Goal: Task Accomplishment & Management: Use online tool/utility

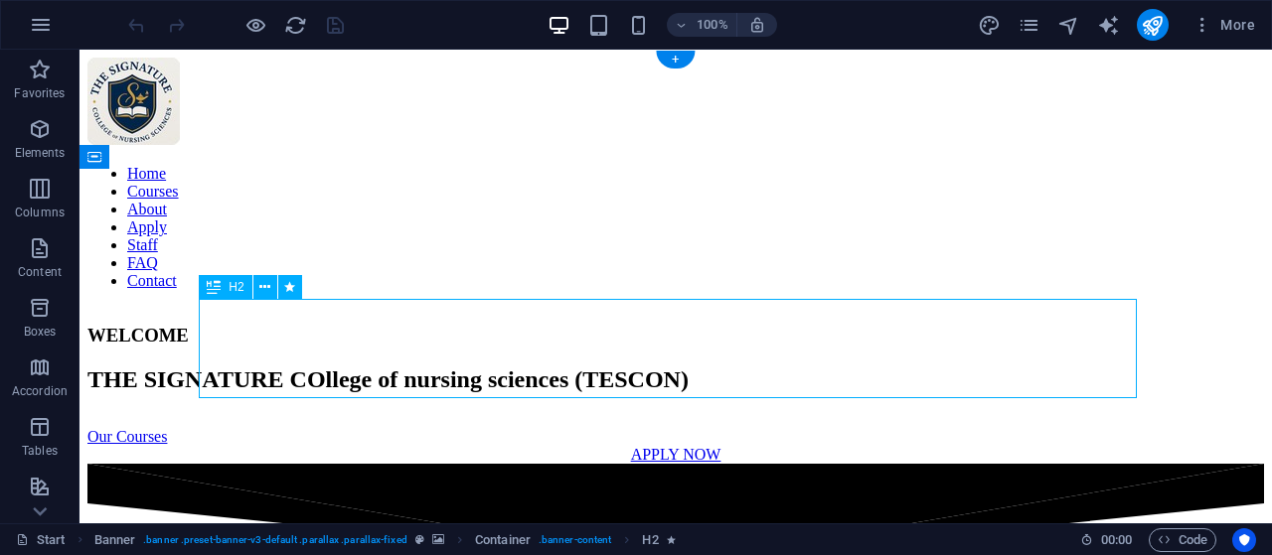
click at [365, 367] on div "THE SIGNATURE COllege of nursing sciences (TESCON)" at bounding box center [675, 380] width 1176 height 27
click at [352, 306] on div "WELCOME THE SIGNATURE COllege of nursing sciences (TESCON) Our Courses APPLY NOW" at bounding box center [675, 385] width 1176 height 158
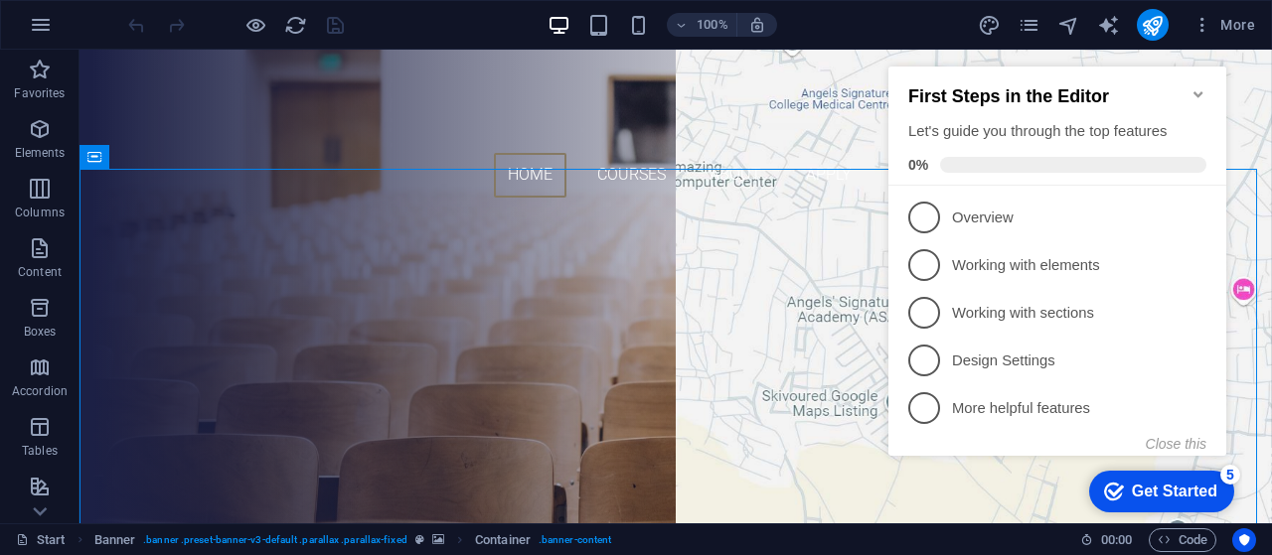
click at [1196, 86] on icon "Minimize checklist" at bounding box center [1198, 94] width 16 height 16
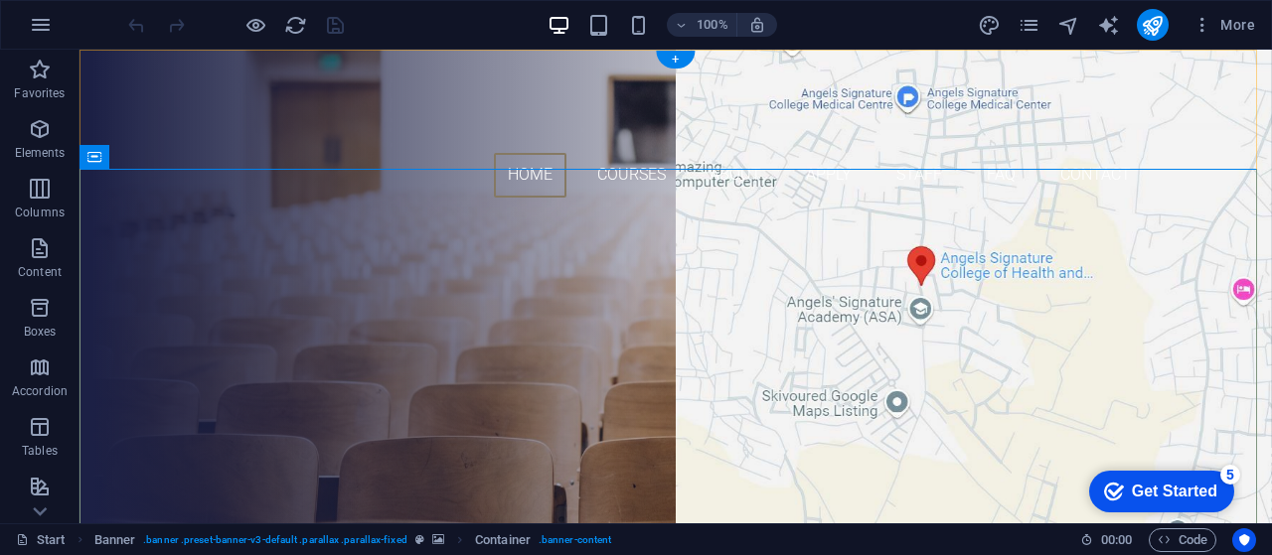
click at [677, 54] on div "+" at bounding box center [675, 60] width 39 height 18
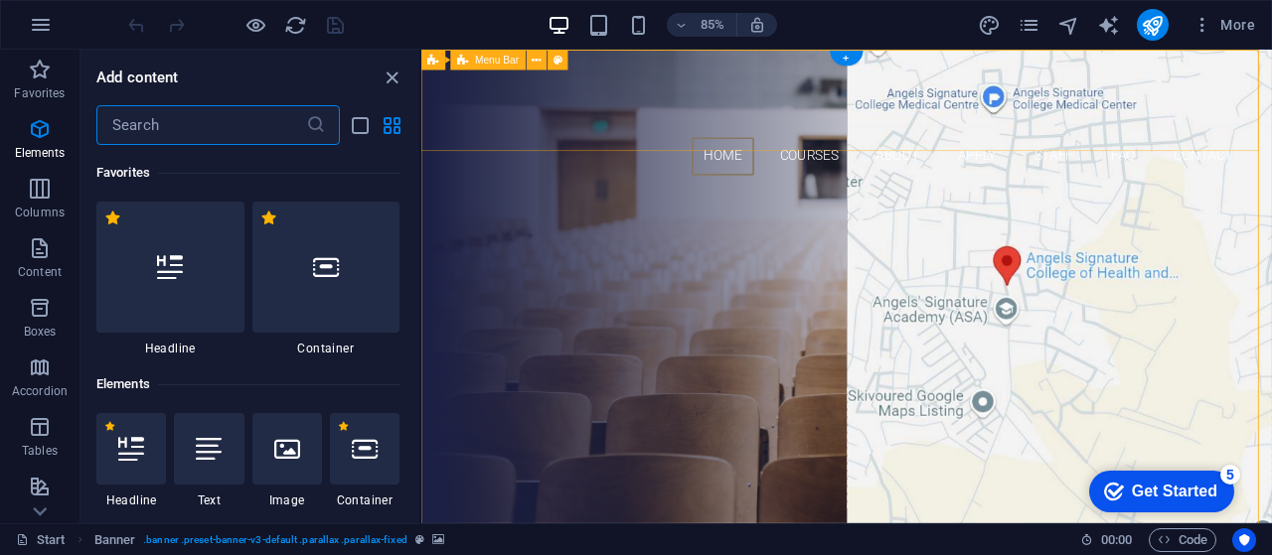
scroll to position [3476, 0]
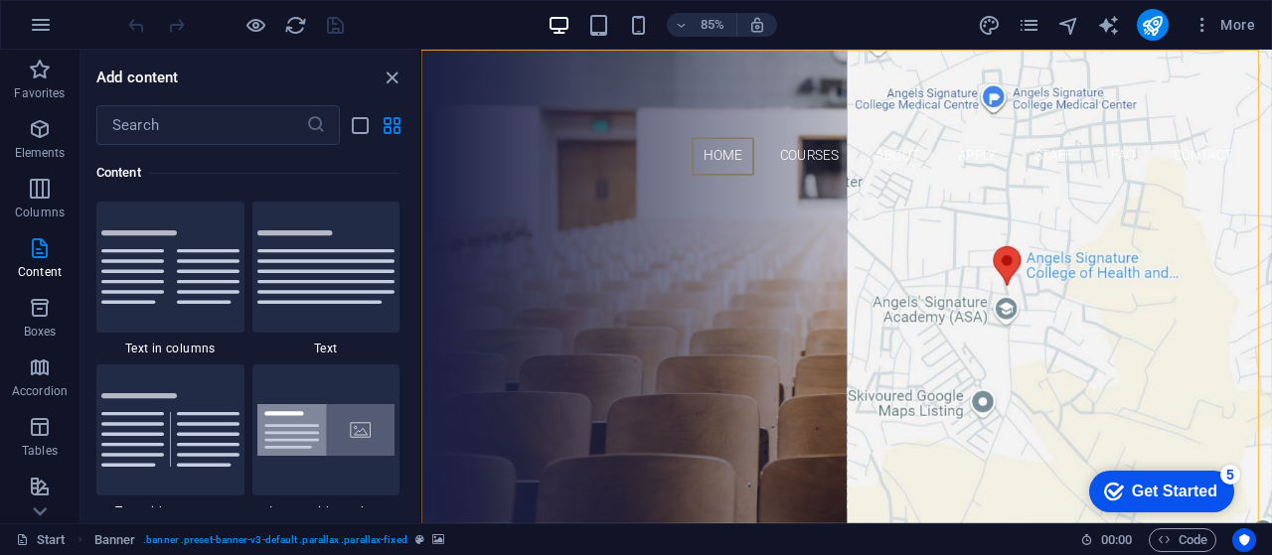
drag, startPoint x: 413, startPoint y: 208, endPoint x: 406, endPoint y: 266, distance: 59.0
click at [406, 266] on div "Favorites 1 Star Headline 1 Star Container Elements 1 Star Headline 1 Star Text…" at bounding box center [249, 326] width 339 height 363
click at [385, 84] on icon "close panel" at bounding box center [391, 78] width 23 height 23
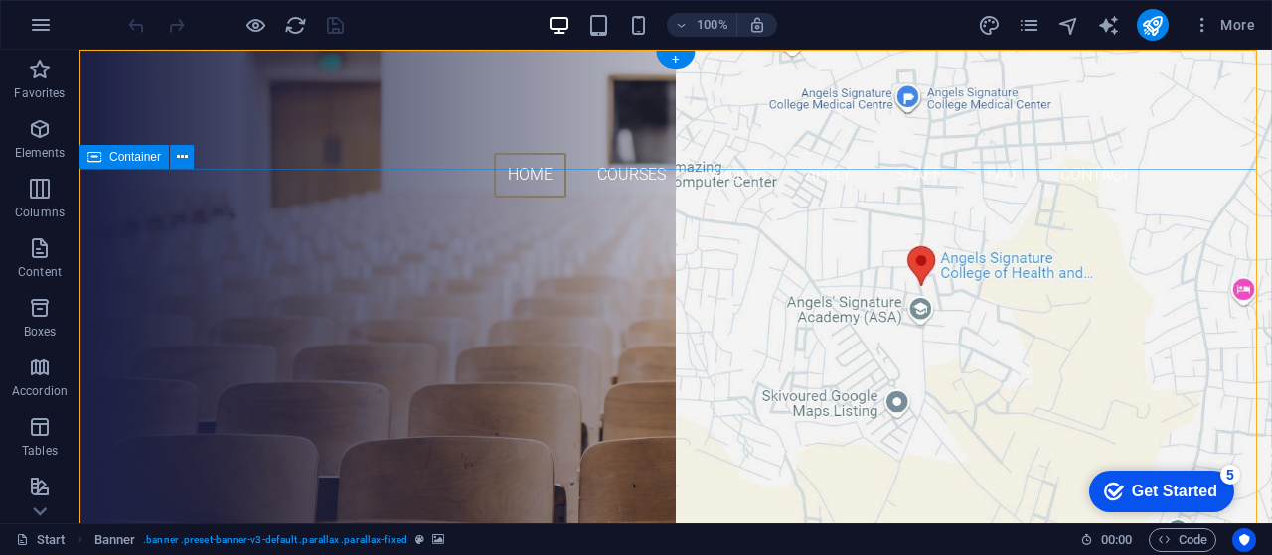
click at [411, 247] on div "WELCOME THE SIGNATURE COllege of nursing sciences (TESCON) Our Courses APPLY NOW" at bounding box center [675, 439] width 1192 height 451
click at [127, 154] on span "Container" at bounding box center [135, 157] width 52 height 12
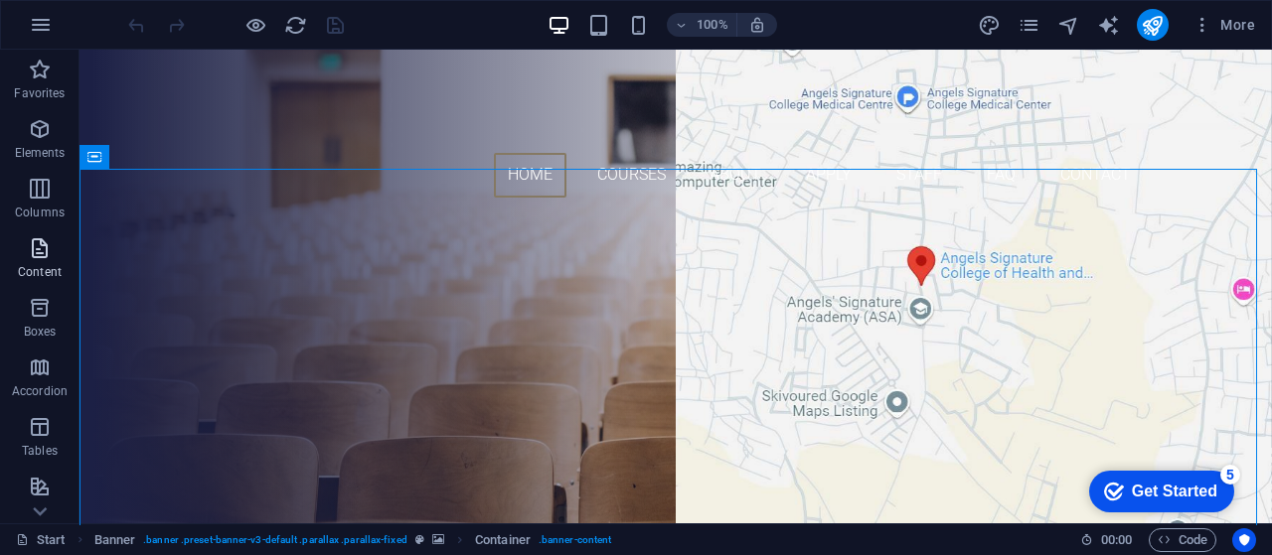
click at [34, 267] on p "Content" at bounding box center [40, 272] width 44 height 16
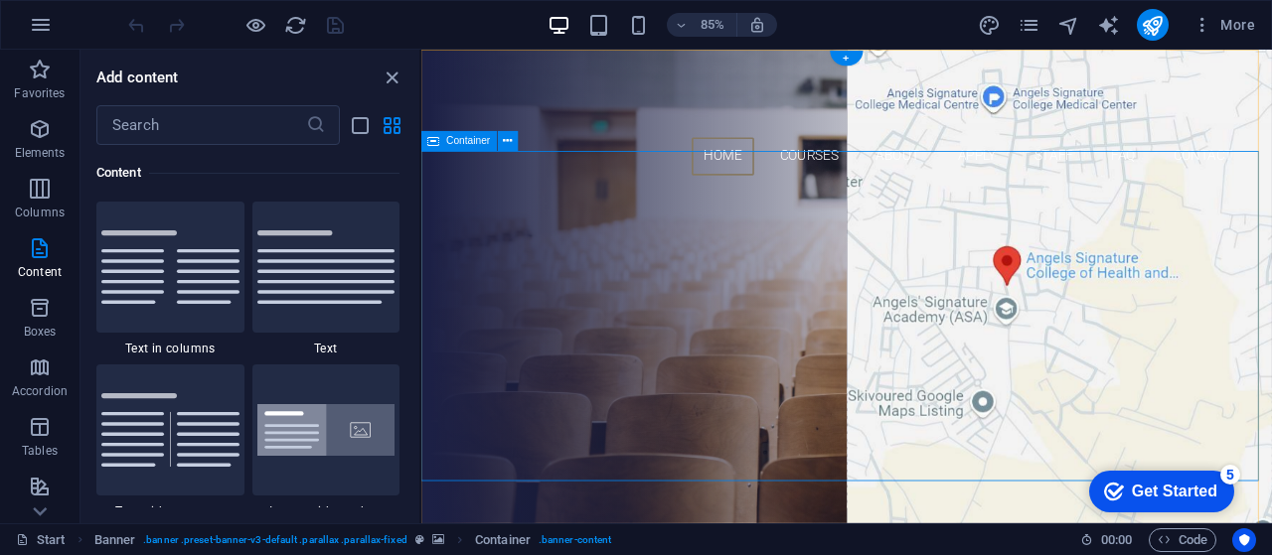
click at [548, 256] on div "WELCOME THE SIGNATURE COllege of nursing sciences (TESCON) Our Courses APPLY NOW" at bounding box center [921, 439] width 1000 height 451
click at [383, 79] on icon "close panel" at bounding box center [391, 78] width 23 height 23
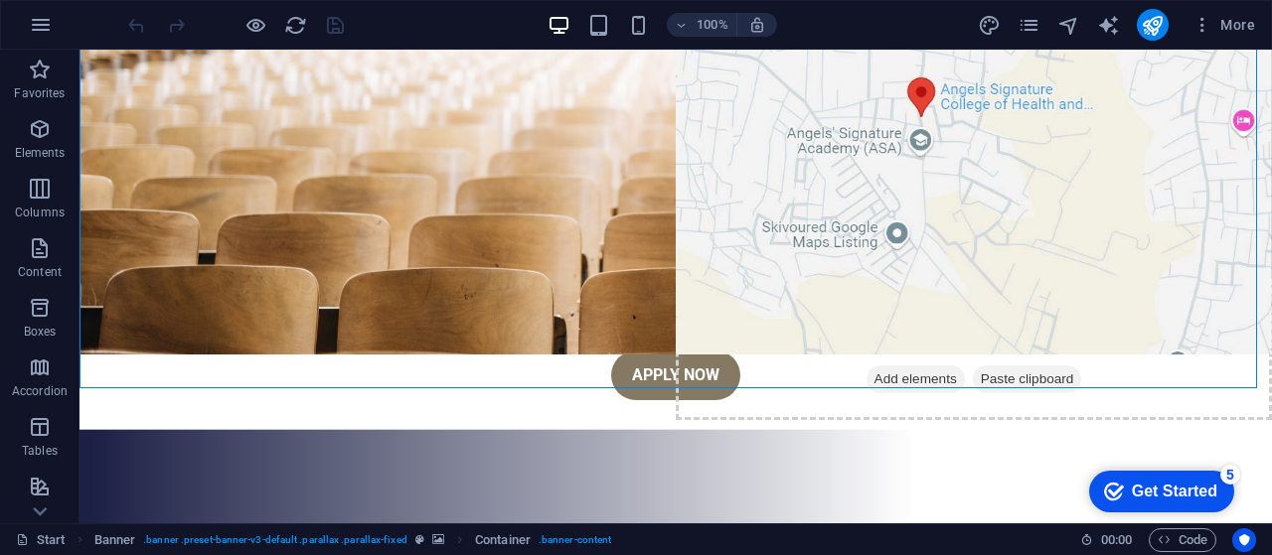
scroll to position [74, 0]
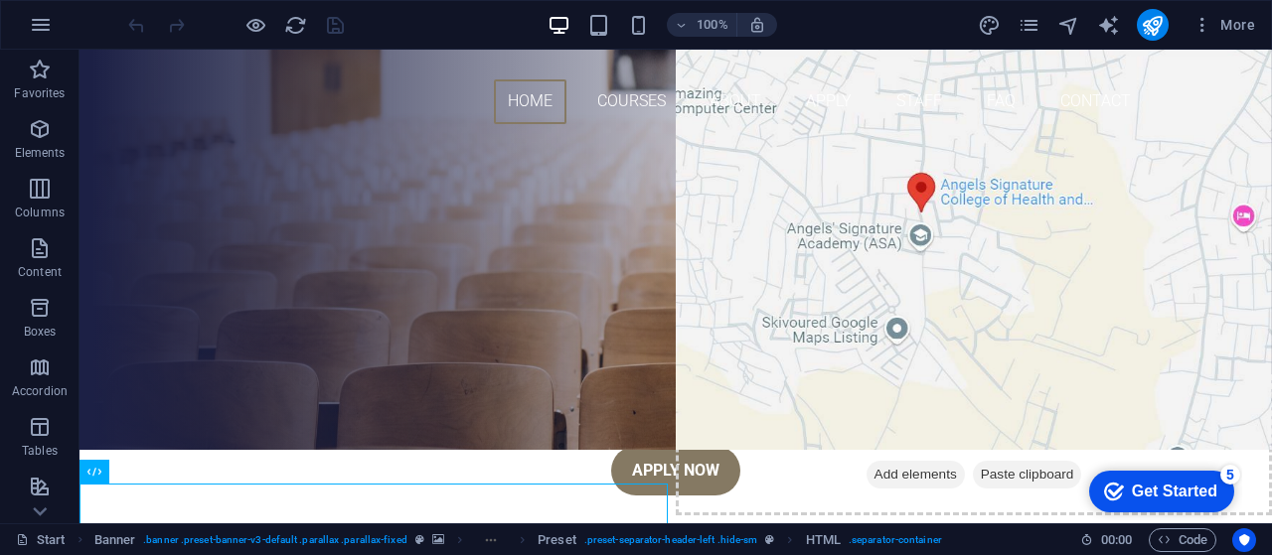
scroll to position [0, 0]
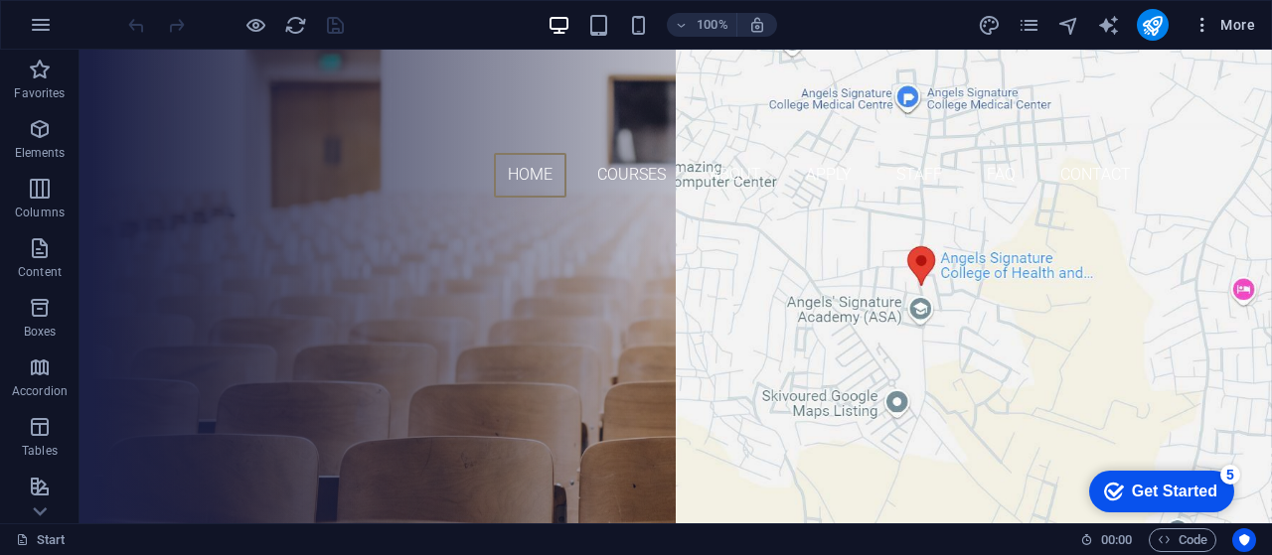
click at [1244, 19] on span "More" at bounding box center [1223, 25] width 63 height 20
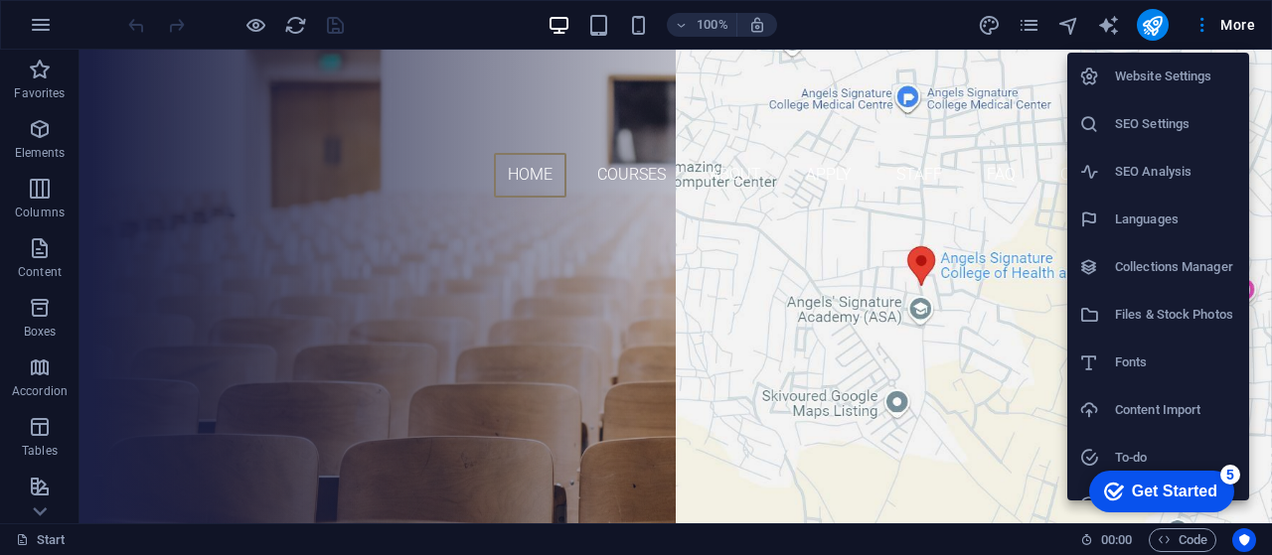
drag, startPoint x: 1264, startPoint y: 130, endPoint x: 1264, endPoint y: 188, distance: 57.6
click at [1264, 188] on div at bounding box center [636, 277] width 1272 height 555
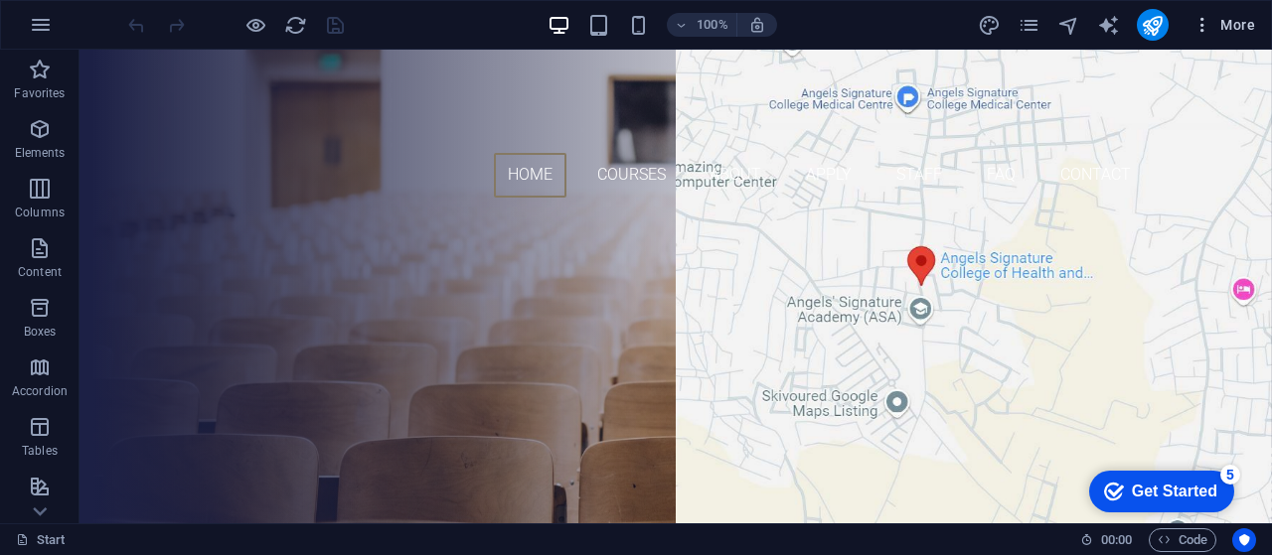
click at [1229, 23] on span "More" at bounding box center [1223, 25] width 63 height 20
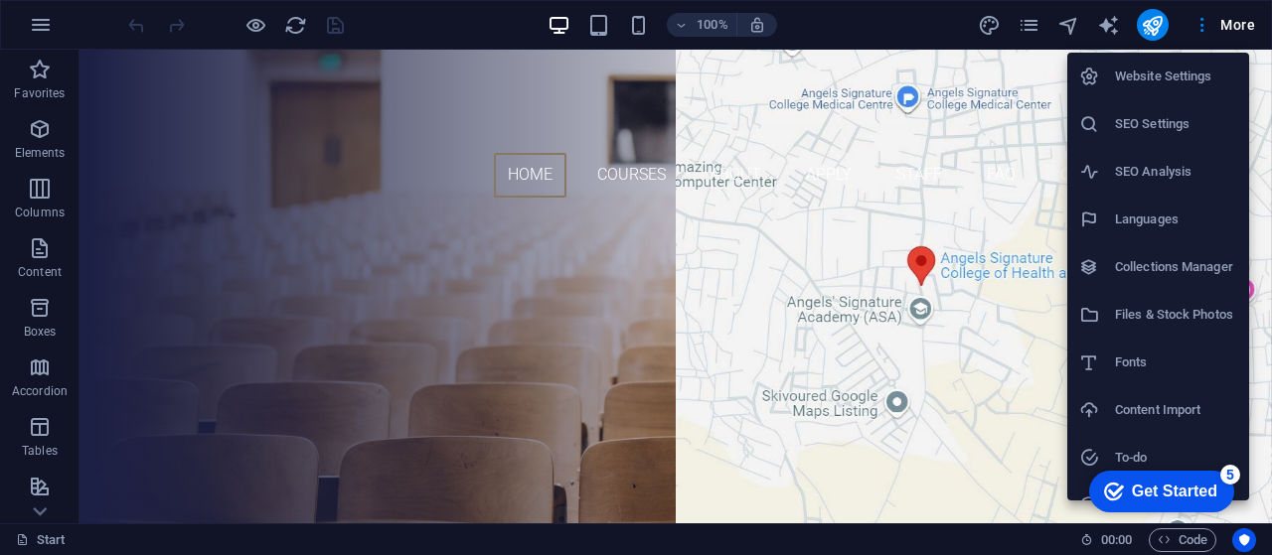
click at [1152, 88] on li "Website Settings" at bounding box center [1158, 77] width 182 height 48
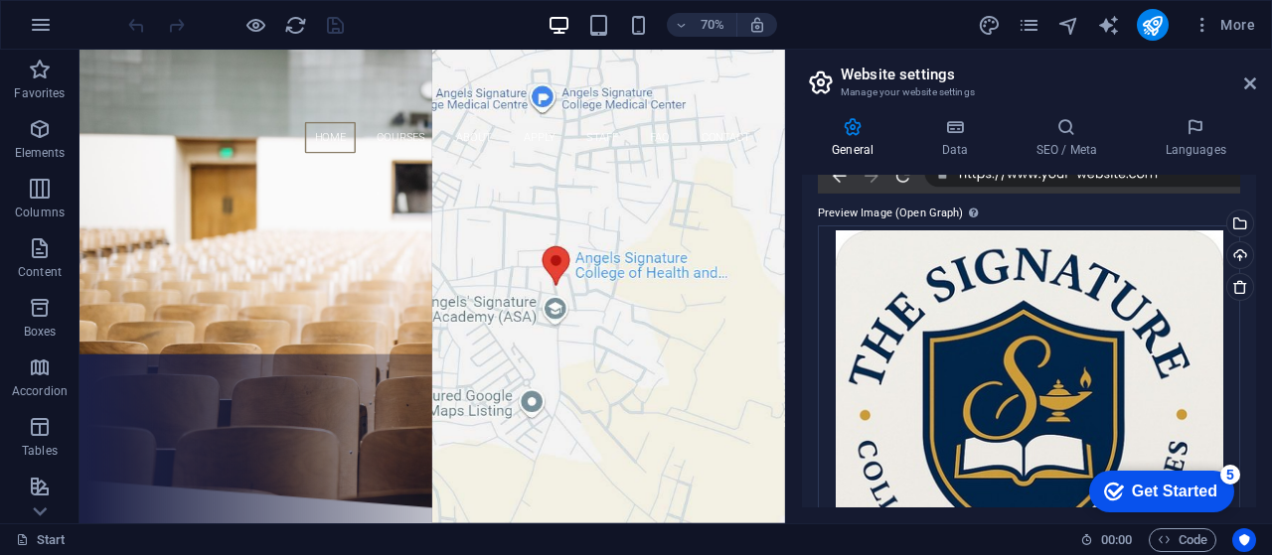
scroll to position [614, 0]
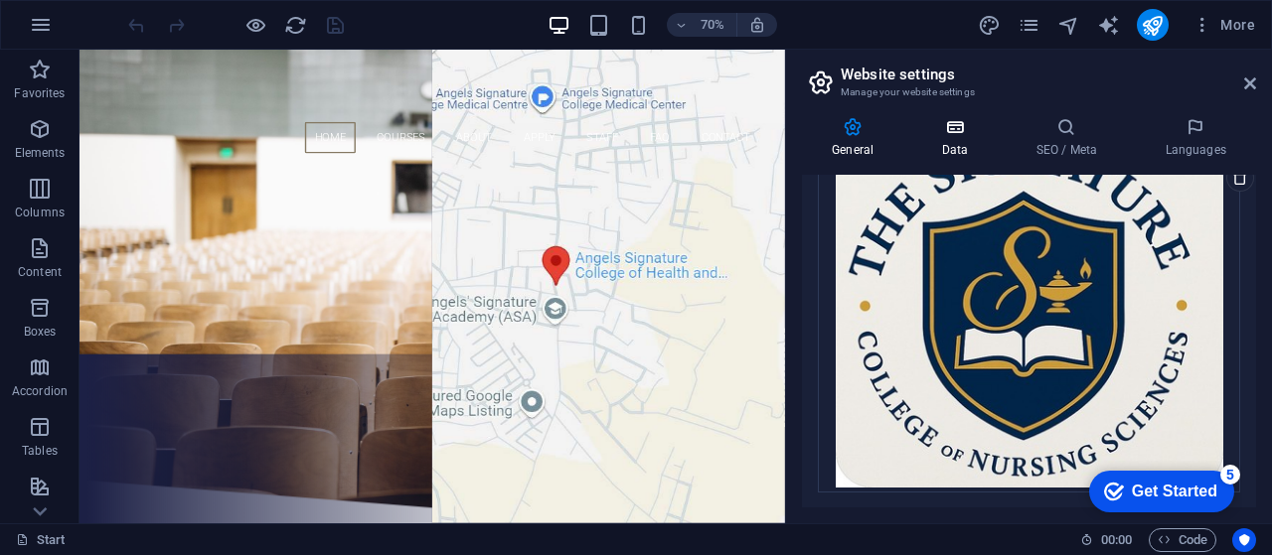
click at [932, 132] on icon at bounding box center [954, 127] width 86 height 20
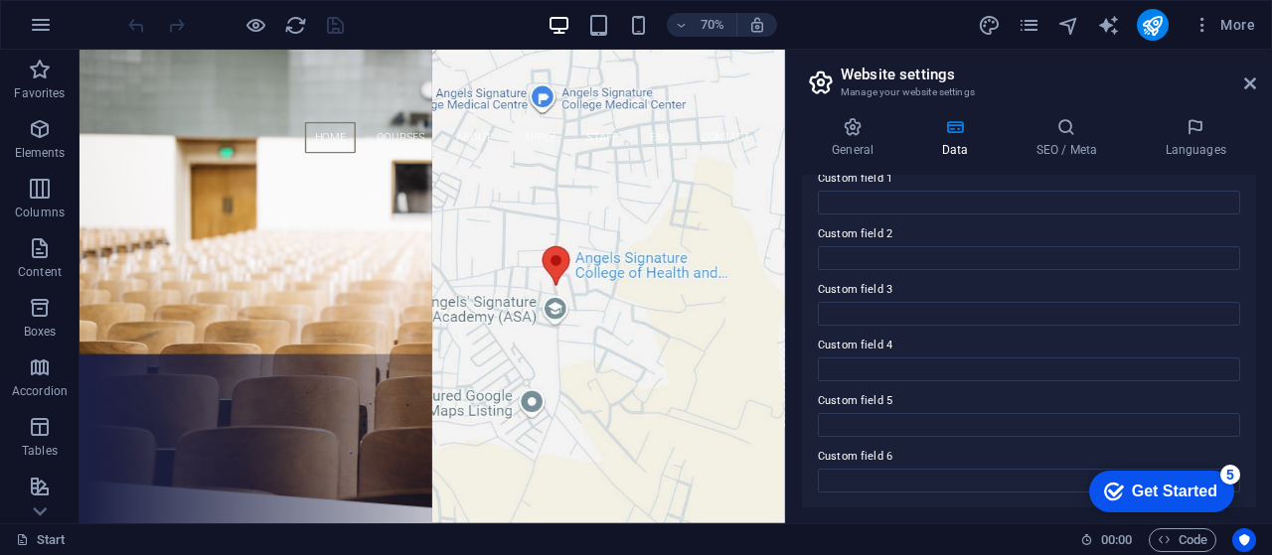
scroll to position [0, 0]
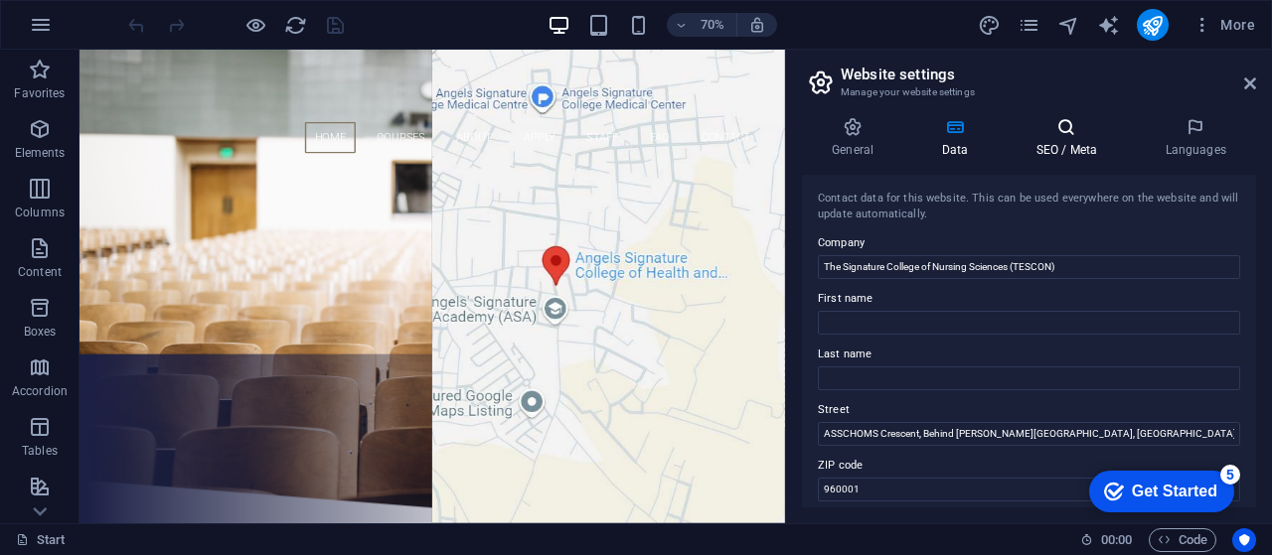
click at [1073, 146] on h4 "SEO / Meta" at bounding box center [1069, 138] width 129 height 42
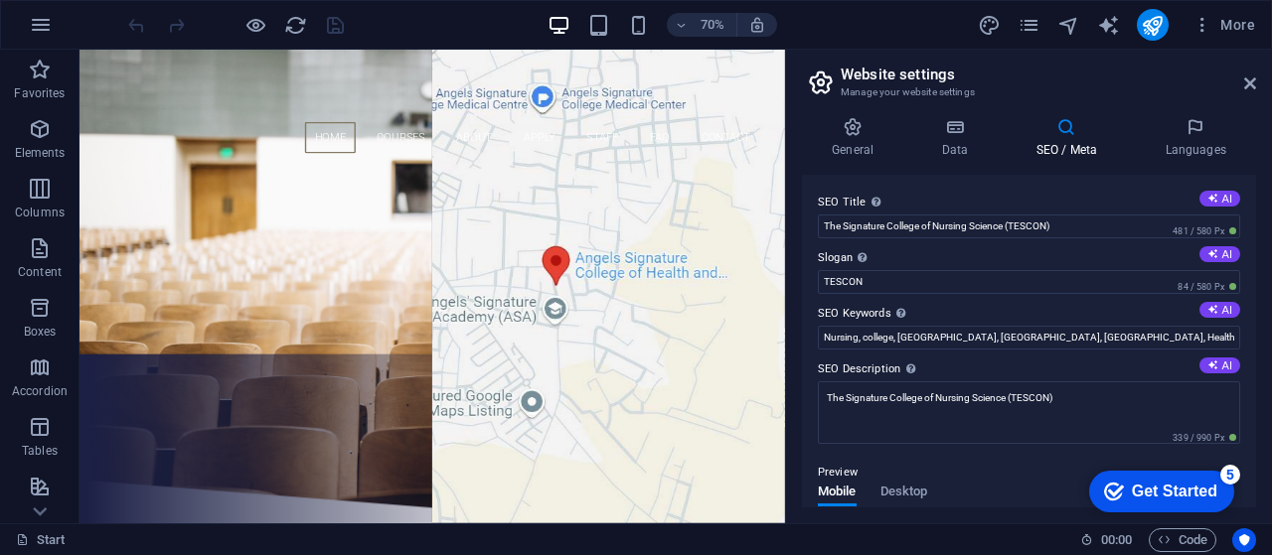
drag, startPoint x: 1248, startPoint y: 202, endPoint x: 1251, endPoint y: 336, distance: 134.1
click at [1251, 336] on div "SEO Title The title of your website - make it something that stands out in sear…" at bounding box center [1029, 341] width 454 height 333
click at [1192, 143] on h4 "Languages" at bounding box center [1194, 138] width 121 height 42
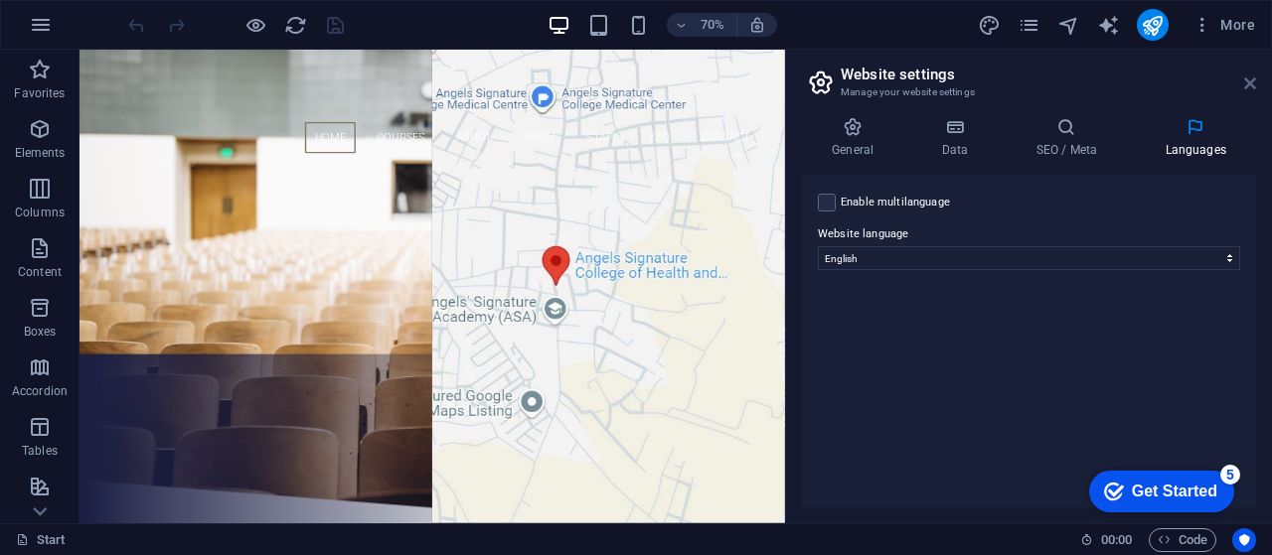
click at [1244, 78] on icon at bounding box center [1250, 83] width 12 height 16
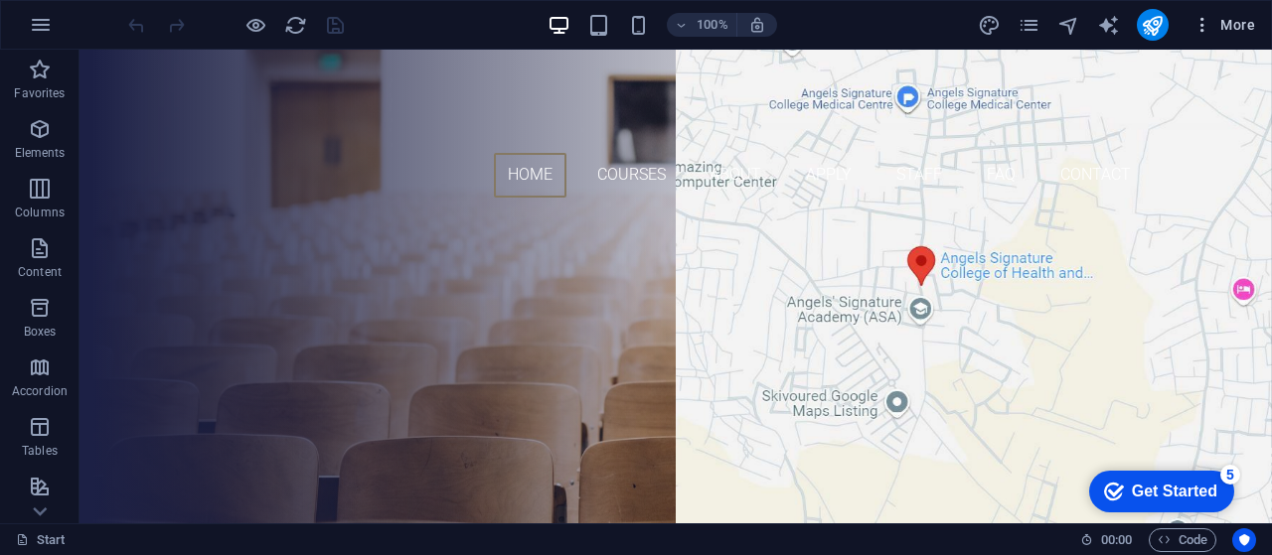
click at [1234, 27] on span "More" at bounding box center [1223, 25] width 63 height 20
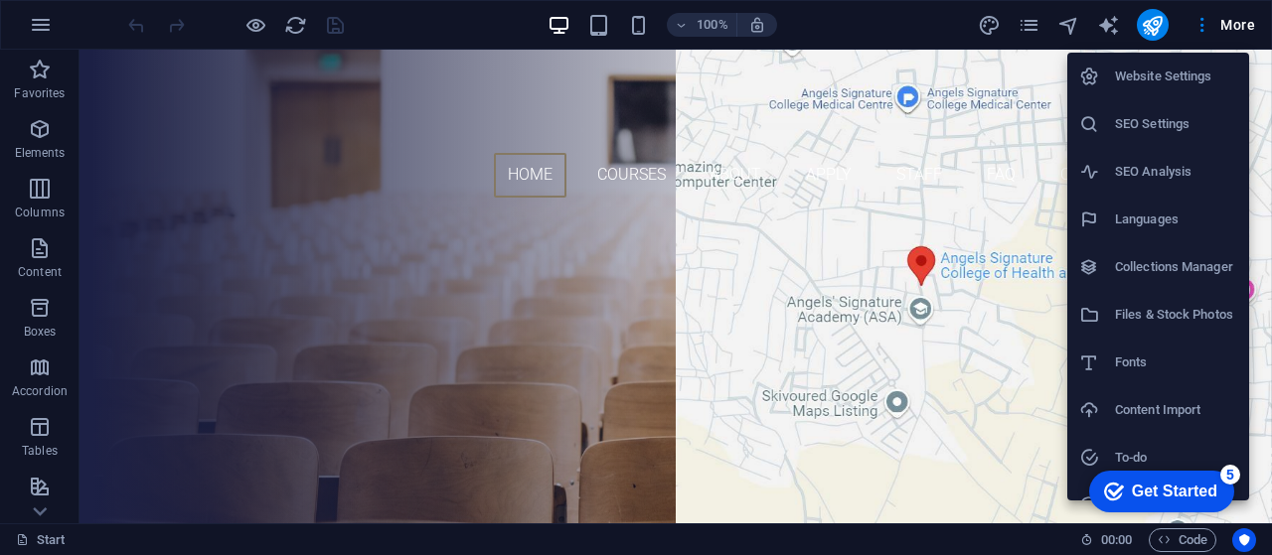
drag, startPoint x: 1266, startPoint y: 138, endPoint x: 1264, endPoint y: 179, distance: 40.8
click at [1264, 179] on div at bounding box center [636, 277] width 1272 height 555
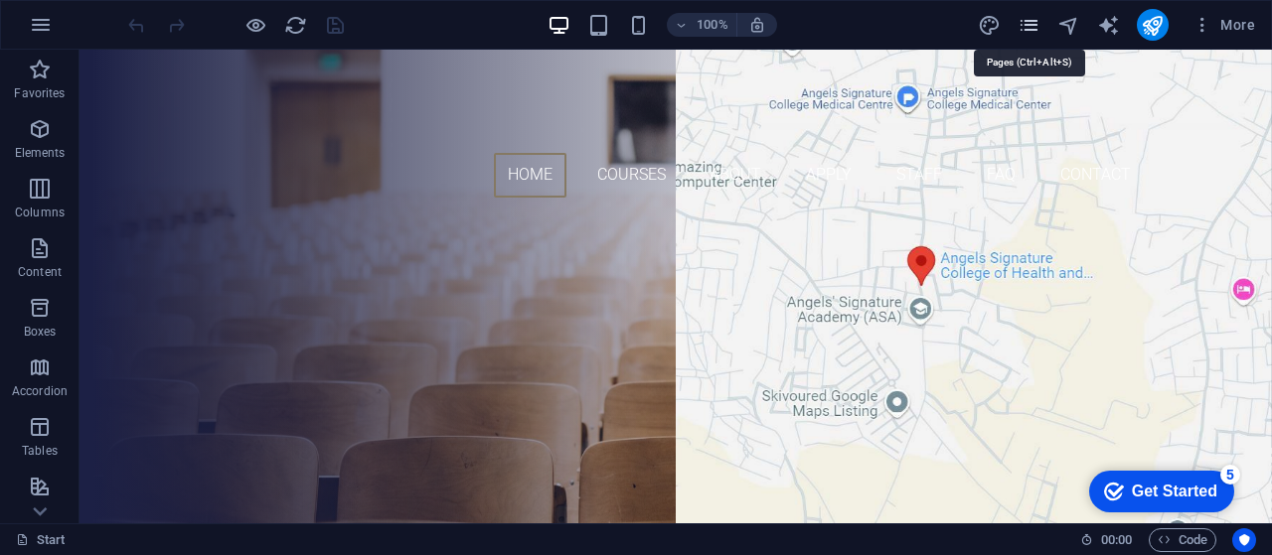
click at [1025, 27] on icon "pages" at bounding box center [1028, 25] width 23 height 23
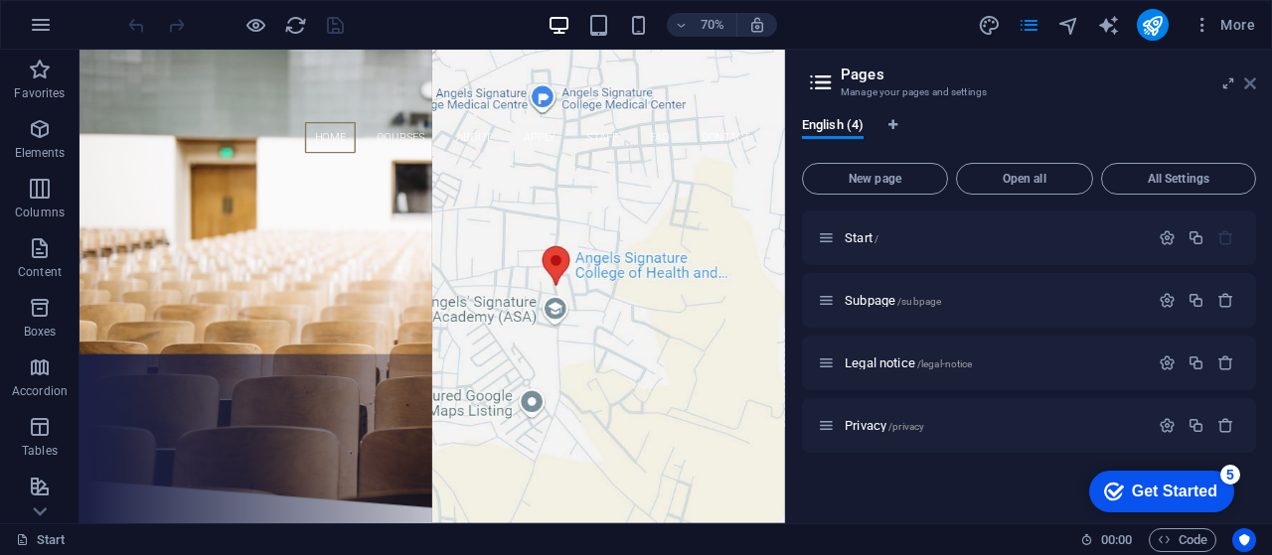
drag, startPoint x: 1248, startPoint y: 84, endPoint x: 1074, endPoint y: 1, distance: 192.8
click at [1248, 84] on icon at bounding box center [1250, 83] width 12 height 16
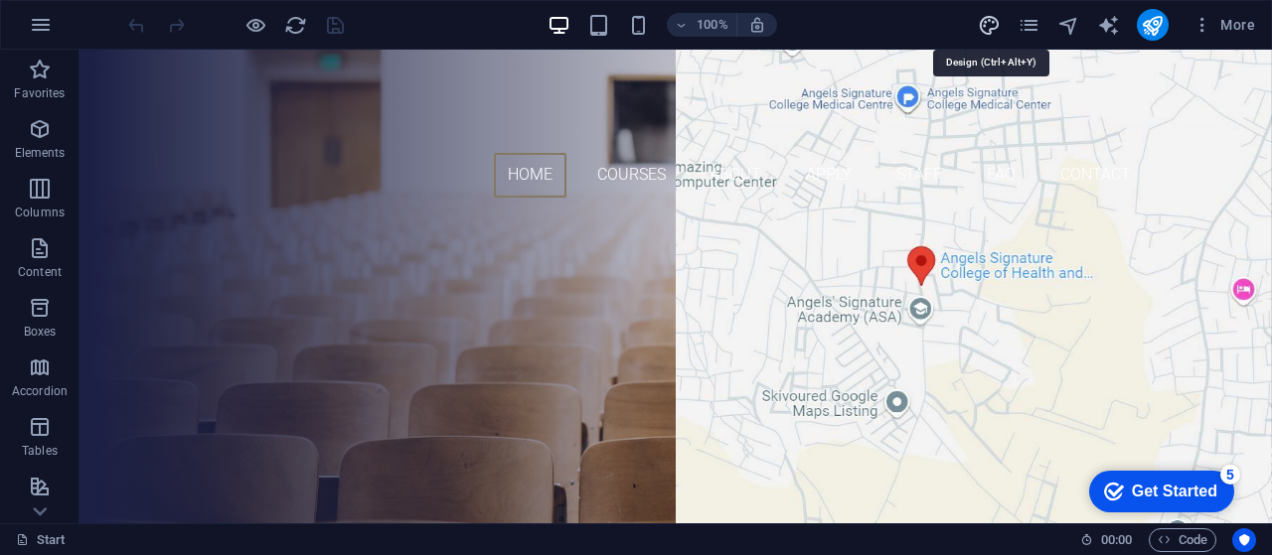
click at [989, 25] on icon "design" at bounding box center [989, 25] width 23 height 23
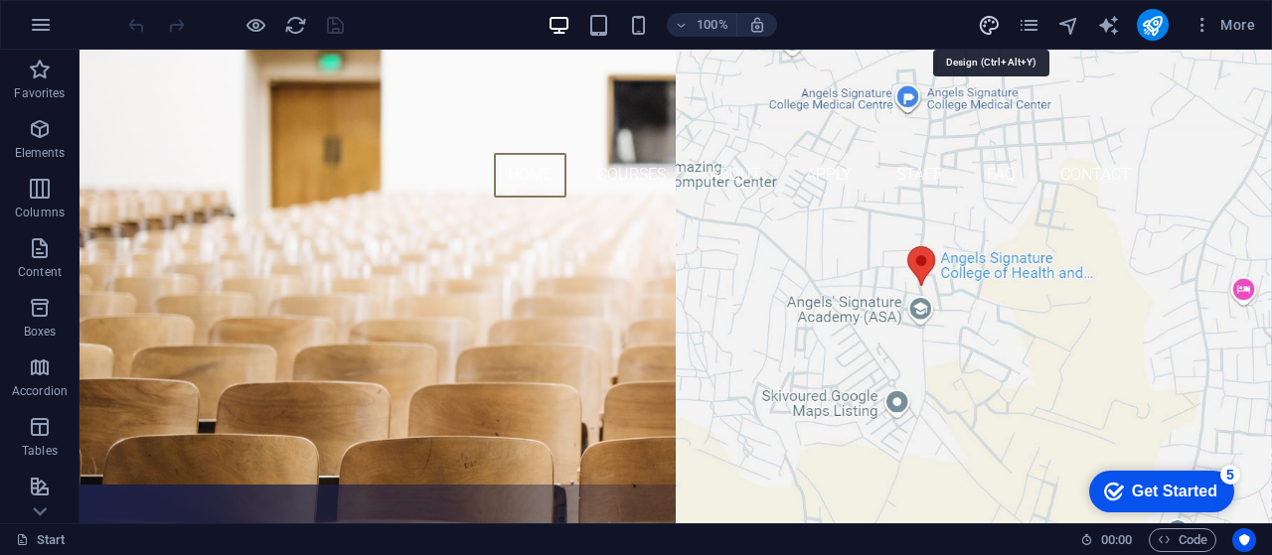
select select "px"
select select "300"
select select "px"
select select "700"
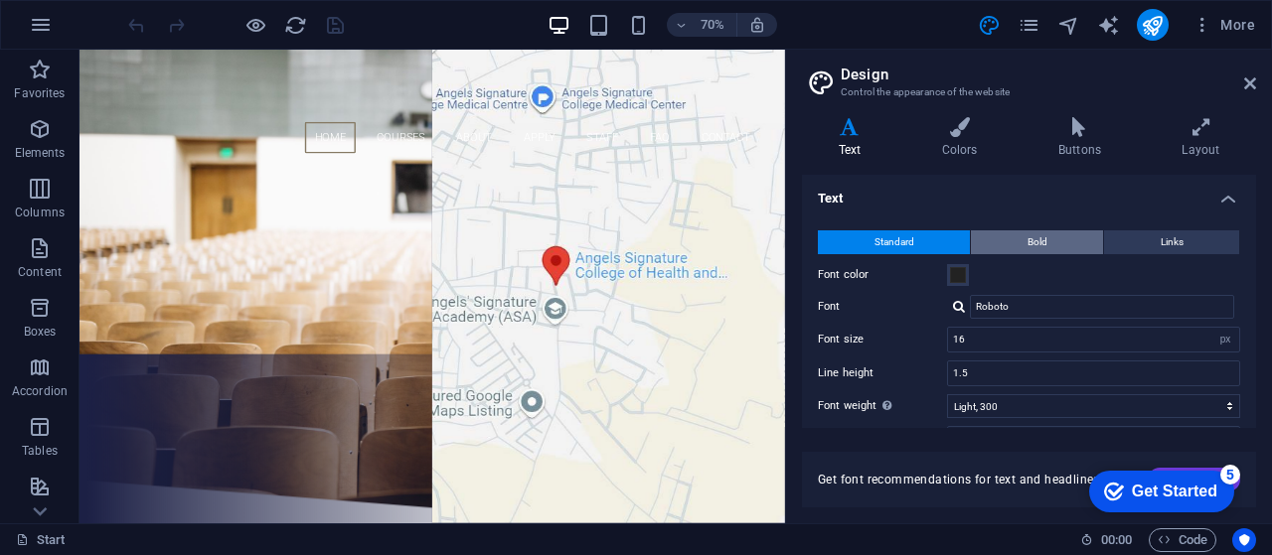
click at [1054, 241] on button "Bold" at bounding box center [1037, 242] width 132 height 24
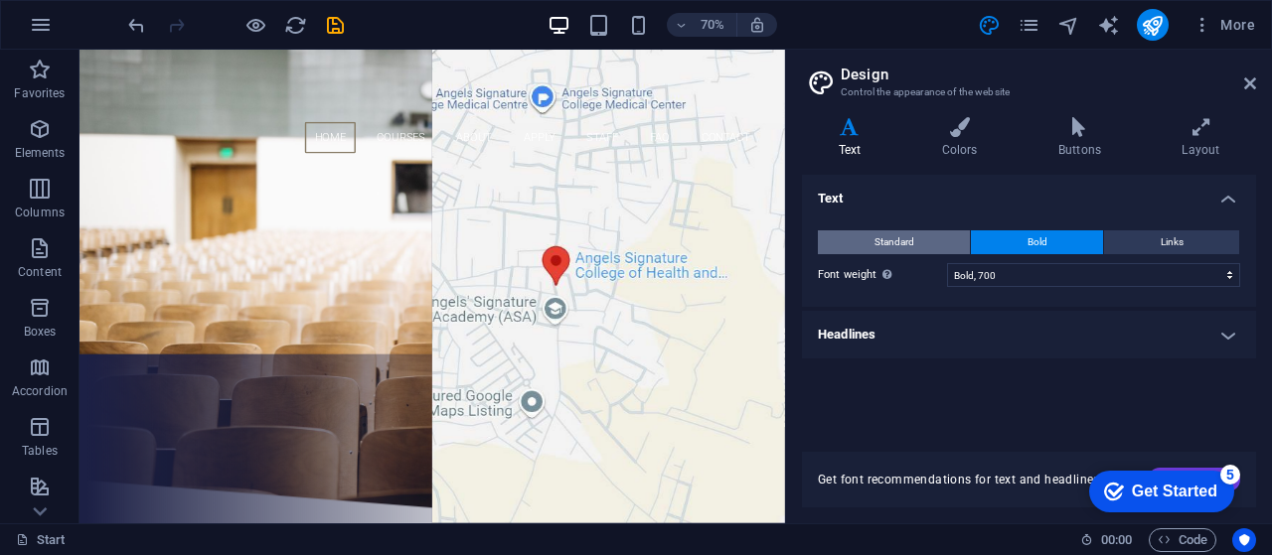
click at [910, 253] on span "Standard" at bounding box center [894, 242] width 40 height 24
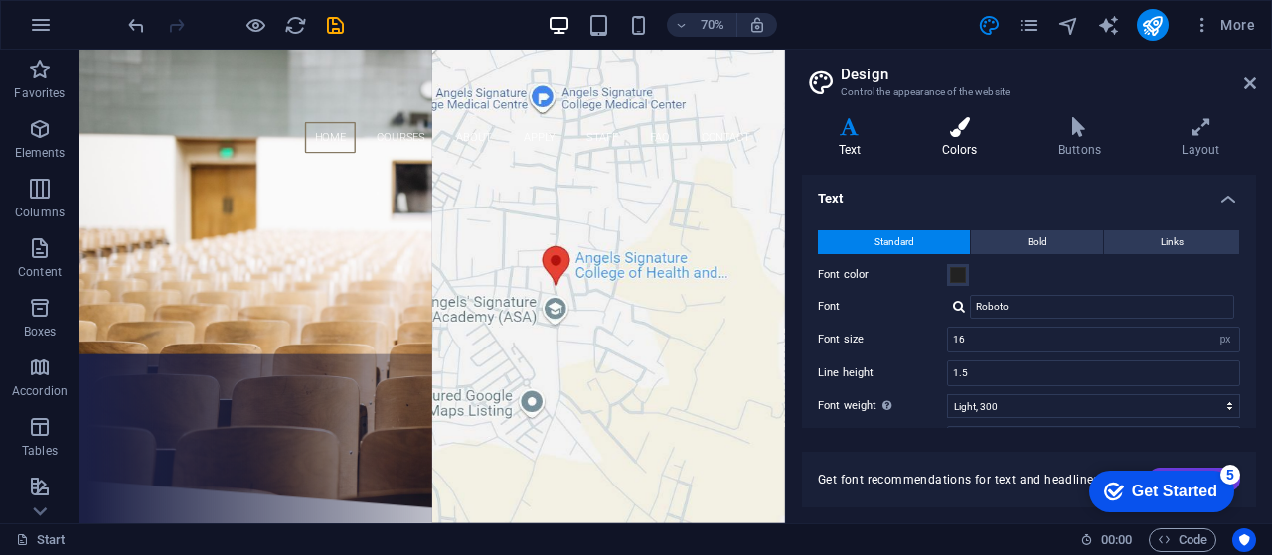
click at [958, 142] on h4 "Colors" at bounding box center [963, 138] width 116 height 42
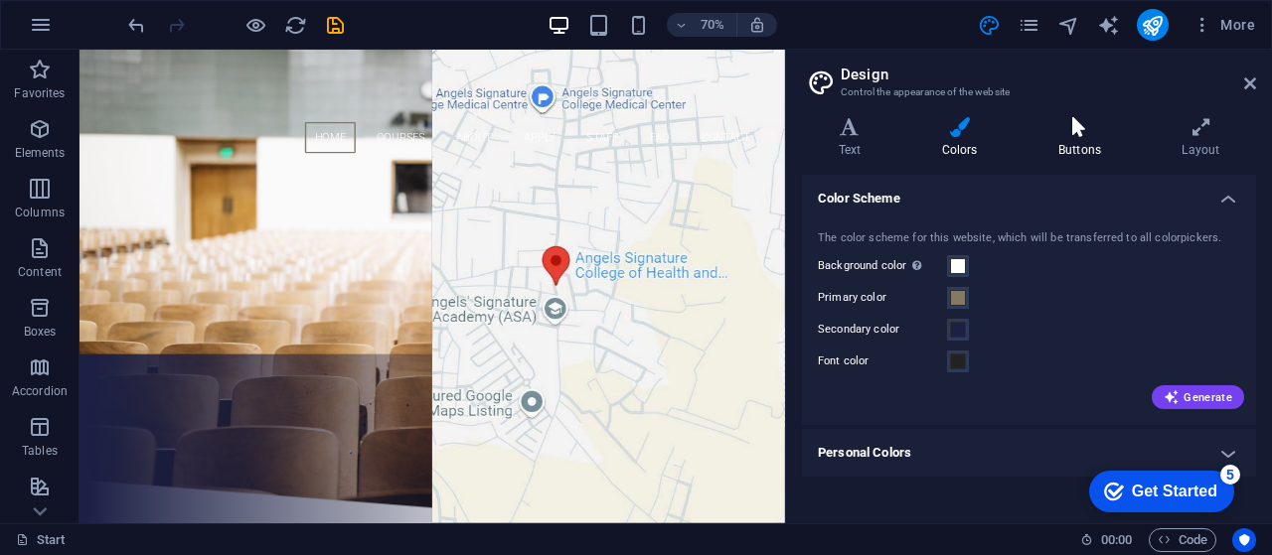
click at [1040, 146] on h4 "Buttons" at bounding box center [1082, 138] width 123 height 42
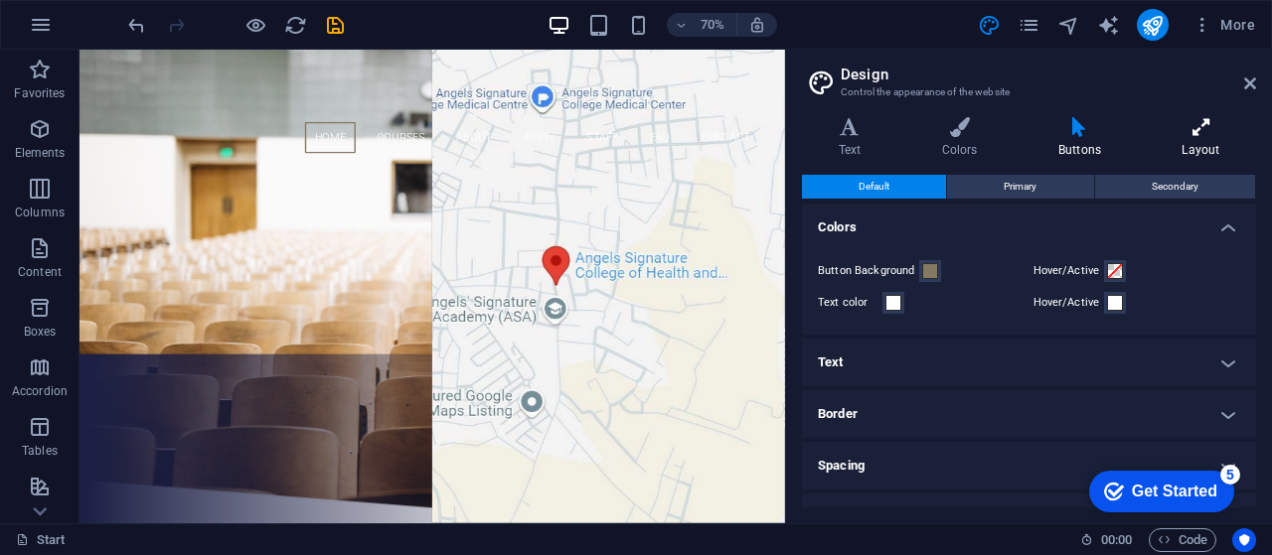
click at [1190, 136] on icon at bounding box center [1200, 127] width 110 height 20
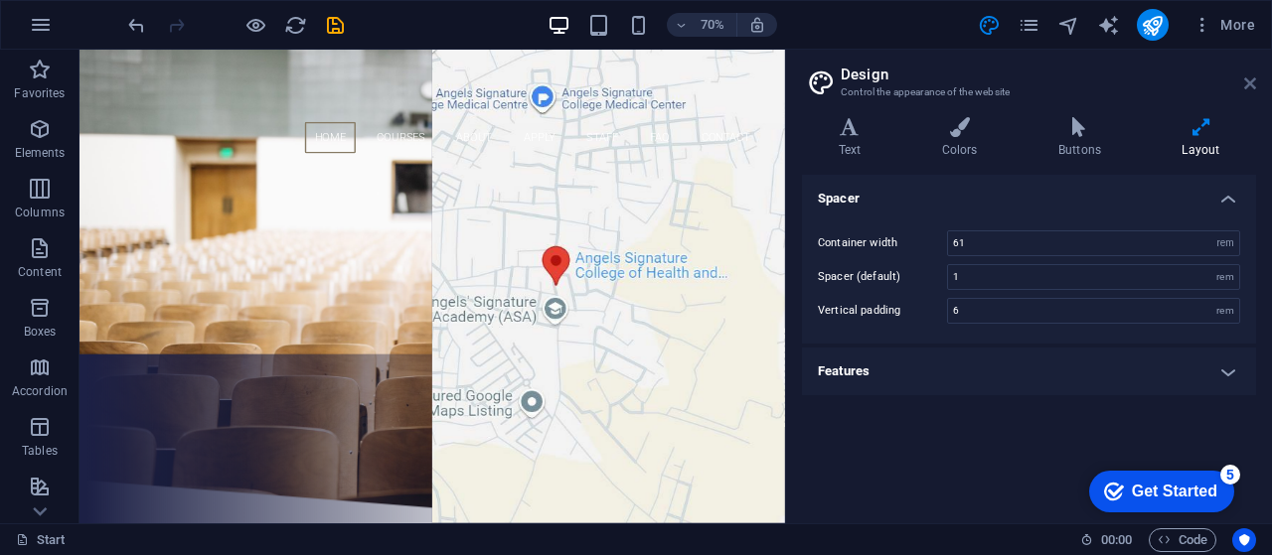
click at [1255, 83] on icon at bounding box center [1250, 83] width 12 height 16
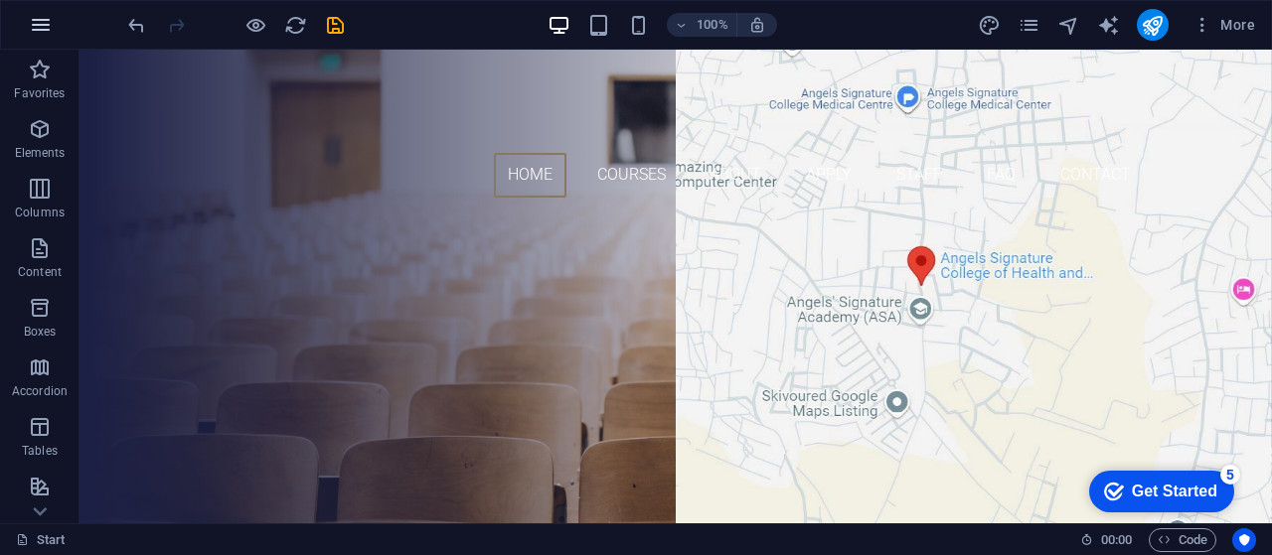
click at [41, 26] on icon "button" at bounding box center [41, 25] width 24 height 24
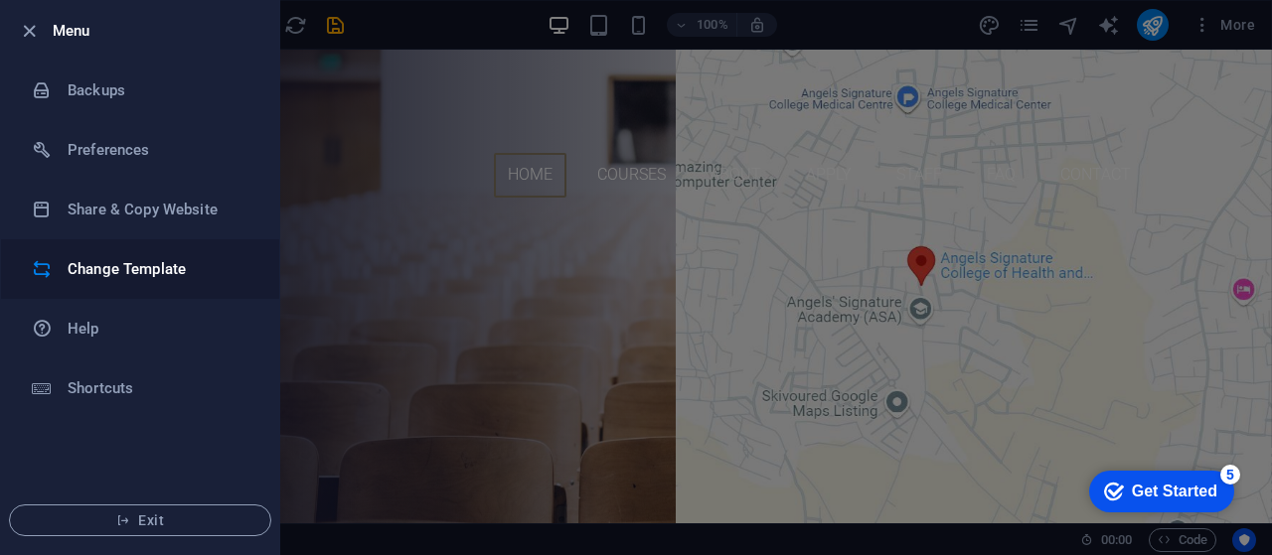
click at [125, 269] on h6 "Change Template" at bounding box center [160, 269] width 184 height 24
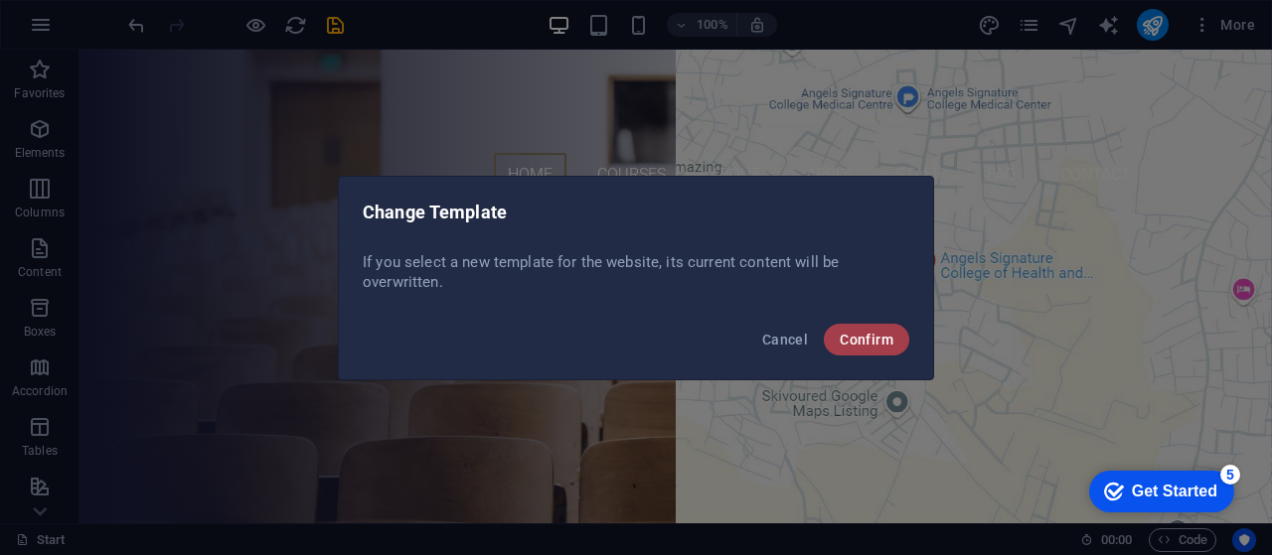
click at [840, 343] on span "Confirm" at bounding box center [866, 340] width 54 height 16
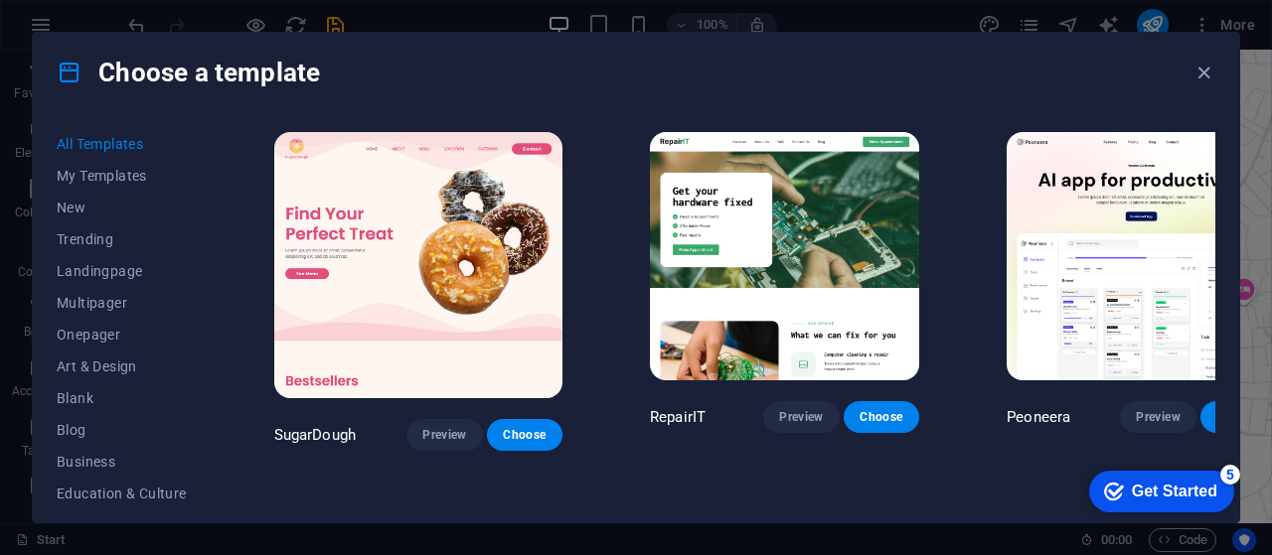
drag, startPoint x: 1260, startPoint y: 142, endPoint x: 1257, endPoint y: 261, distance: 119.2
click at [1257, 261] on div "Choose a template All Templates My Templates New Trending Landingpage Multipage…" at bounding box center [636, 277] width 1272 height 555
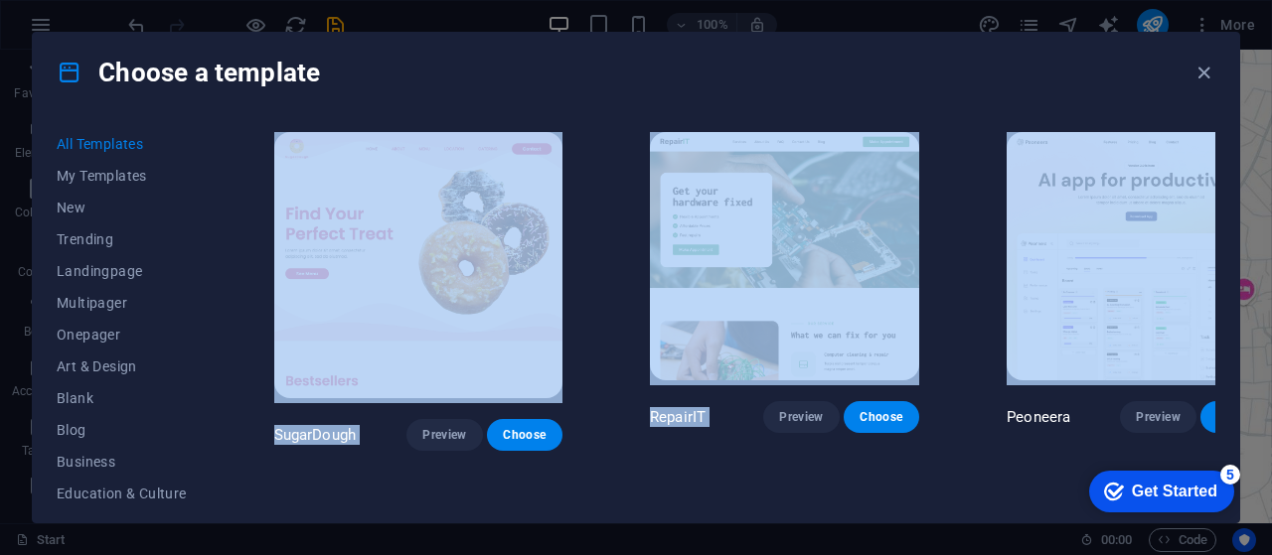
drag, startPoint x: 1268, startPoint y: 99, endPoint x: 1268, endPoint y: 169, distance: 69.5
click at [1268, 169] on div "Choose a template All Templates My Templates New Trending Landingpage Multipage…" at bounding box center [636, 277] width 1272 height 555
click at [1200, 74] on icon "button" at bounding box center [1203, 73] width 23 height 23
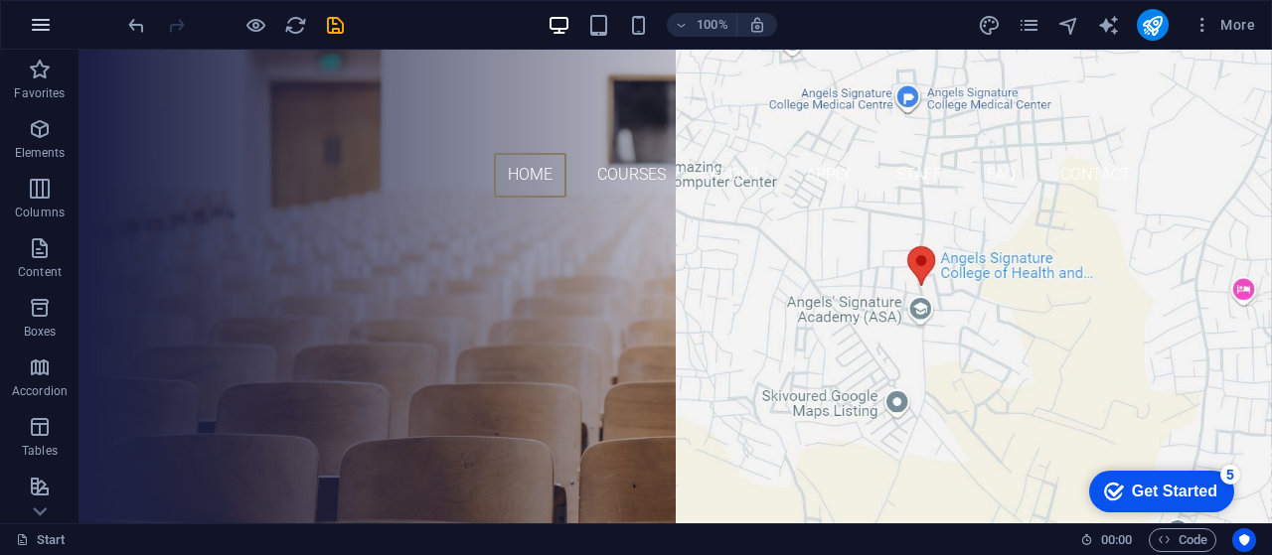
click at [29, 33] on icon "button" at bounding box center [41, 25] width 24 height 24
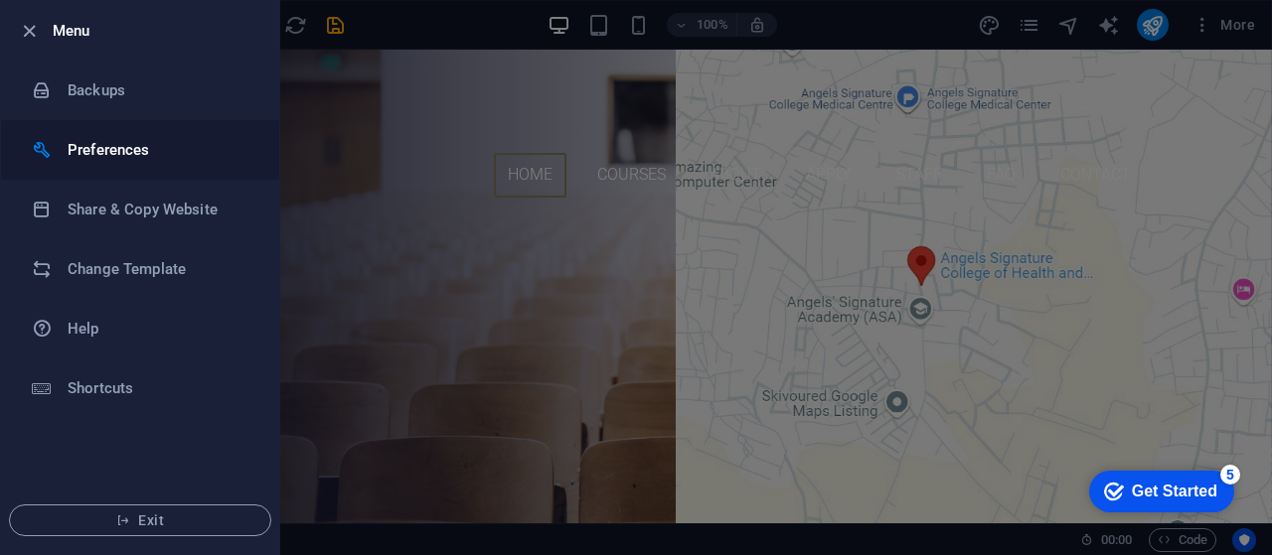
click at [125, 154] on h6 "Preferences" at bounding box center [160, 150] width 184 height 24
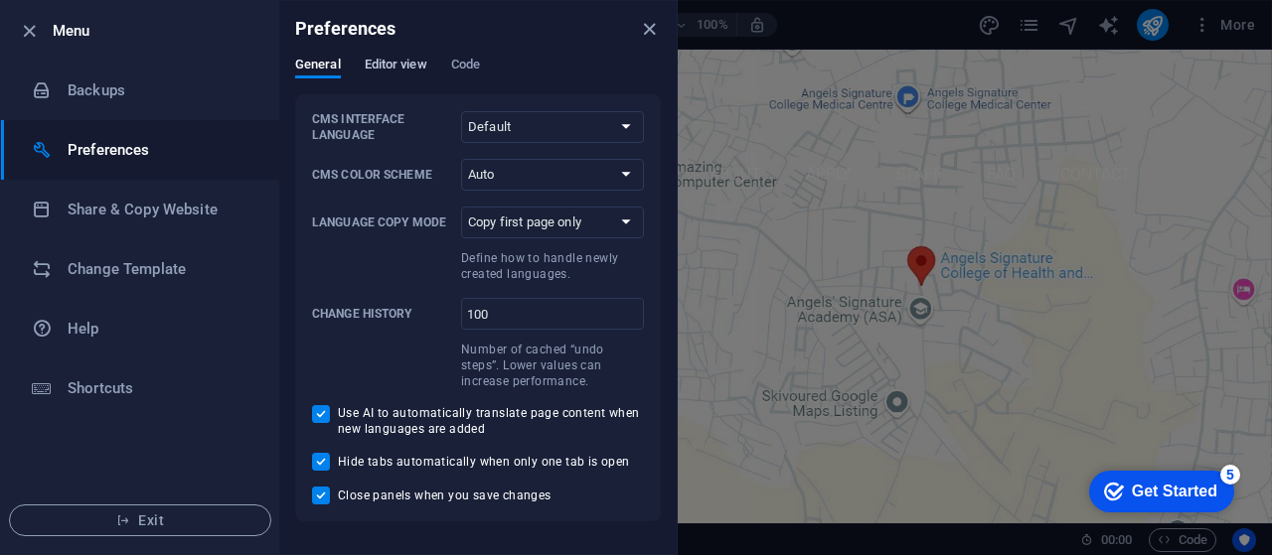
click at [366, 73] on span "Editor view" at bounding box center [396, 67] width 63 height 28
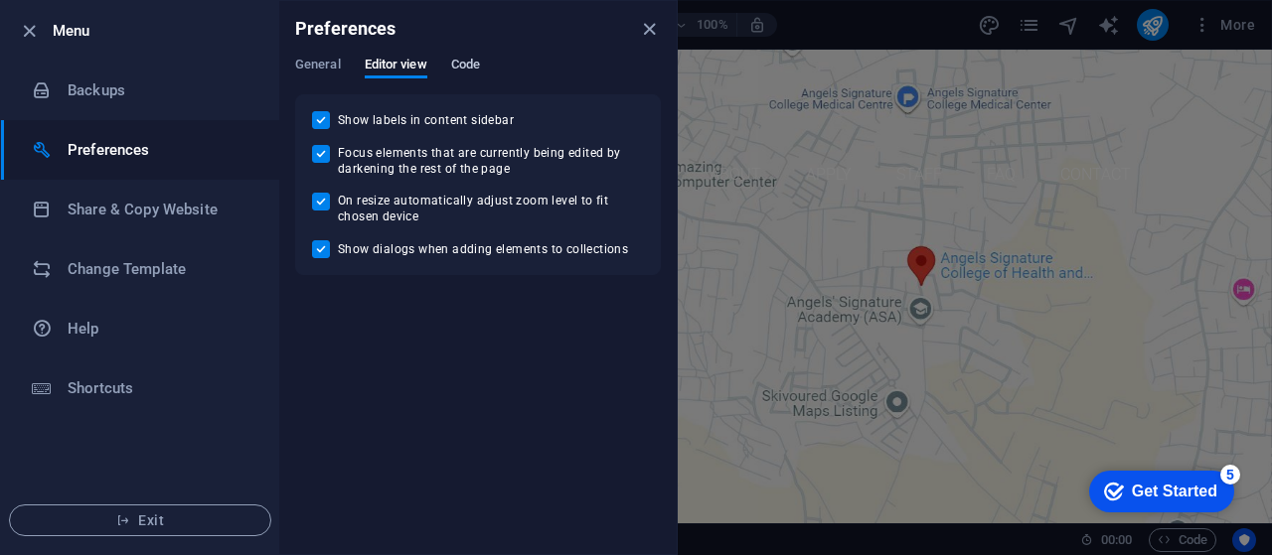
click at [452, 75] on button "Code" at bounding box center [465, 68] width 29 height 22
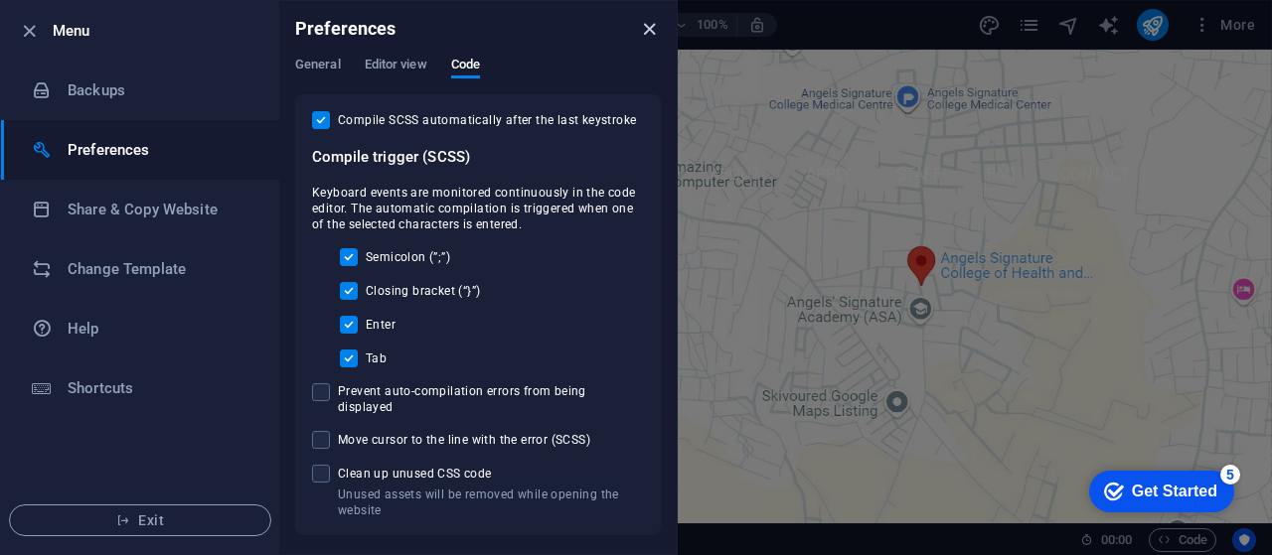
click at [651, 22] on icon "close" at bounding box center [649, 29] width 23 height 23
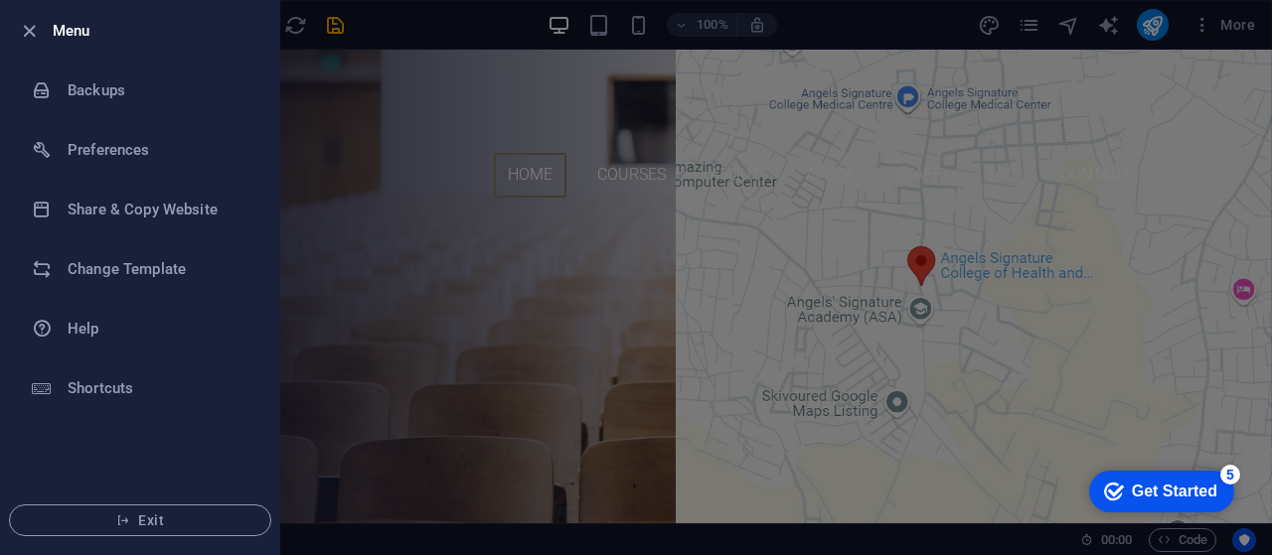
click at [553, 220] on div at bounding box center [636, 277] width 1272 height 555
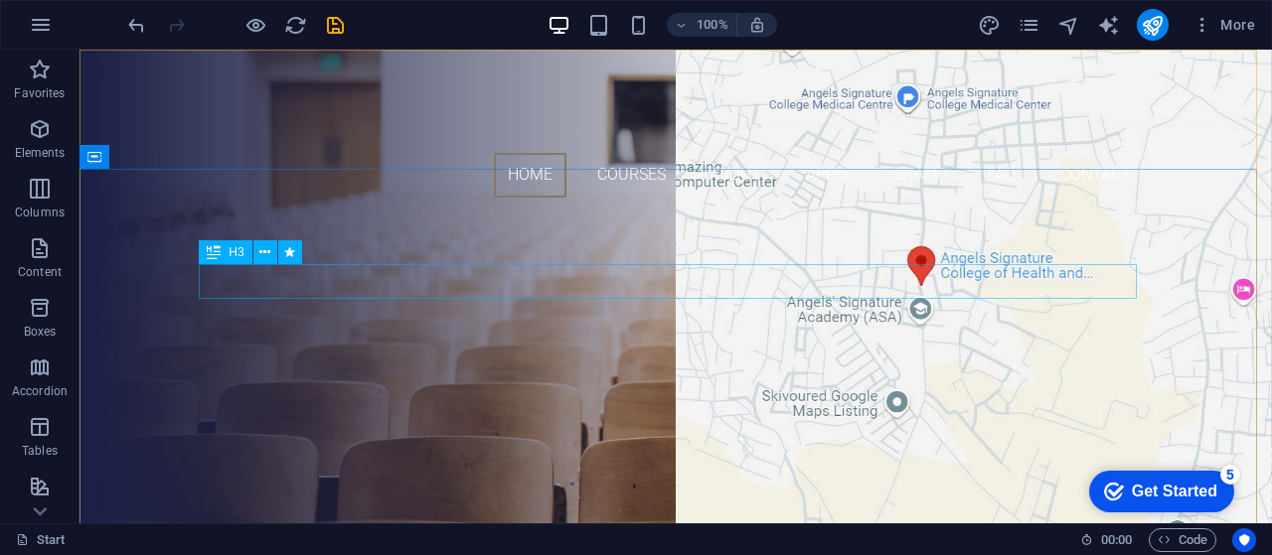
click at [227, 256] on div "H3" at bounding box center [225, 252] width 53 height 24
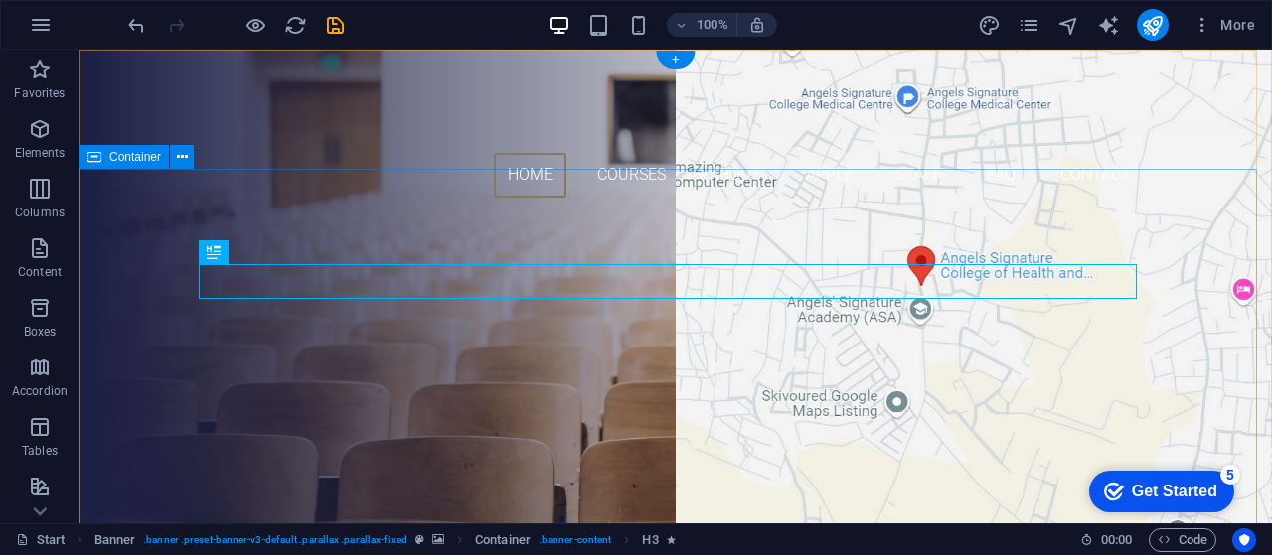
click at [144, 216] on div "WELCOME THE SIGNATURE COllege of nursing sciences (TESCON) Our Courses APPLY NOW" at bounding box center [675, 439] width 1192 height 451
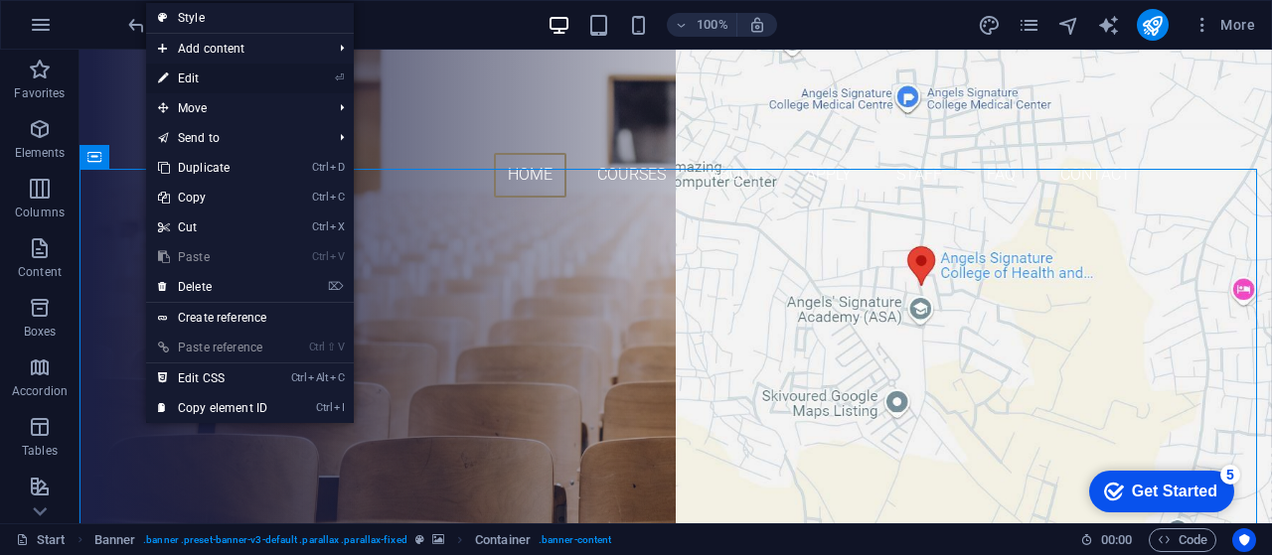
click at [203, 66] on link "⏎ Edit" at bounding box center [212, 79] width 133 height 30
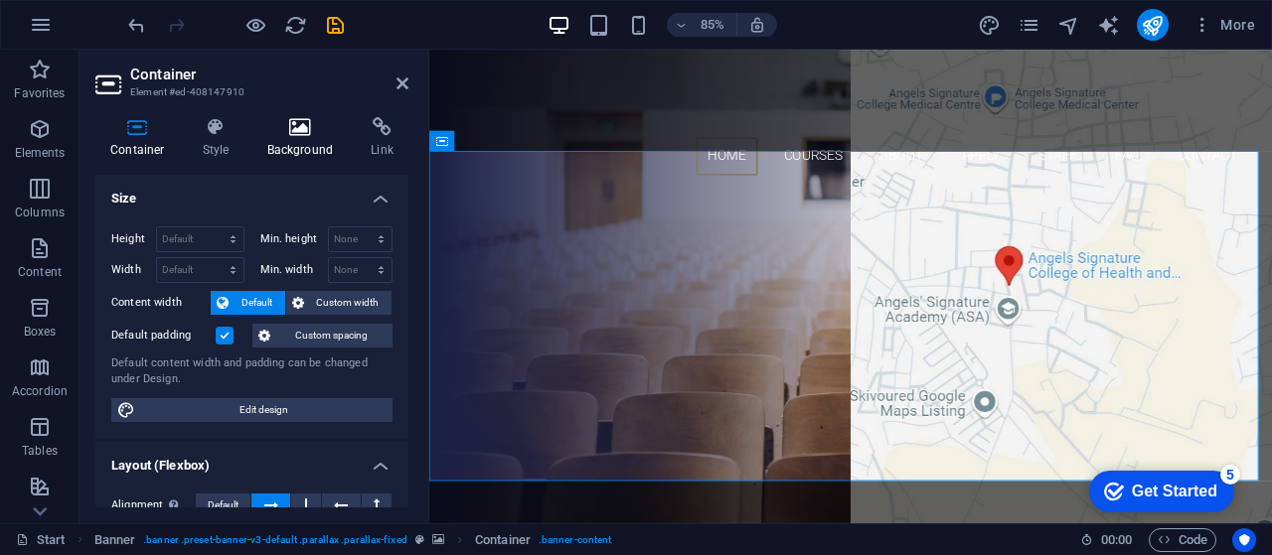
click at [311, 128] on icon at bounding box center [300, 127] width 96 height 20
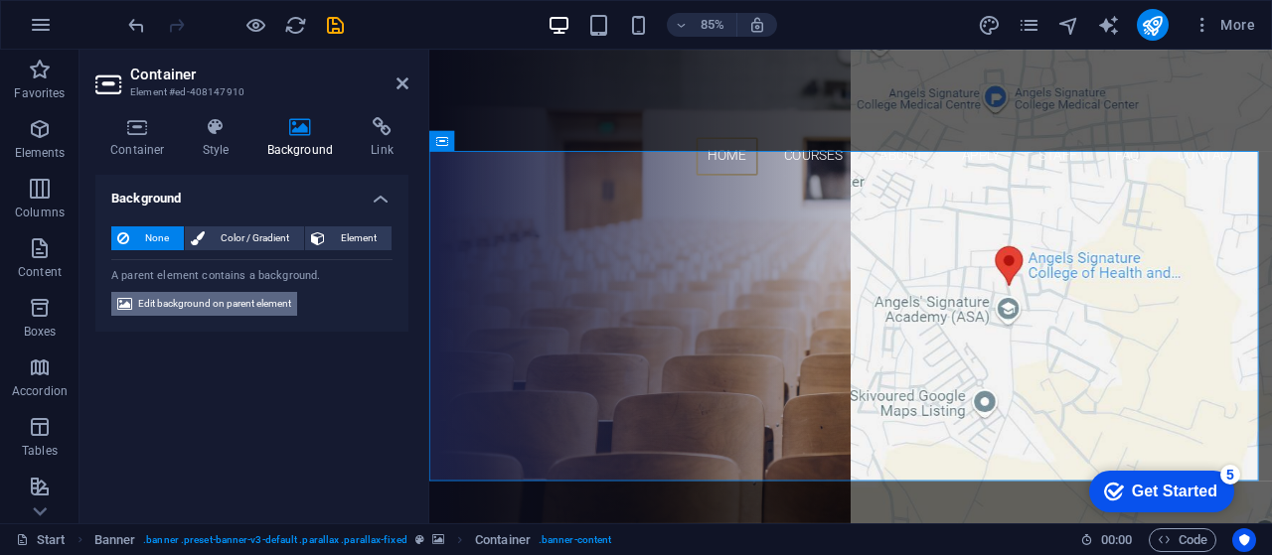
click at [235, 298] on span "Edit background on parent element" at bounding box center [214, 304] width 153 height 24
click at [235, 298] on div "Container Element #ed-408147910 Container Style Background Link Size Height Def…" at bounding box center [675, 287] width 1192 height 474
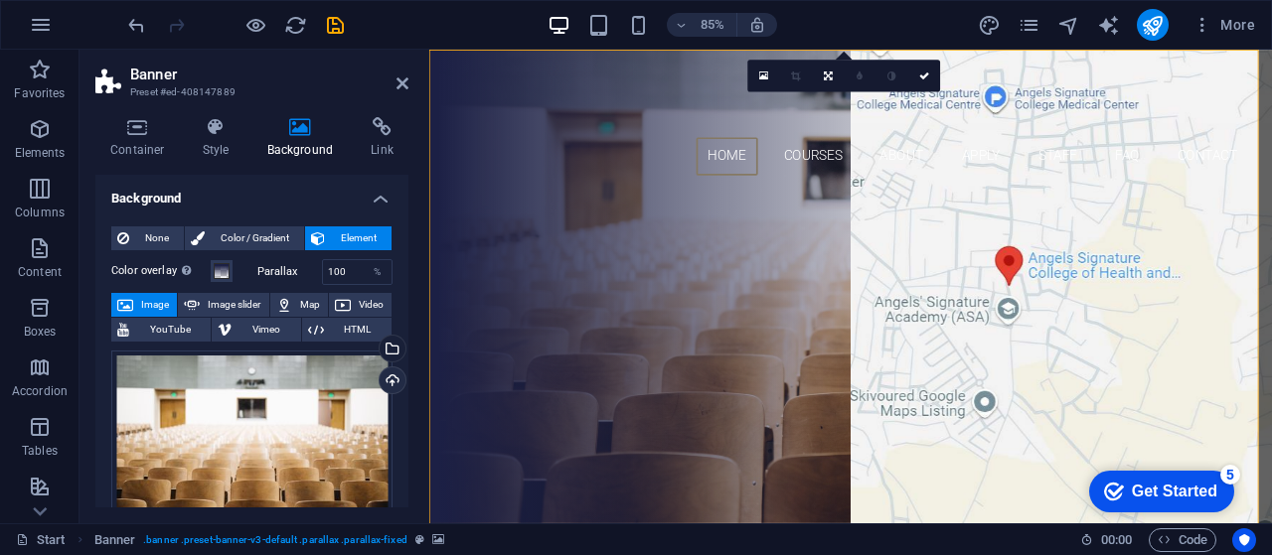
drag, startPoint x: 401, startPoint y: 311, endPoint x: 401, endPoint y: 382, distance: 71.5
drag, startPoint x: 403, startPoint y: 307, endPoint x: 405, endPoint y: 430, distance: 123.2
click at [405, 430] on div "Background None Color / Gradient Element Stretch background to full-width Color…" at bounding box center [251, 341] width 313 height 333
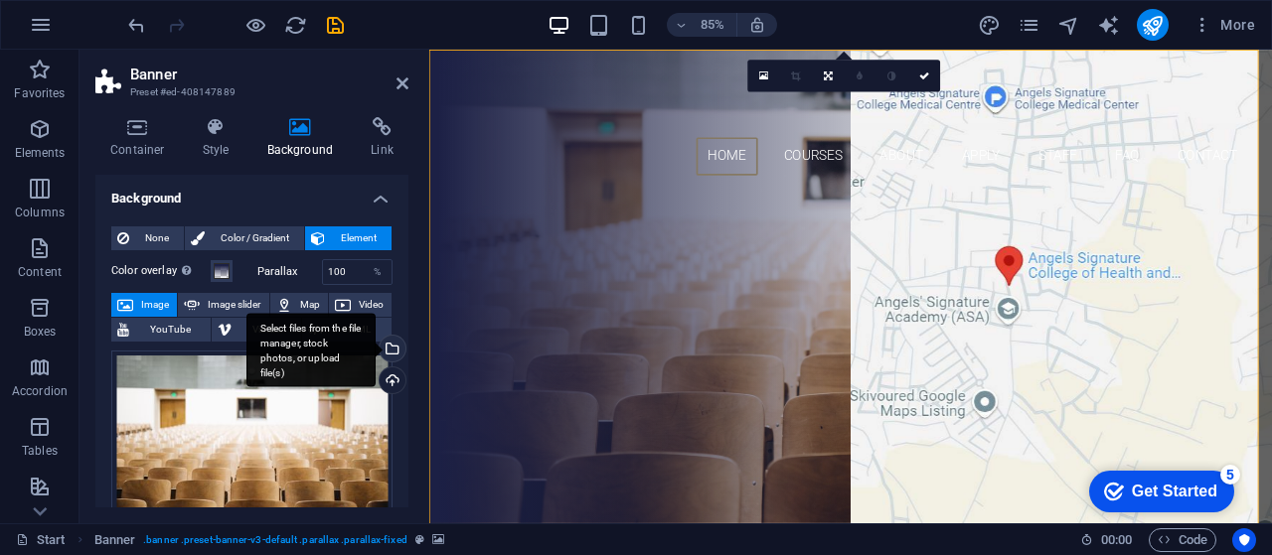
click at [388, 349] on div "Select files from the file manager, stock photos, or upload file(s)" at bounding box center [391, 351] width 30 height 30
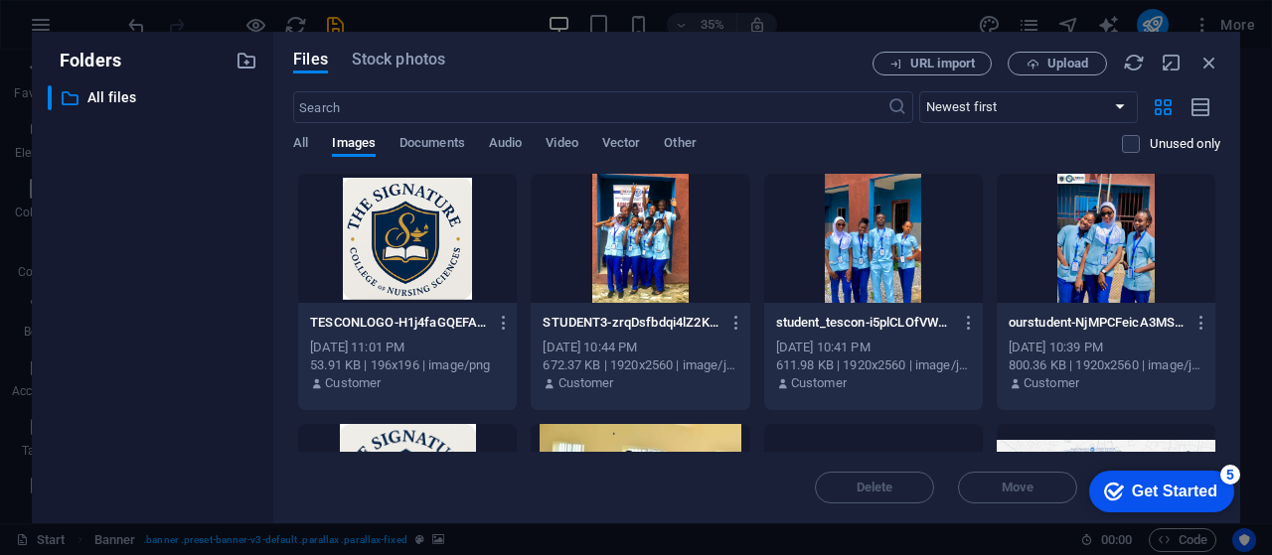
click at [309, 142] on div "All Images Documents Audio Video Vector Other" at bounding box center [707, 154] width 829 height 38
click at [306, 146] on span "All" at bounding box center [300, 145] width 15 height 28
click at [1204, 66] on icon "button" at bounding box center [1209, 63] width 22 height 22
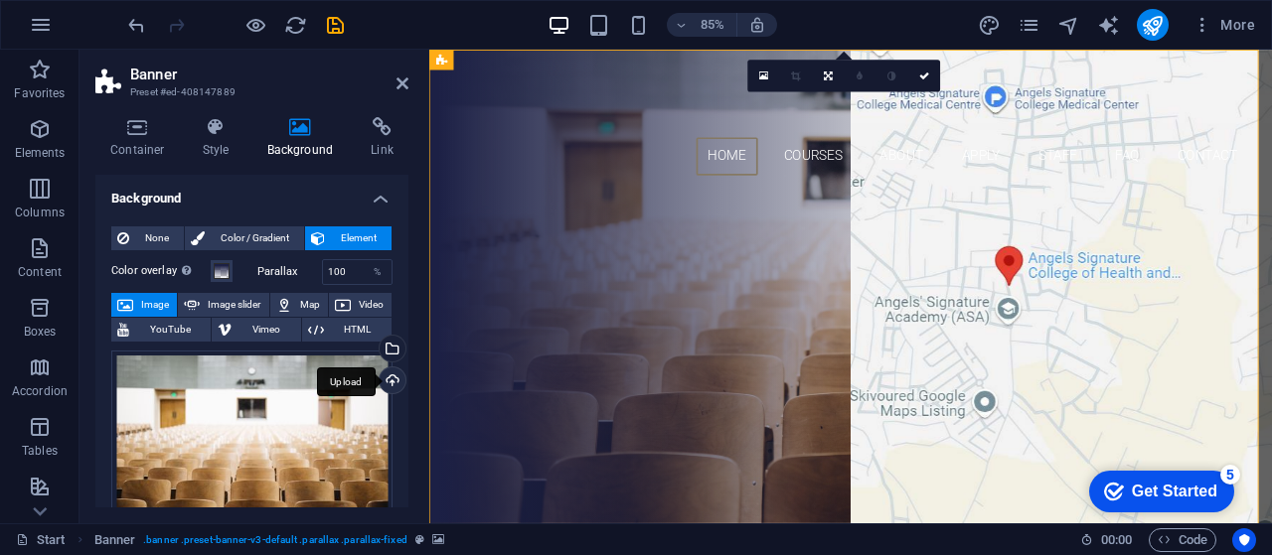
click at [389, 375] on div "Upload" at bounding box center [391, 383] width 30 height 30
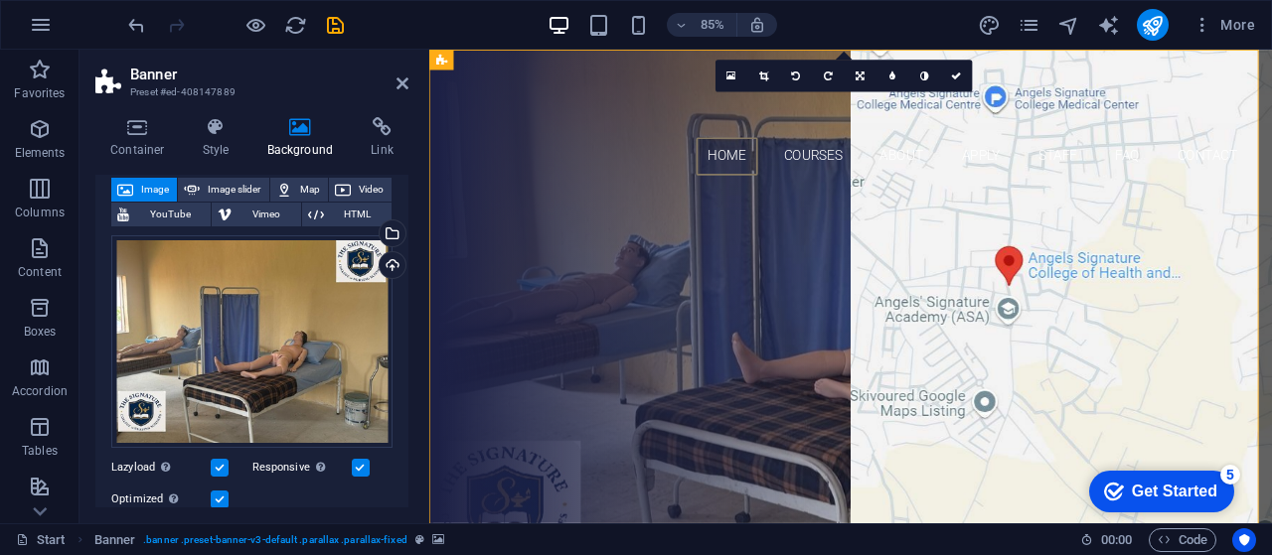
scroll to position [110, 0]
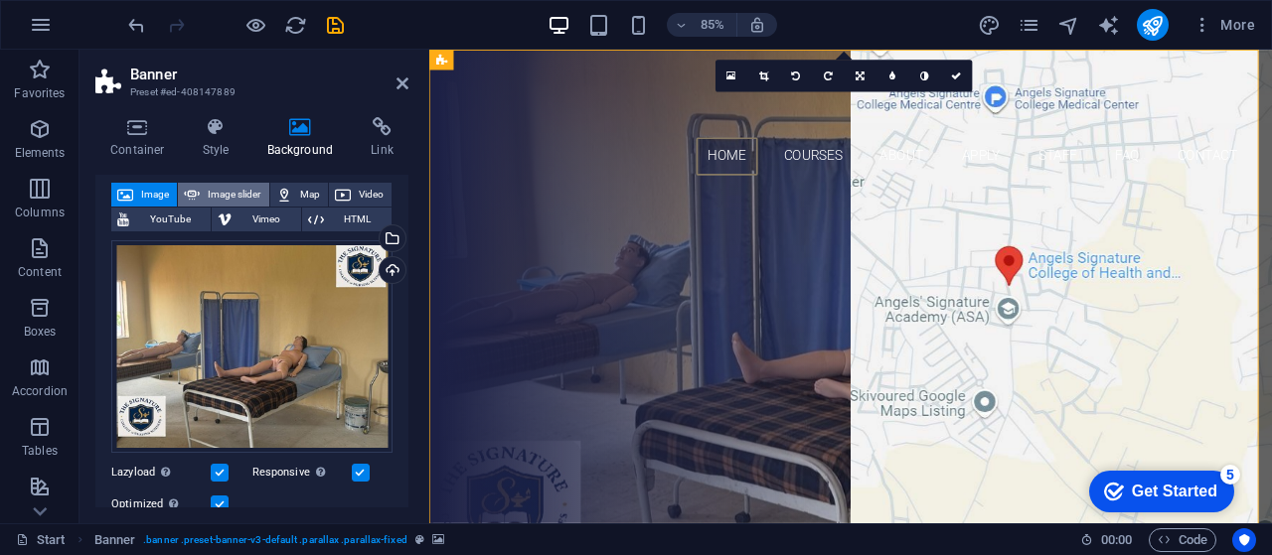
click at [236, 195] on span "Image slider" at bounding box center [234, 195] width 57 height 24
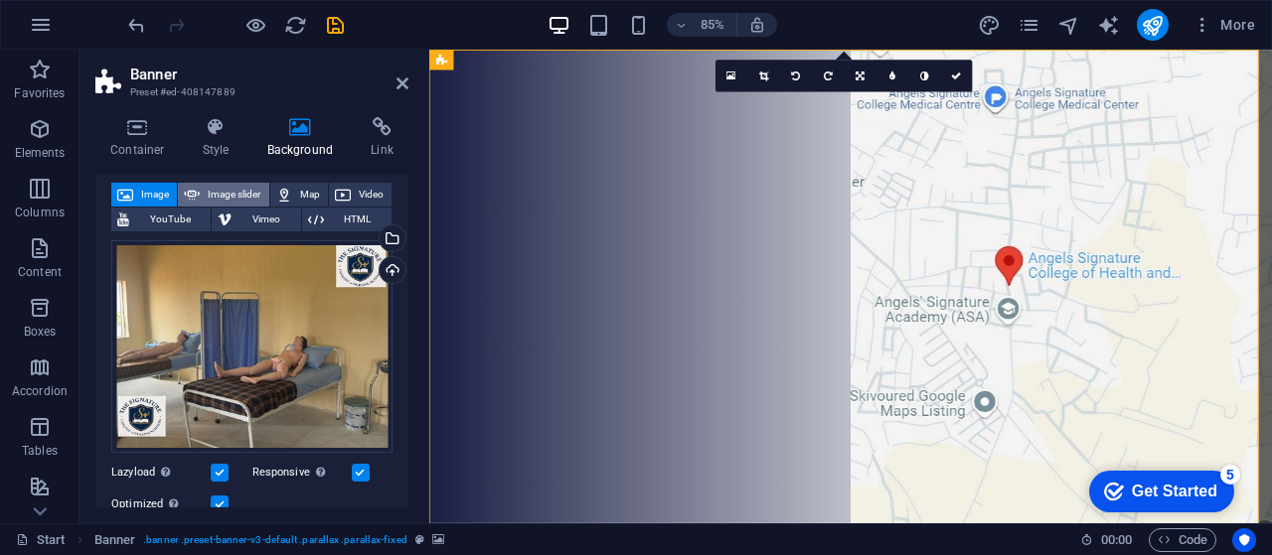
select select "ms"
select select "s"
select select "progressive"
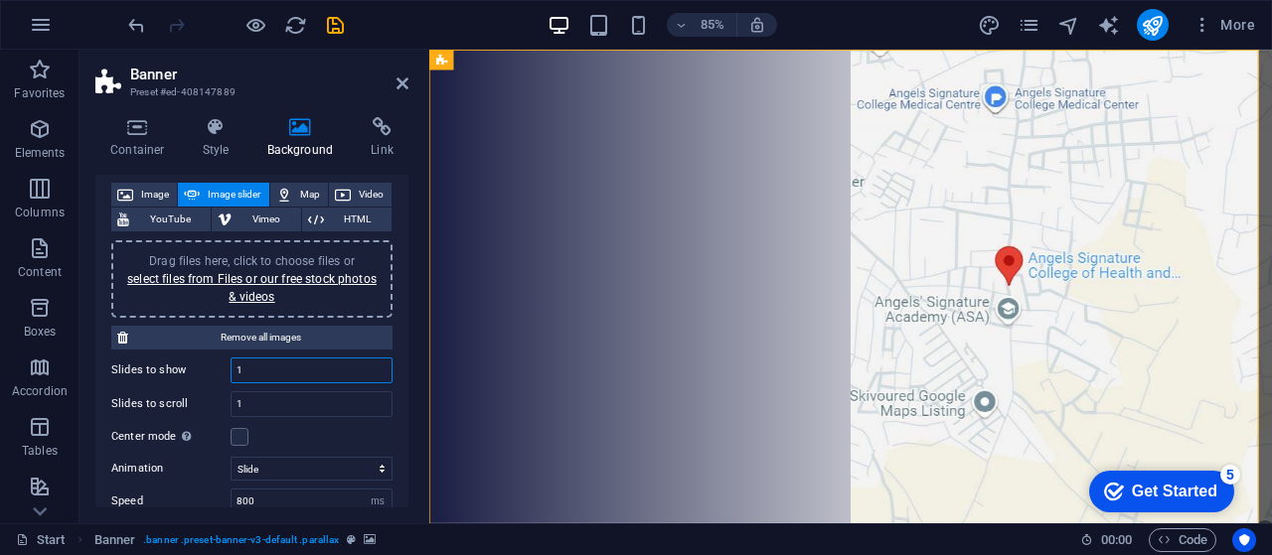
click at [264, 369] on input "1" at bounding box center [311, 371] width 160 height 24
type input "4"
type input "3"
click at [266, 407] on input "1" at bounding box center [311, 404] width 160 height 24
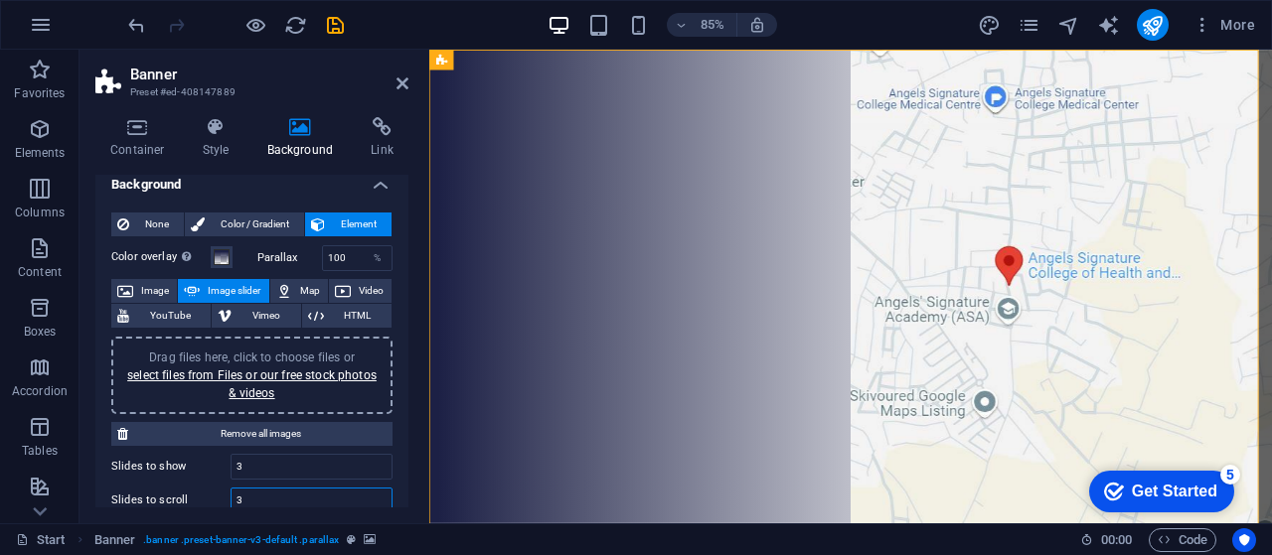
scroll to position [0, 0]
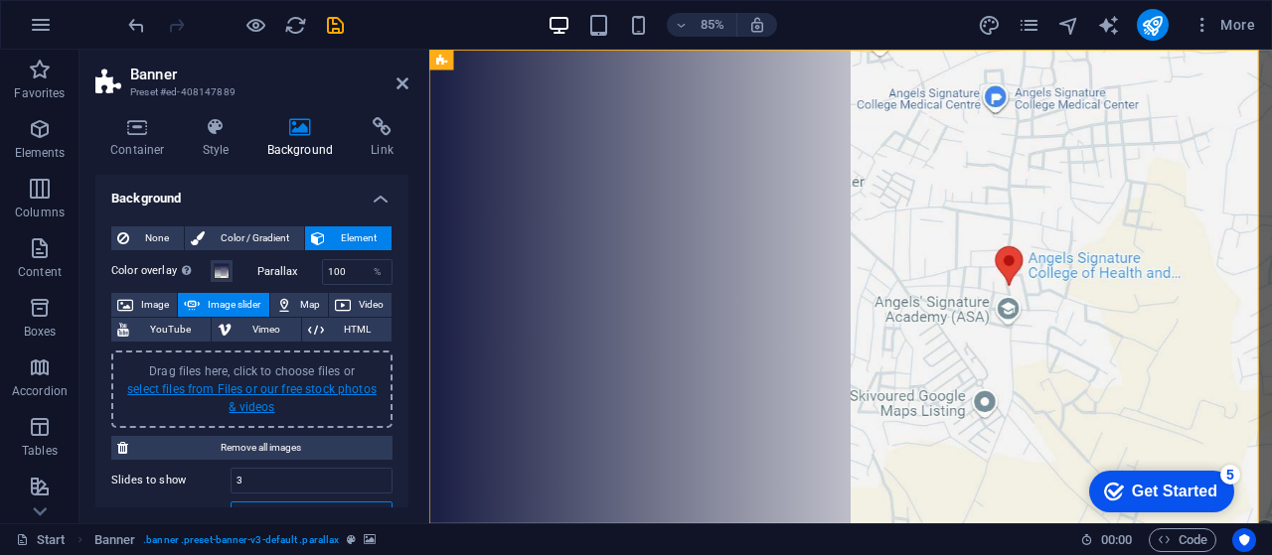
type input "3"
click at [210, 388] on link "select files from Files or our free stock photos & videos" at bounding box center [251, 398] width 249 height 32
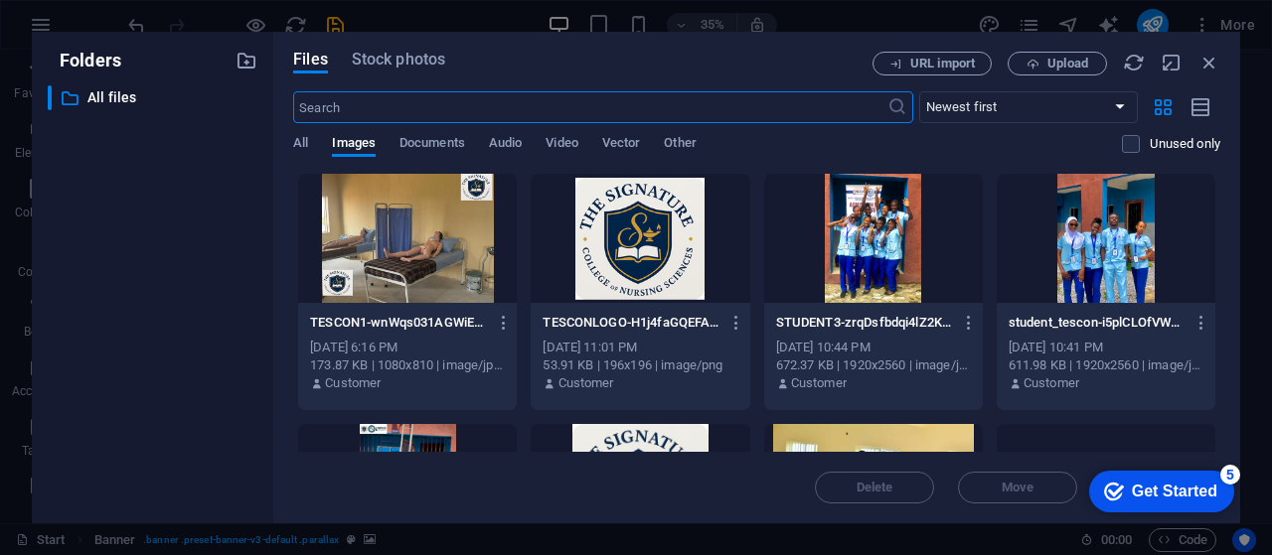
click at [392, 263] on div at bounding box center [407, 238] width 219 height 129
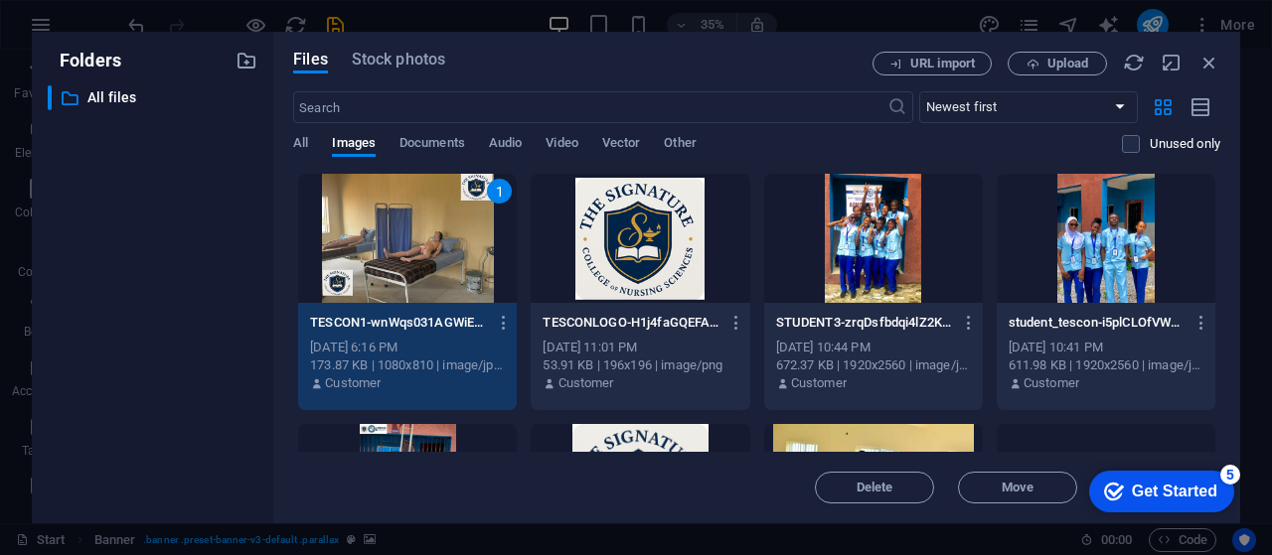
click at [392, 263] on div "1" at bounding box center [407, 238] width 219 height 129
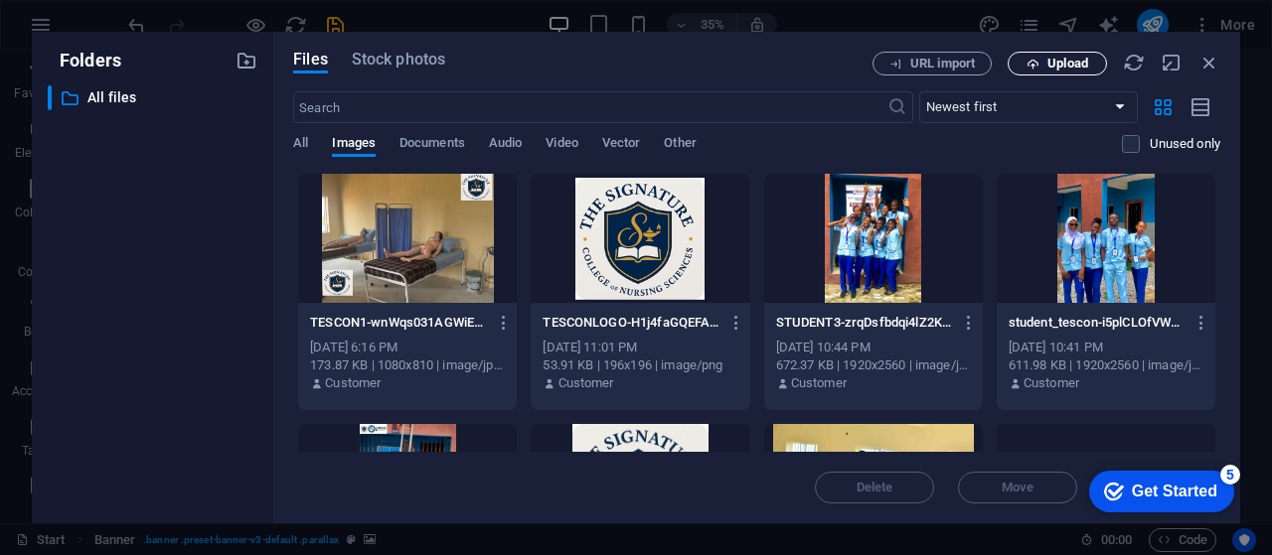
click at [1043, 64] on span "Upload" at bounding box center [1056, 64] width 81 height 13
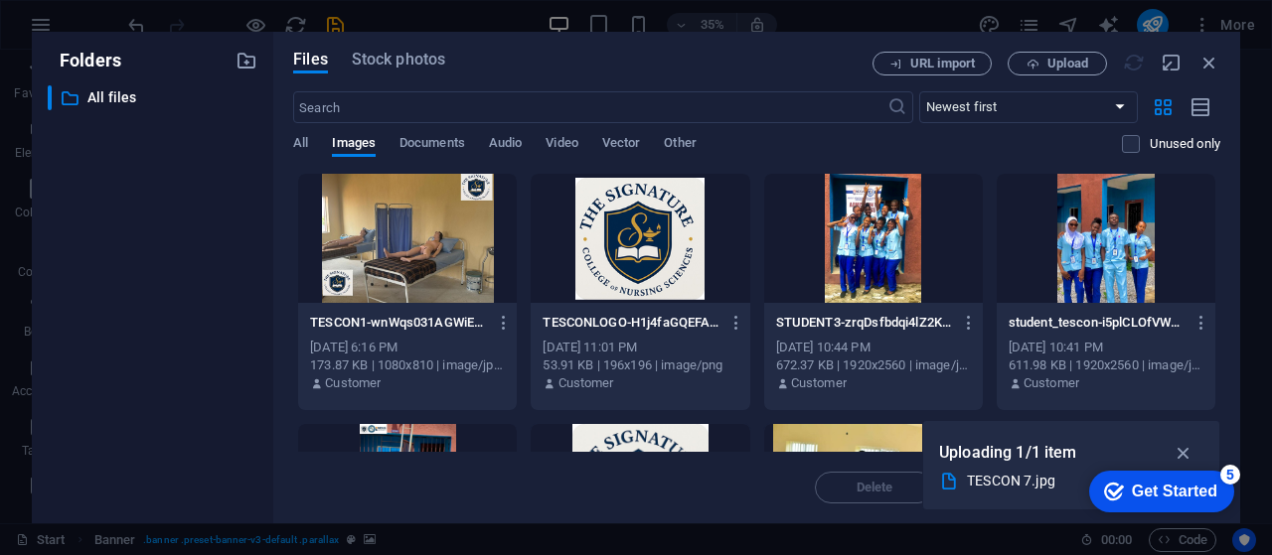
click at [415, 233] on div at bounding box center [407, 238] width 219 height 129
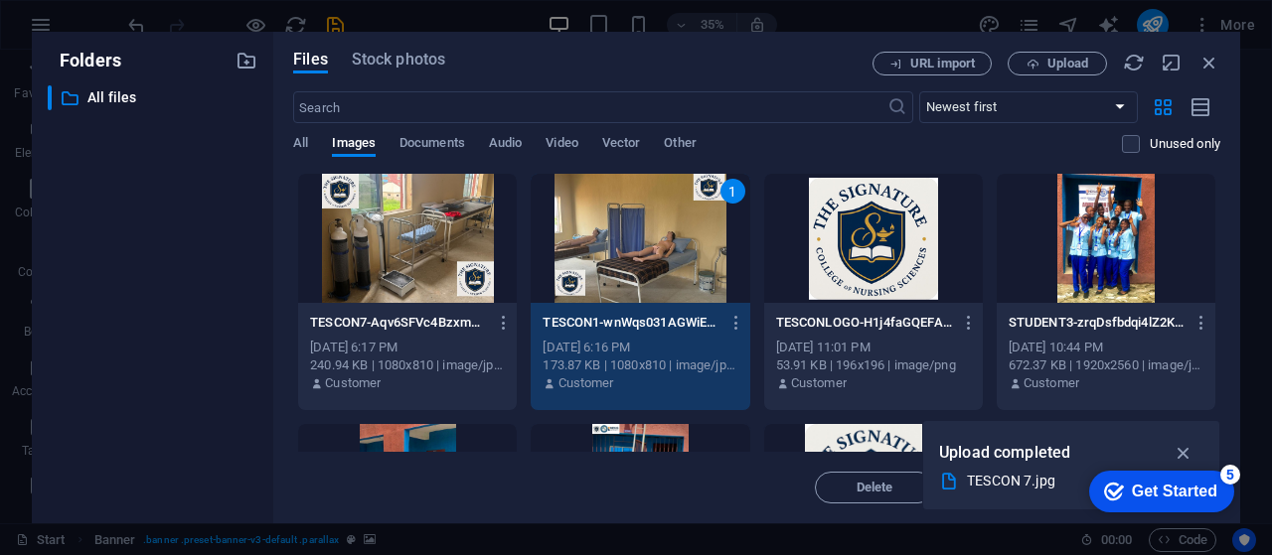
click at [1088, 241] on div at bounding box center [1105, 238] width 219 height 129
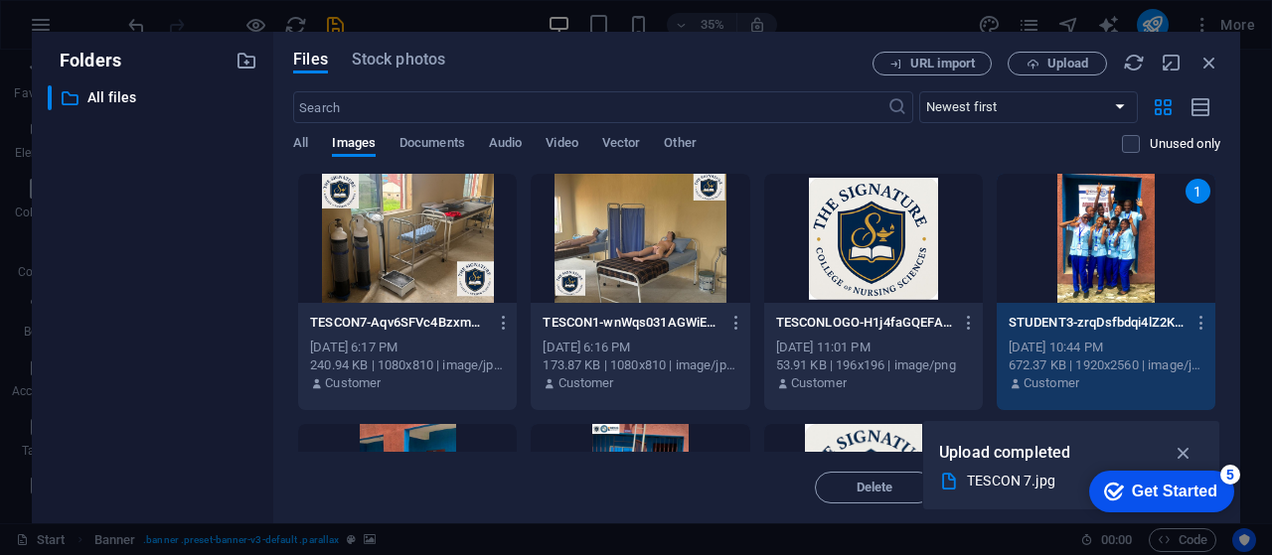
click at [406, 253] on div at bounding box center [407, 238] width 219 height 129
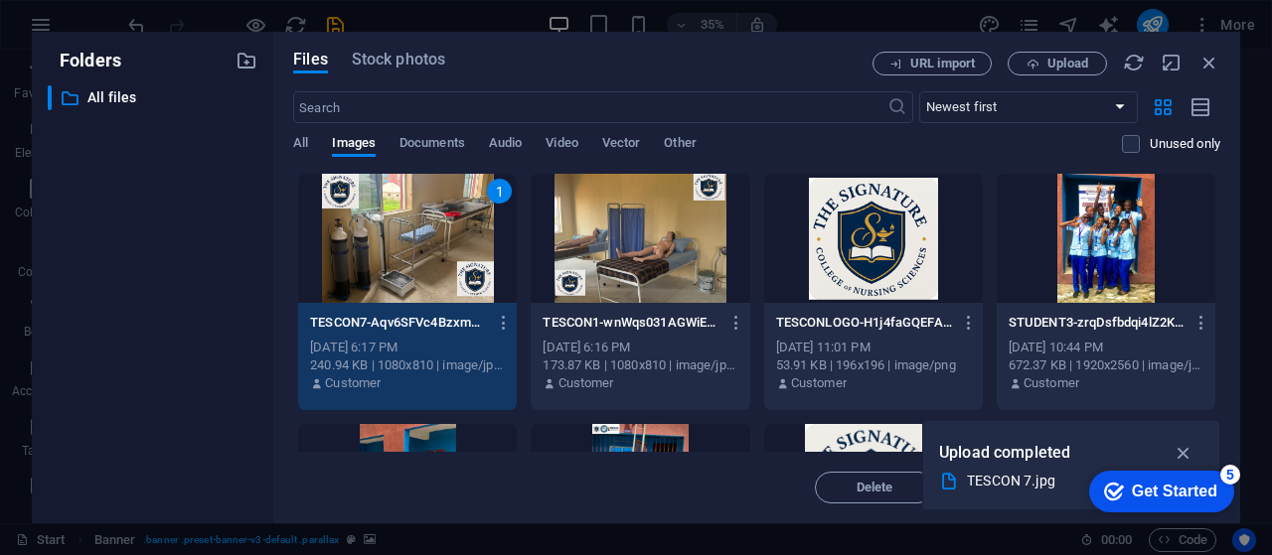
click at [1071, 243] on div at bounding box center [1105, 238] width 219 height 129
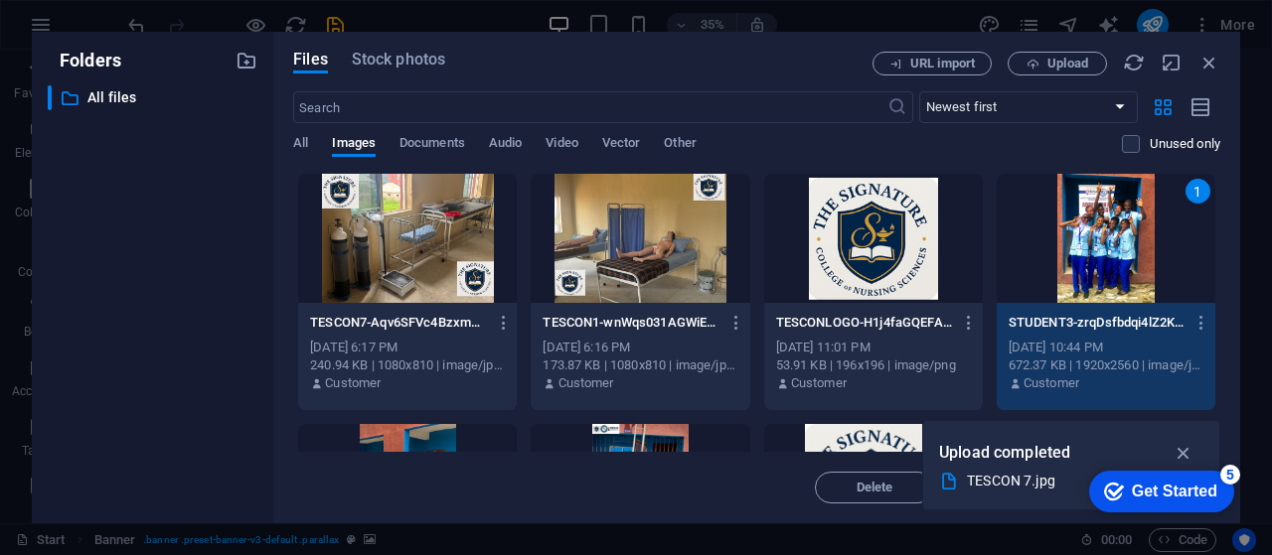
click at [370, 239] on div at bounding box center [407, 238] width 219 height 129
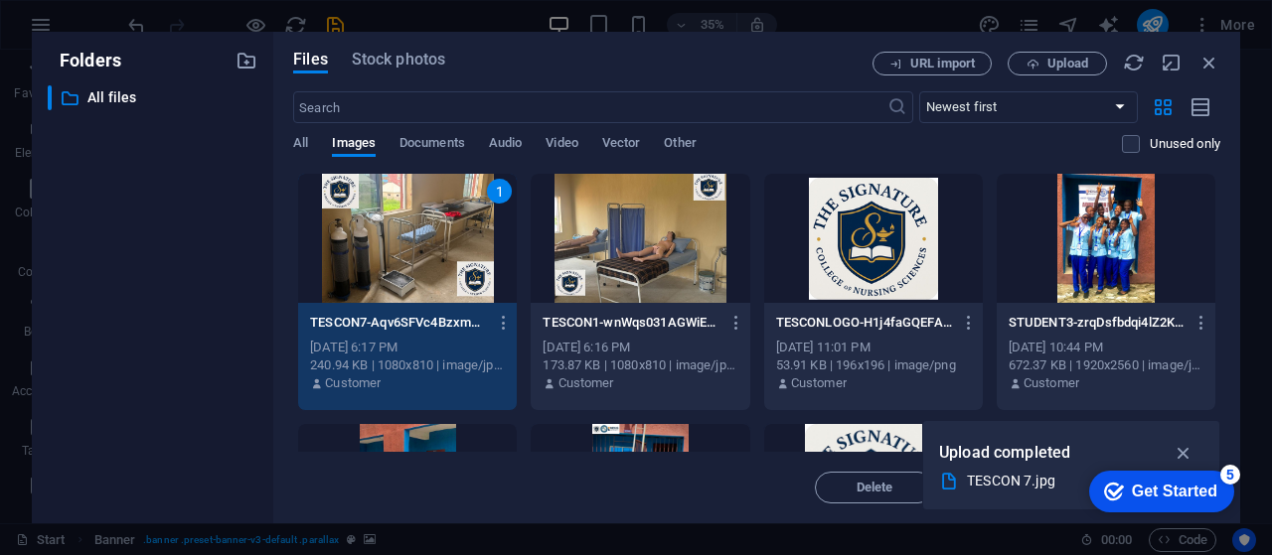
click at [1063, 266] on div at bounding box center [1105, 238] width 219 height 129
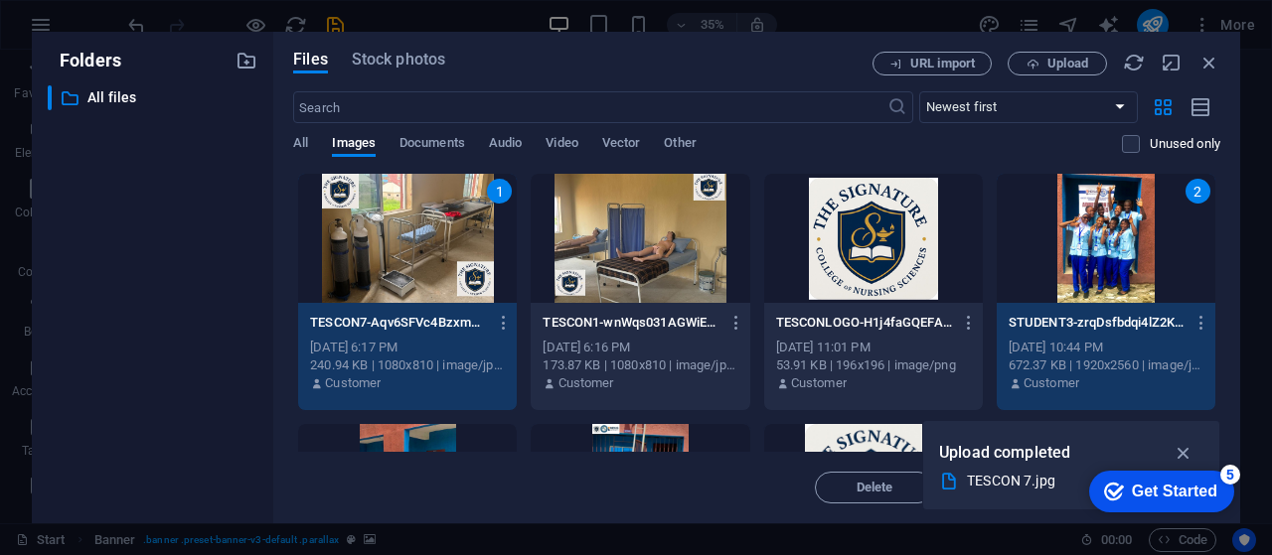
drag, startPoint x: 1222, startPoint y: 220, endPoint x: 1218, endPoint y: 271, distance: 51.8
click at [1218, 271] on div "Files Stock photos URL import Upload ​ Newest first Oldest first Name (A-Z) Nam…" at bounding box center [756, 278] width 967 height 492
click at [630, 256] on div at bounding box center [639, 238] width 219 height 129
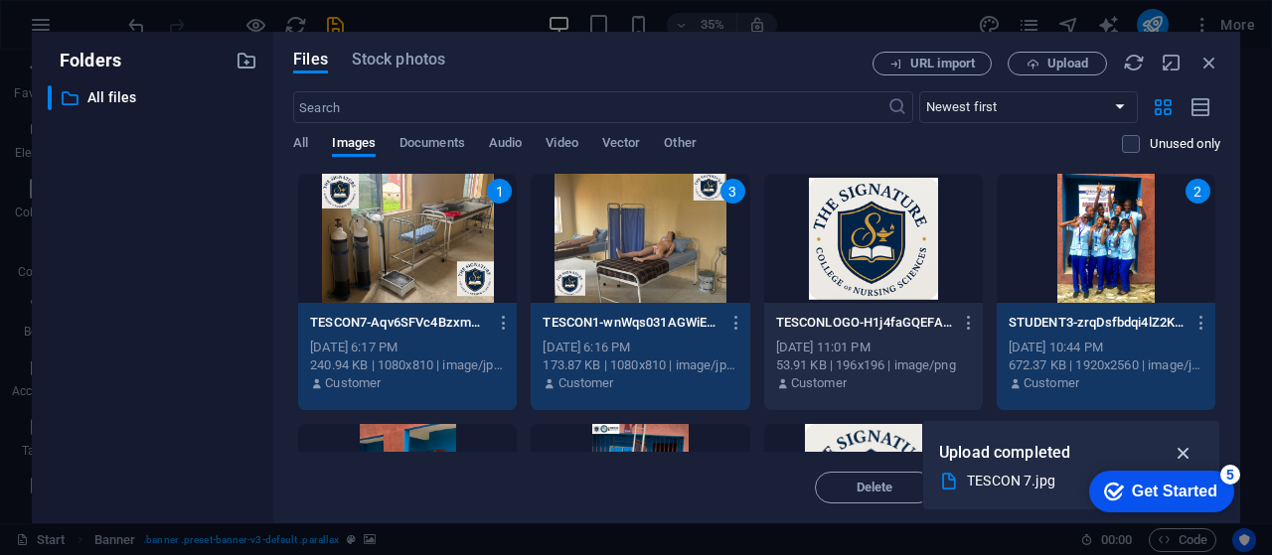
click at [1181, 454] on icon "button" at bounding box center [1183, 453] width 23 height 22
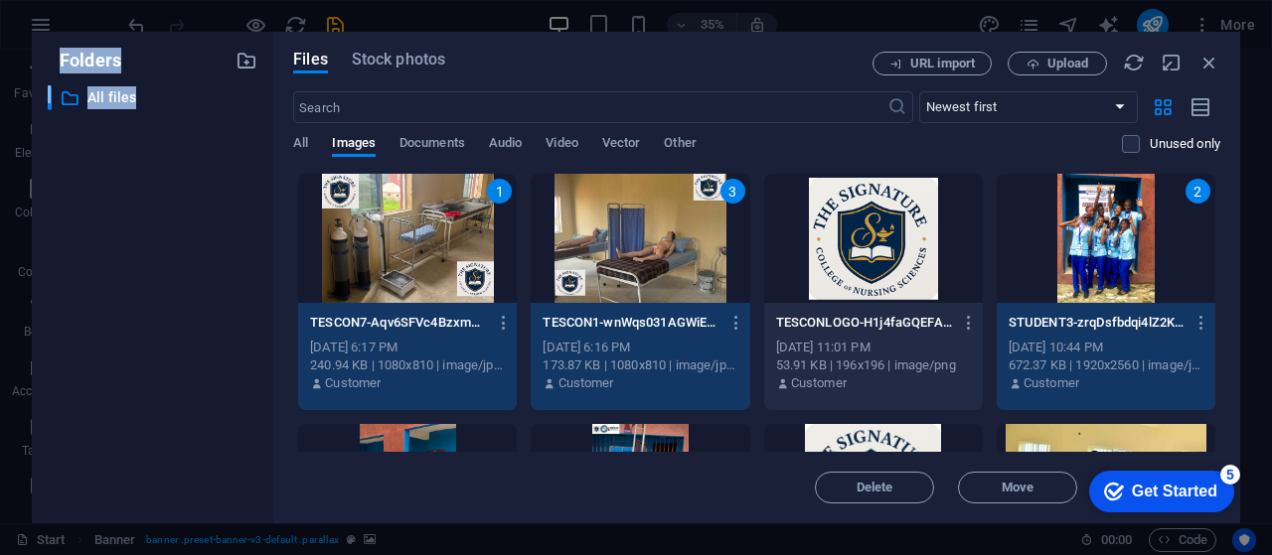
drag, startPoint x: 779, startPoint y: 49, endPoint x: 736, endPoint y: -9, distance: 71.7
click at [736, 0] on html "The Signature College of Nursing Sciences (TESCON) Start Favorites Elements Col…" at bounding box center [636, 277] width 1272 height 555
click at [1017, 486] on span "Move" at bounding box center [1017, 488] width 32 height 12
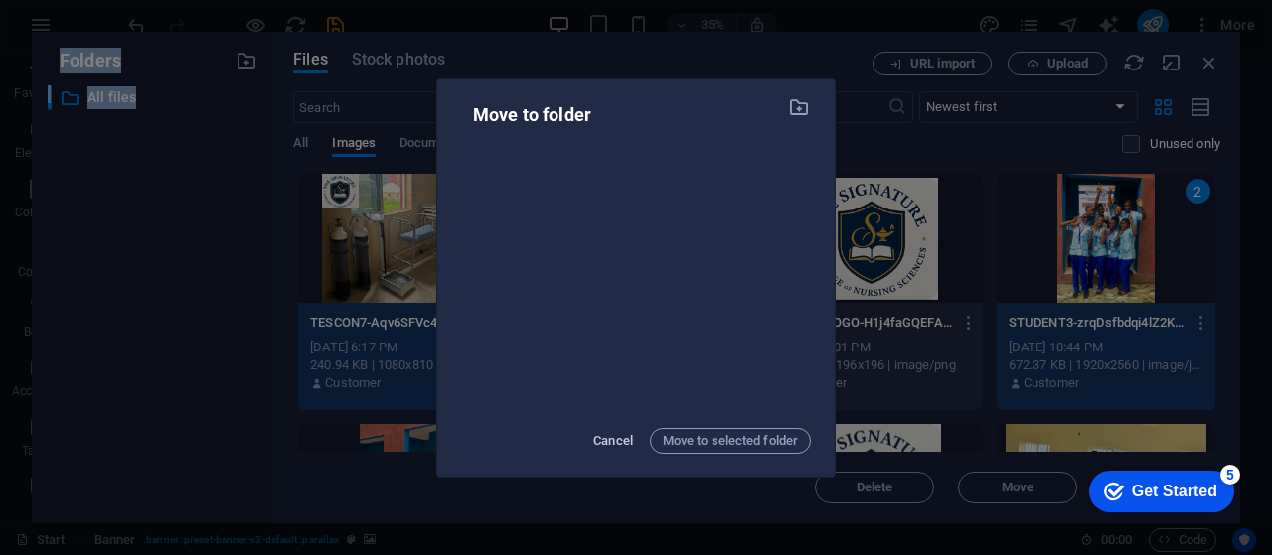
click at [603, 442] on span "Cancel" at bounding box center [613, 441] width 40 height 24
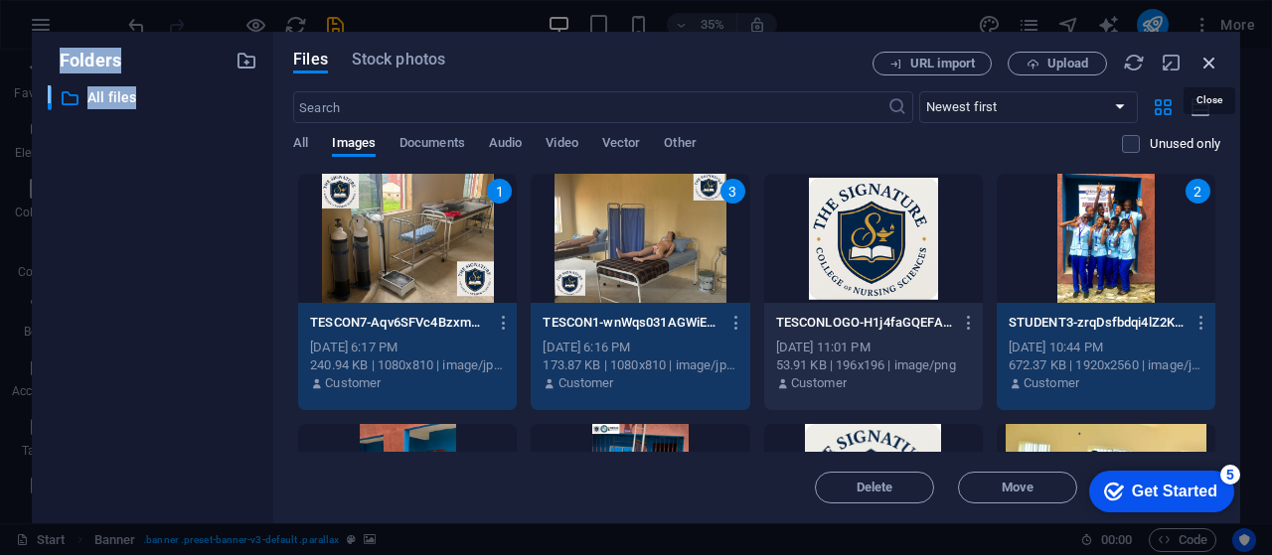
click at [1204, 56] on icon "button" at bounding box center [1209, 63] width 22 height 22
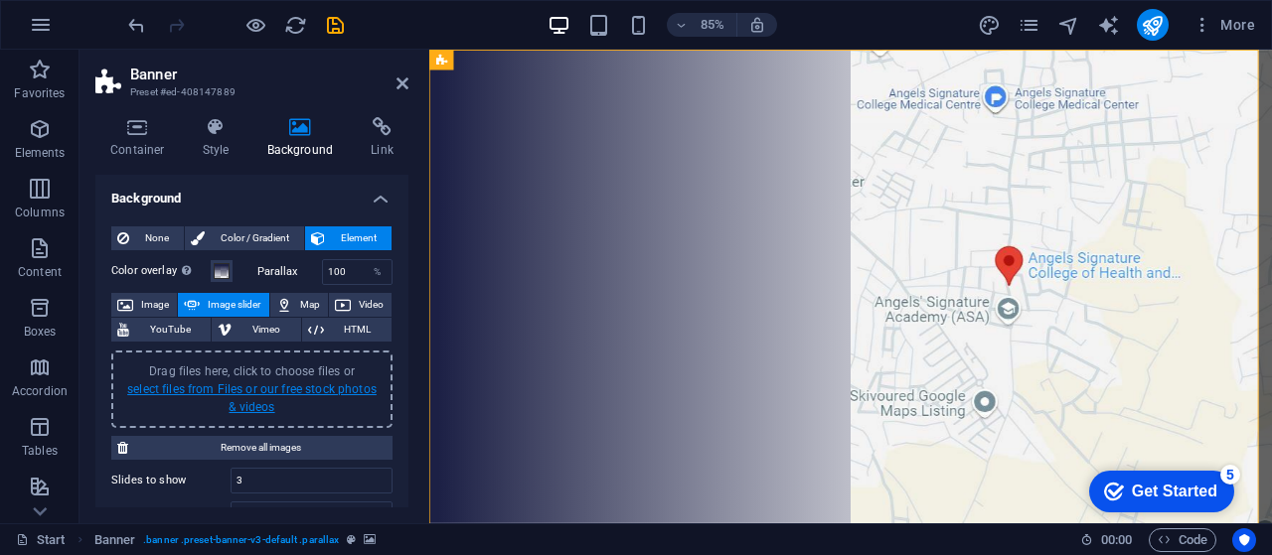
click at [240, 390] on link "select files from Files or our free stock photos & videos" at bounding box center [251, 398] width 249 height 32
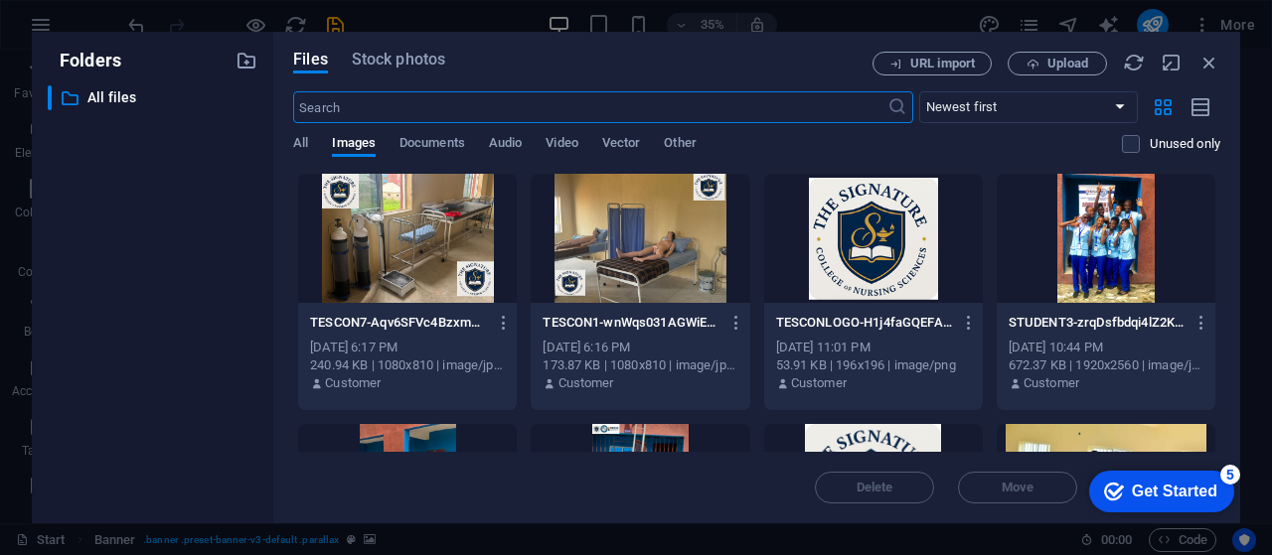
click at [418, 251] on div at bounding box center [407, 238] width 219 height 129
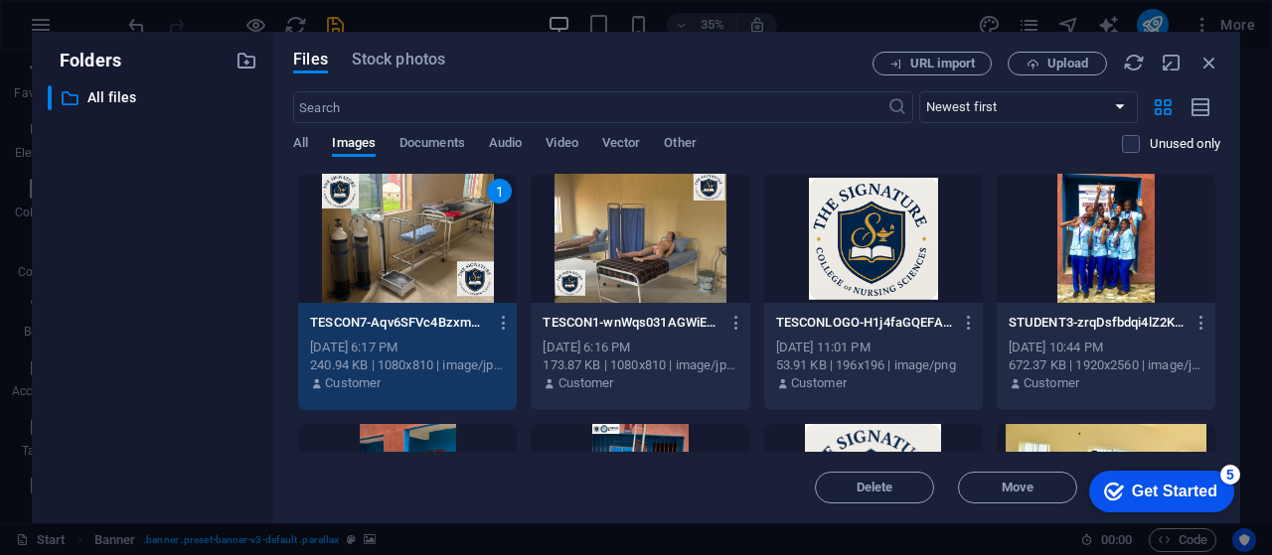
click at [620, 239] on div at bounding box center [639, 238] width 219 height 129
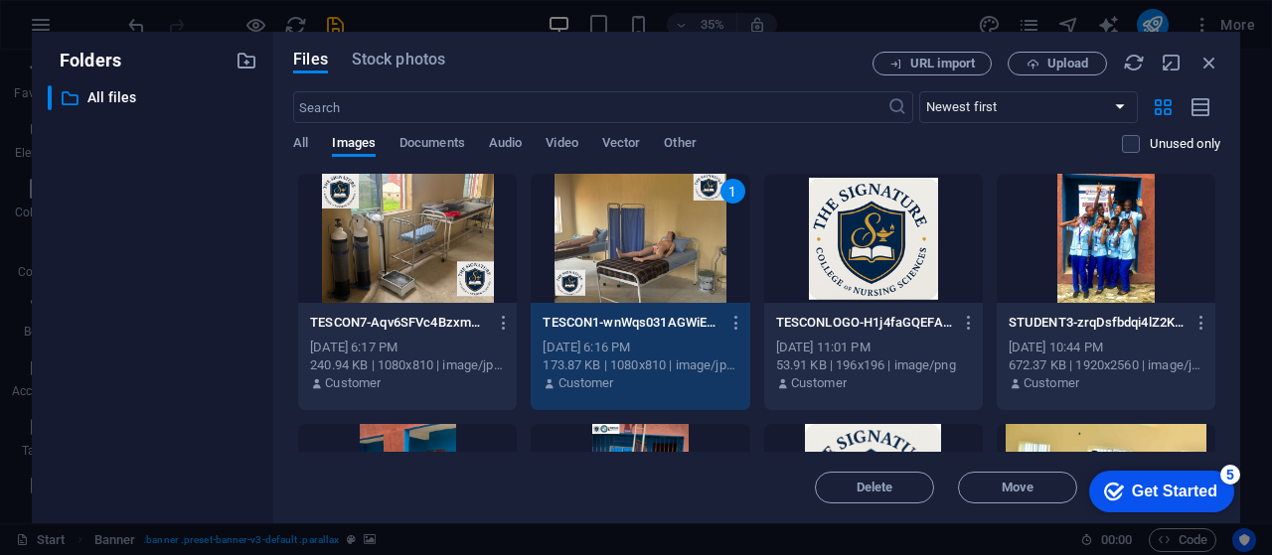
drag, startPoint x: 485, startPoint y: 53, endPoint x: 829, endPoint y: 57, distance: 343.7
click at [849, 72] on div "Files Stock photos" at bounding box center [582, 63] width 579 height 22
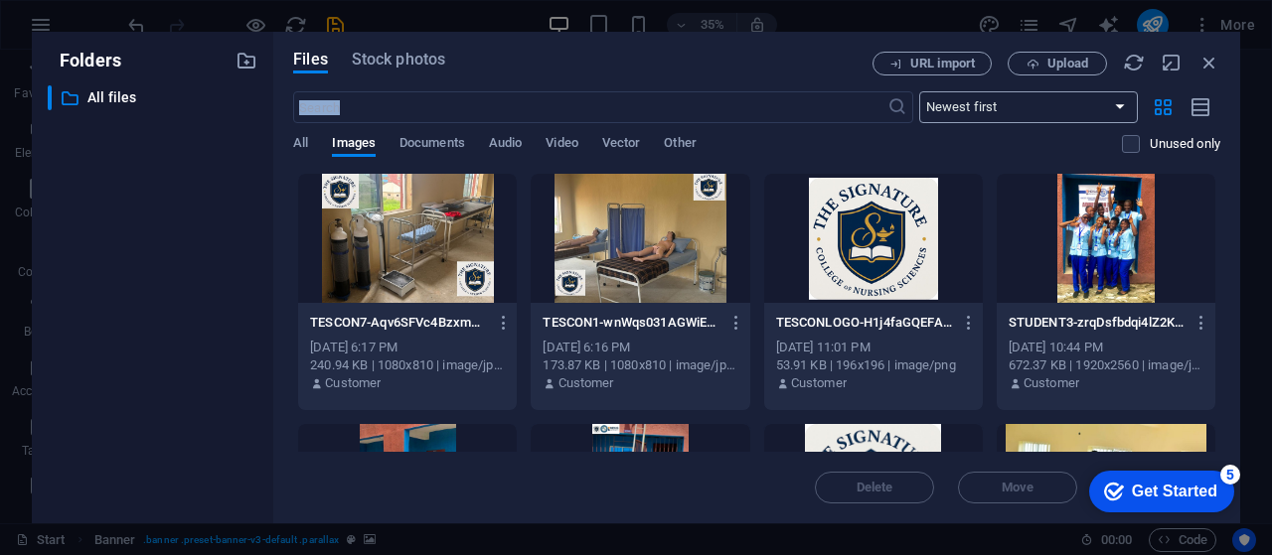
drag, startPoint x: 685, startPoint y: 39, endPoint x: 937, endPoint y: 95, distance: 257.6
click at [937, 95] on div "Files Stock photos URL import Upload ​ Newest first Oldest first Name (A-Z) Nam…" at bounding box center [756, 278] width 967 height 492
click at [1162, 65] on icon "button" at bounding box center [1171, 63] width 22 height 22
select select "image"
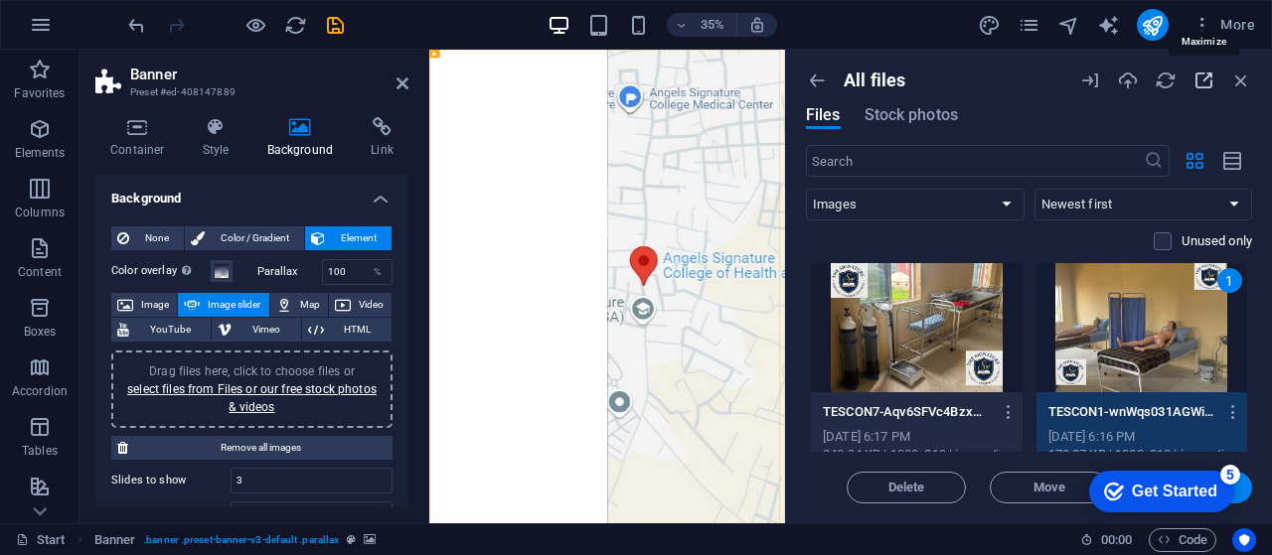
click at [1200, 86] on icon "button" at bounding box center [1203, 81] width 22 height 22
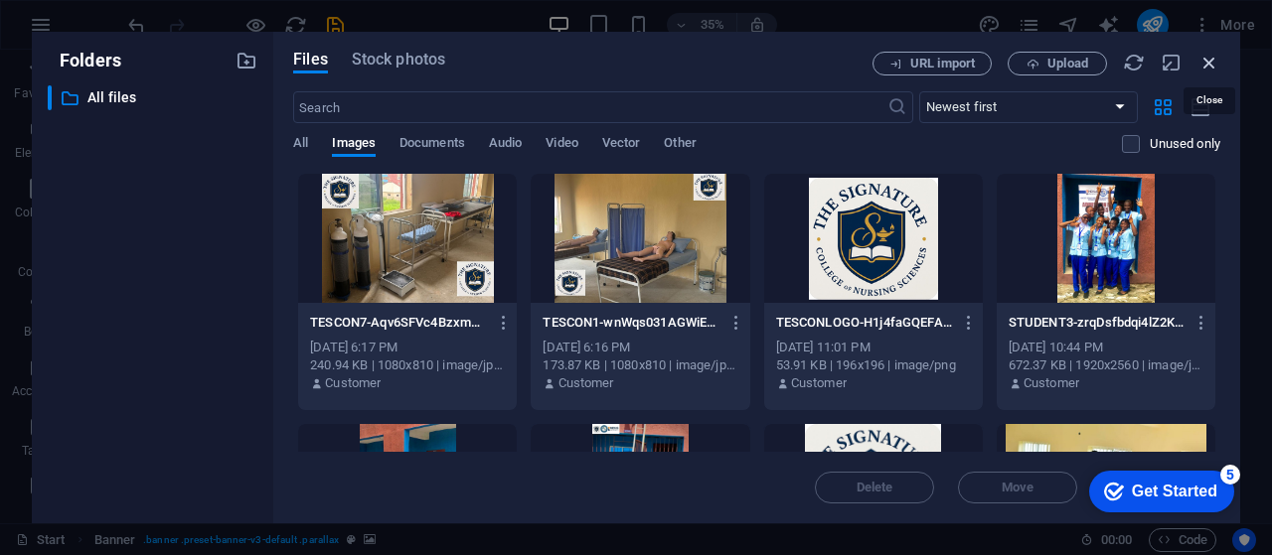
click at [1211, 63] on icon "button" at bounding box center [1209, 63] width 22 height 22
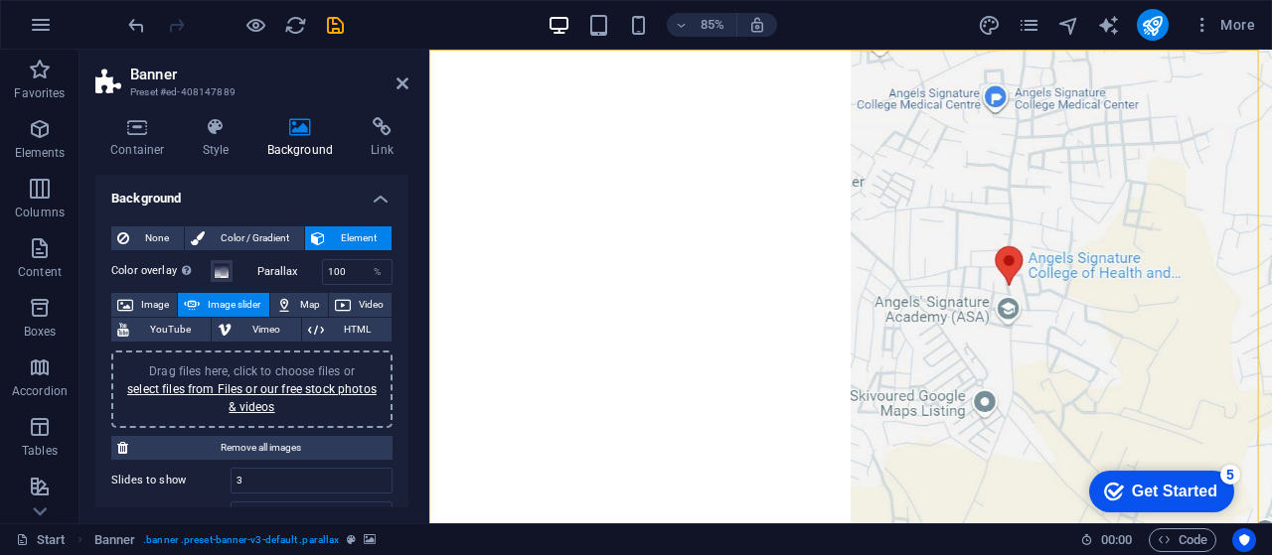
click at [286, 144] on h4 "Background" at bounding box center [304, 138] width 104 height 42
click at [137, 231] on span "None" at bounding box center [156, 238] width 43 height 24
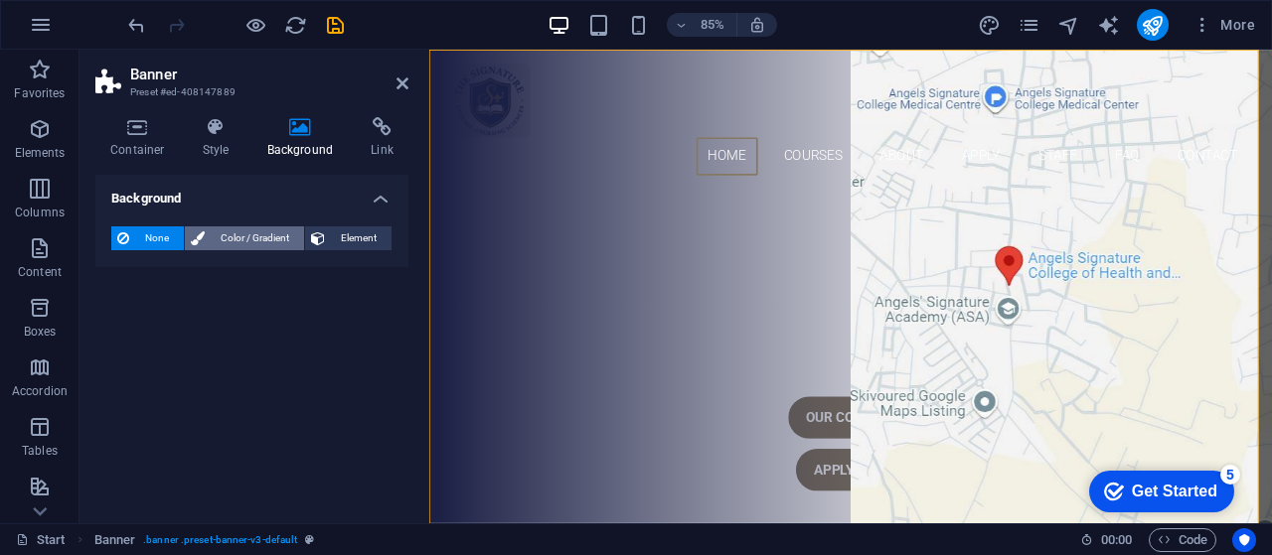
click at [226, 245] on span "Color / Gradient" at bounding box center [254, 238] width 87 height 24
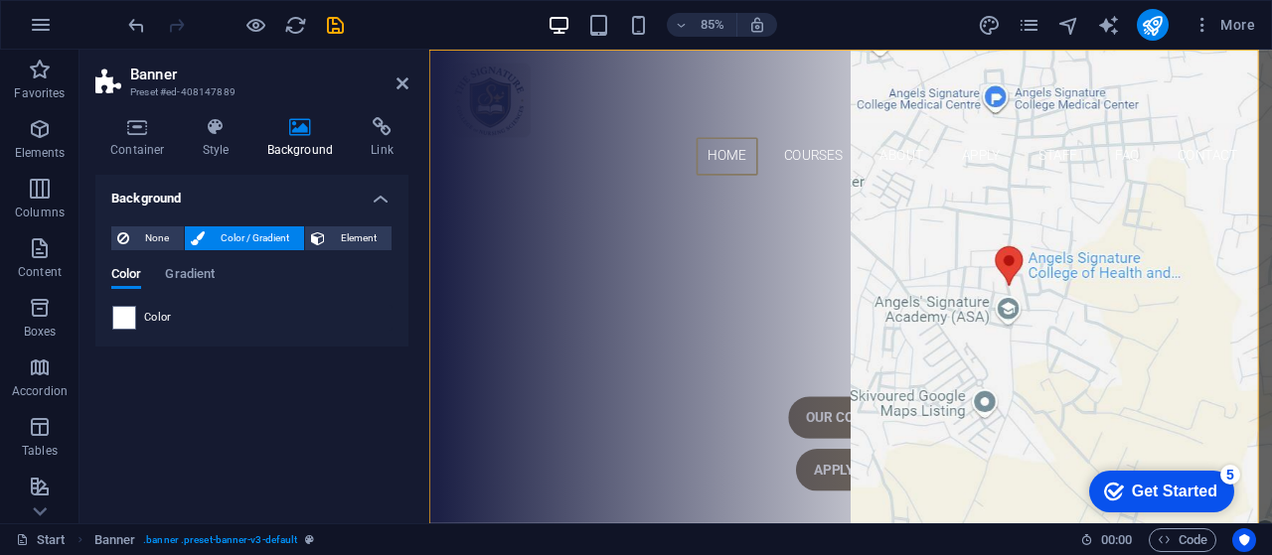
click at [226, 245] on span "Color / Gradient" at bounding box center [254, 238] width 87 height 24
click at [347, 241] on span "Element" at bounding box center [358, 238] width 55 height 24
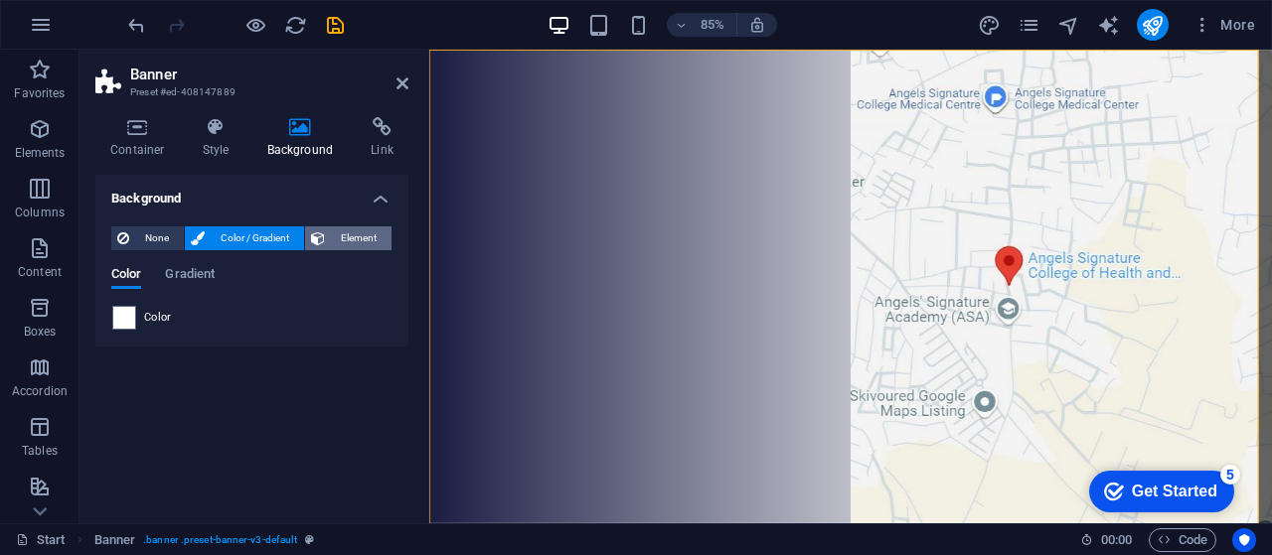
select select "ms"
select select "s"
select select "progressive"
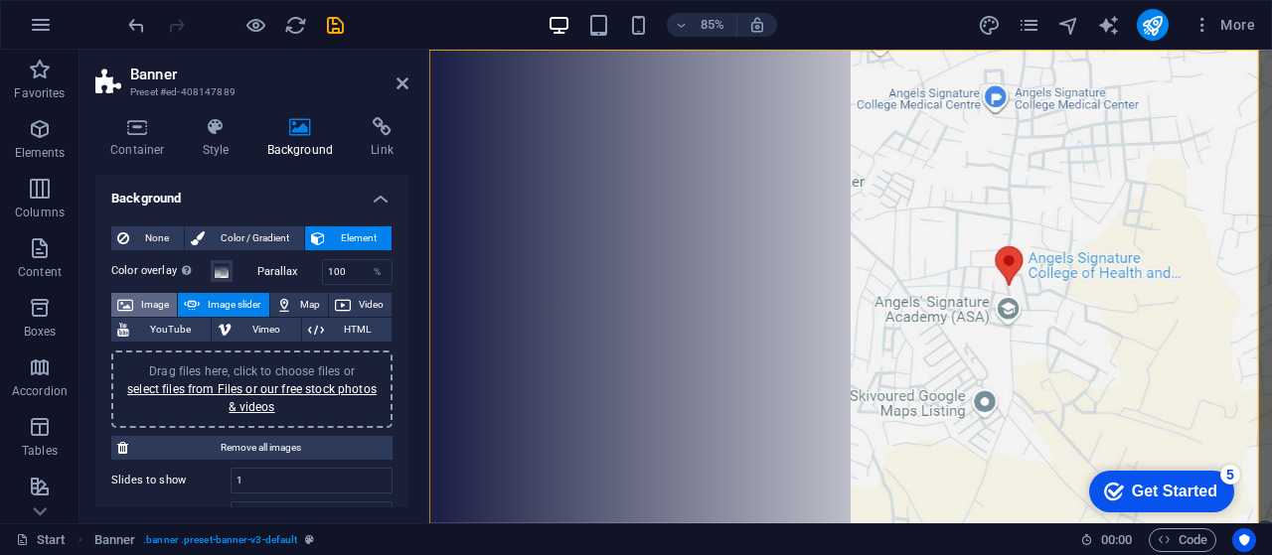
click at [145, 305] on span "Image" at bounding box center [155, 305] width 32 height 24
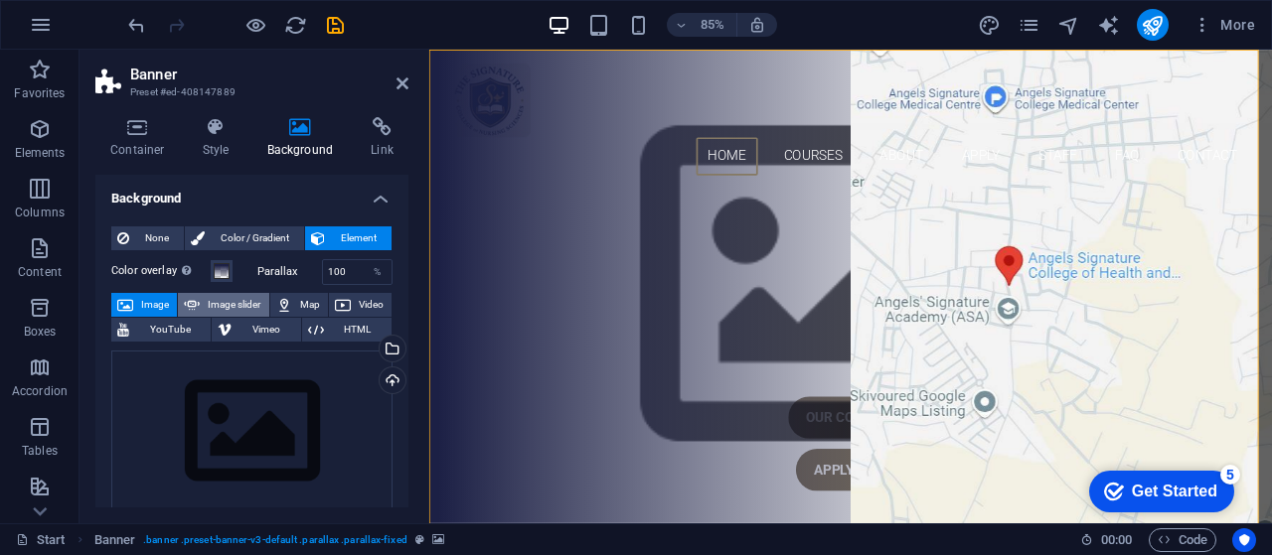
click at [226, 304] on span "Image slider" at bounding box center [234, 305] width 57 height 24
select select "ms"
select select "s"
select select "progressive"
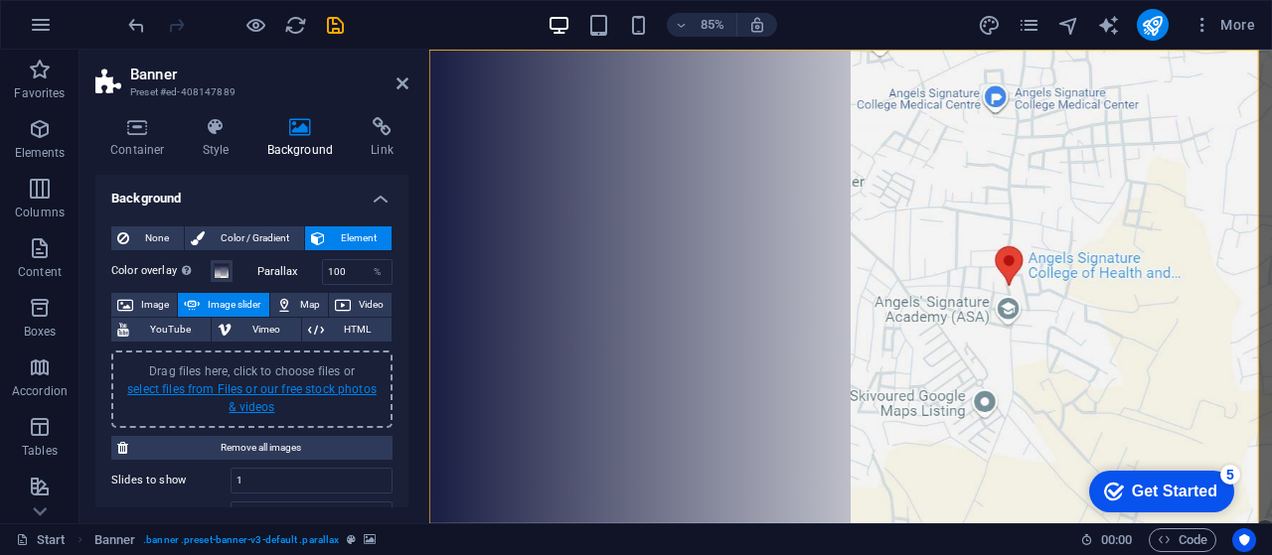
click at [176, 394] on link "select files from Files or our free stock photos & videos" at bounding box center [251, 398] width 249 height 32
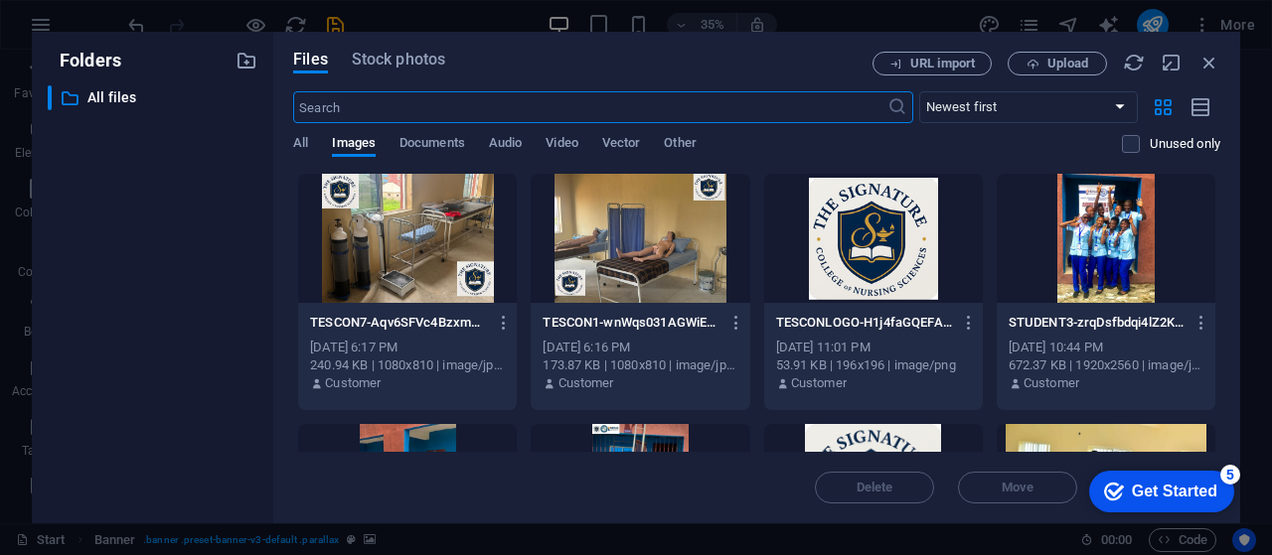
click at [434, 239] on div at bounding box center [407, 238] width 219 height 129
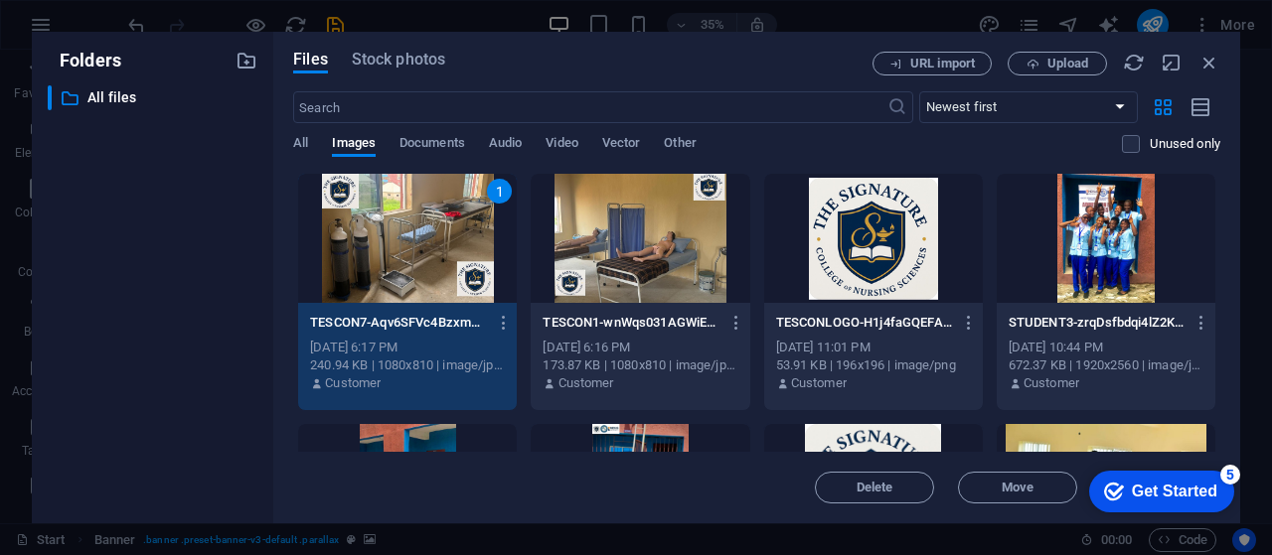
click at [405, 230] on div "1" at bounding box center [407, 238] width 219 height 129
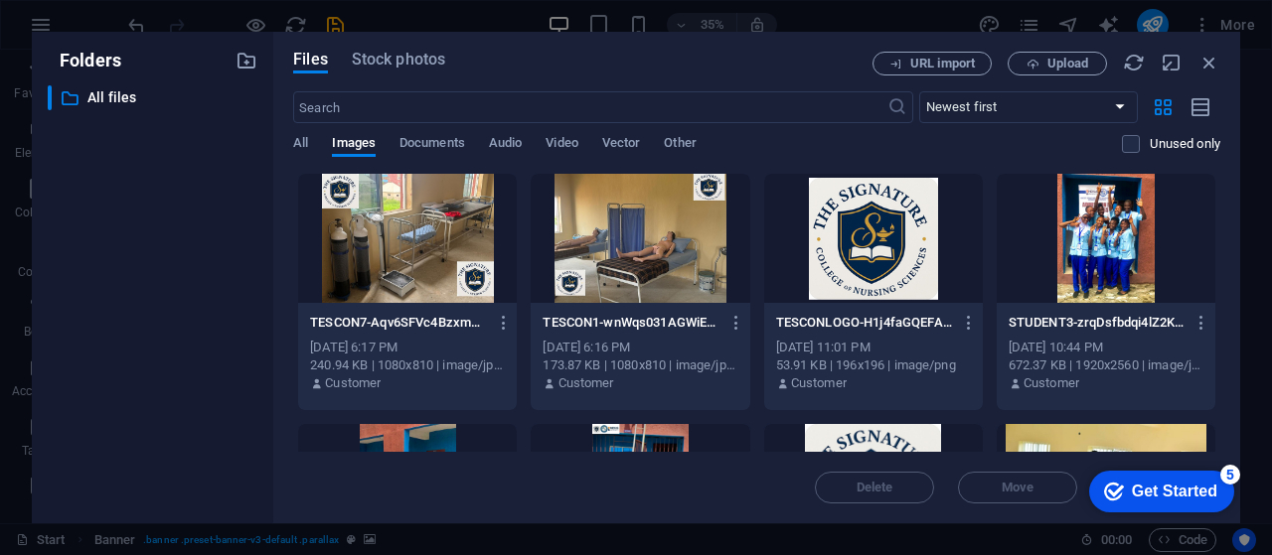
click at [405, 230] on div at bounding box center [407, 238] width 219 height 129
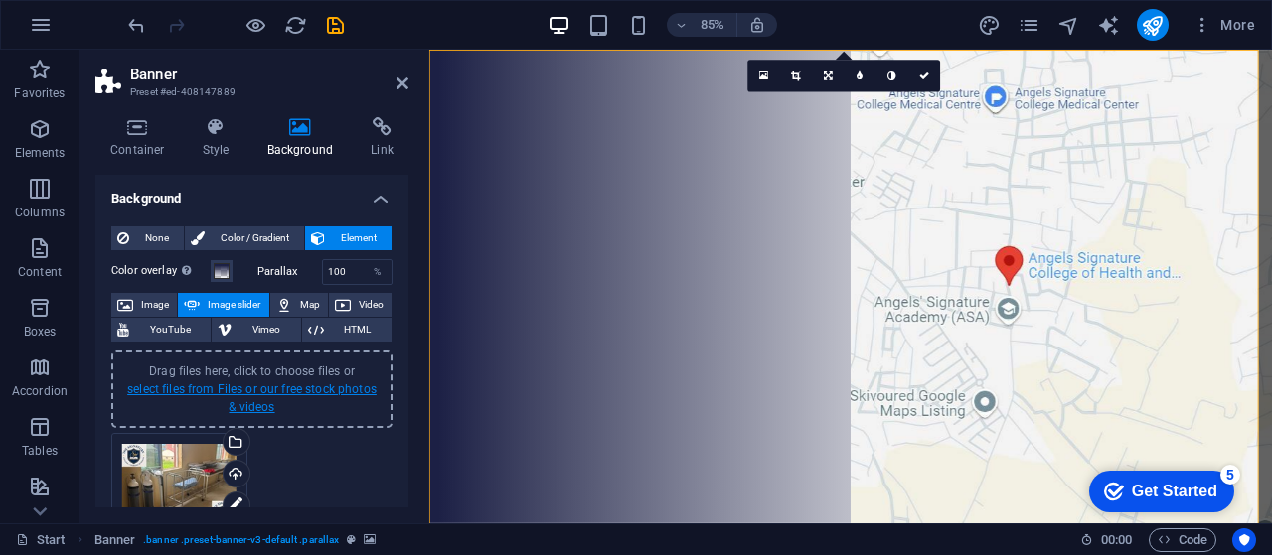
click at [260, 384] on link "select files from Files or our free stock photos & videos" at bounding box center [251, 398] width 249 height 32
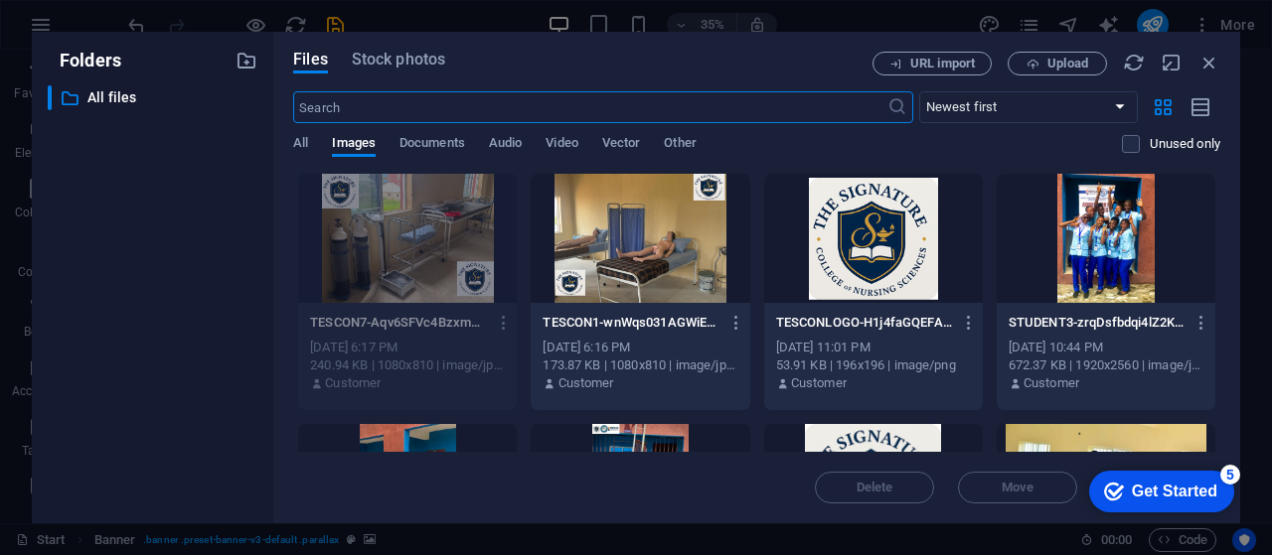
click at [654, 232] on div at bounding box center [639, 238] width 219 height 129
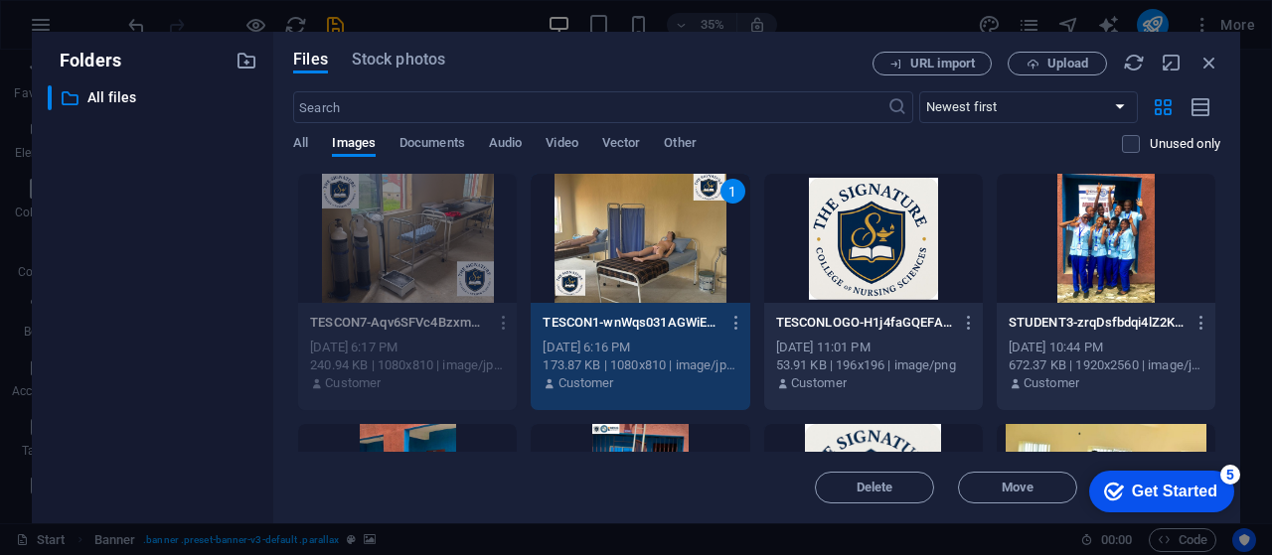
click at [654, 232] on div "1" at bounding box center [639, 238] width 219 height 129
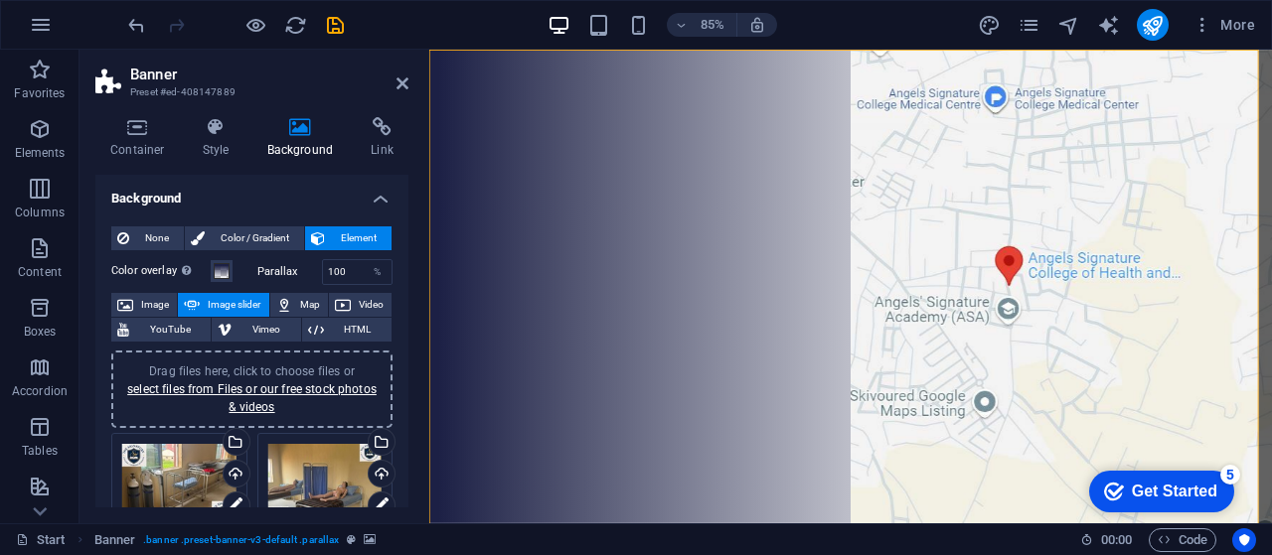
scroll to position [143, 0]
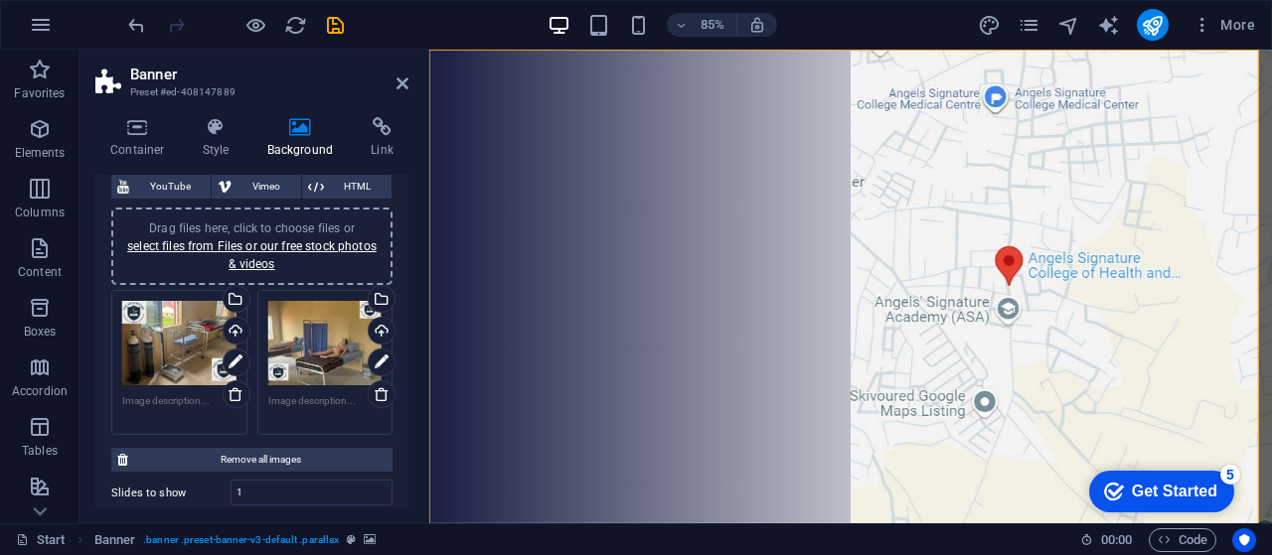
click at [302, 342] on div "Drag files here, click to choose files or select files from Files or our free s…" at bounding box center [325, 343] width 114 height 85
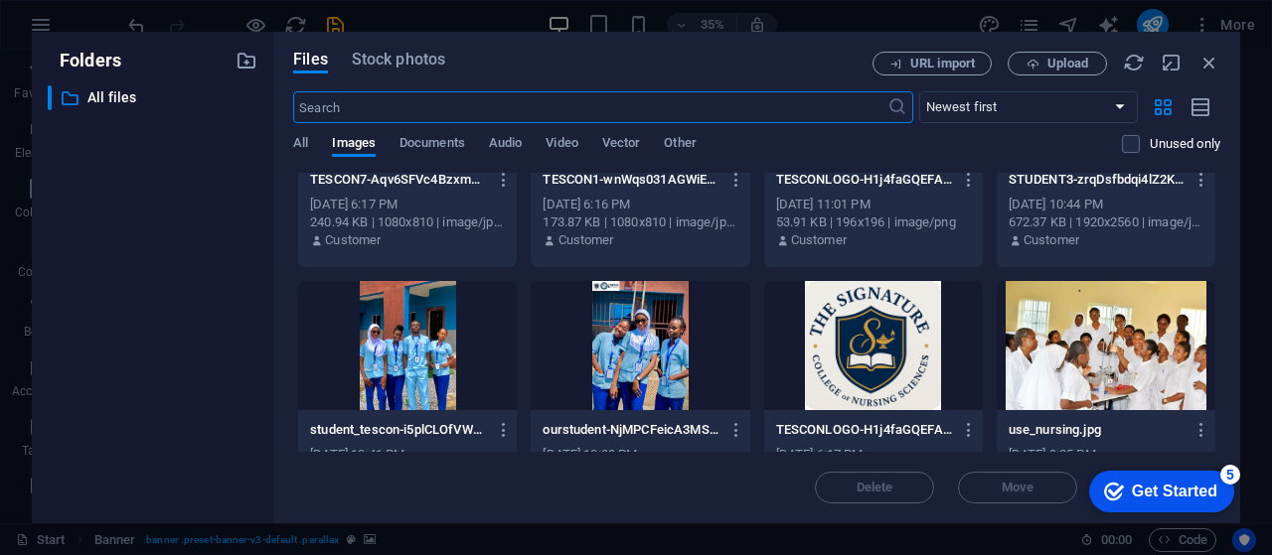
scroll to position [214, 0]
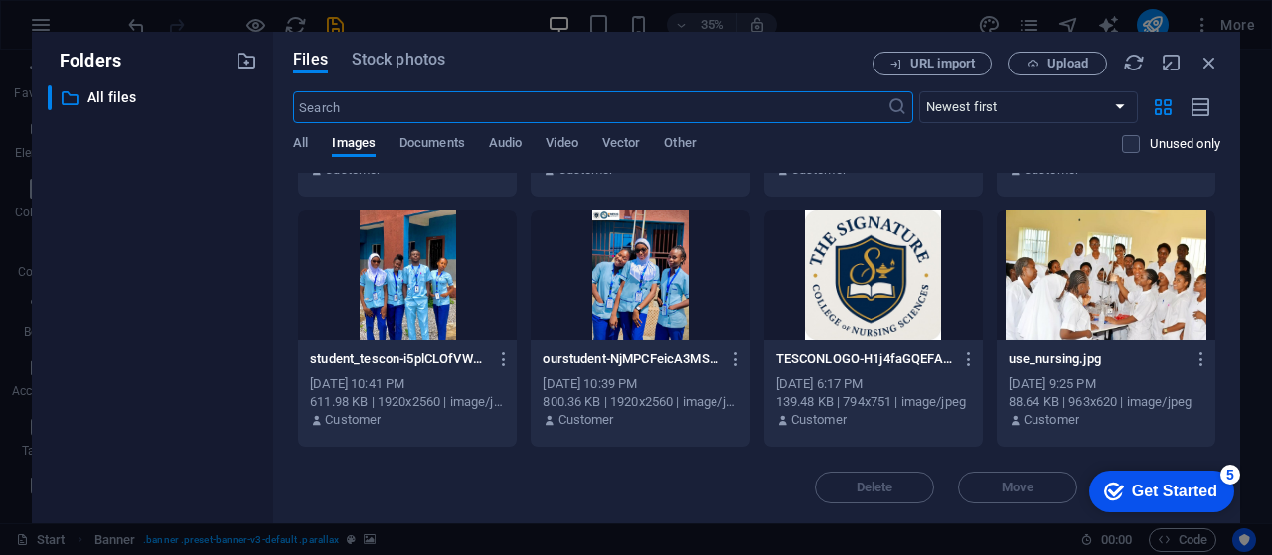
click at [1084, 279] on div at bounding box center [1105, 275] width 219 height 129
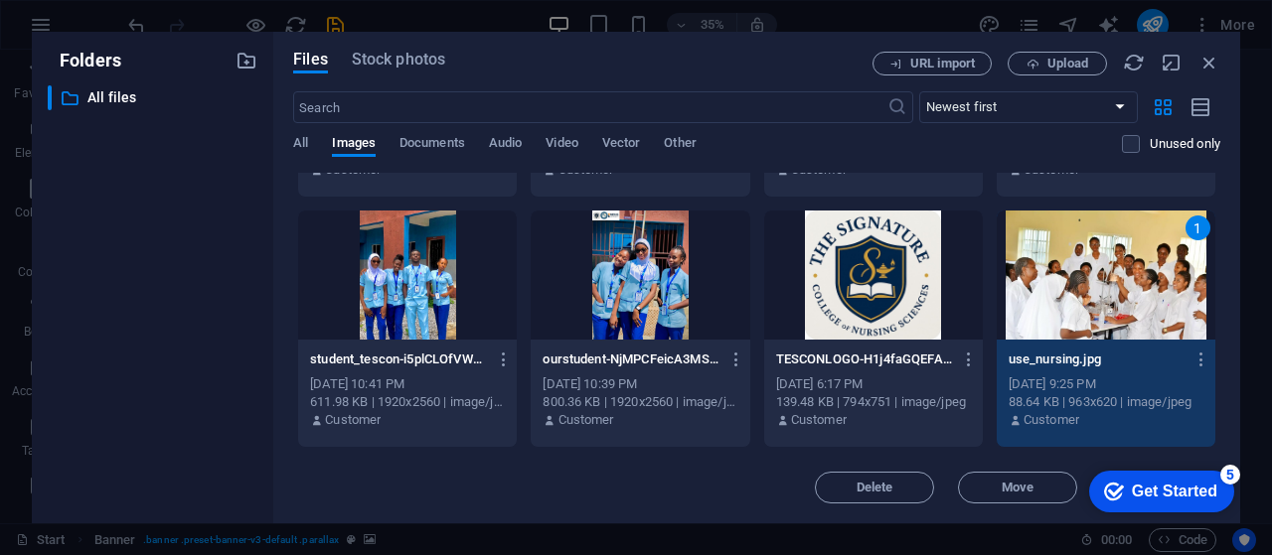
click at [1084, 279] on div "1" at bounding box center [1105, 275] width 219 height 129
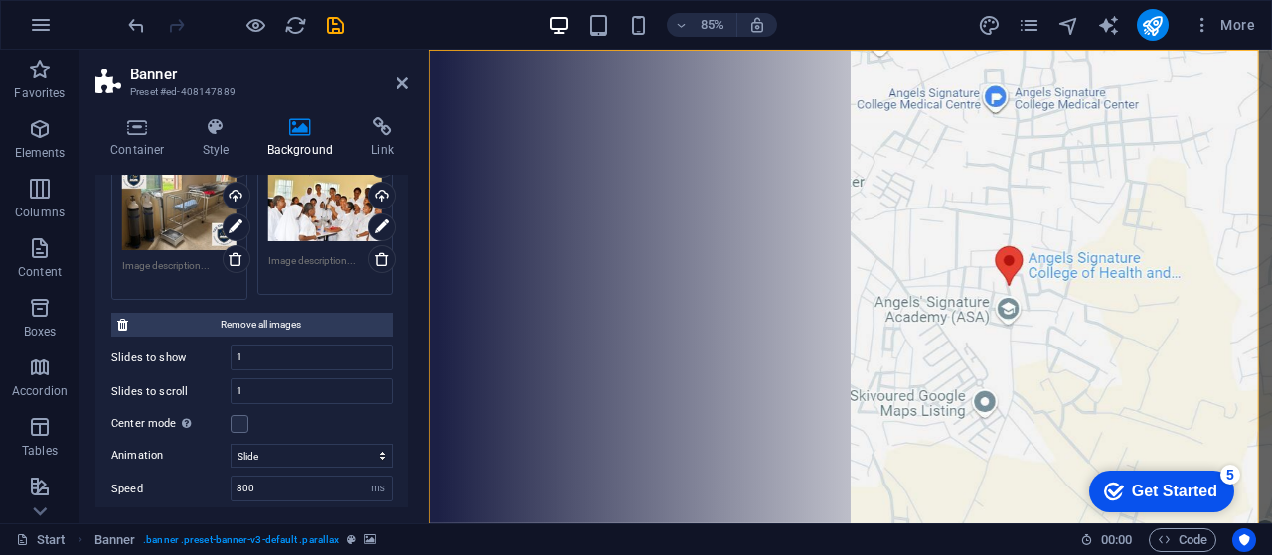
scroll to position [332, 0]
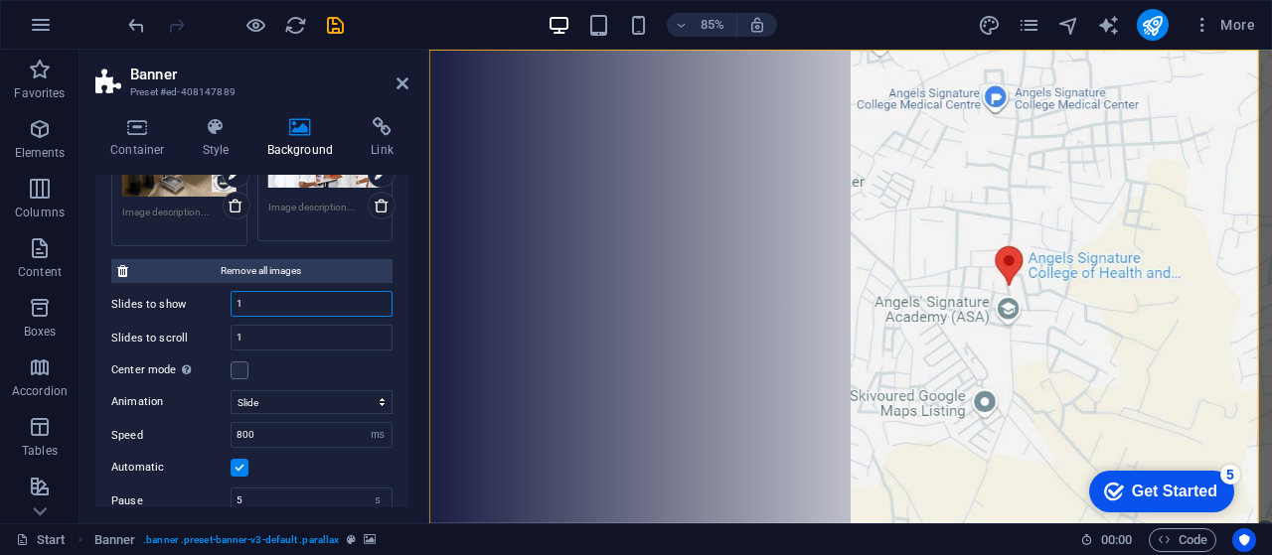
click at [294, 293] on input "1" at bounding box center [311, 304] width 160 height 24
type input "4"
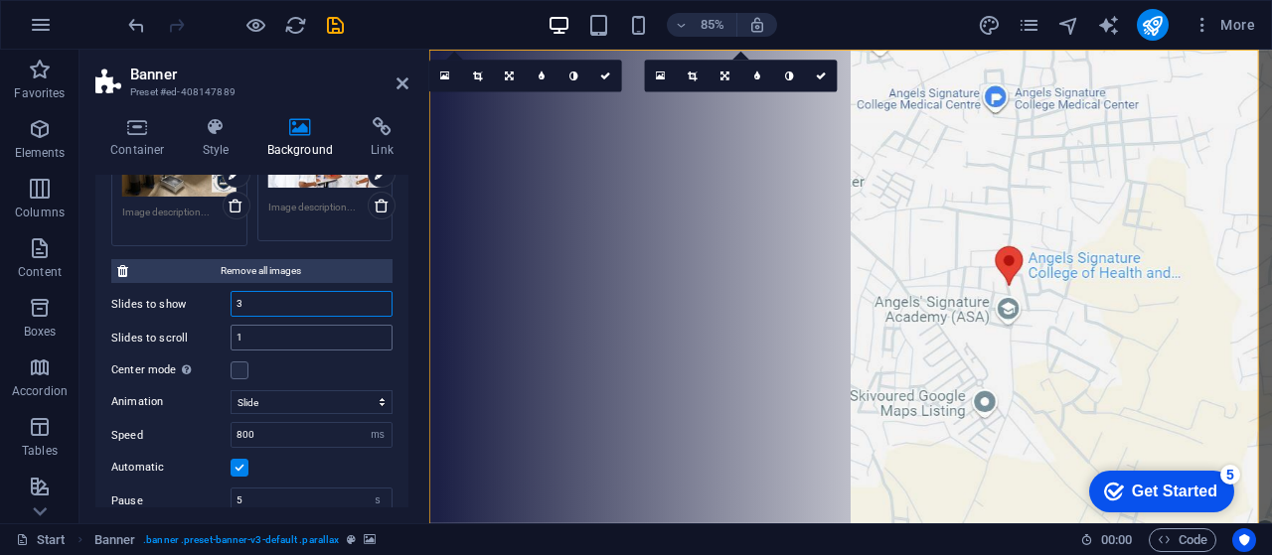
type input "3"
click at [281, 330] on input "1" at bounding box center [311, 338] width 160 height 24
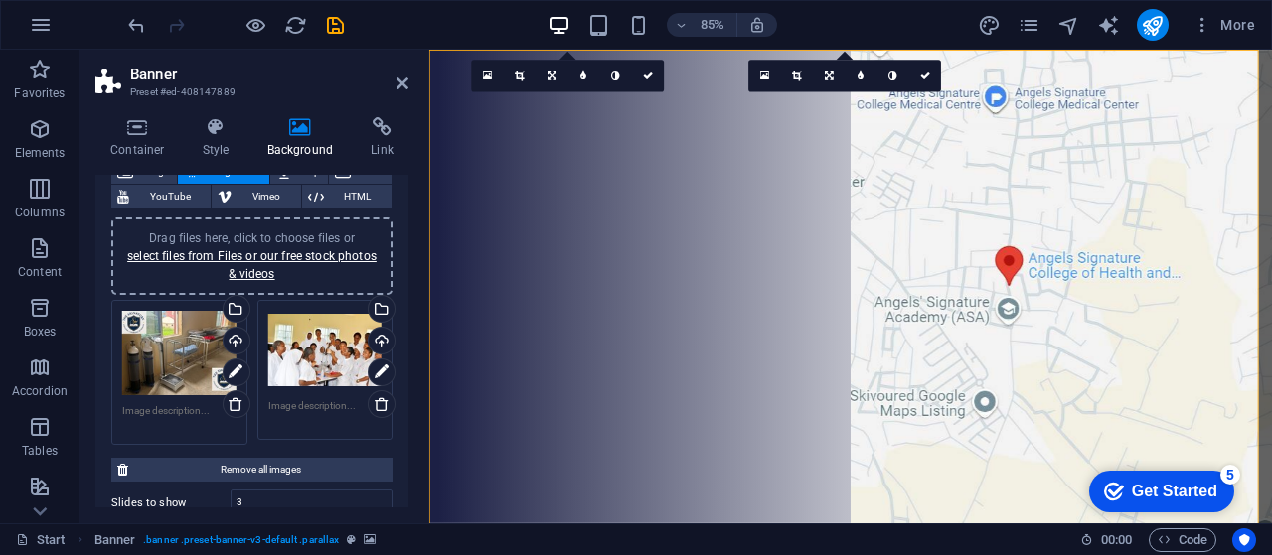
scroll to position [150, 0]
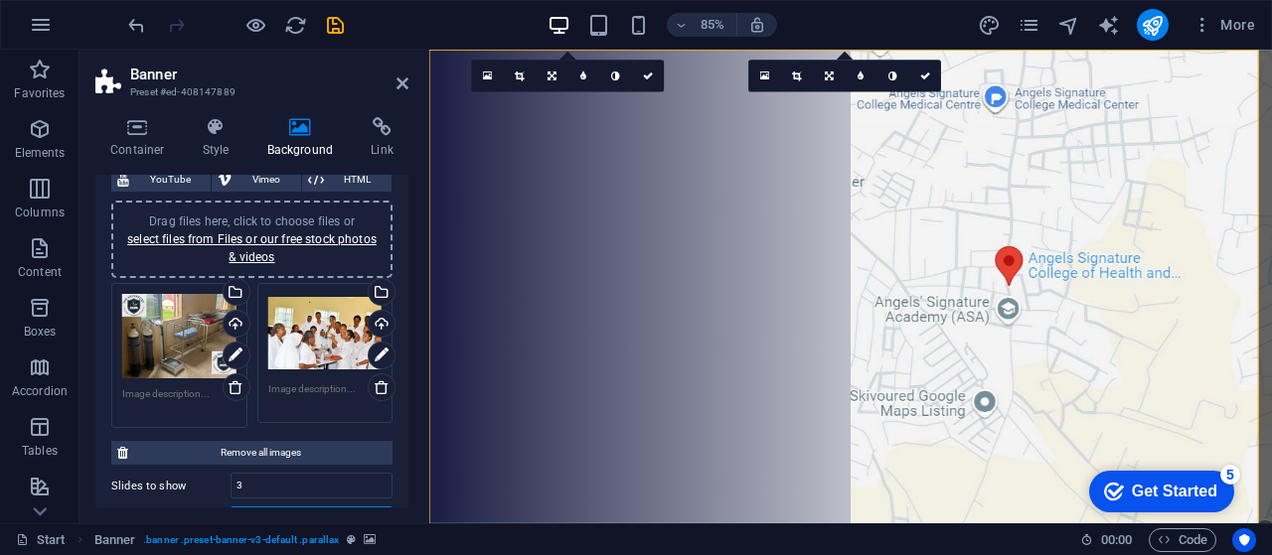
type input "3"
drag, startPoint x: 402, startPoint y: 282, endPoint x: 401, endPoint y: 314, distance: 31.8
click at [401, 314] on div "None Color / Gradient Element Stretch background to full-width Color overlay Pl…" at bounding box center [251, 466] width 313 height 811
click at [401, 302] on div "None Color / Gradient Element Stretch background to full-width Color overlay Pl…" at bounding box center [251, 466] width 313 height 811
drag, startPoint x: 408, startPoint y: 295, endPoint x: 406, endPoint y: 325, distance: 29.9
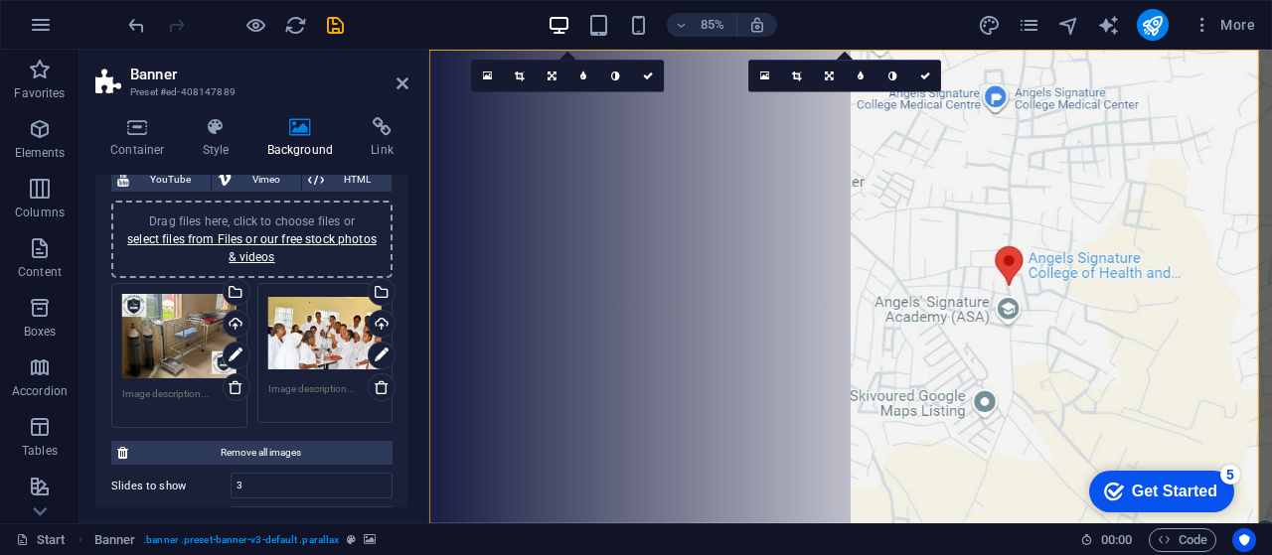
click at [400, 348] on div "Container Style Background Link Size Height Default px rem % vh vw Min. height …" at bounding box center [251, 312] width 345 height 422
drag, startPoint x: 408, startPoint y: 314, endPoint x: 402, endPoint y: 380, distance: 66.8
click at [402, 380] on div "Container Style Background Link Size Height Default px rem % vh vw Min. height …" at bounding box center [251, 312] width 345 height 422
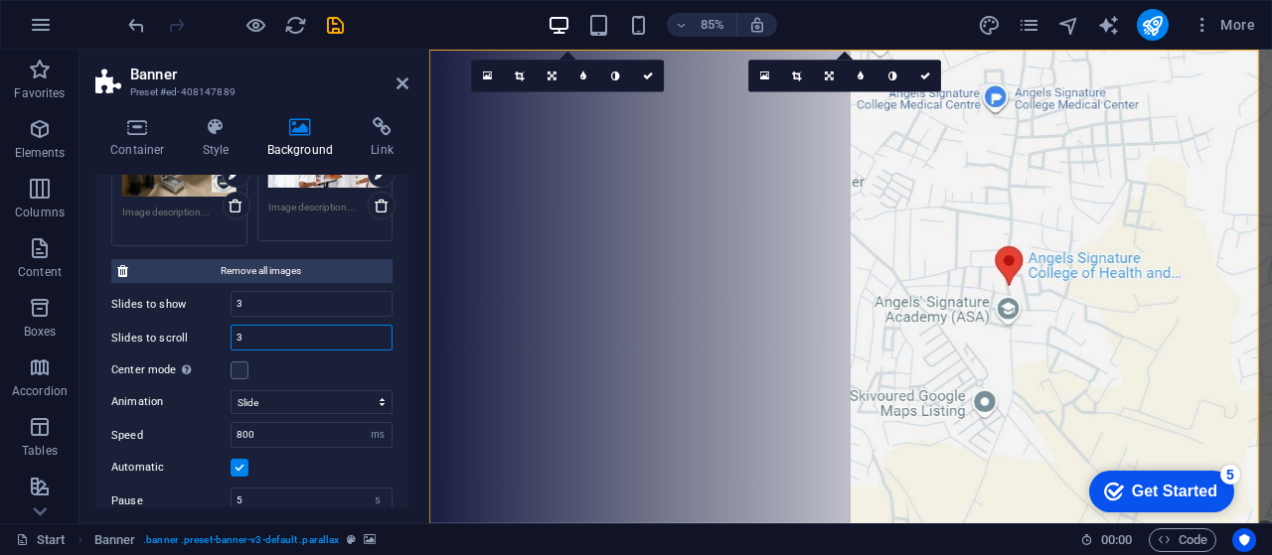
click at [276, 329] on input "3" at bounding box center [311, 338] width 160 height 24
type input "1"
drag, startPoint x: 401, startPoint y: 373, endPoint x: 399, endPoint y: 318, distance: 54.7
click at [399, 318] on div "None Color / Gradient Element Stretch background to full-width Color overlay Pl…" at bounding box center [251, 284] width 313 height 811
click at [268, 340] on input "1" at bounding box center [311, 338] width 160 height 24
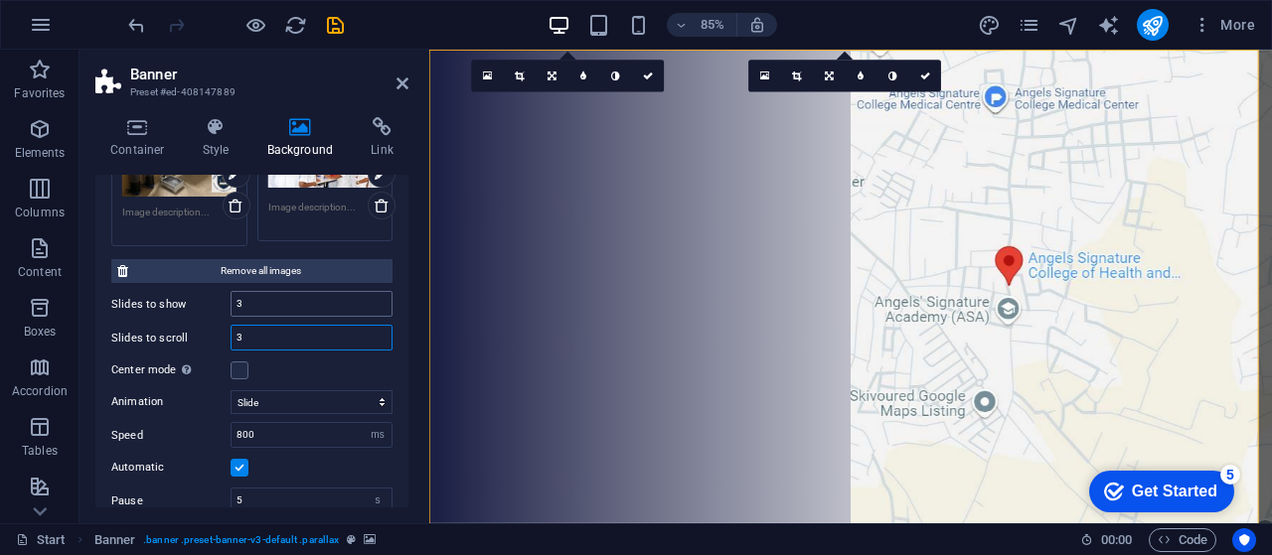
type input "3"
click at [273, 298] on input "3" at bounding box center [311, 304] width 160 height 24
type input "1"
click at [411, 262] on div "Container Style Background Link Size Height Default px rem % vh vw Min. height …" at bounding box center [251, 312] width 345 height 422
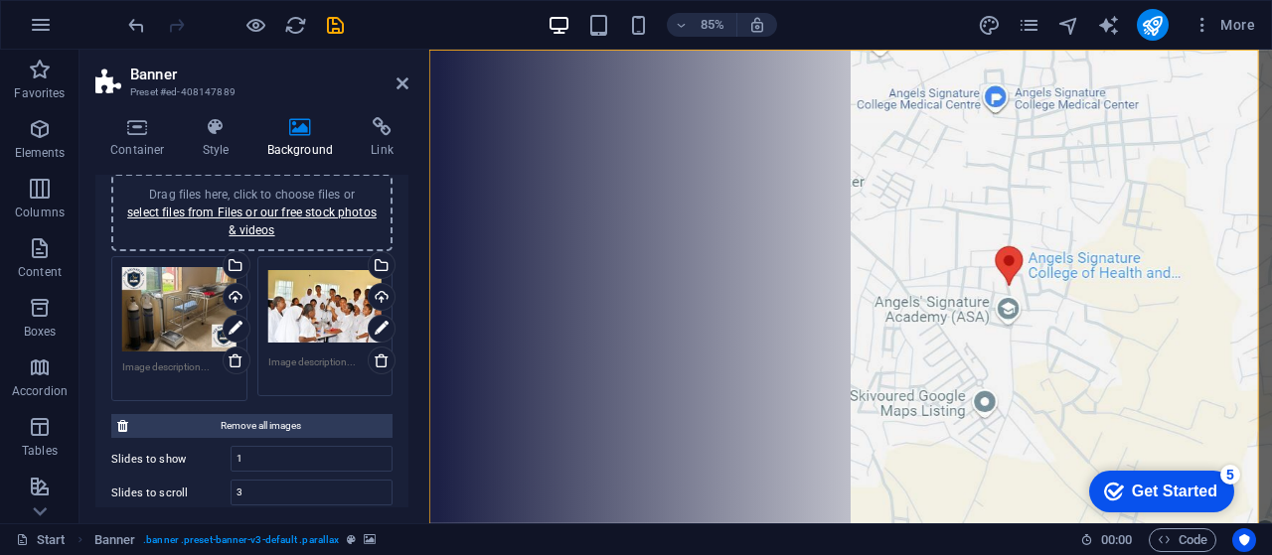
scroll to position [173, 0]
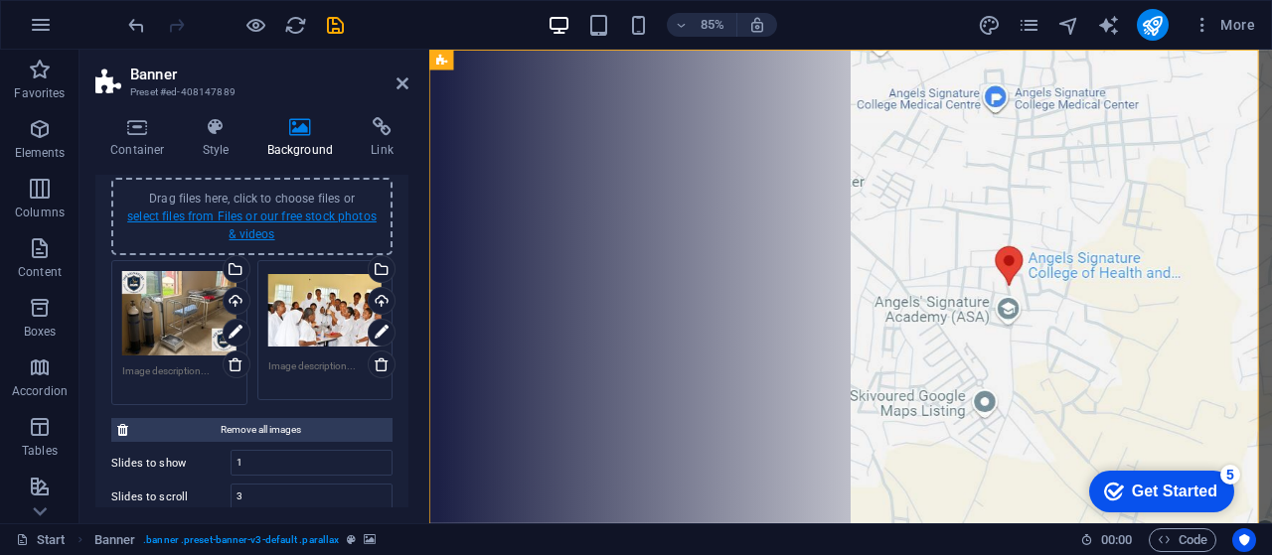
click at [246, 216] on link "select files from Files or our free stock photos & videos" at bounding box center [251, 226] width 249 height 32
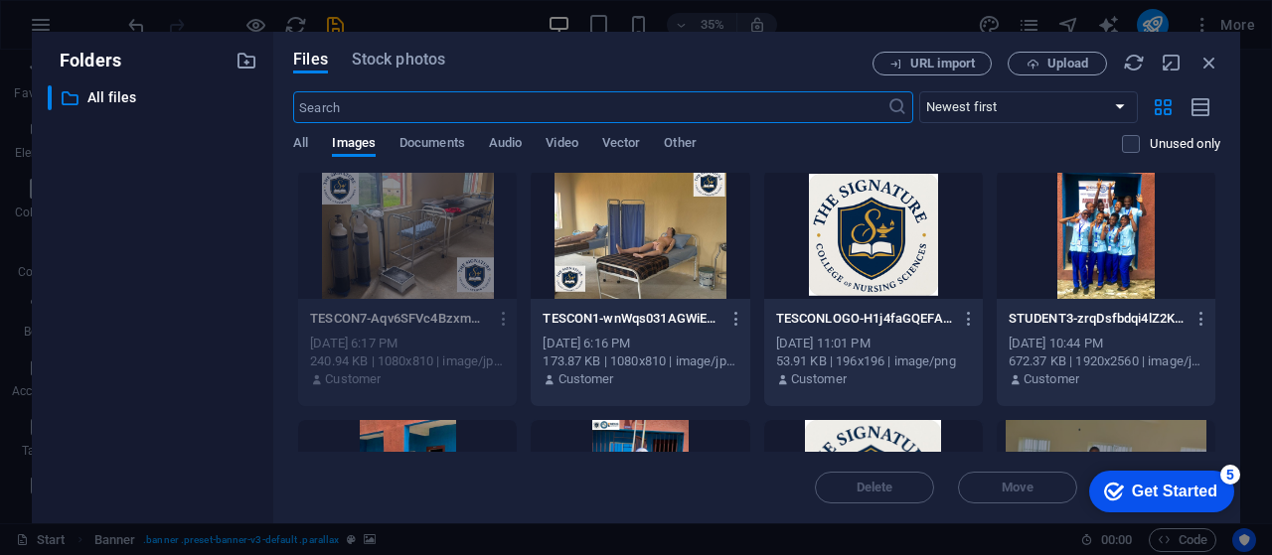
scroll to position [0, 0]
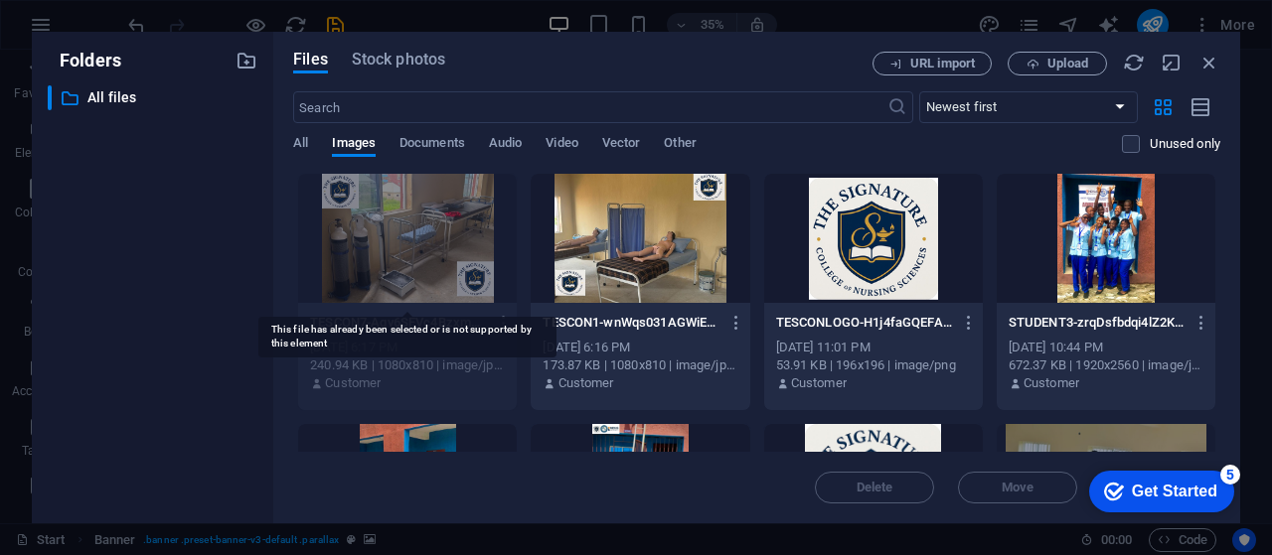
click at [387, 229] on div at bounding box center [407, 238] width 219 height 129
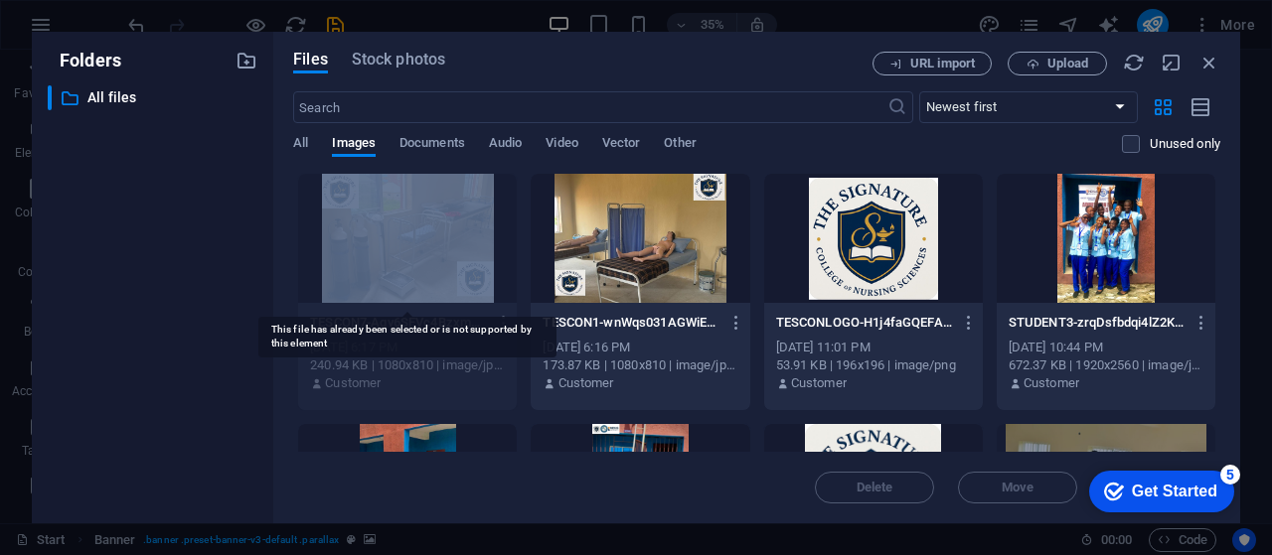
click at [388, 230] on div at bounding box center [407, 238] width 219 height 129
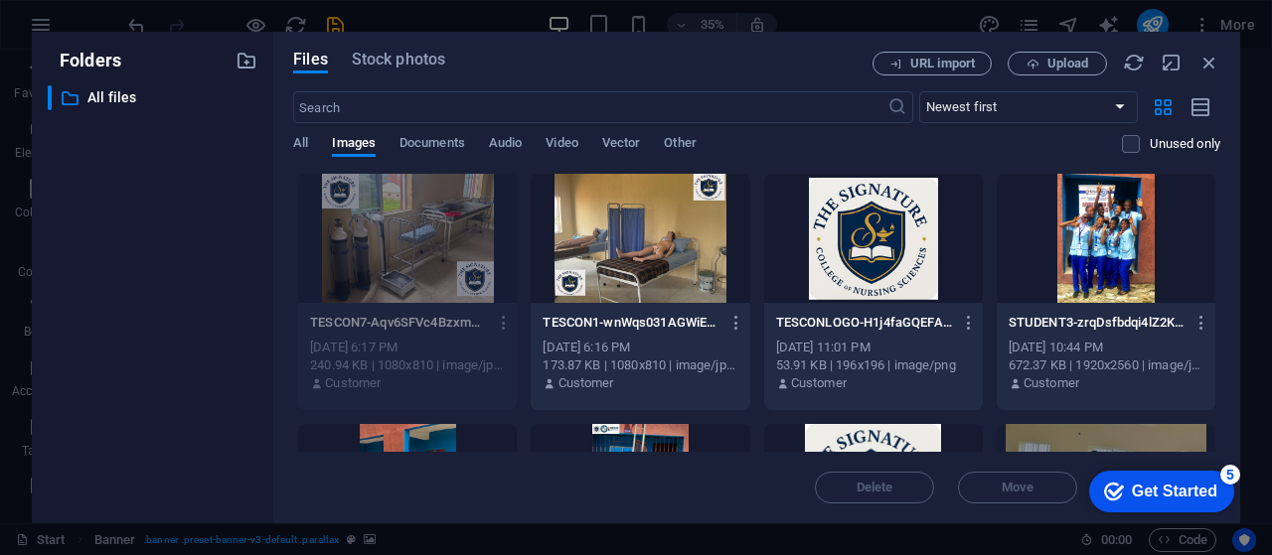
click at [391, 326] on p "TESCON7-Aqv6SFVc4Bzxm1OOdbxEGg.jpg" at bounding box center [398, 323] width 177 height 18
click at [1200, 67] on icon "button" at bounding box center [1209, 63] width 22 height 22
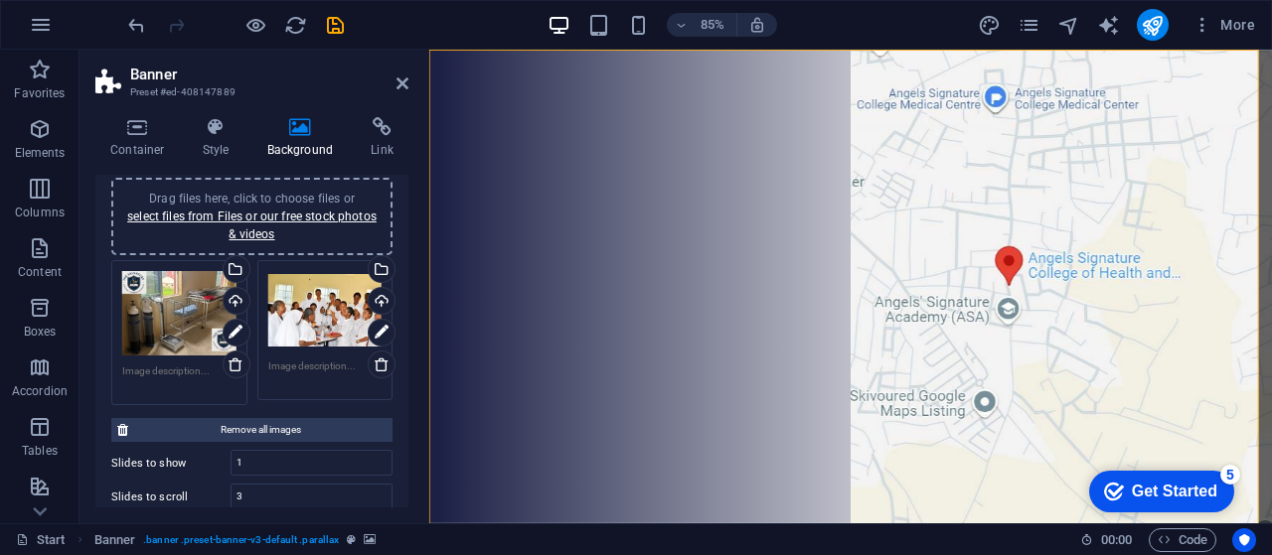
drag, startPoint x: 400, startPoint y: 329, endPoint x: 407, endPoint y: 414, distance: 85.7
click at [407, 414] on div "Background None Color / Gradient Element Stretch background to full-width Color…" at bounding box center [251, 341] width 313 height 333
drag, startPoint x: 402, startPoint y: 346, endPoint x: 411, endPoint y: 274, distance: 72.1
click at [411, 274] on div "Container Style Background Link Size Height Default px rem % vh vw Min. height …" at bounding box center [251, 312] width 345 height 422
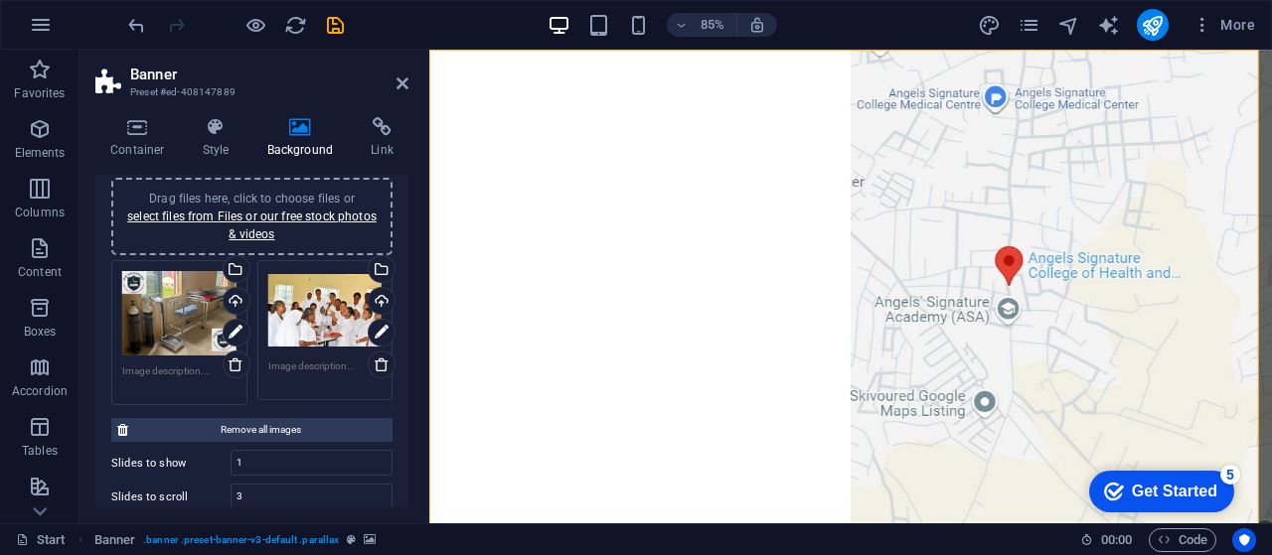
click at [178, 299] on div "Drag files here, click to choose files or select files from Files or our free s…" at bounding box center [179, 313] width 114 height 85
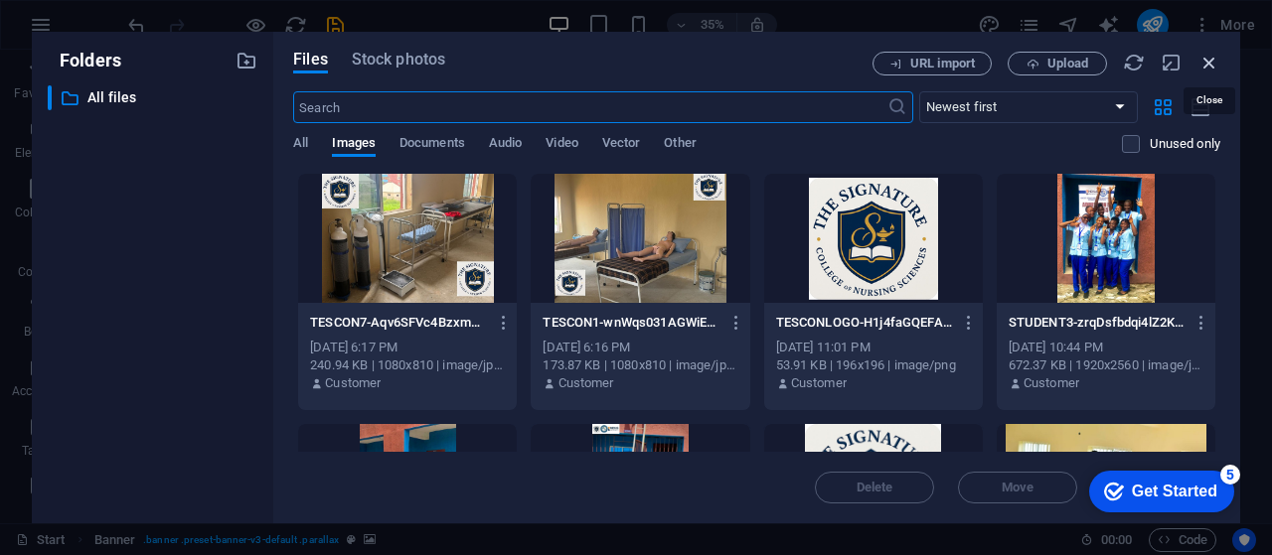
click at [1204, 64] on icon "button" at bounding box center [1209, 63] width 22 height 22
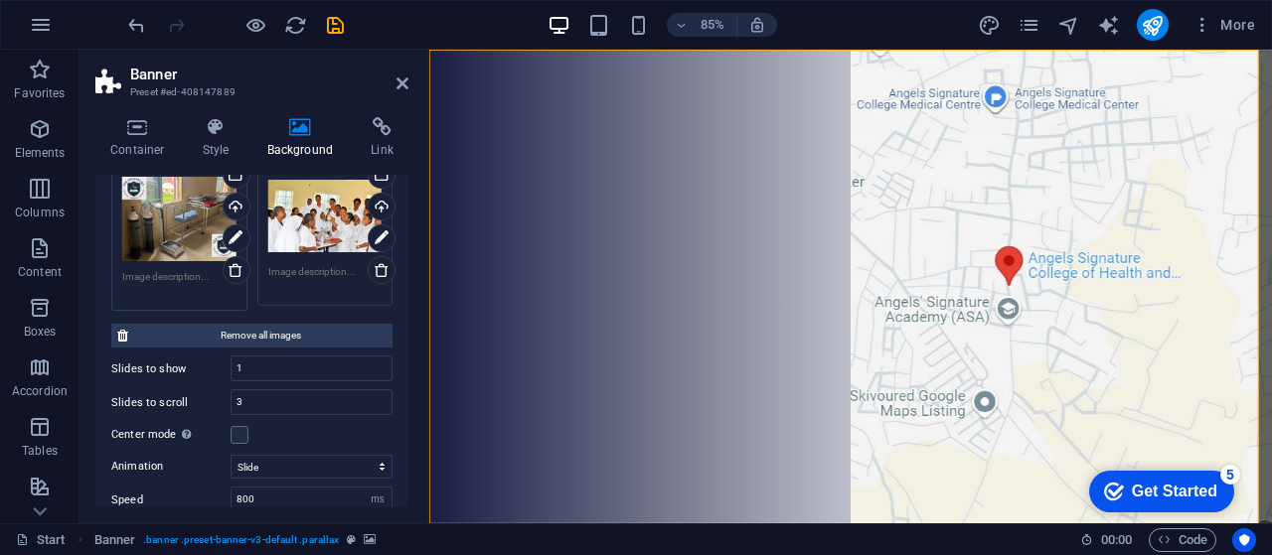
scroll to position [296, 0]
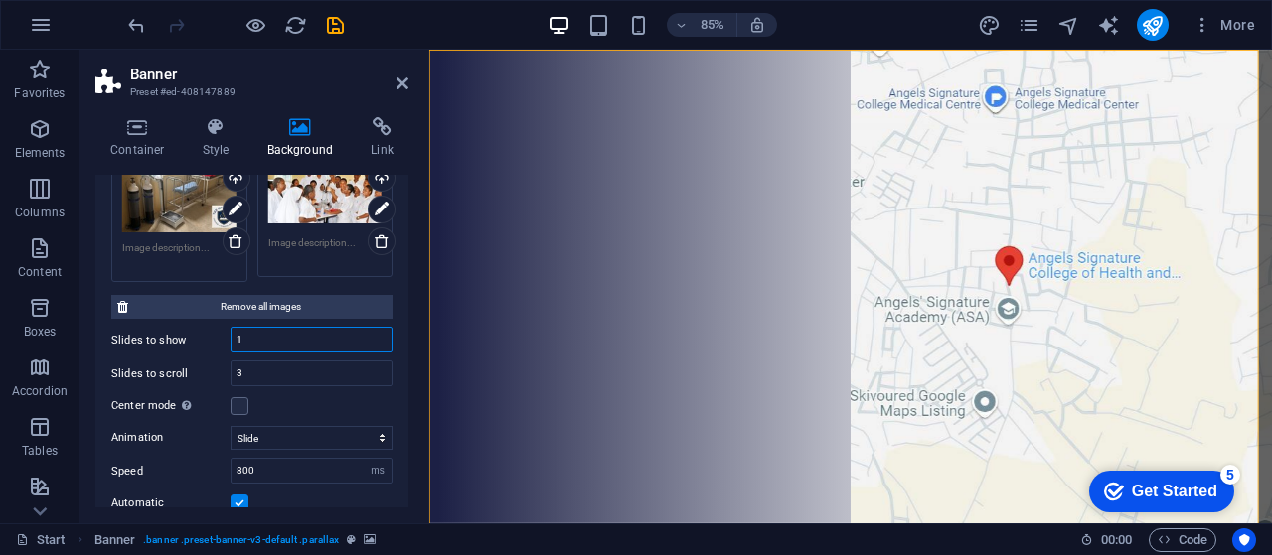
click at [272, 345] on input "1" at bounding box center [311, 340] width 160 height 24
type input "2"
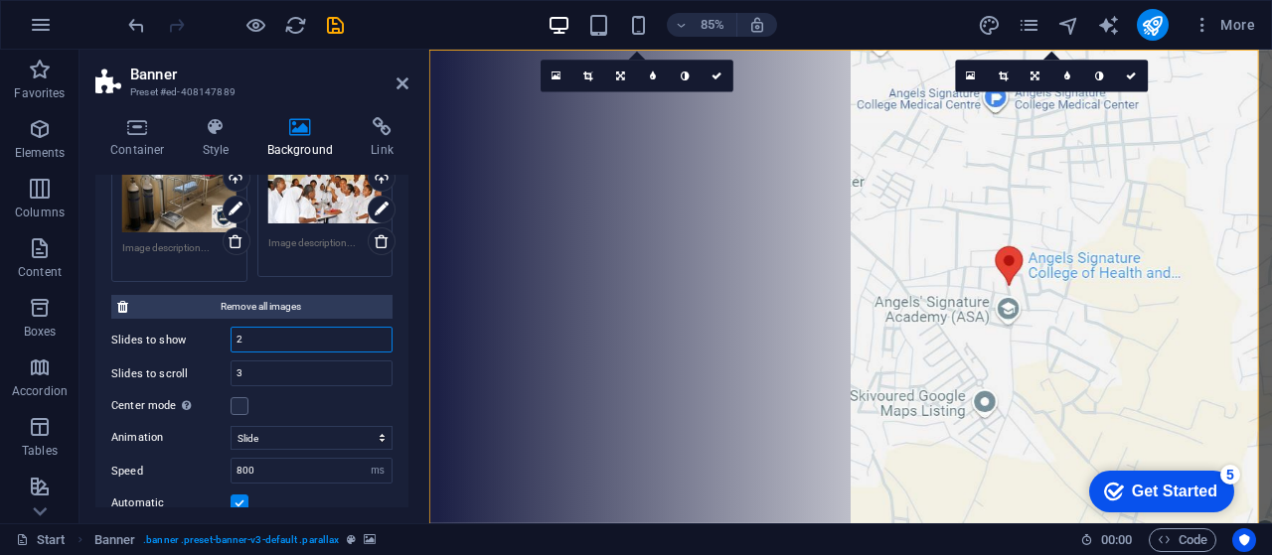
click at [250, 335] on input "2" at bounding box center [311, 340] width 160 height 24
type input "1"
click at [259, 371] on input "3" at bounding box center [311, 374] width 160 height 24
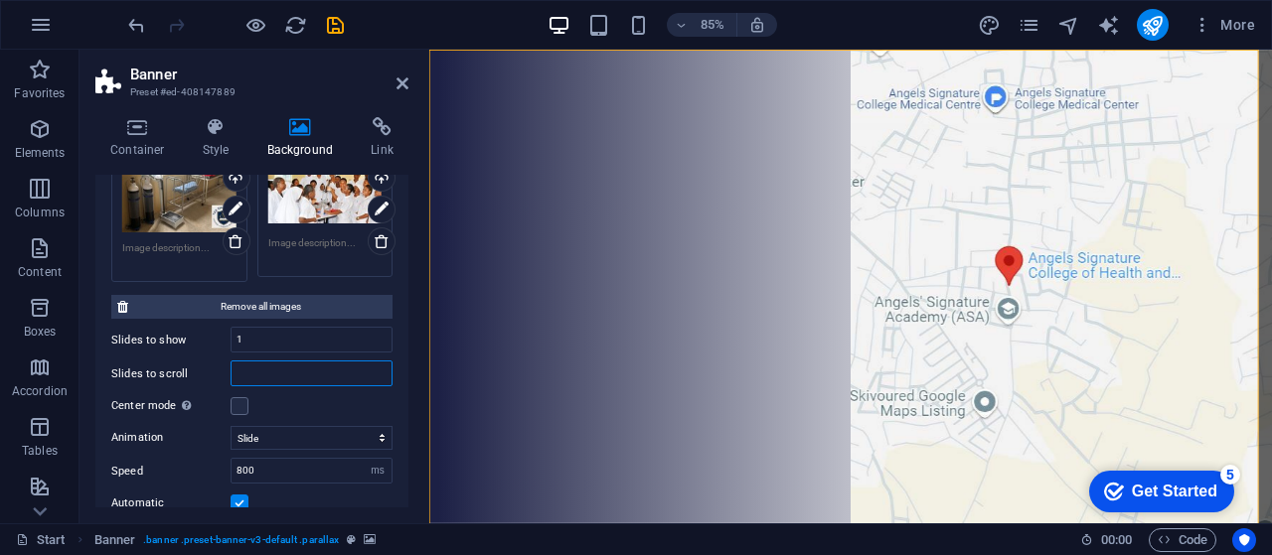
type input "2"
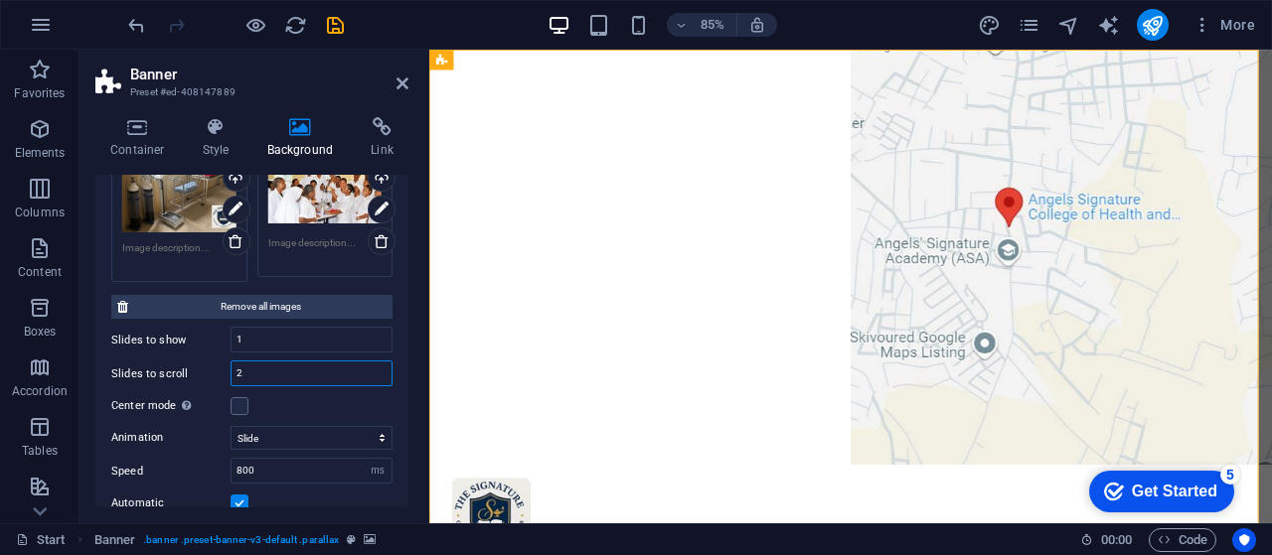
scroll to position [0, 0]
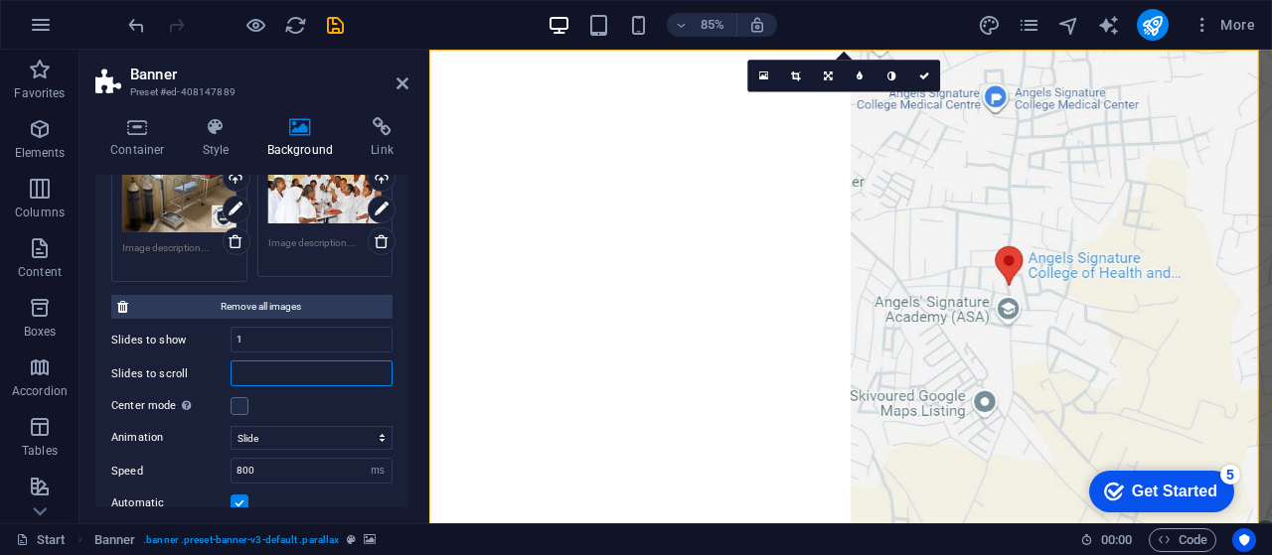
type input "3"
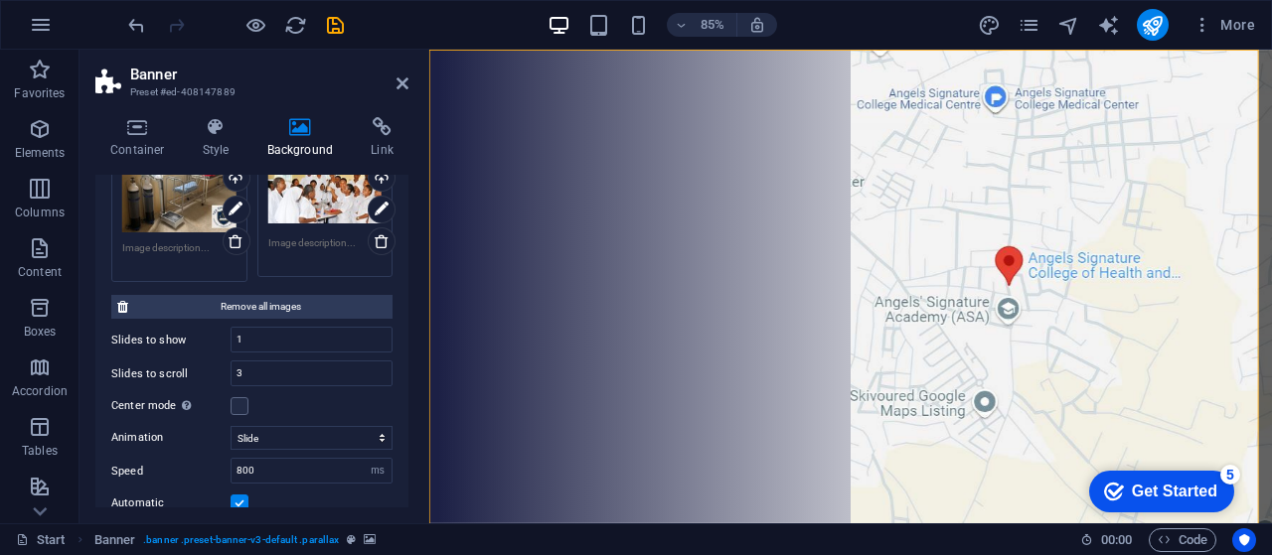
drag, startPoint x: 403, startPoint y: 328, endPoint x: 404, endPoint y: 293, distance: 34.8
click at [404, 290] on div "Background None Color / Gradient Element Stretch background to full-width Color…" at bounding box center [251, 341] width 313 height 333
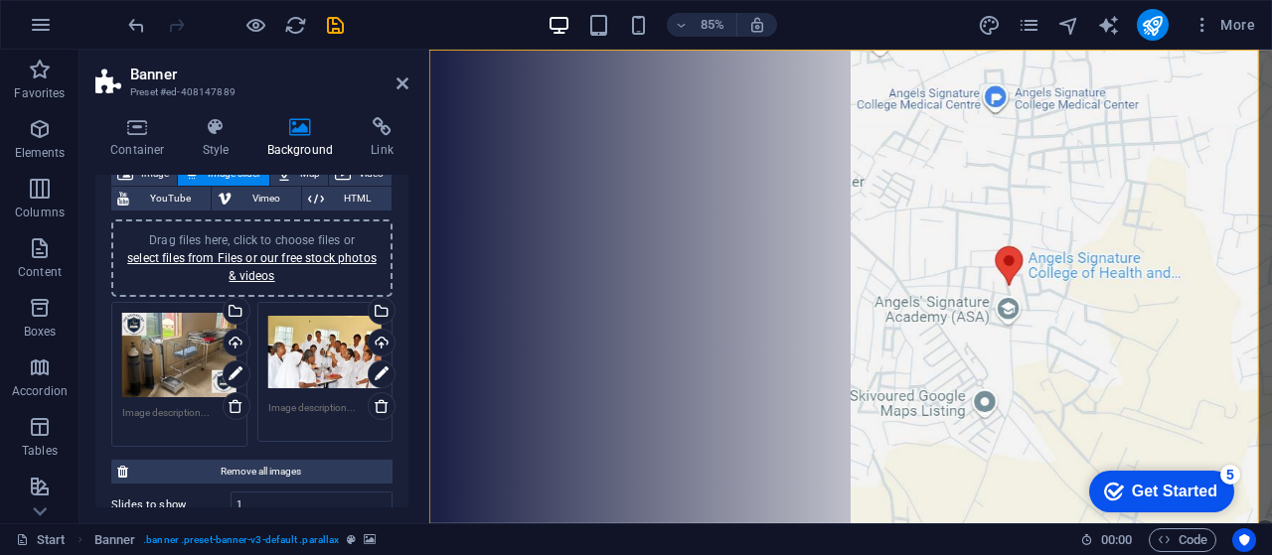
scroll to position [108, 0]
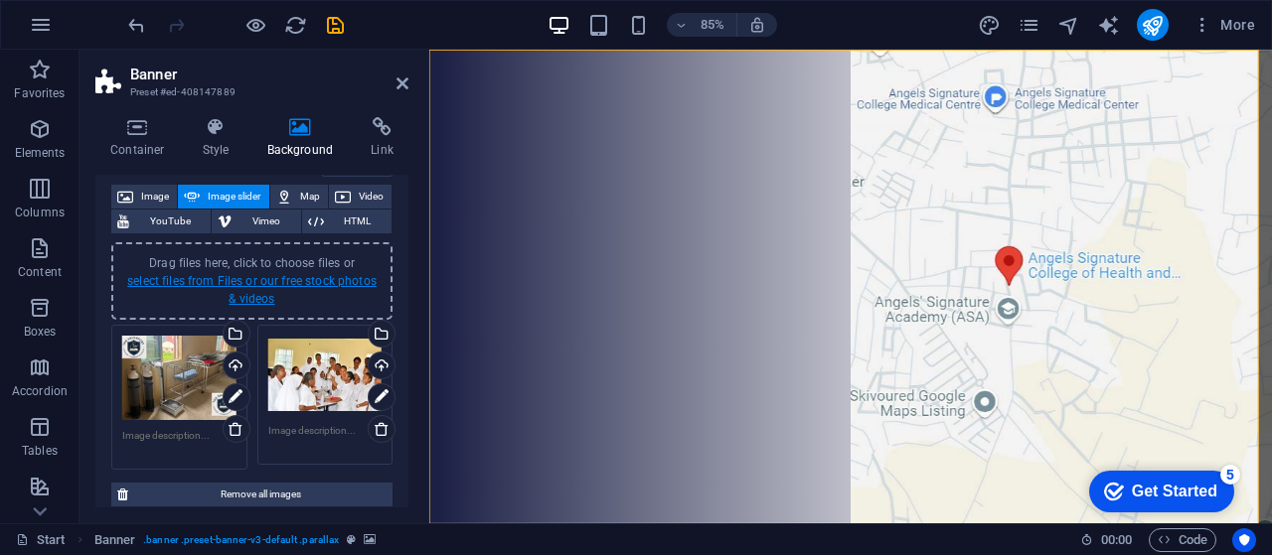
click at [238, 286] on link "select files from Files or our free stock photos & videos" at bounding box center [251, 290] width 249 height 32
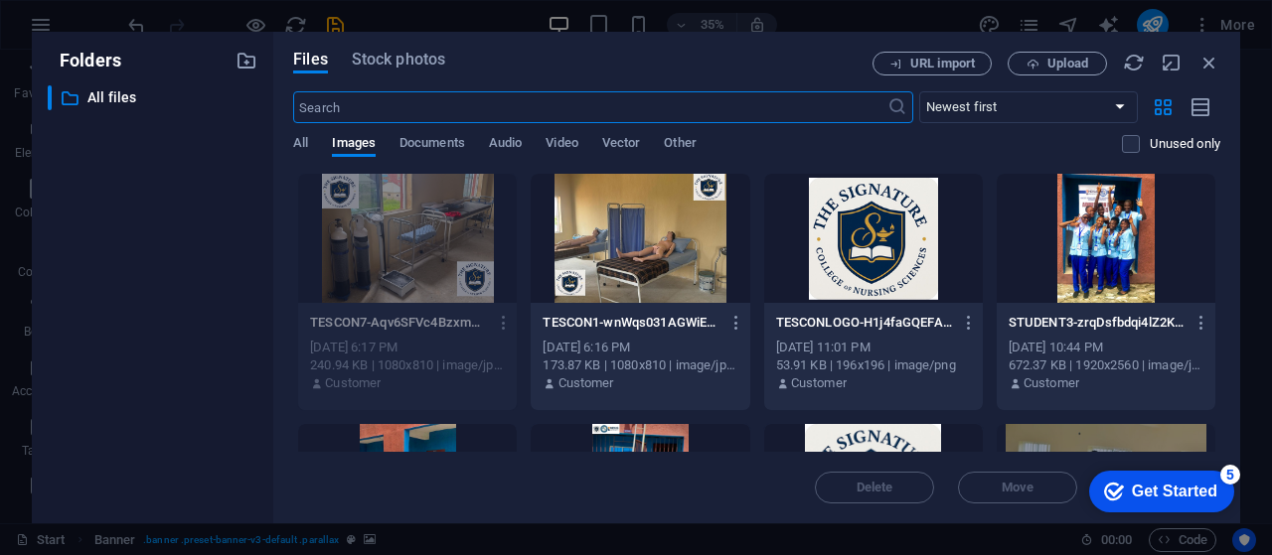
click at [626, 245] on div at bounding box center [639, 238] width 219 height 129
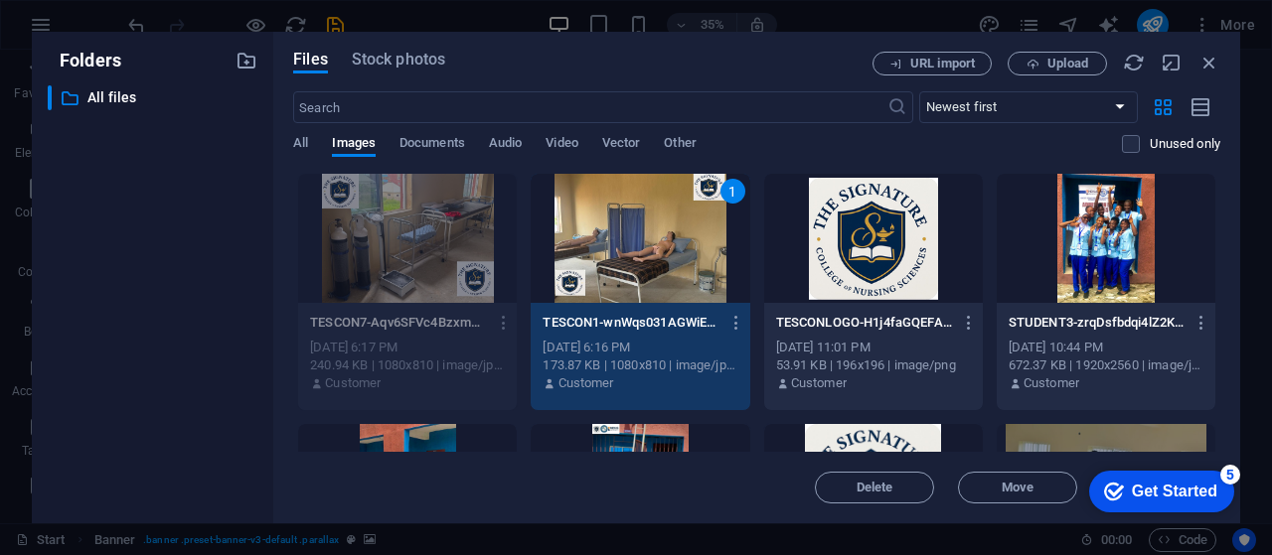
click at [626, 245] on div "1" at bounding box center [639, 238] width 219 height 129
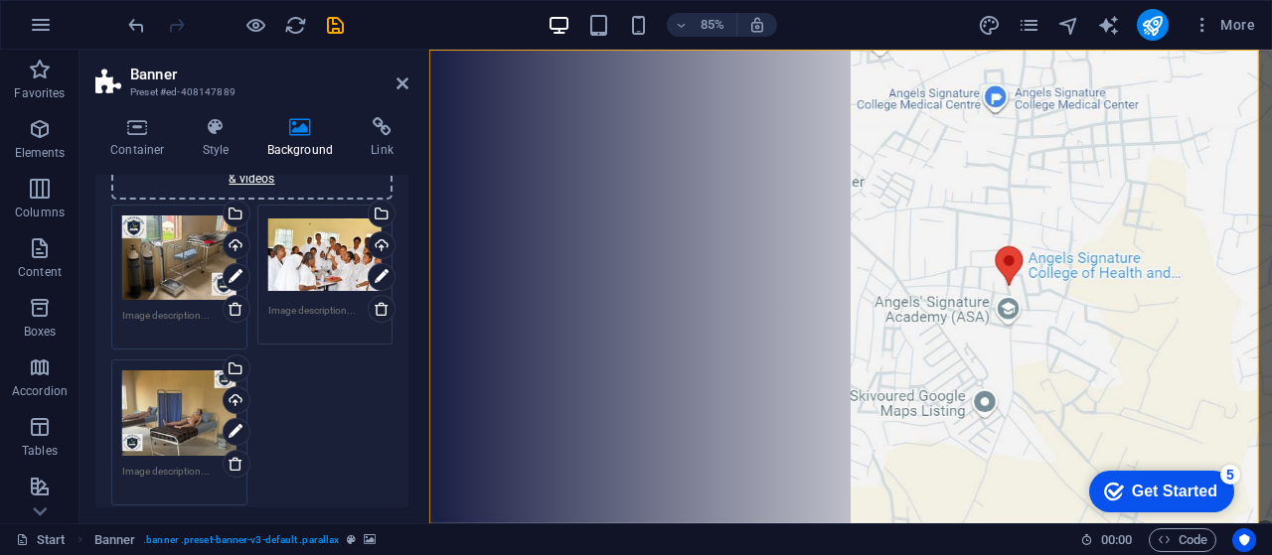
scroll to position [244, 0]
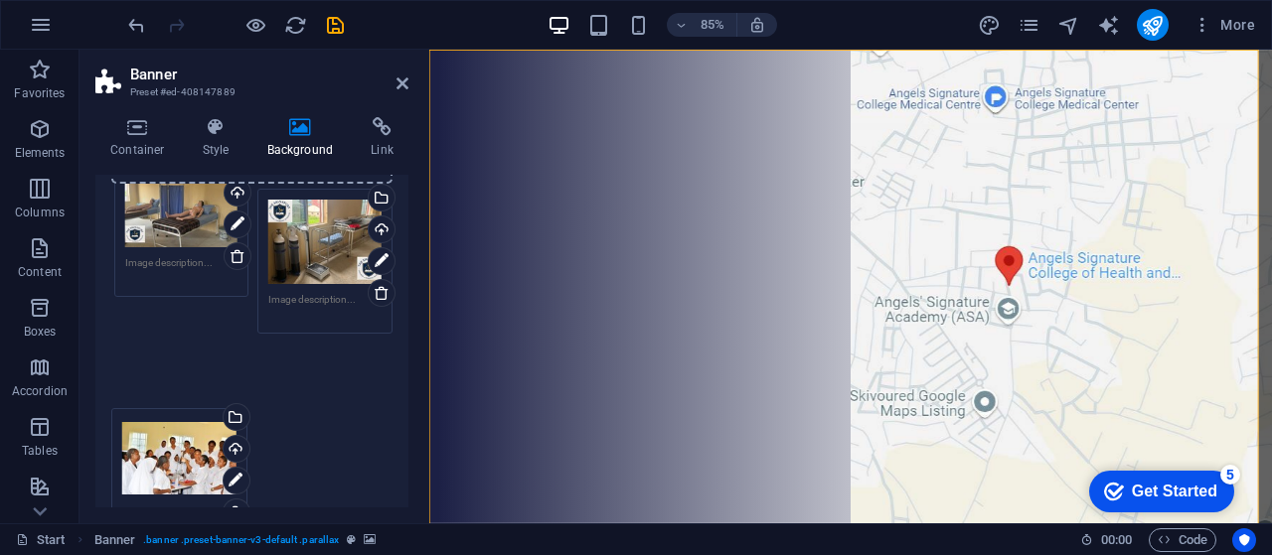
drag, startPoint x: 172, startPoint y: 410, endPoint x: 175, endPoint y: 220, distance: 190.8
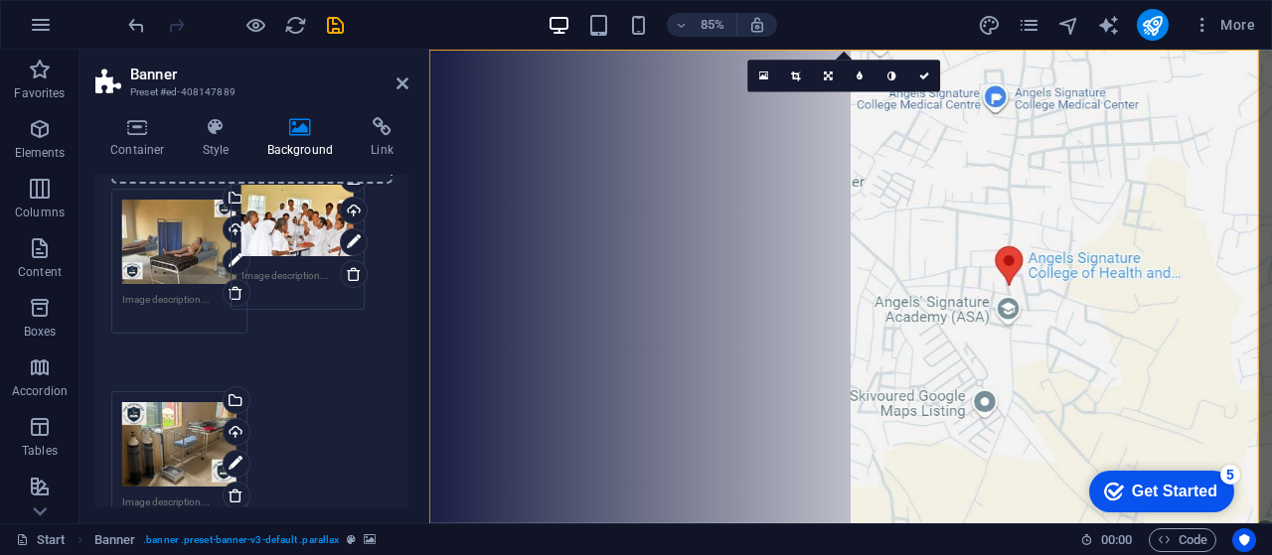
drag, startPoint x: 186, startPoint y: 407, endPoint x: 305, endPoint y: 234, distance: 210.0
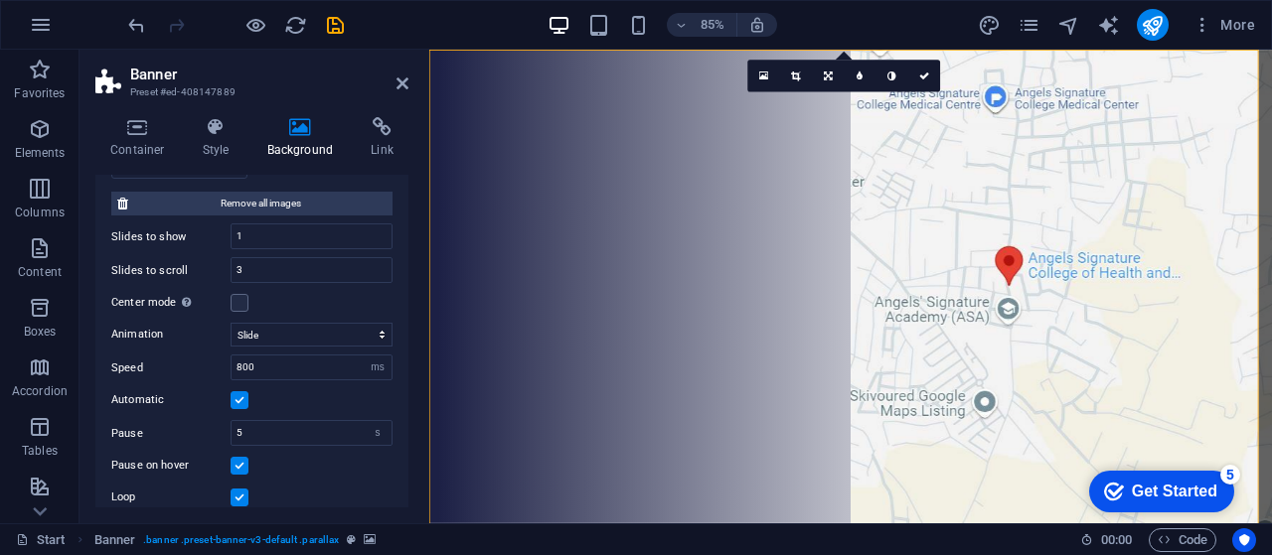
scroll to position [586, 0]
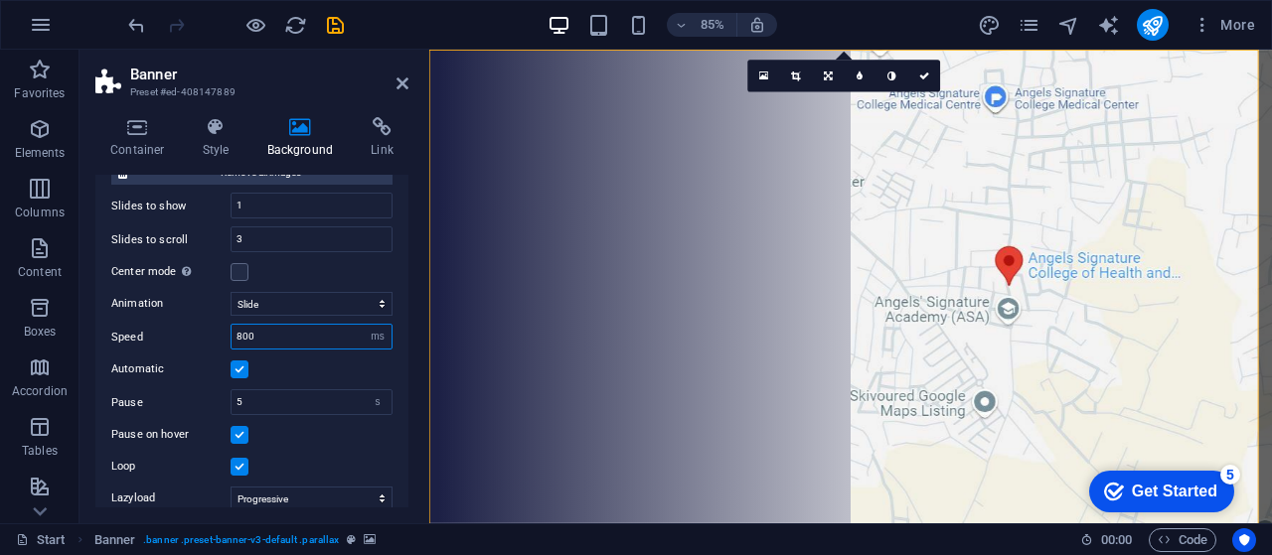
click at [276, 332] on input "800" at bounding box center [311, 337] width 160 height 24
type input "8"
type input "500"
click at [411, 309] on div "Container Style Background Link Size Height Default px rem % vh vw Min. height …" at bounding box center [251, 312] width 345 height 422
click at [240, 367] on label at bounding box center [239, 370] width 18 height 18
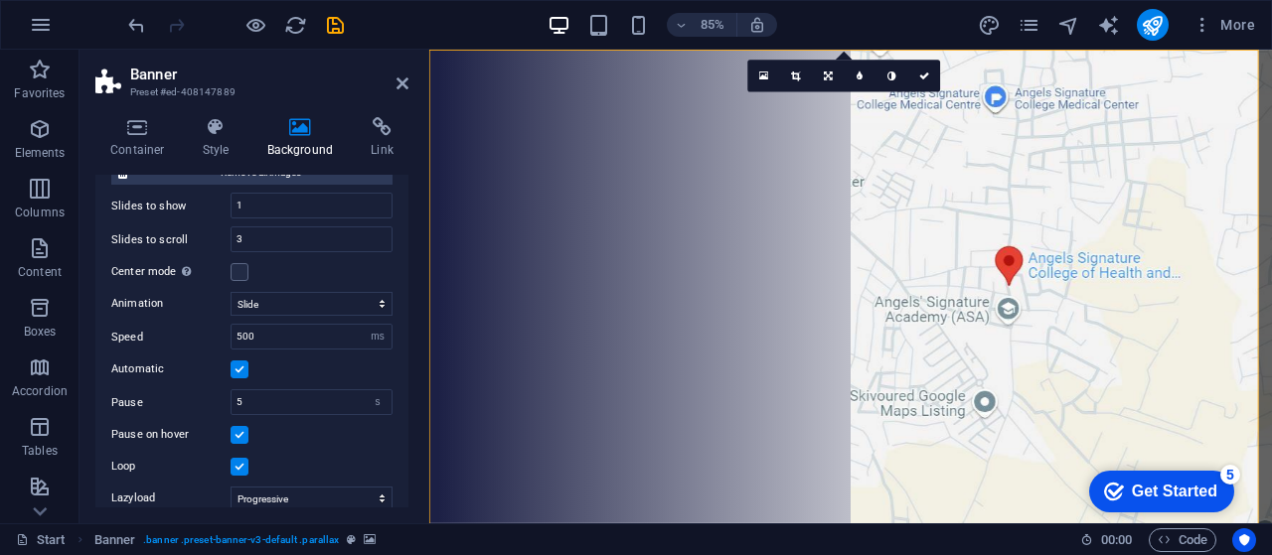
click at [0, 0] on input "Automatic" at bounding box center [0, 0] width 0 height 0
click at [240, 367] on label at bounding box center [239, 370] width 18 height 18
click at [0, 0] on input "Automatic" at bounding box center [0, 0] width 0 height 0
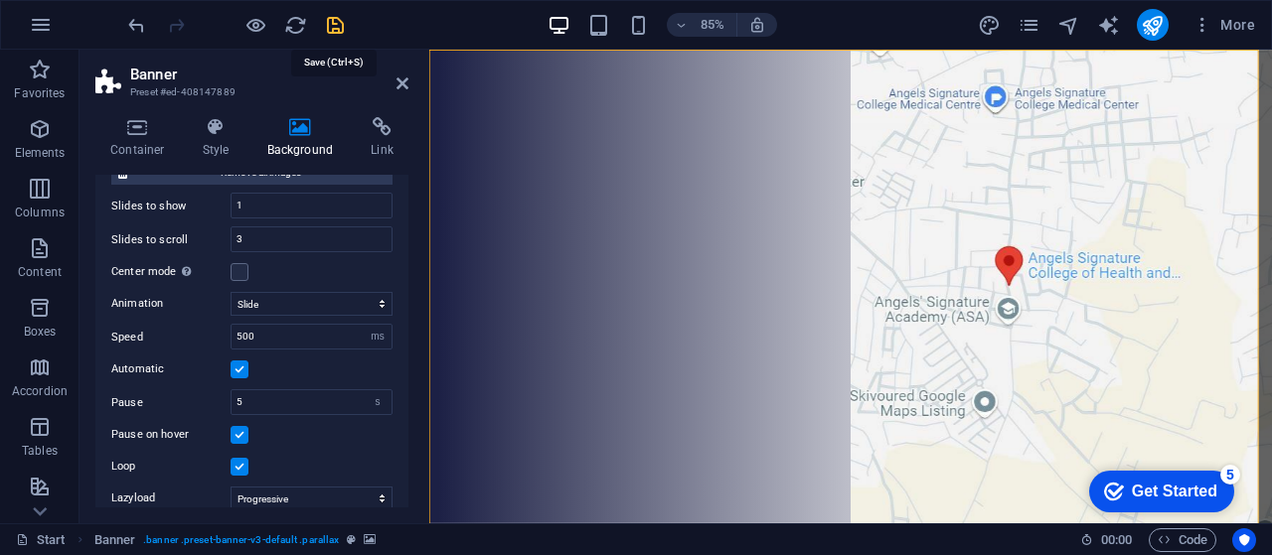
click at [334, 28] on icon "save" at bounding box center [335, 25] width 23 height 23
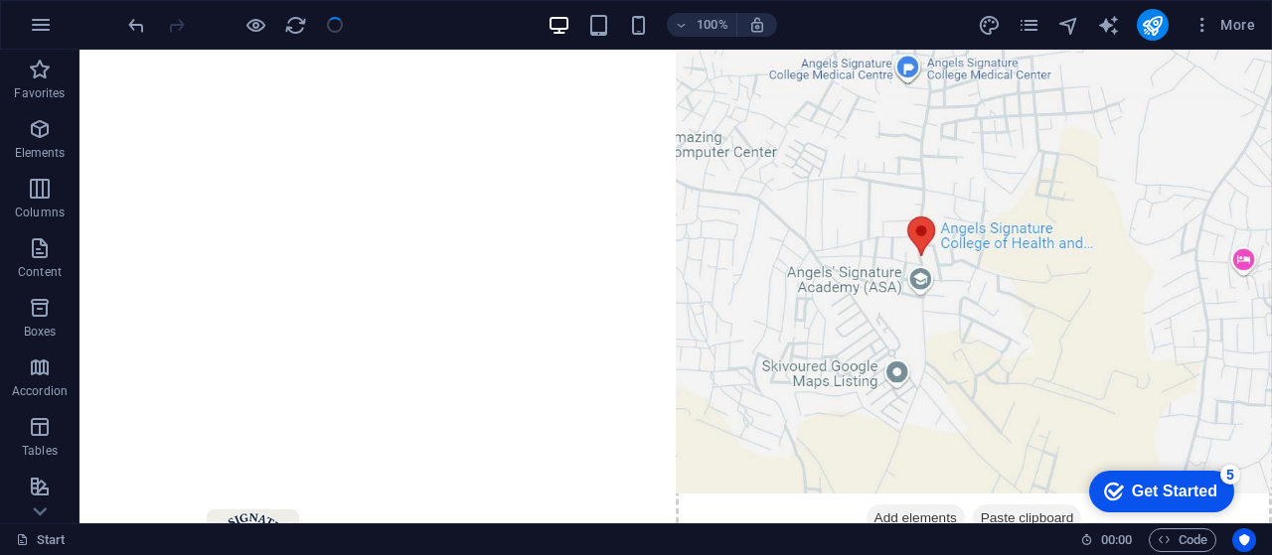
scroll to position [0, 0]
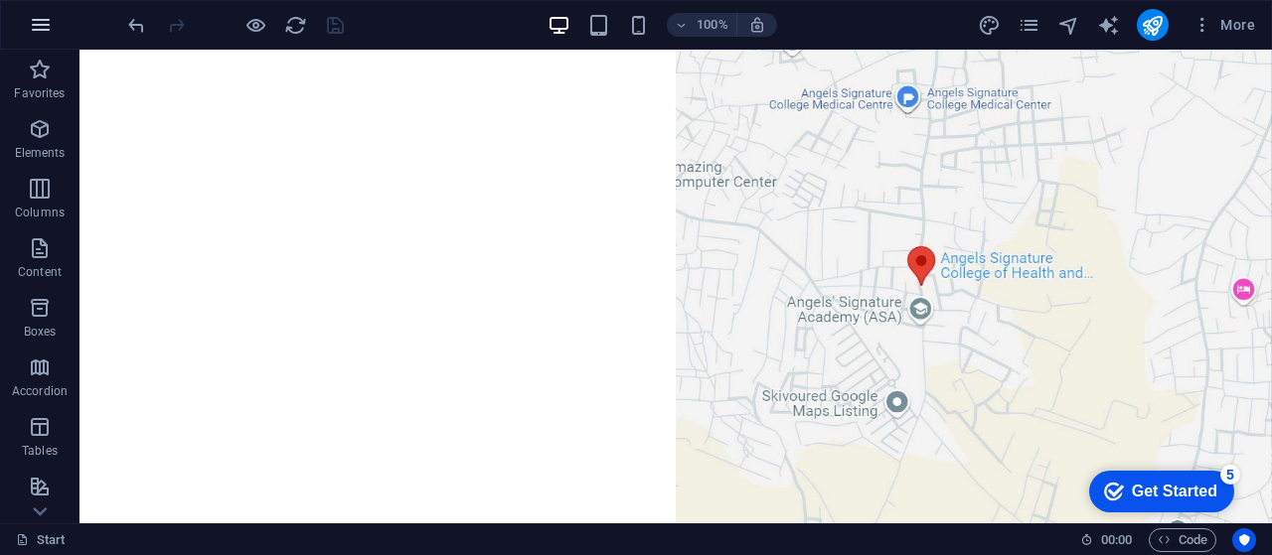
click at [45, 31] on icon "button" at bounding box center [41, 25] width 24 height 24
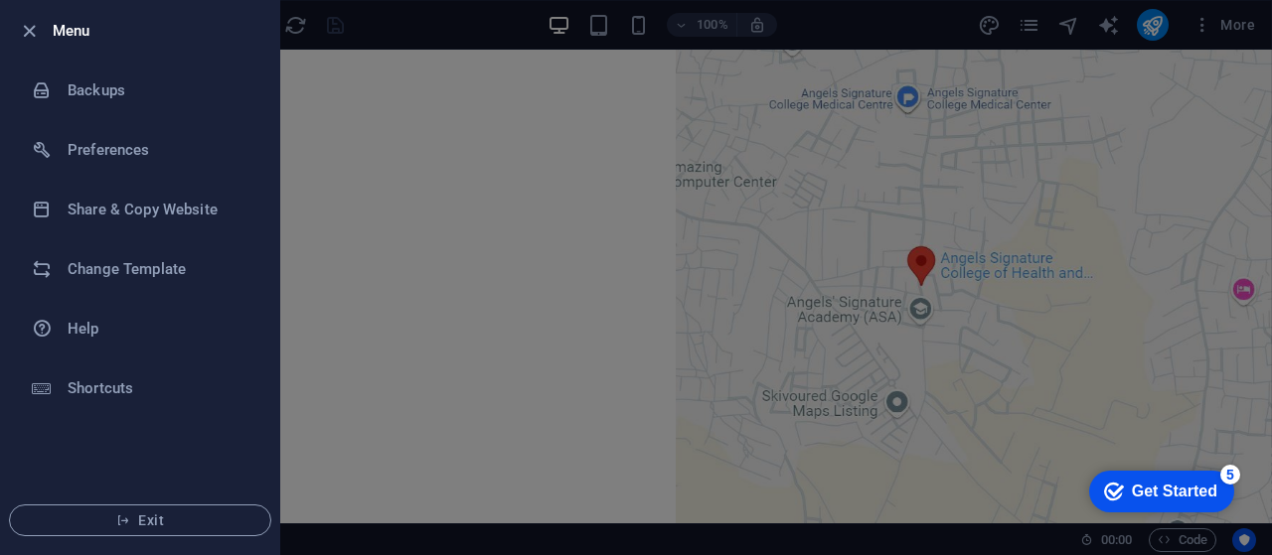
click at [436, 157] on div at bounding box center [636, 277] width 1272 height 555
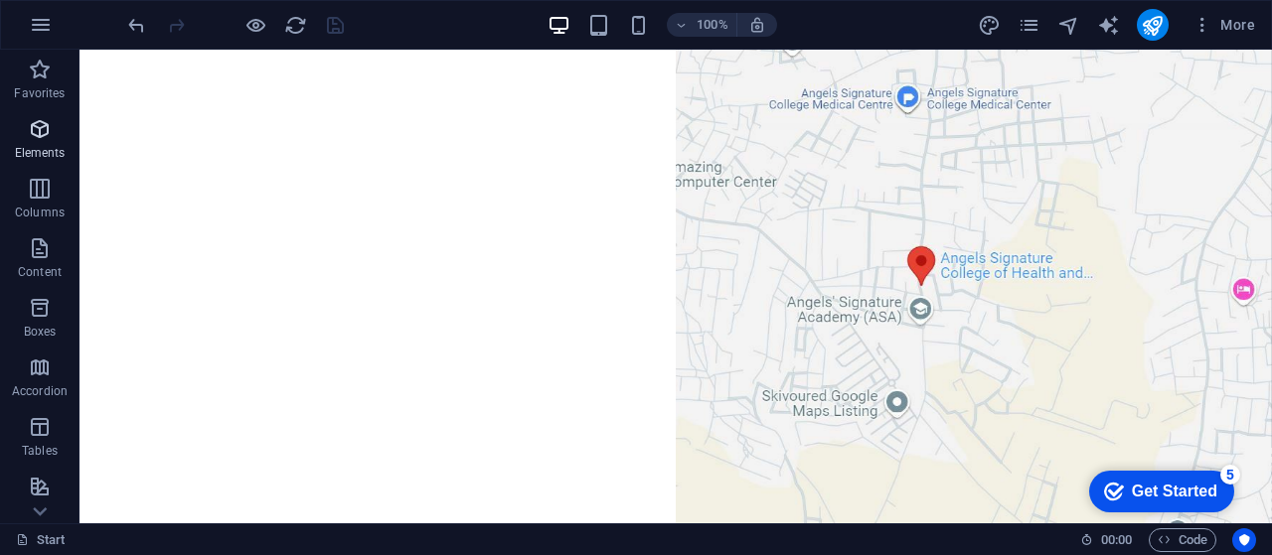
click at [40, 138] on icon "button" at bounding box center [40, 129] width 24 height 24
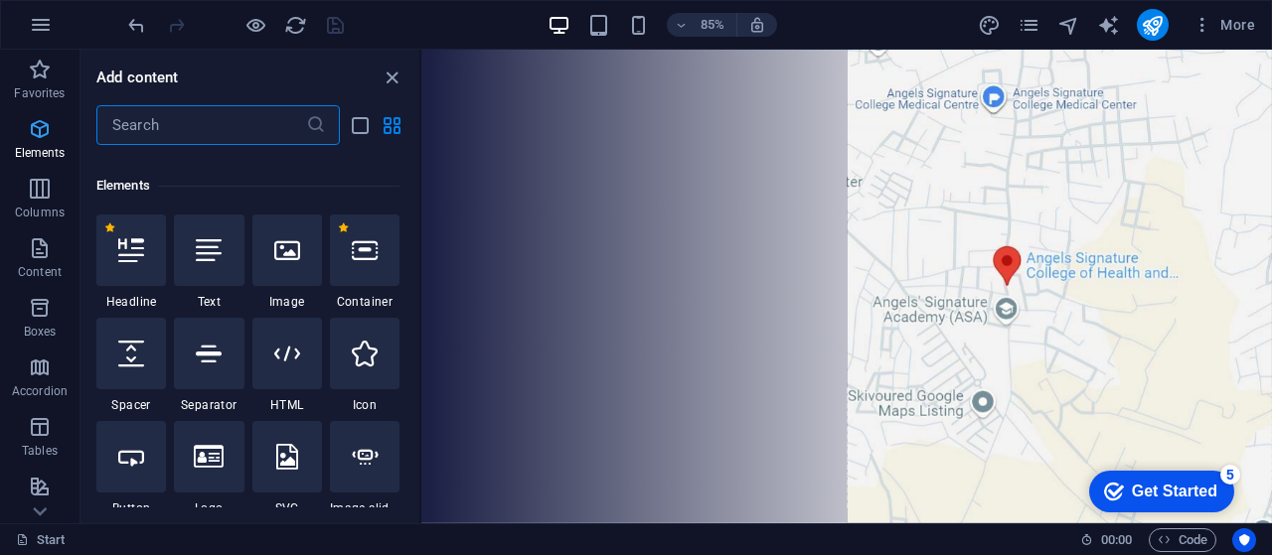
scroll to position [212, 0]
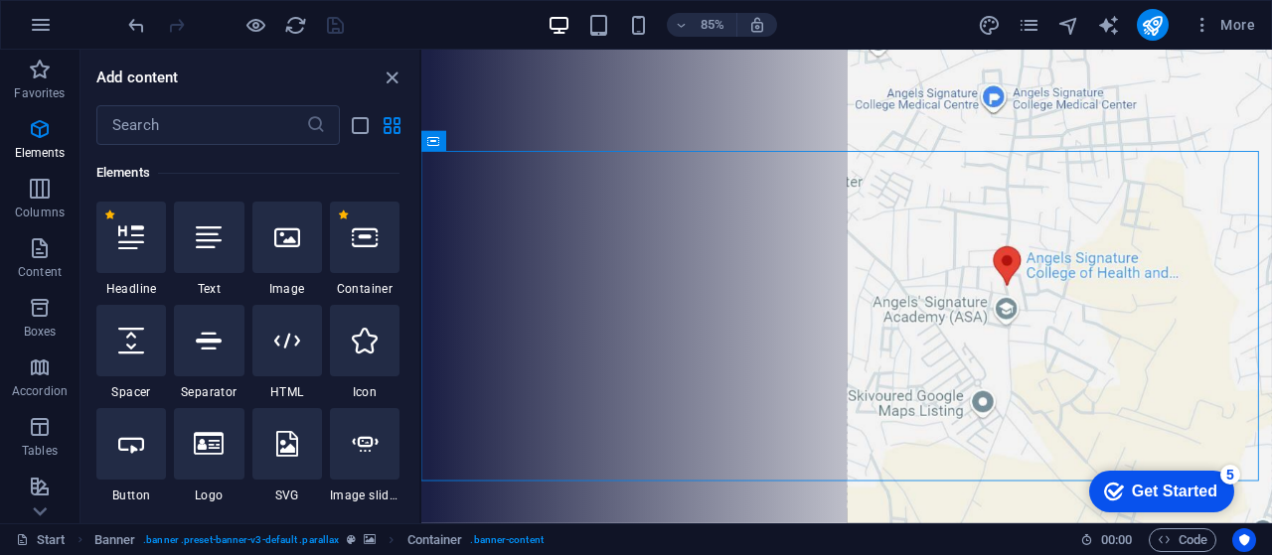
click at [445, 20] on div "85% More" at bounding box center [693, 25] width 1138 height 32
click at [397, 82] on icon "close panel" at bounding box center [391, 78] width 23 height 23
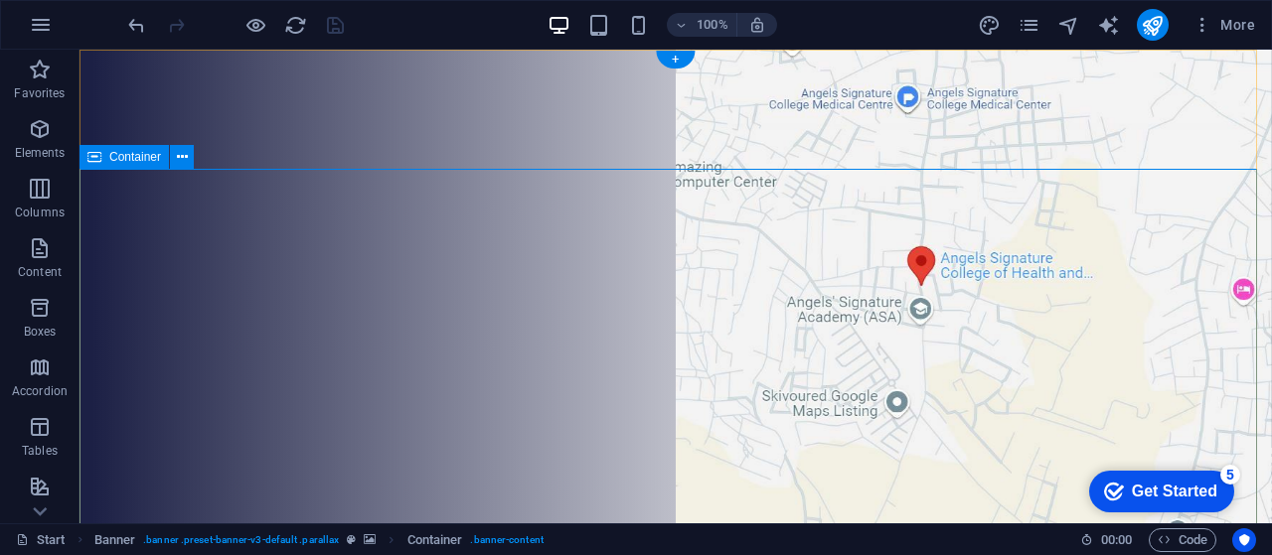
click at [42, 17] on icon "button" at bounding box center [41, 25] width 24 height 24
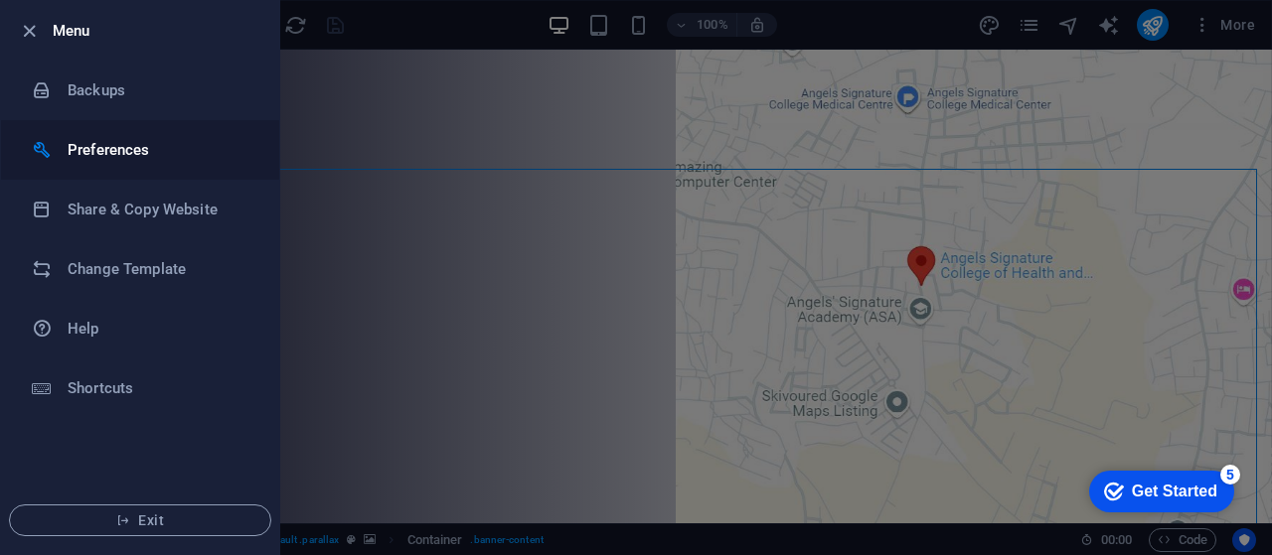
click at [85, 150] on h6 "Preferences" at bounding box center [160, 150] width 184 height 24
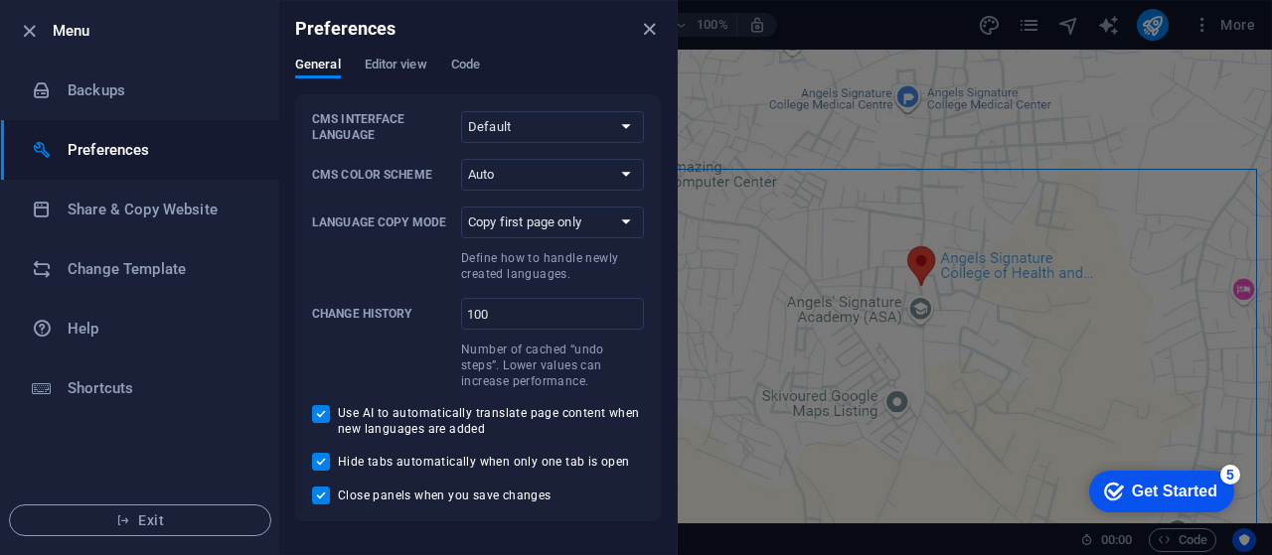
click at [85, 150] on h6 "Preferences" at bounding box center [160, 150] width 184 height 24
click at [27, 26] on icon "button" at bounding box center [29, 31] width 23 height 23
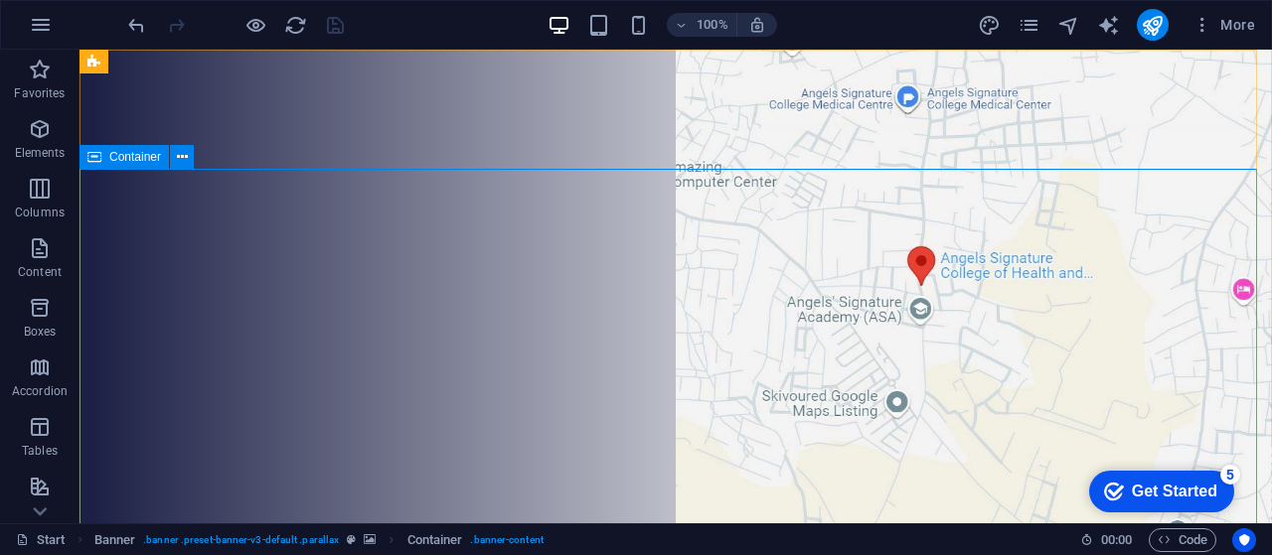
click at [135, 162] on span "Container" at bounding box center [135, 157] width 52 height 12
click at [181, 162] on icon at bounding box center [182, 157] width 11 height 21
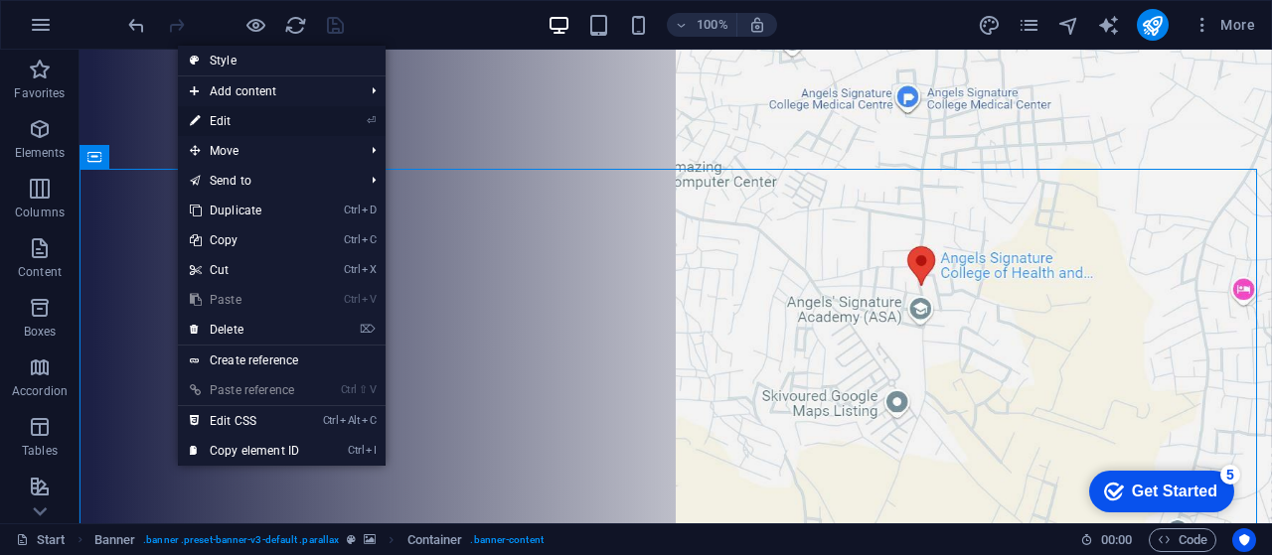
click at [229, 121] on link "⏎ Edit" at bounding box center [244, 121] width 133 height 30
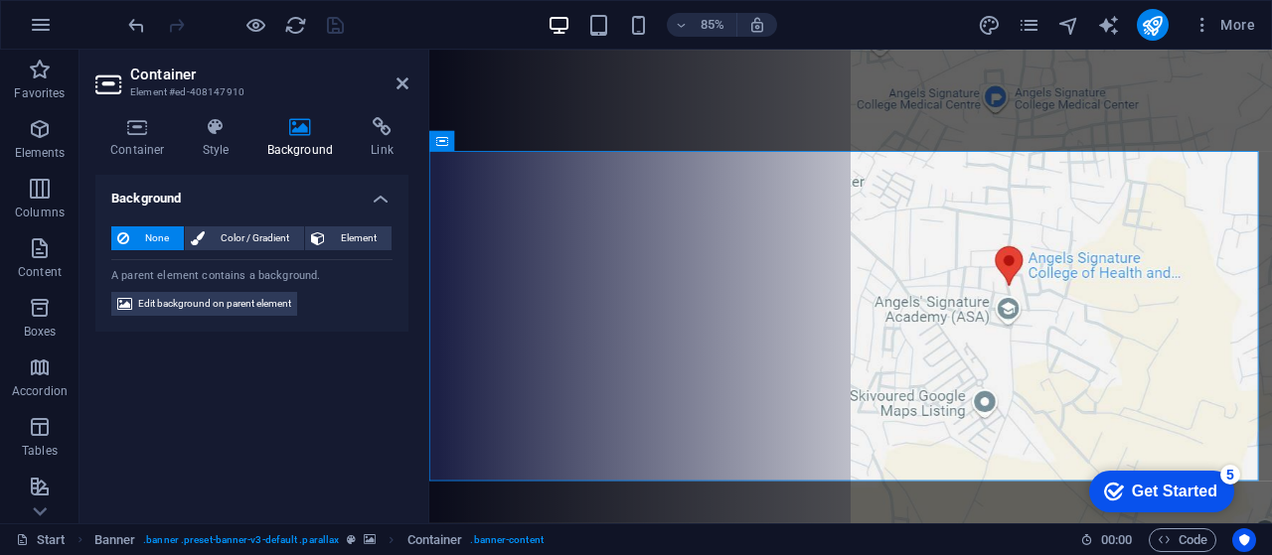
click at [289, 143] on h4 "Background" at bounding box center [304, 138] width 104 height 42
click at [298, 134] on icon at bounding box center [300, 127] width 96 height 20
click at [352, 237] on span "Element" at bounding box center [358, 238] width 55 height 24
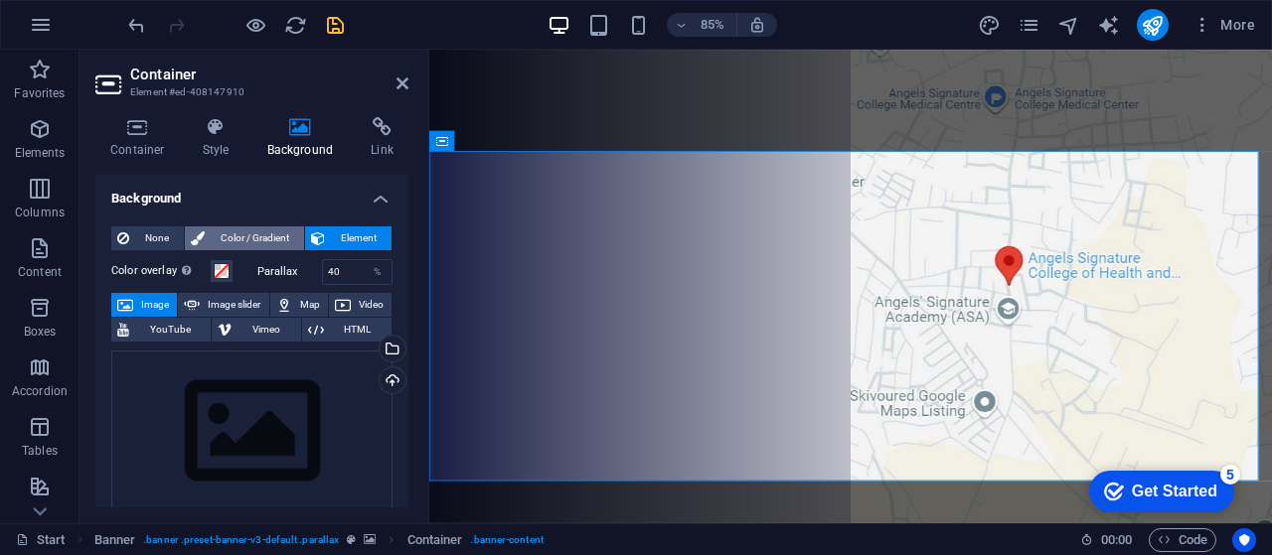
click at [238, 233] on span "Color / Gradient" at bounding box center [254, 238] width 87 height 24
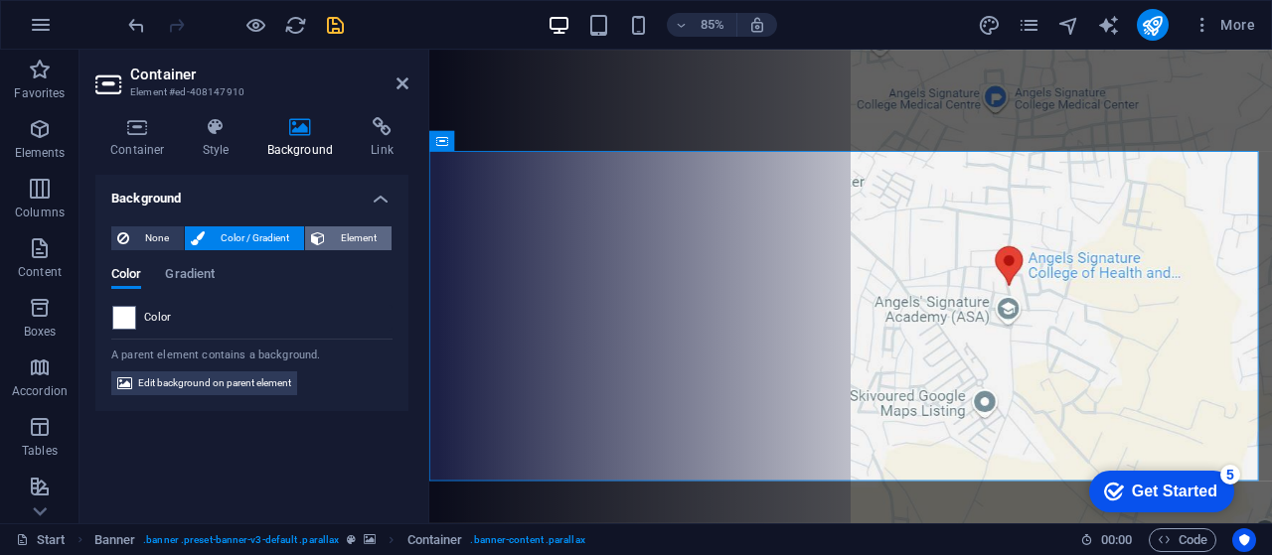
click at [340, 235] on span "Element" at bounding box center [358, 238] width 55 height 24
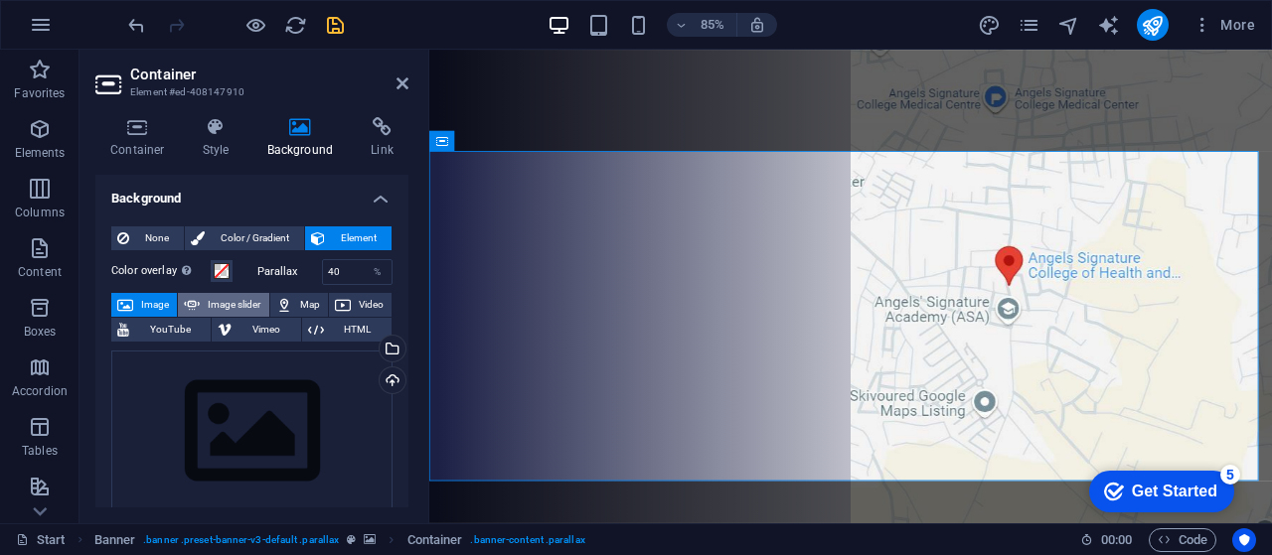
click at [228, 302] on span "Image slider" at bounding box center [234, 305] width 57 height 24
select select "ms"
select select "s"
select select "progressive"
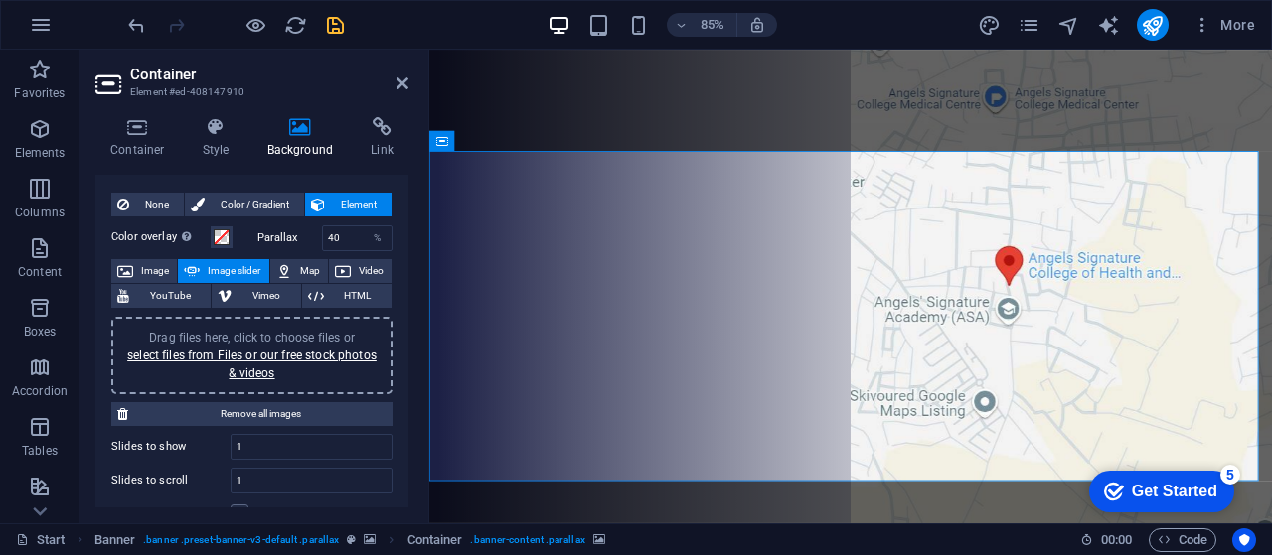
scroll to position [28, 0]
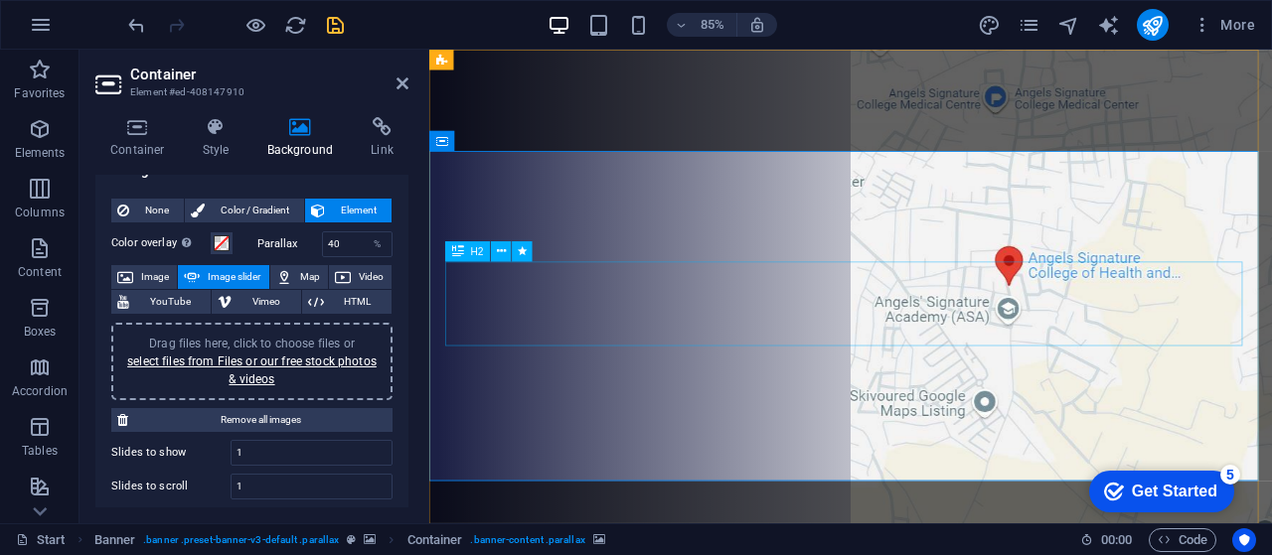
click at [484, 254] on div "H2" at bounding box center [467, 251] width 45 height 20
click at [148, 273] on span "Image" at bounding box center [155, 277] width 32 height 24
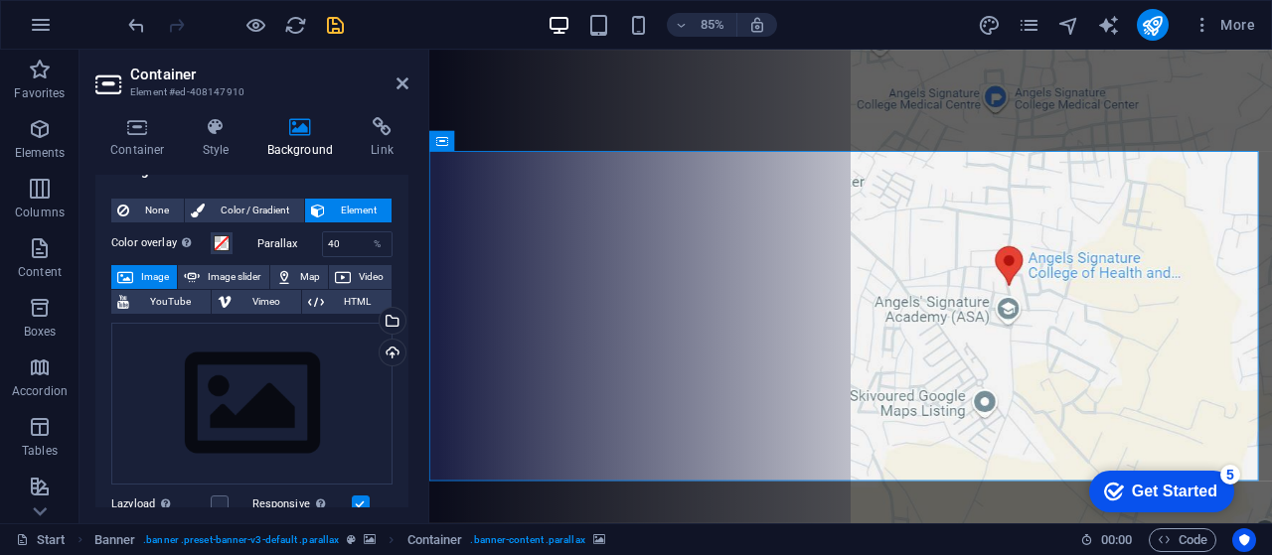
scroll to position [0, 0]
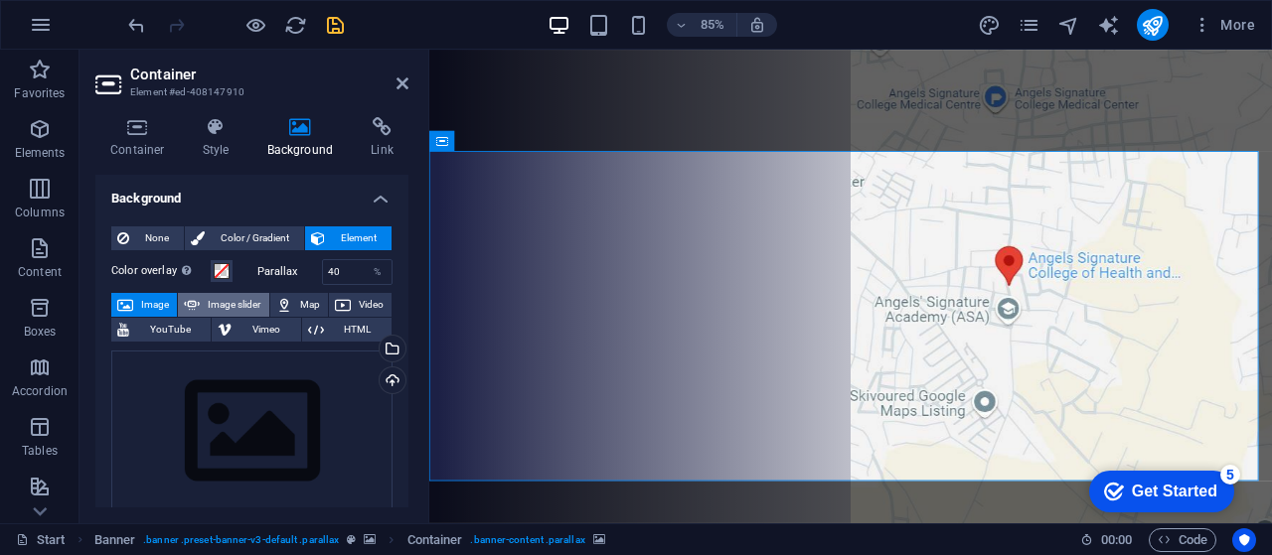
click at [238, 305] on span "Image slider" at bounding box center [234, 305] width 57 height 24
select select "ms"
select select "s"
select select "progressive"
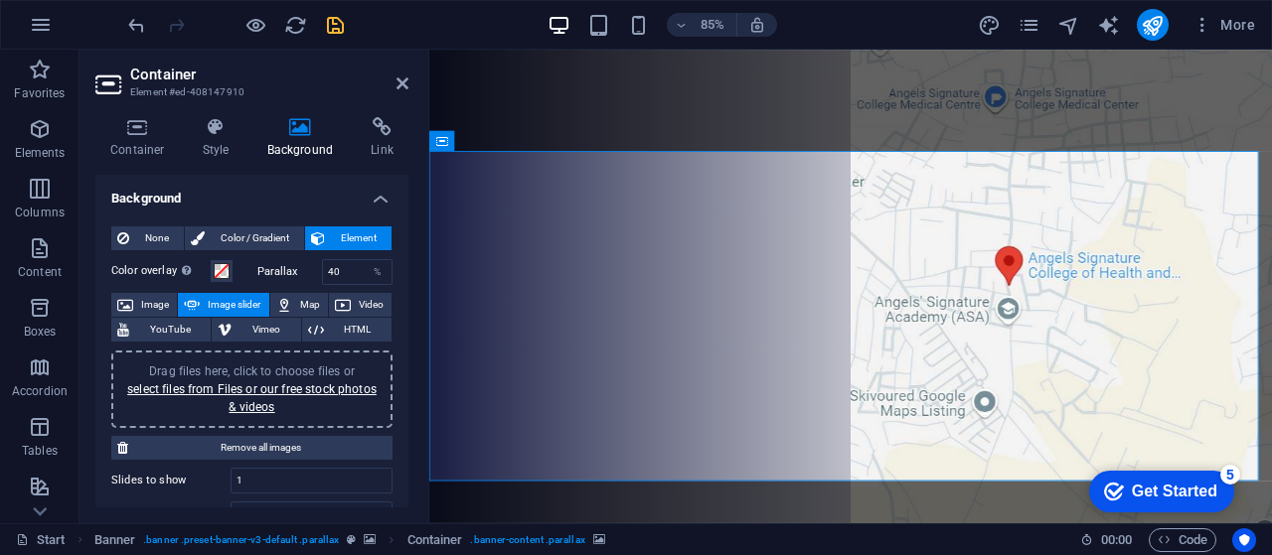
drag, startPoint x: 409, startPoint y: 269, endPoint x: 406, endPoint y: 355, distance: 85.5
click at [406, 355] on div "Container Style Background Link Size Height Default px rem % vh vw Min. height …" at bounding box center [251, 312] width 345 height 422
drag, startPoint x: 402, startPoint y: 307, endPoint x: 403, endPoint y: 364, distance: 56.6
drag, startPoint x: 401, startPoint y: 283, endPoint x: 403, endPoint y: 394, distance: 111.3
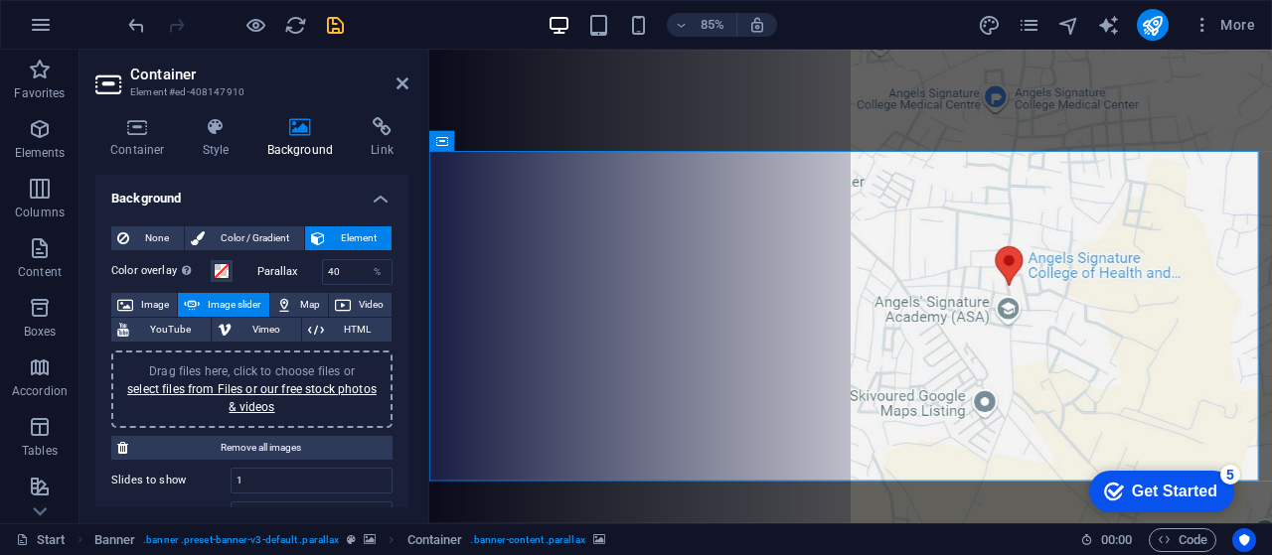
drag, startPoint x: 403, startPoint y: 297, endPoint x: 401, endPoint y: 412, distance: 115.3
click at [401, 67] on h2 "Container" at bounding box center [269, 75] width 278 height 18
click at [402, 76] on icon at bounding box center [402, 83] width 12 height 16
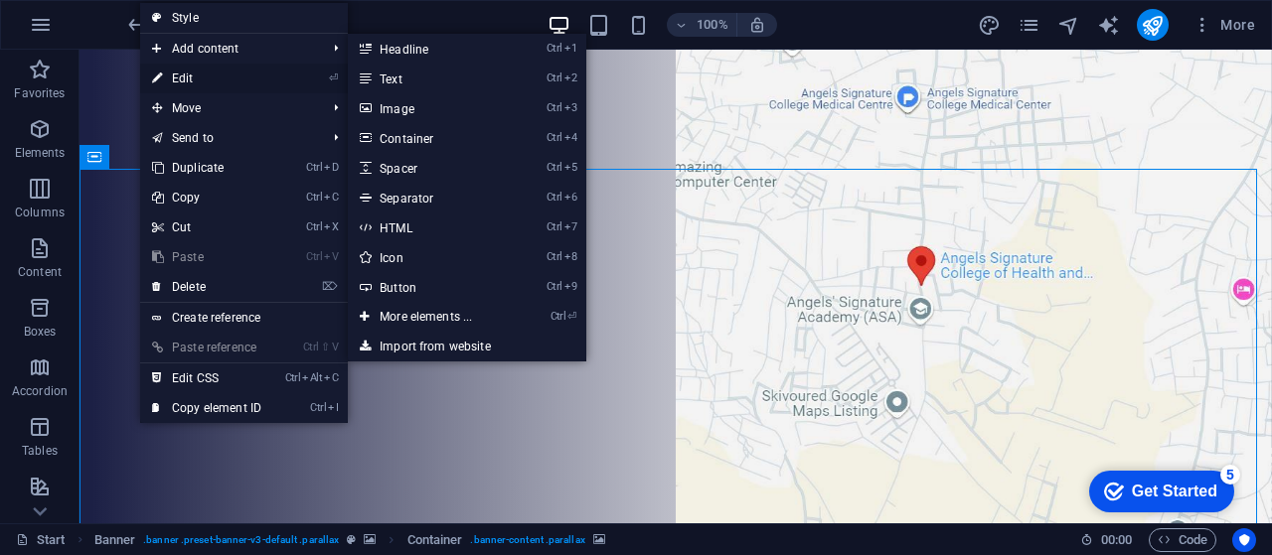
click at [213, 77] on link "⏎ Edit" at bounding box center [206, 79] width 133 height 30
select select "ms"
select select "s"
select select "progressive"
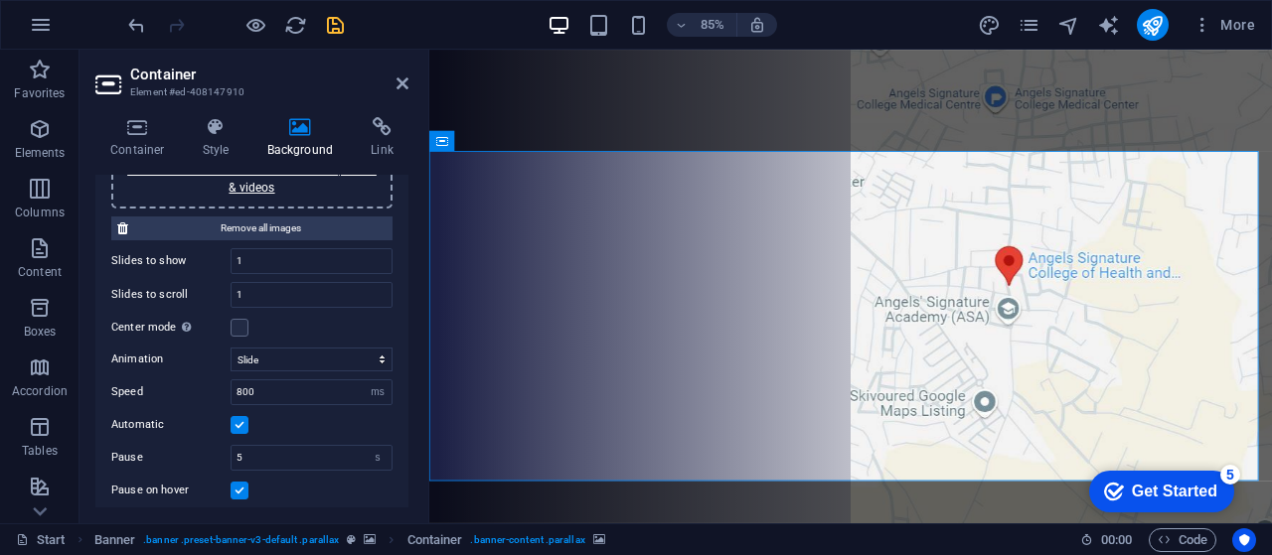
scroll to position [128, 0]
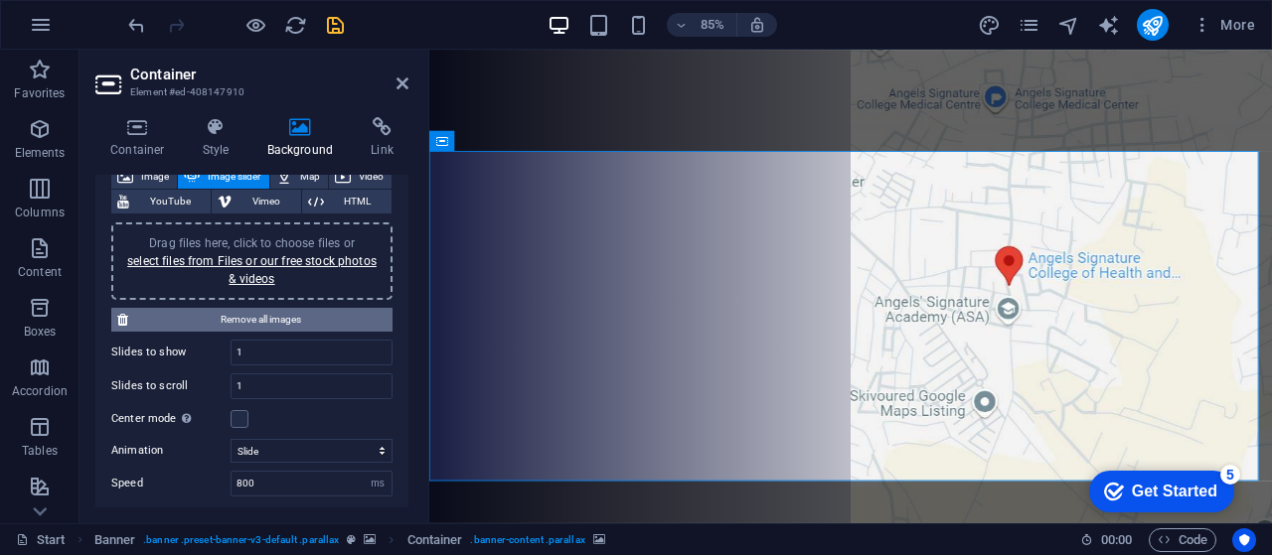
click at [282, 321] on span "Remove all images" at bounding box center [260, 320] width 252 height 24
click at [278, 318] on span "Remove all images" at bounding box center [260, 320] width 252 height 24
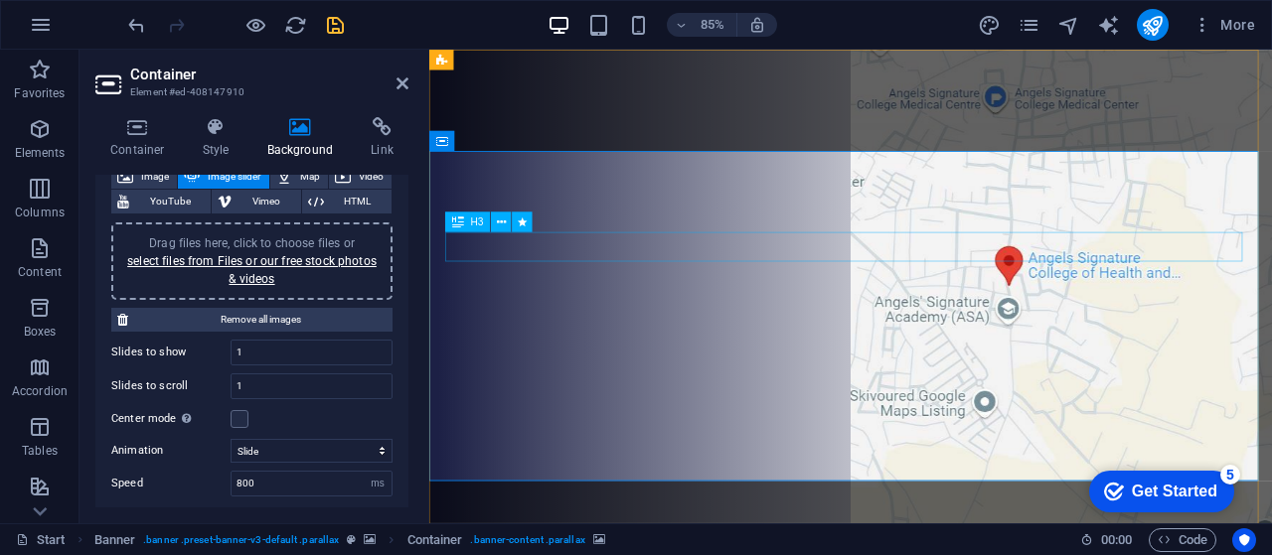
click at [479, 218] on span "H3" at bounding box center [477, 222] width 13 height 10
drag, startPoint x: 412, startPoint y: 315, endPoint x: 416, endPoint y: 232, distance: 82.5
click at [416, 232] on div "Container Style Background Link Size Height Default px rem % vh vw Min. height …" at bounding box center [251, 312] width 345 height 422
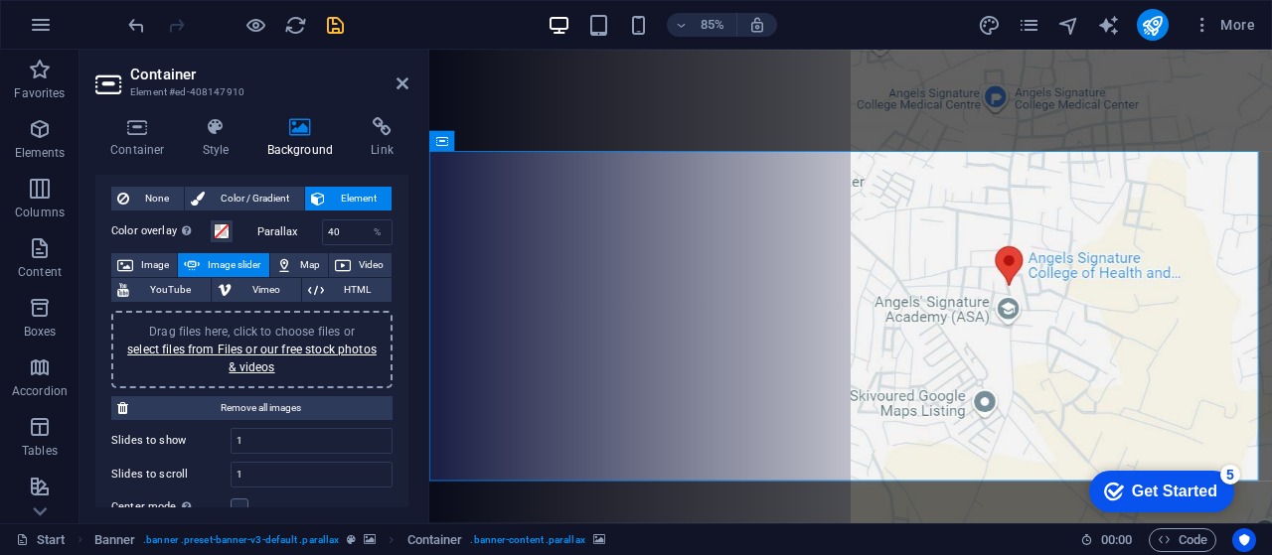
scroll to position [10, 0]
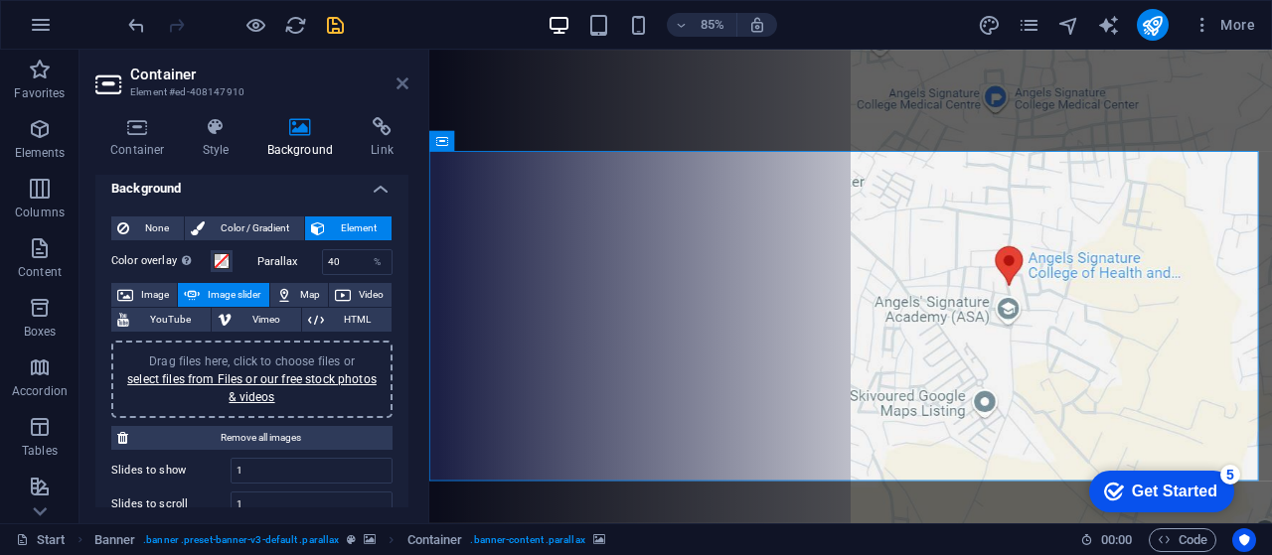
click at [405, 80] on icon at bounding box center [402, 83] width 12 height 16
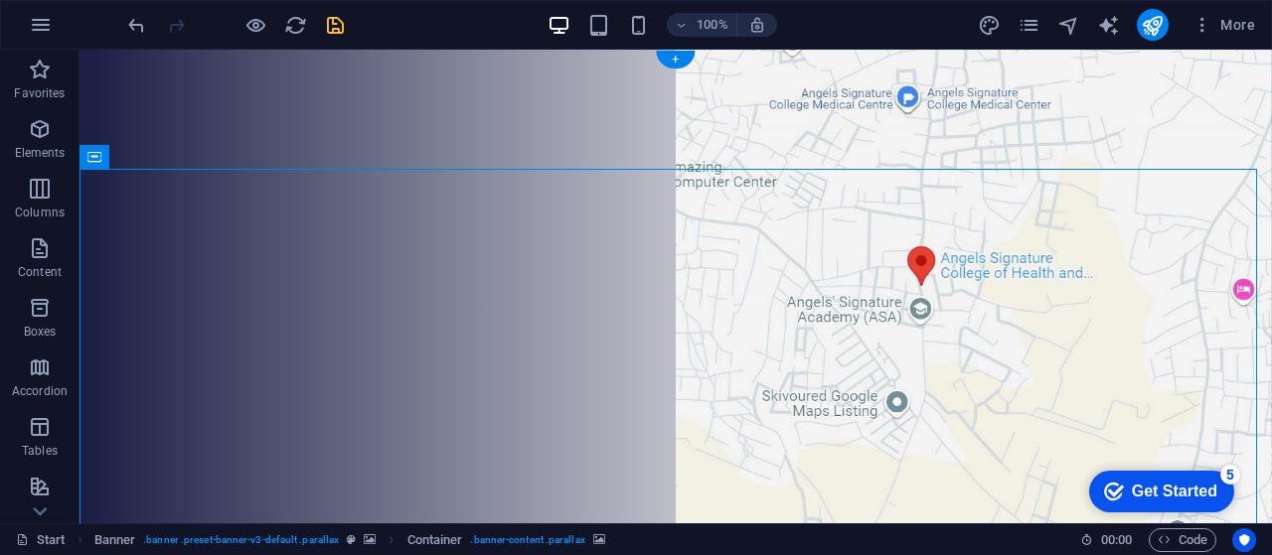
select select "ms"
select select "s"
select select "progressive"
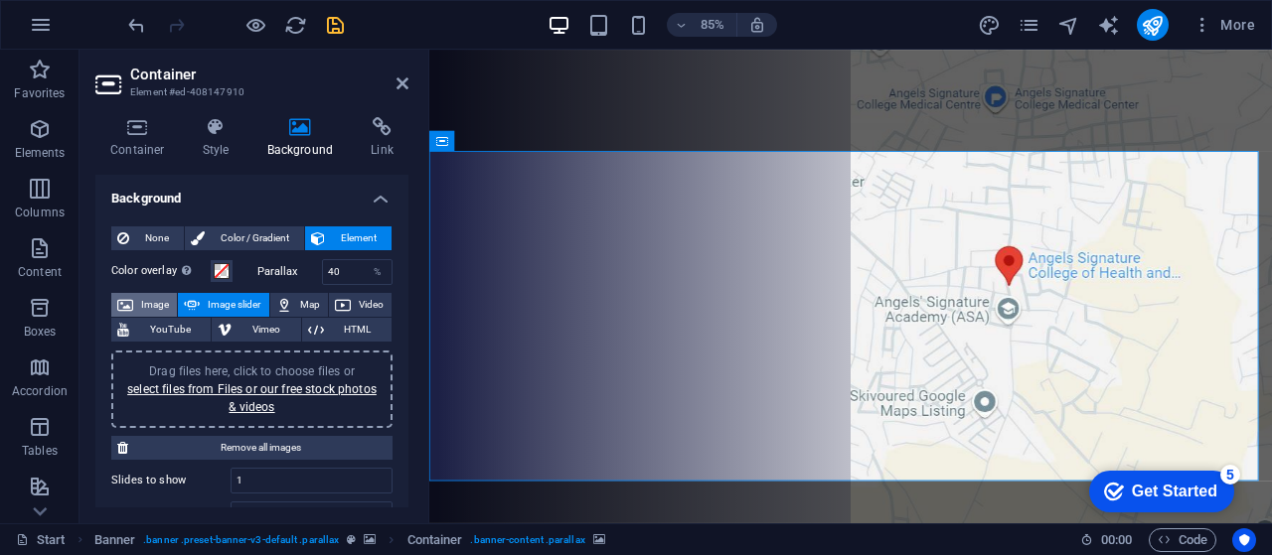
click at [149, 307] on span "Image" at bounding box center [155, 305] width 32 height 24
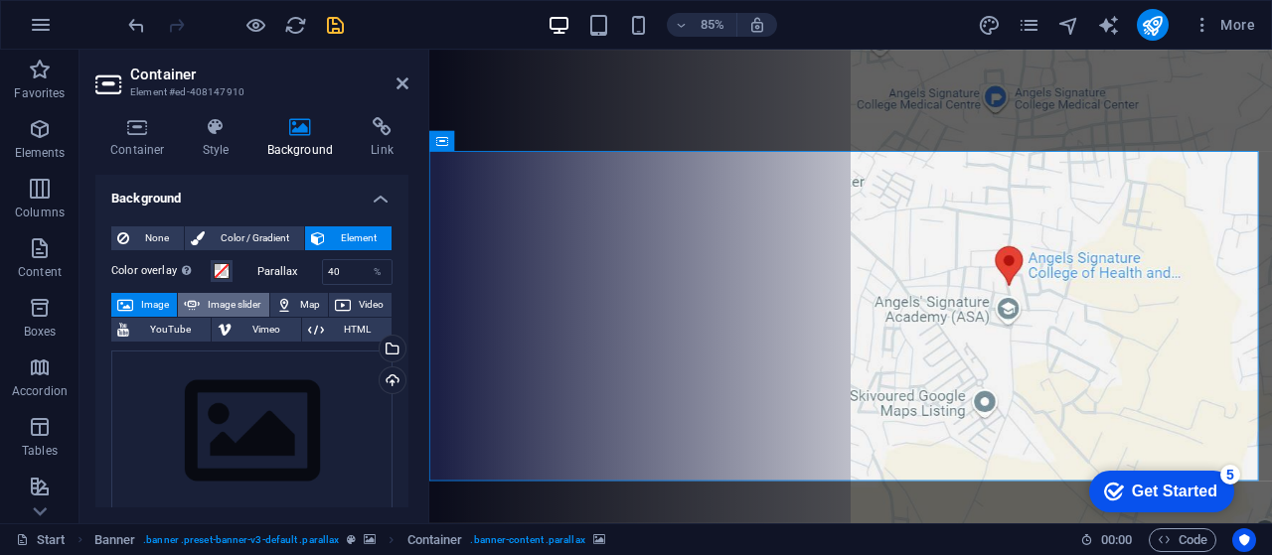
click at [217, 306] on span "Image slider" at bounding box center [234, 305] width 57 height 24
select select "ms"
select select "s"
select select "progressive"
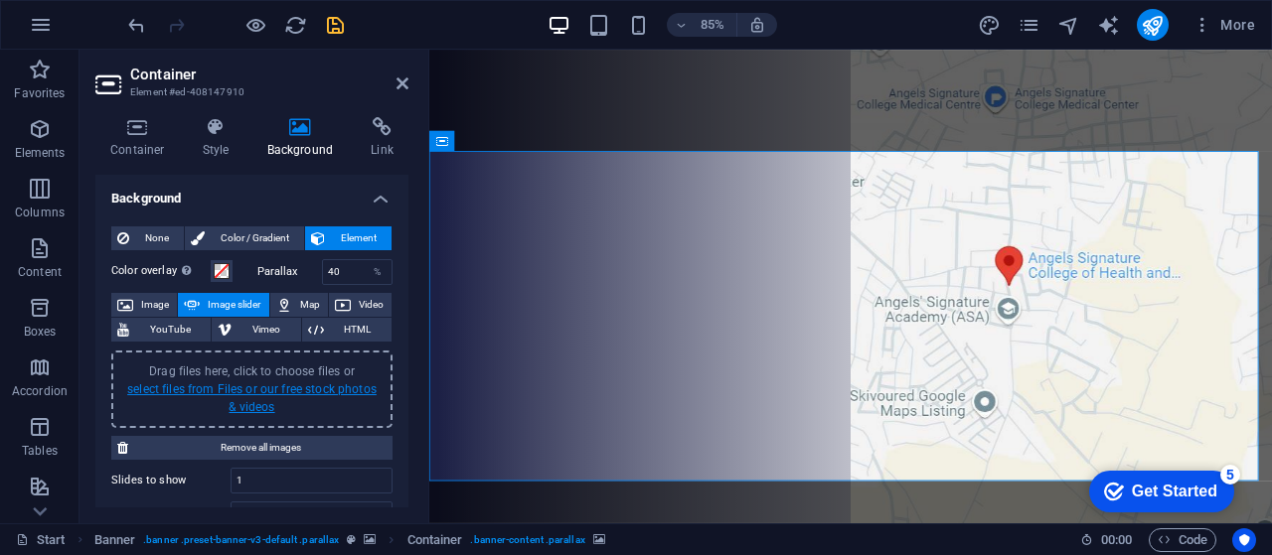
click at [255, 401] on link "select files from Files or our free stock photos & videos" at bounding box center [251, 398] width 249 height 32
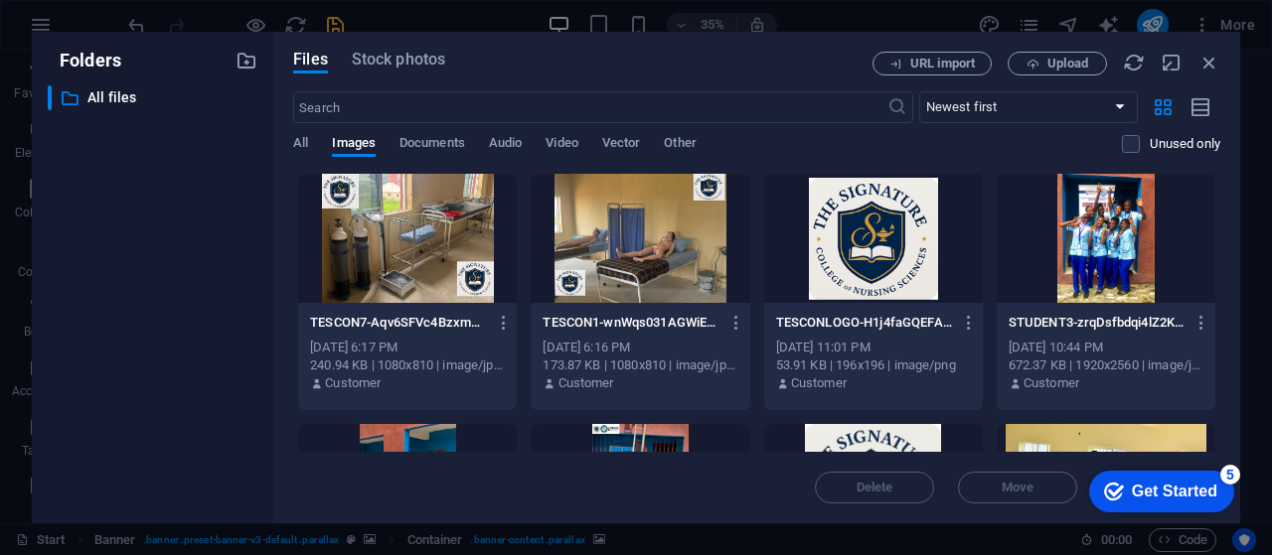
click at [648, 239] on div at bounding box center [639, 238] width 219 height 129
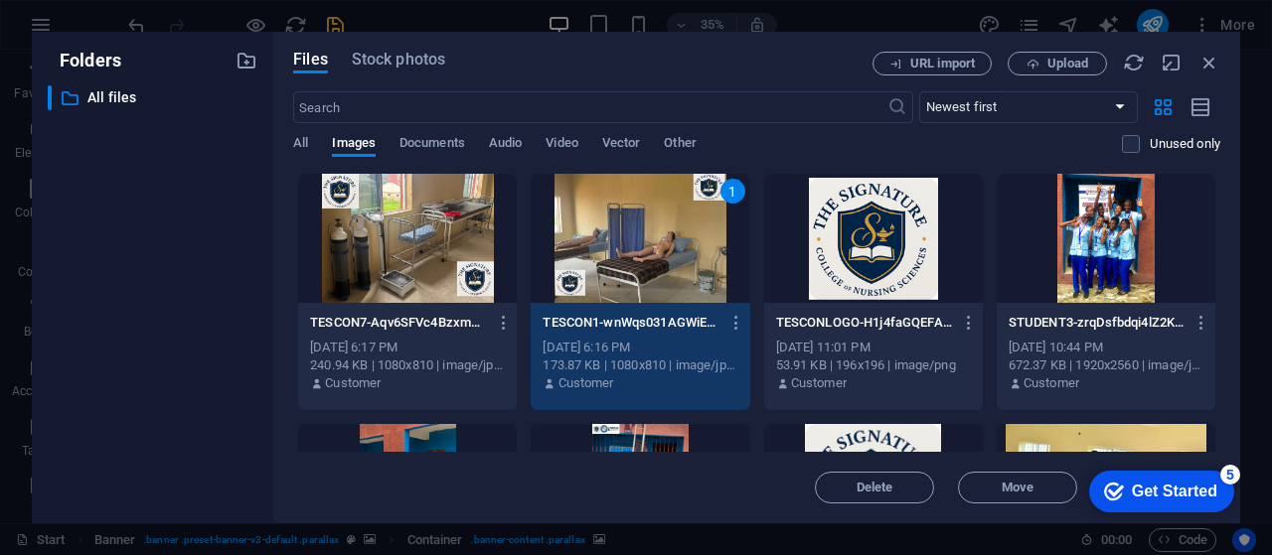
click at [648, 239] on div "1" at bounding box center [639, 238] width 219 height 129
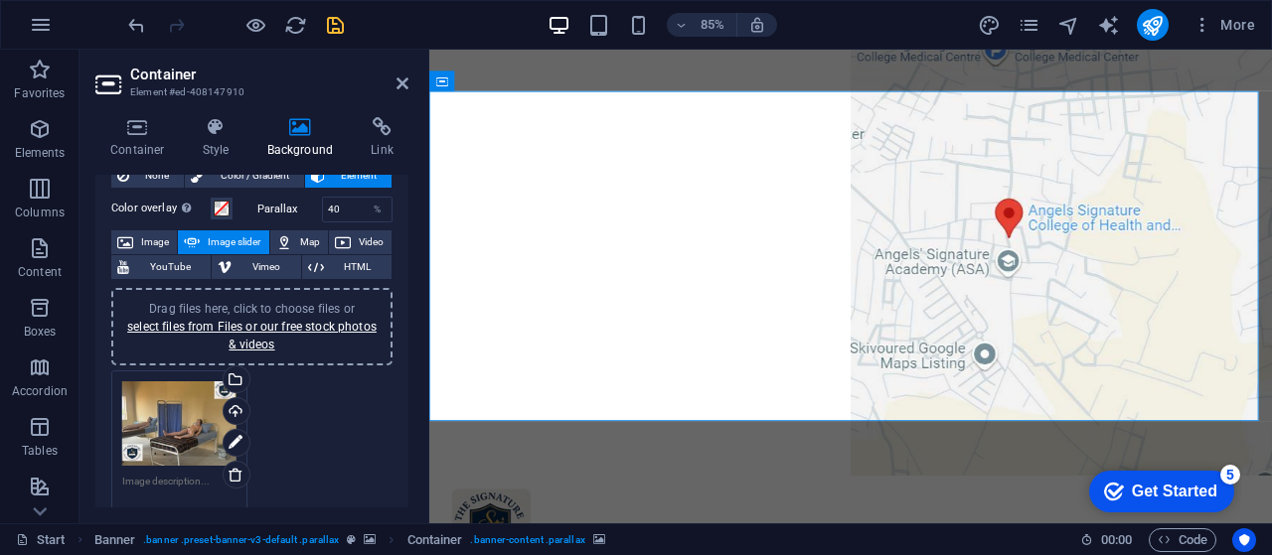
scroll to position [0, 0]
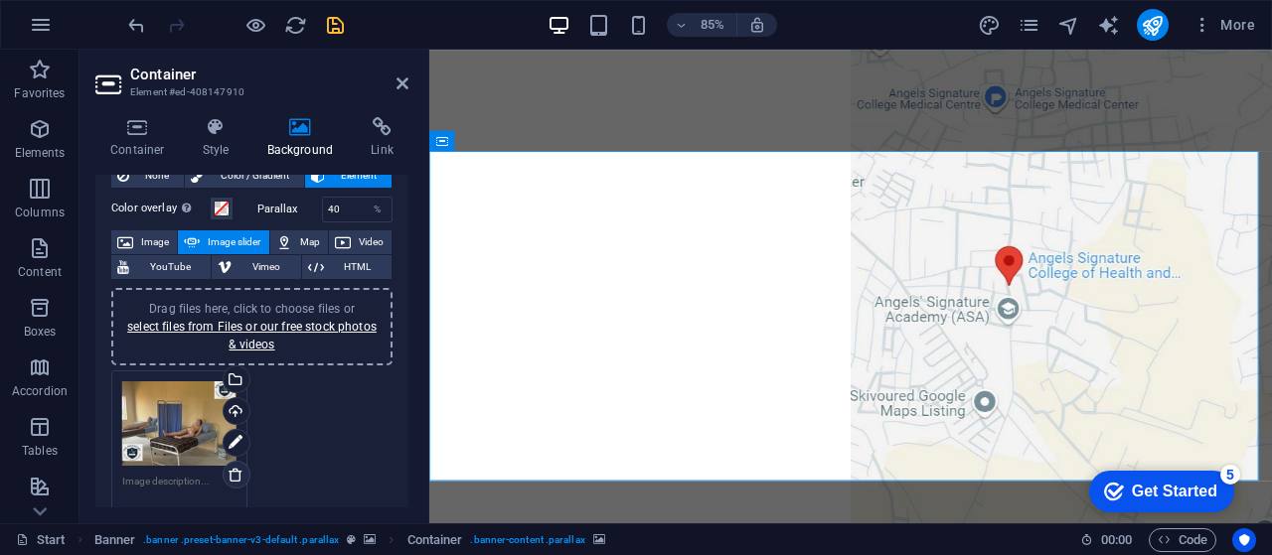
click at [228, 472] on icon at bounding box center [235, 475] width 16 height 16
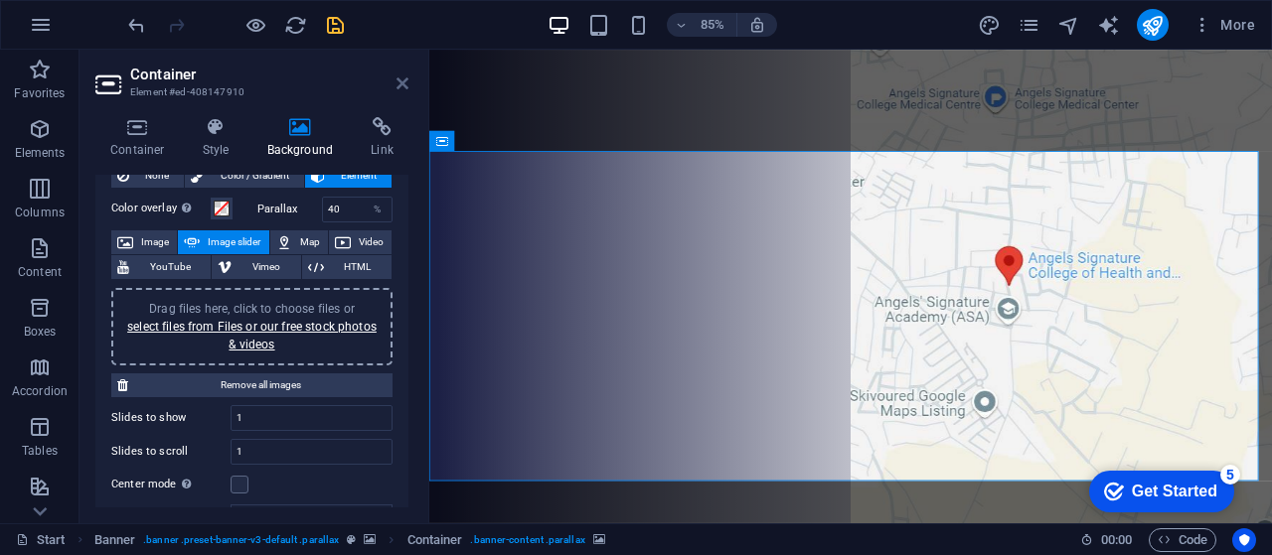
click at [402, 85] on icon at bounding box center [402, 83] width 12 height 16
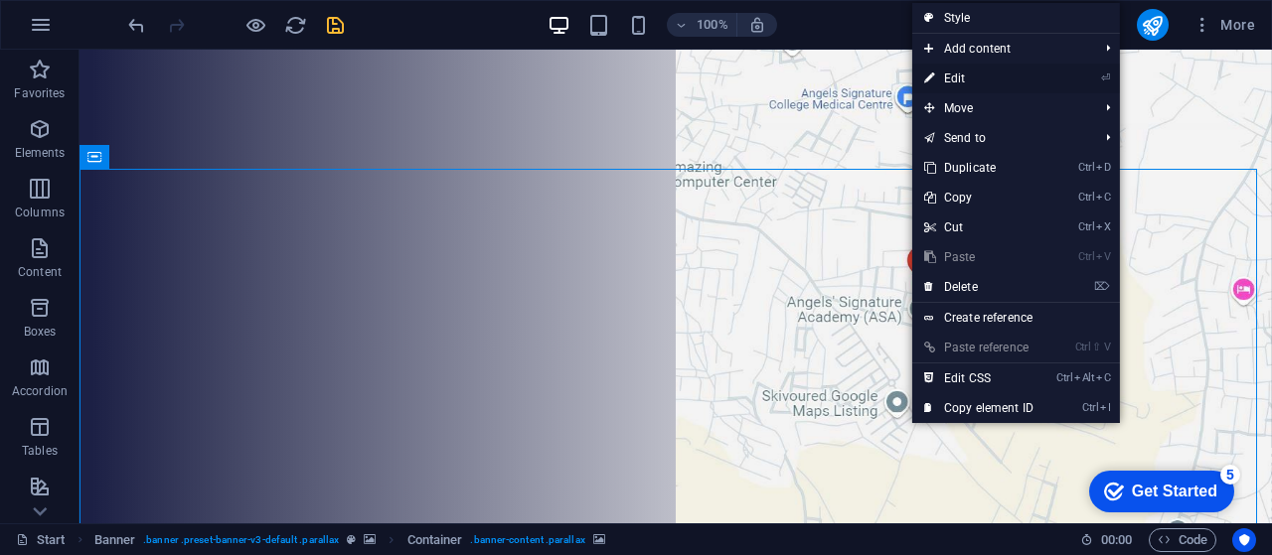
click at [959, 78] on link "⏎ Edit" at bounding box center [978, 79] width 133 height 30
select select "ms"
select select "s"
select select "progressive"
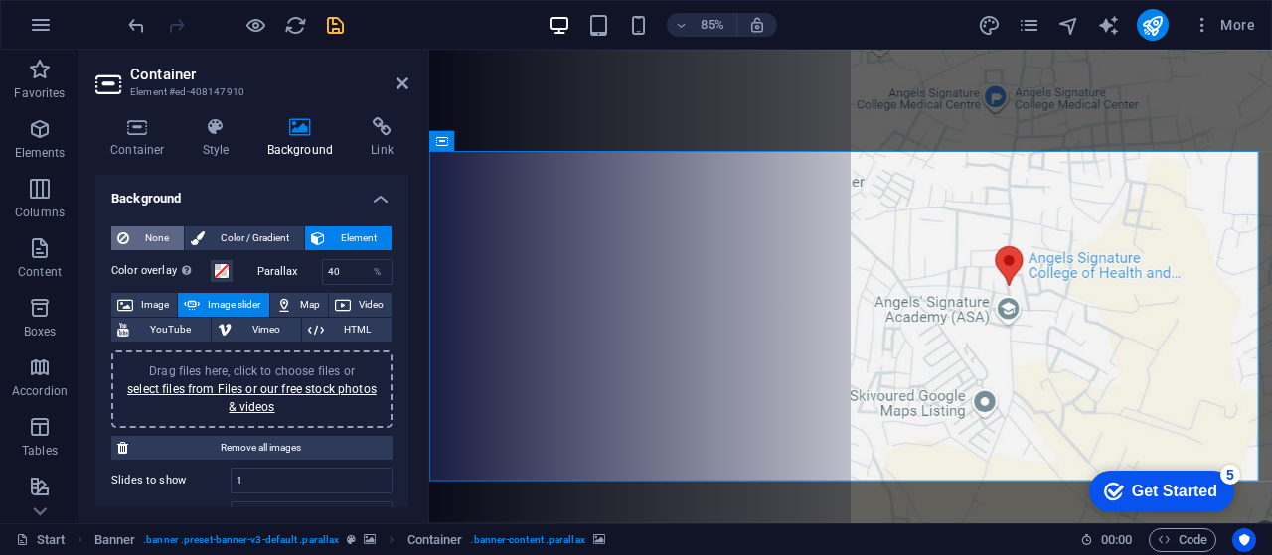
click at [149, 239] on span "None" at bounding box center [156, 238] width 43 height 24
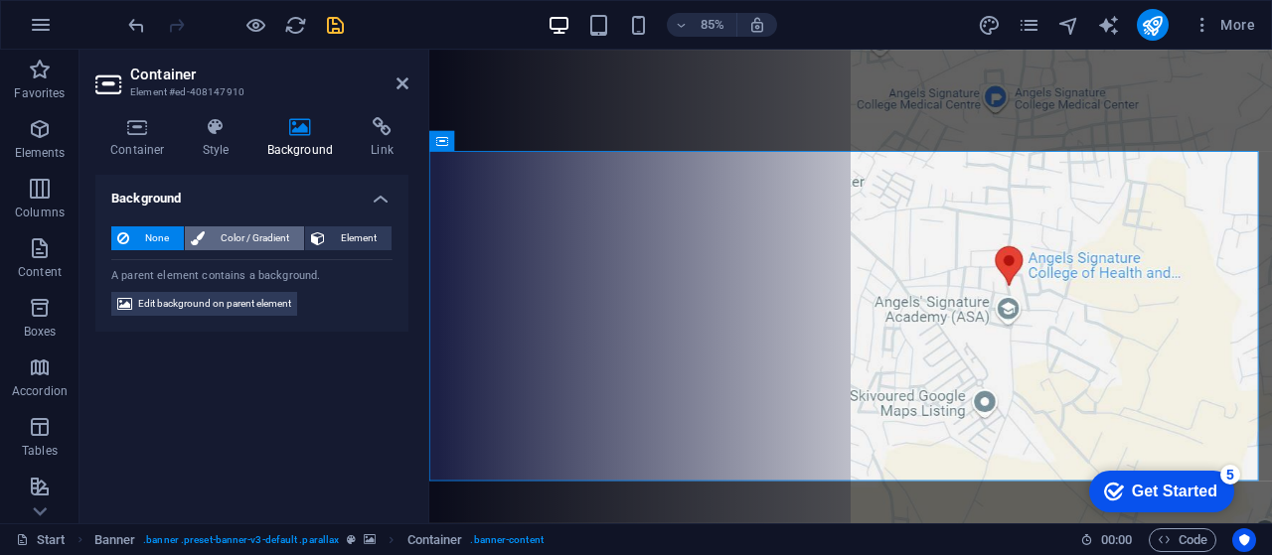
click at [240, 240] on span "Color / Gradient" at bounding box center [254, 238] width 87 height 24
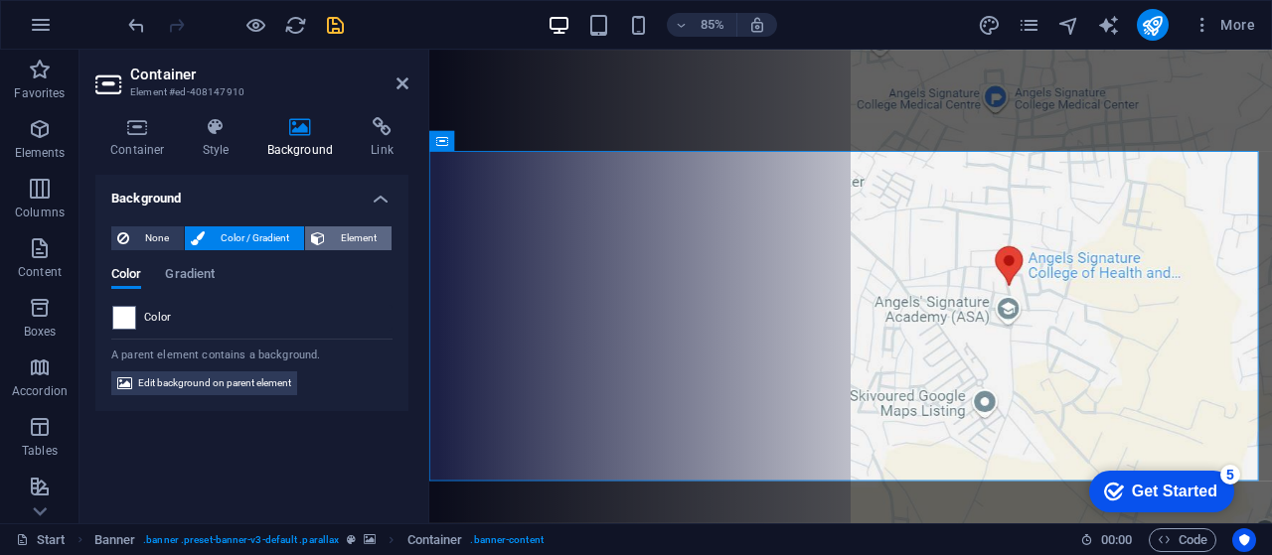
click at [356, 236] on span "Element" at bounding box center [358, 238] width 55 height 24
select select "ms"
select select "s"
select select "progressive"
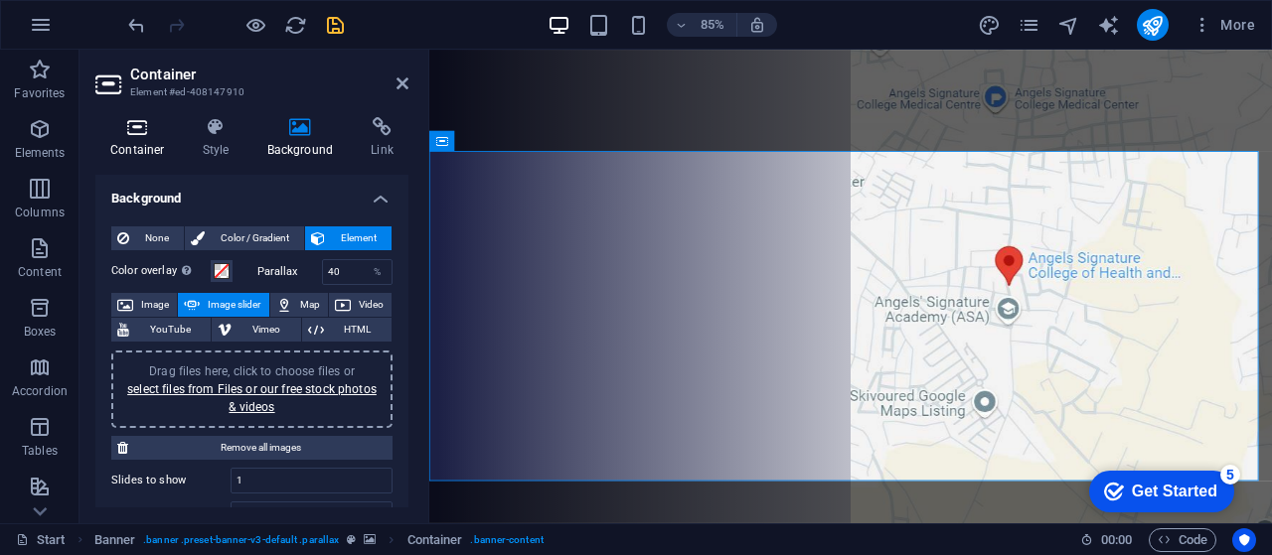
click at [129, 136] on icon at bounding box center [137, 127] width 84 height 20
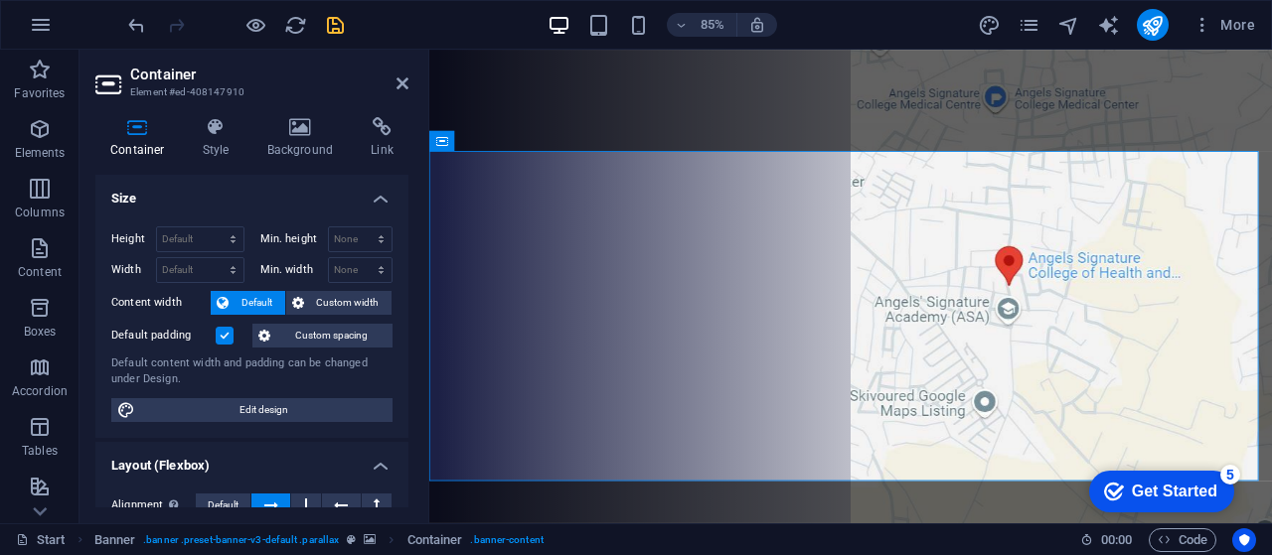
click at [129, 136] on icon at bounding box center [137, 127] width 84 height 20
click at [218, 135] on icon at bounding box center [216, 127] width 57 height 20
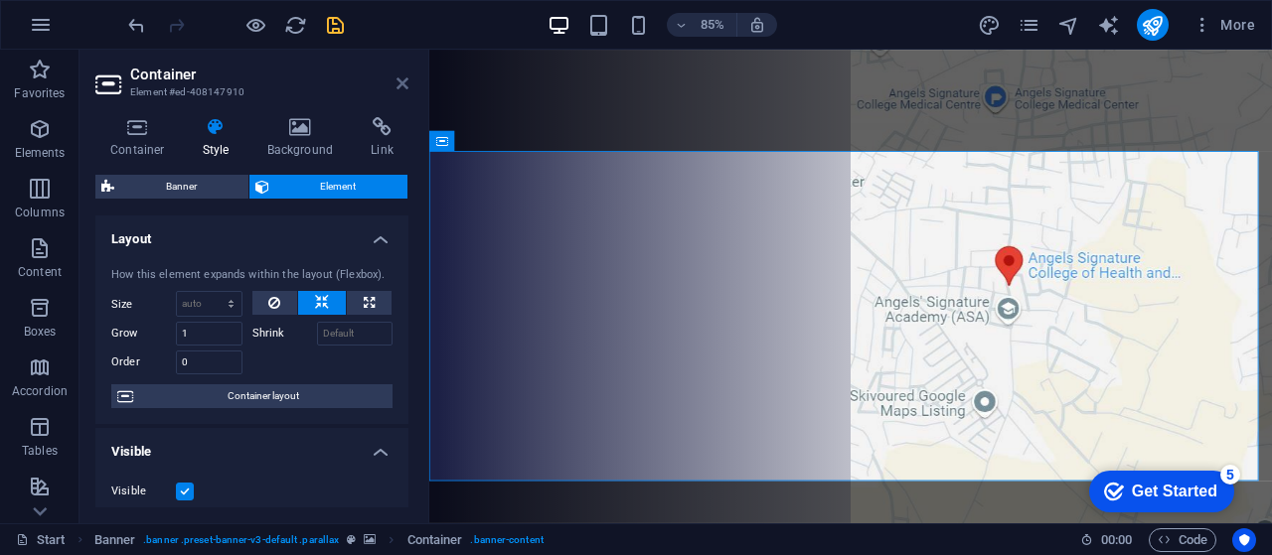
click at [399, 79] on icon at bounding box center [402, 83] width 12 height 16
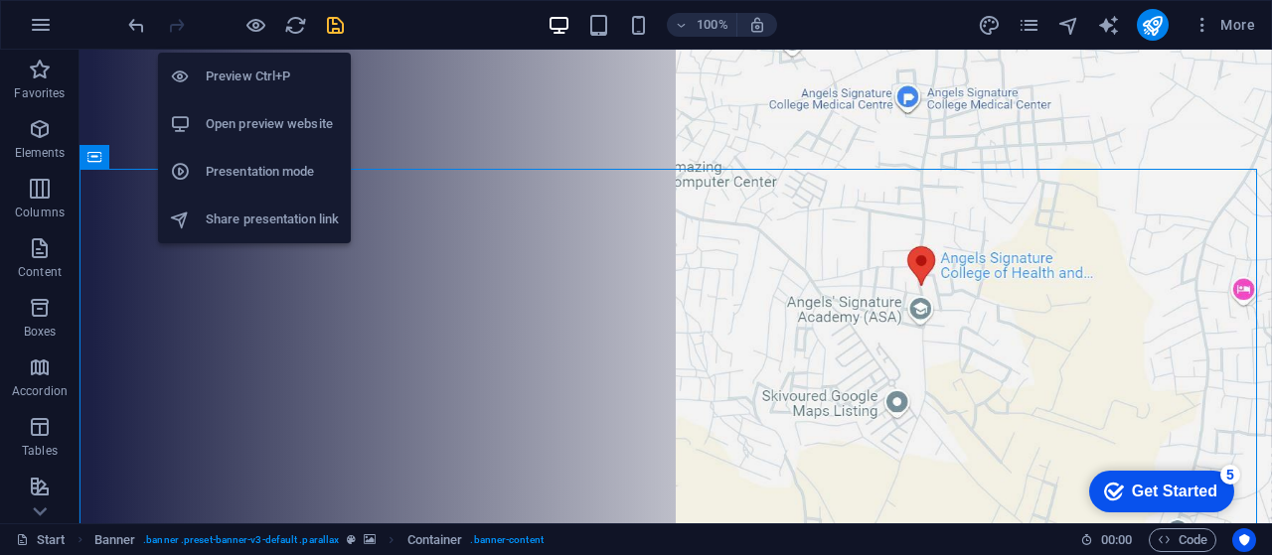
click at [248, 131] on h6 "Open preview website" at bounding box center [272, 124] width 133 height 24
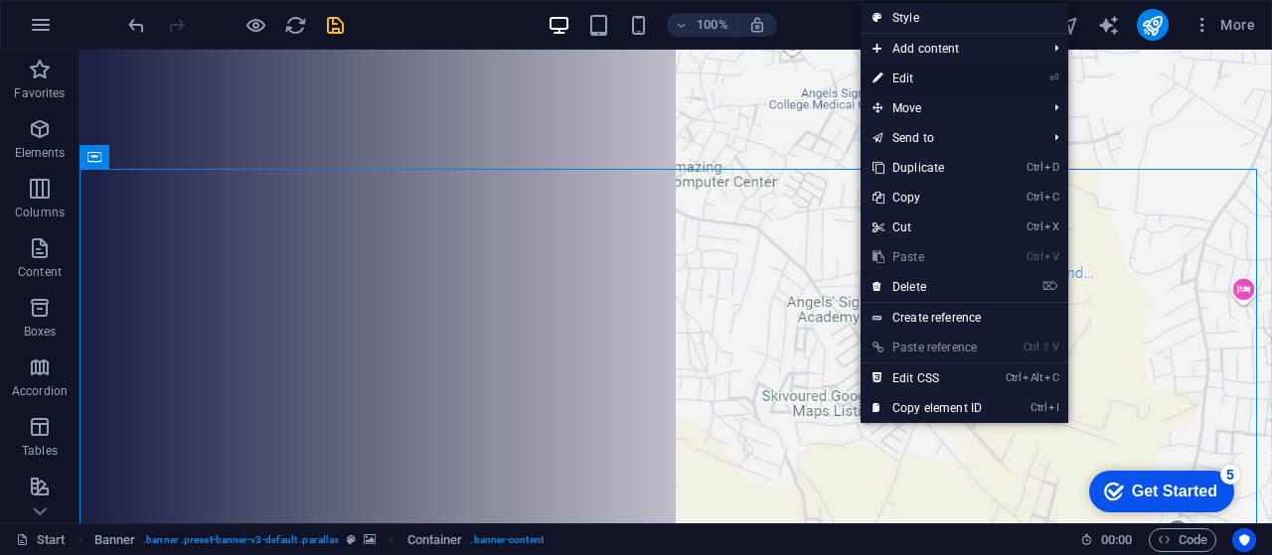
click at [898, 77] on link "⏎ Edit" at bounding box center [926, 79] width 133 height 30
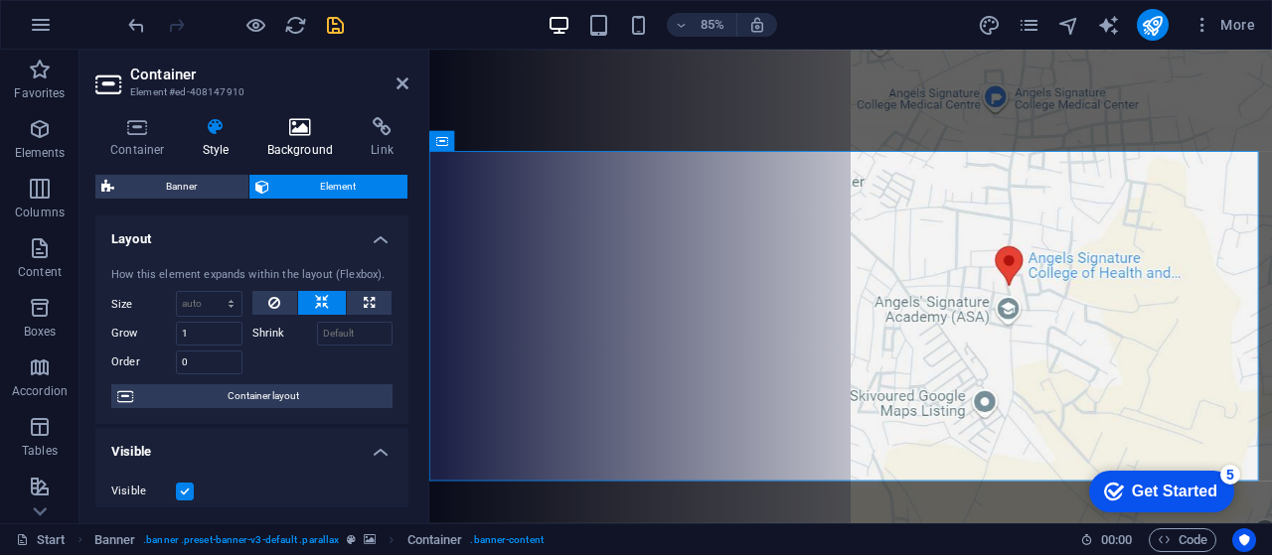
click at [297, 137] on h4 "Background" at bounding box center [304, 138] width 104 height 42
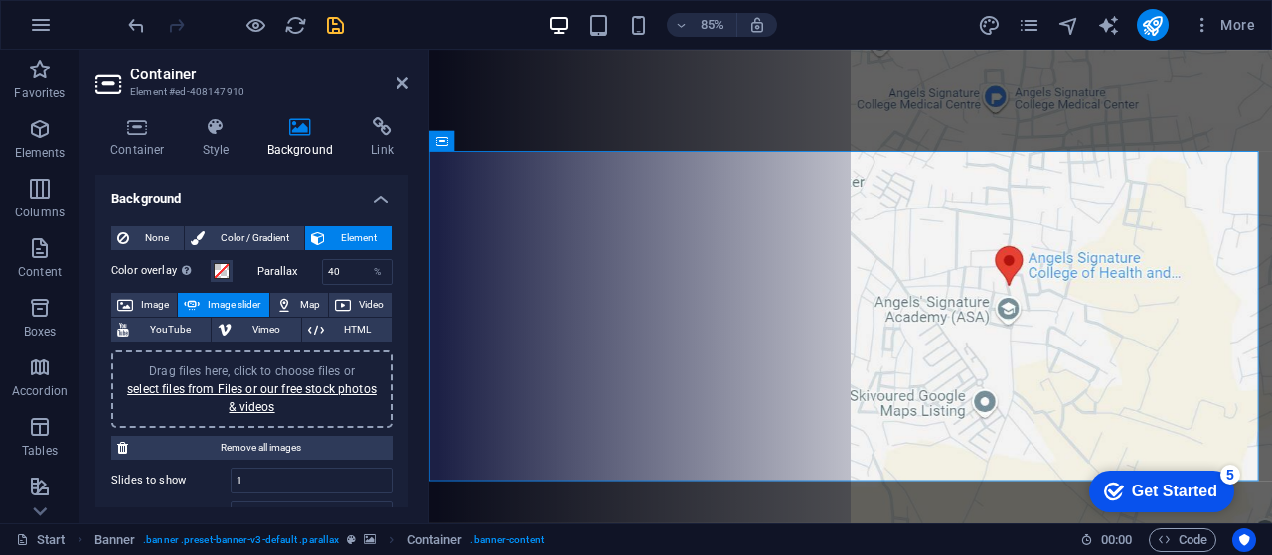
drag, startPoint x: 401, startPoint y: 261, endPoint x: 413, endPoint y: 373, distance: 111.9
click at [413, 373] on div "Container Style Background Link Size Height Default px rem % vh vw Min. height …" at bounding box center [251, 312] width 345 height 422
drag, startPoint x: 411, startPoint y: 261, endPoint x: 407, endPoint y: 390, distance: 129.2
click at [407, 390] on div "Container Style Background Link Size Height Default px rem % vh vw Min. height …" at bounding box center [251, 312] width 345 height 422
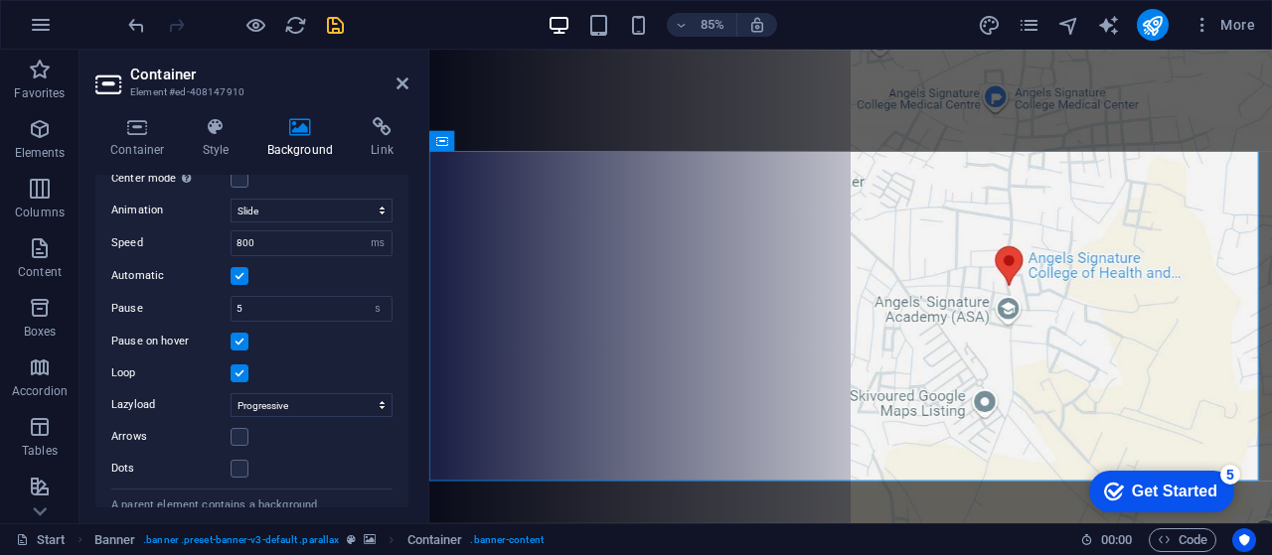
scroll to position [417, 0]
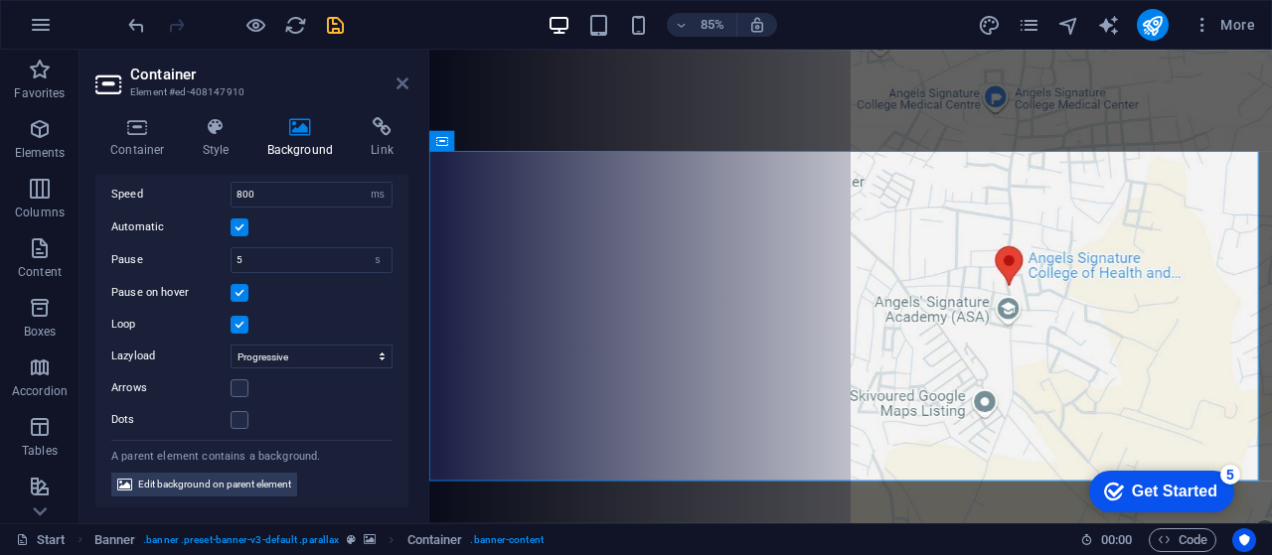
click at [396, 84] on icon at bounding box center [402, 83] width 12 height 16
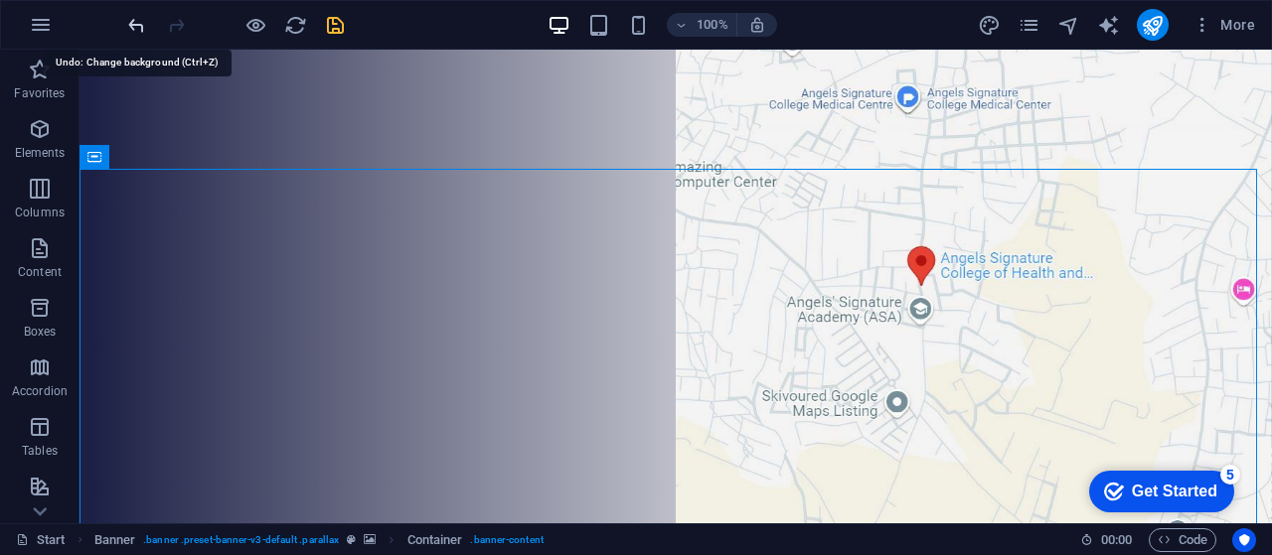
click at [134, 25] on icon "undo" at bounding box center [136, 25] width 23 height 23
click at [133, 25] on icon "undo" at bounding box center [136, 25] width 23 height 23
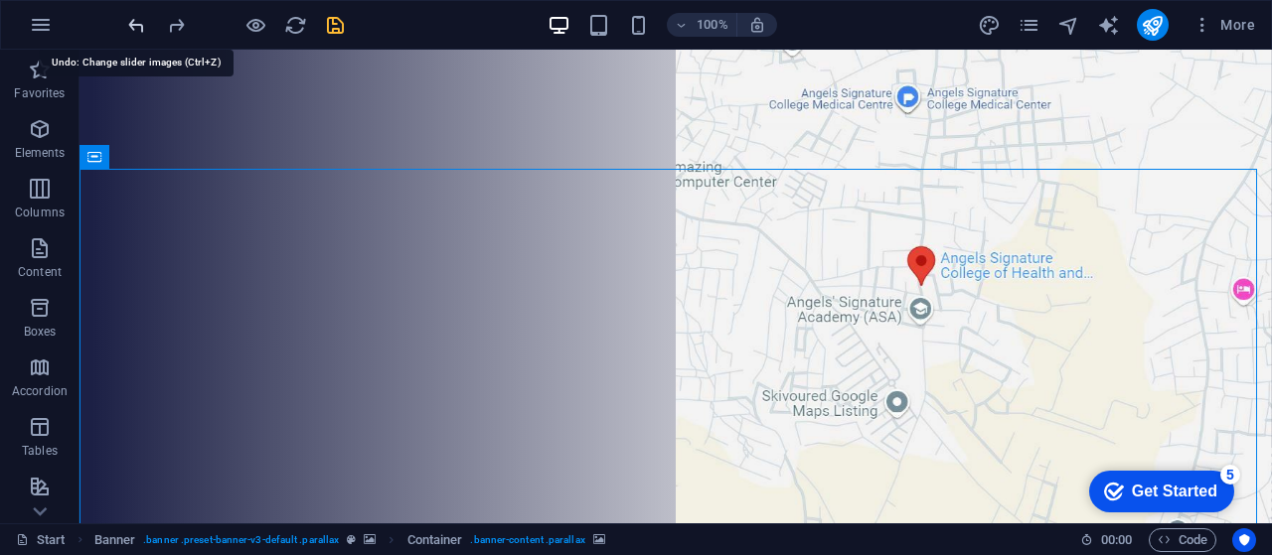
click at [133, 25] on icon "undo" at bounding box center [136, 25] width 23 height 23
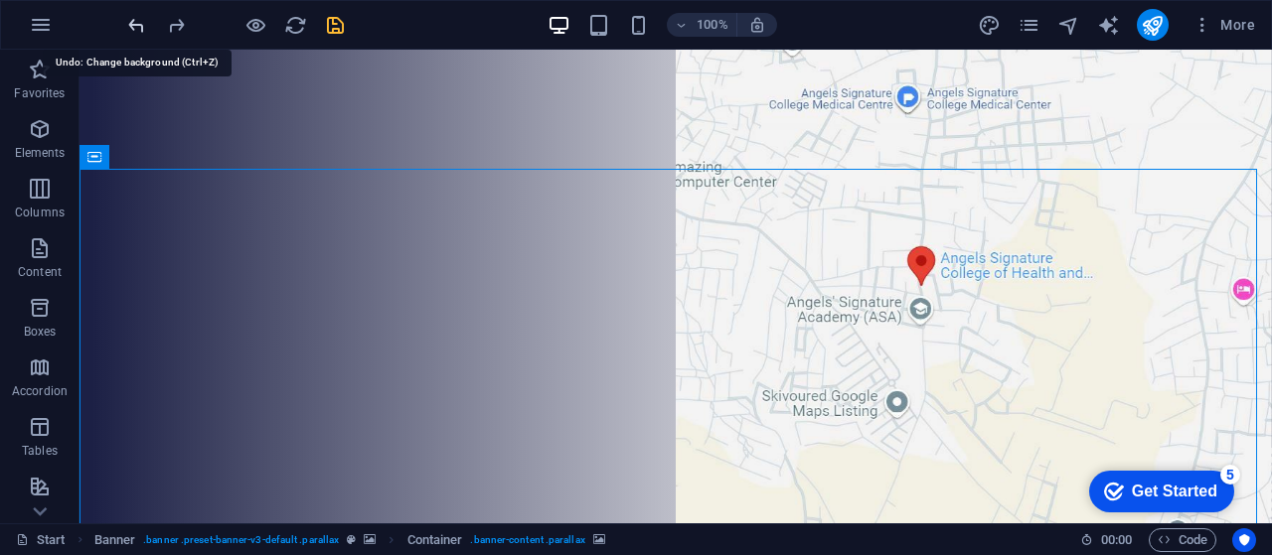
click at [133, 25] on icon "undo" at bounding box center [136, 25] width 23 height 23
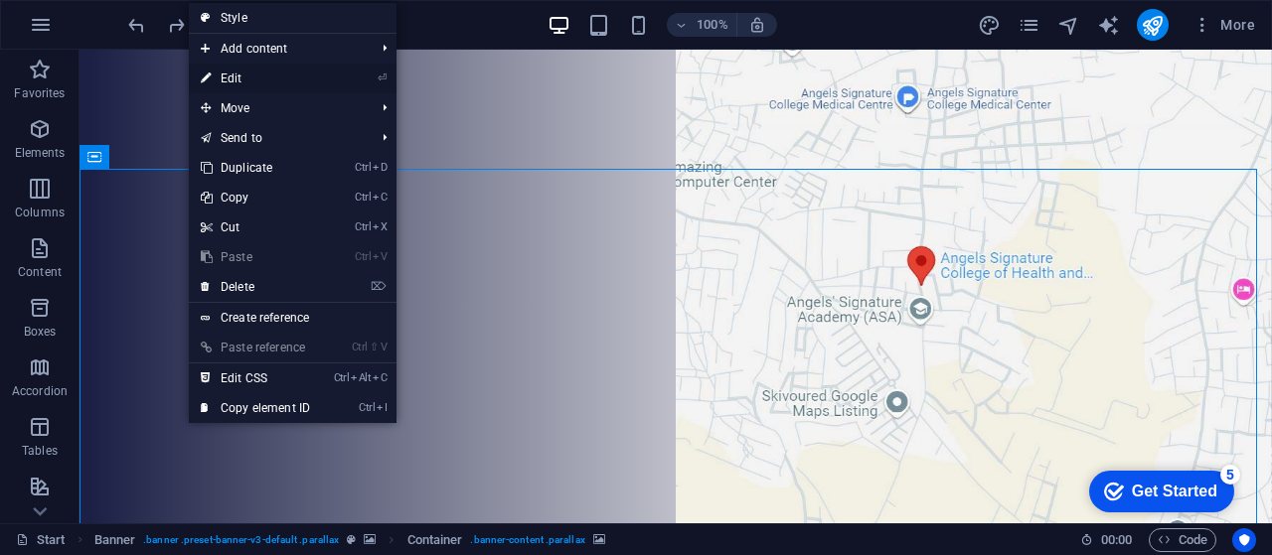
click at [240, 76] on link "⏎ Edit" at bounding box center [255, 79] width 133 height 30
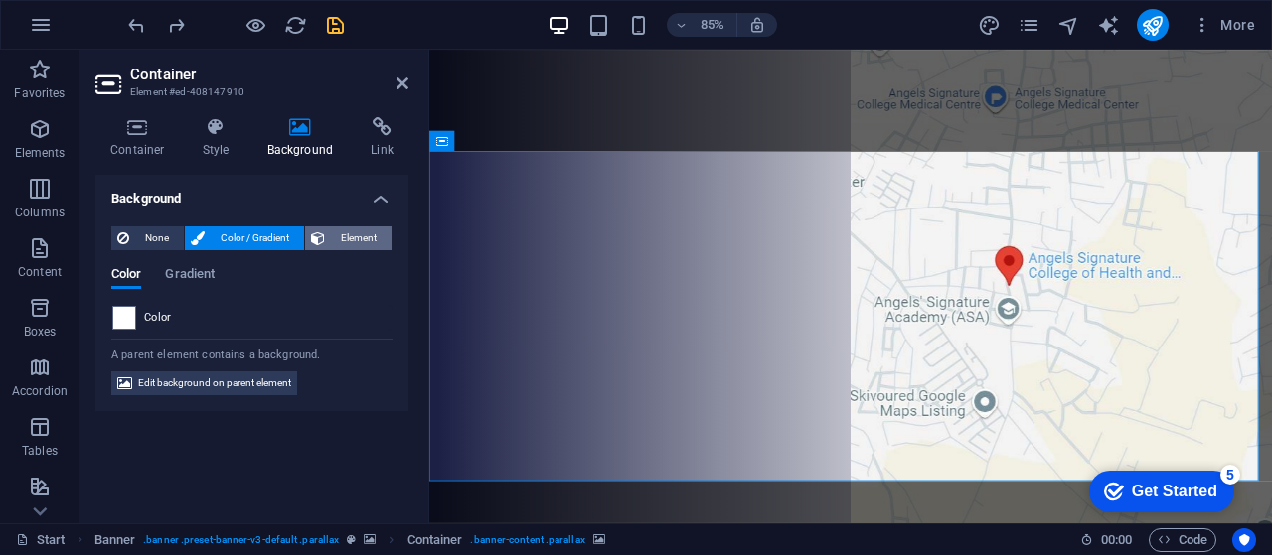
click at [360, 233] on span "Element" at bounding box center [358, 238] width 55 height 24
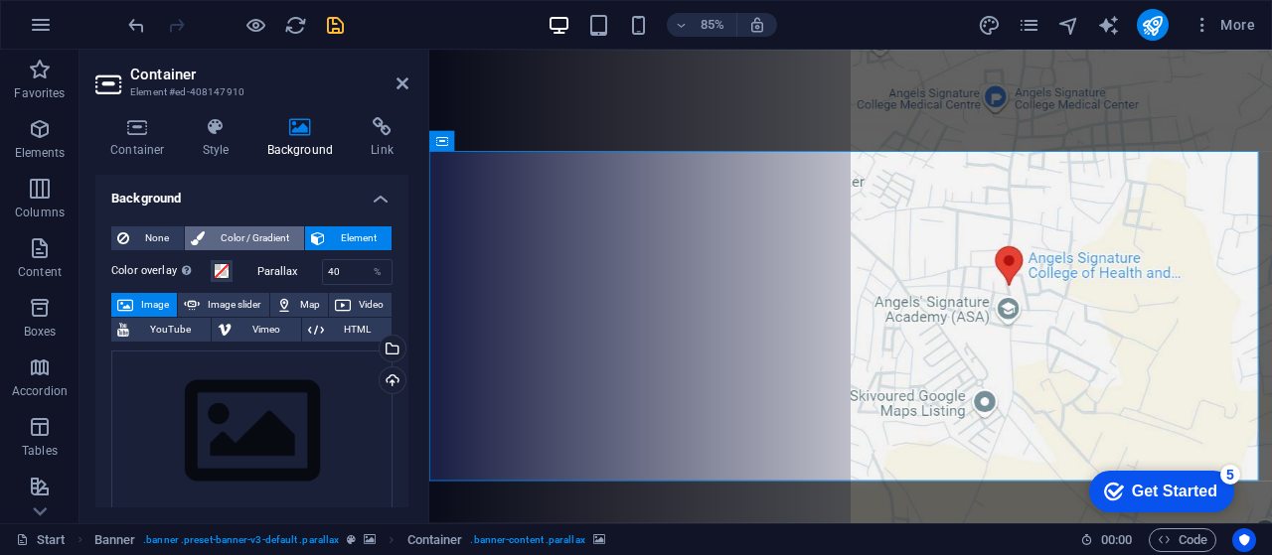
click at [247, 239] on span "Color / Gradient" at bounding box center [254, 238] width 87 height 24
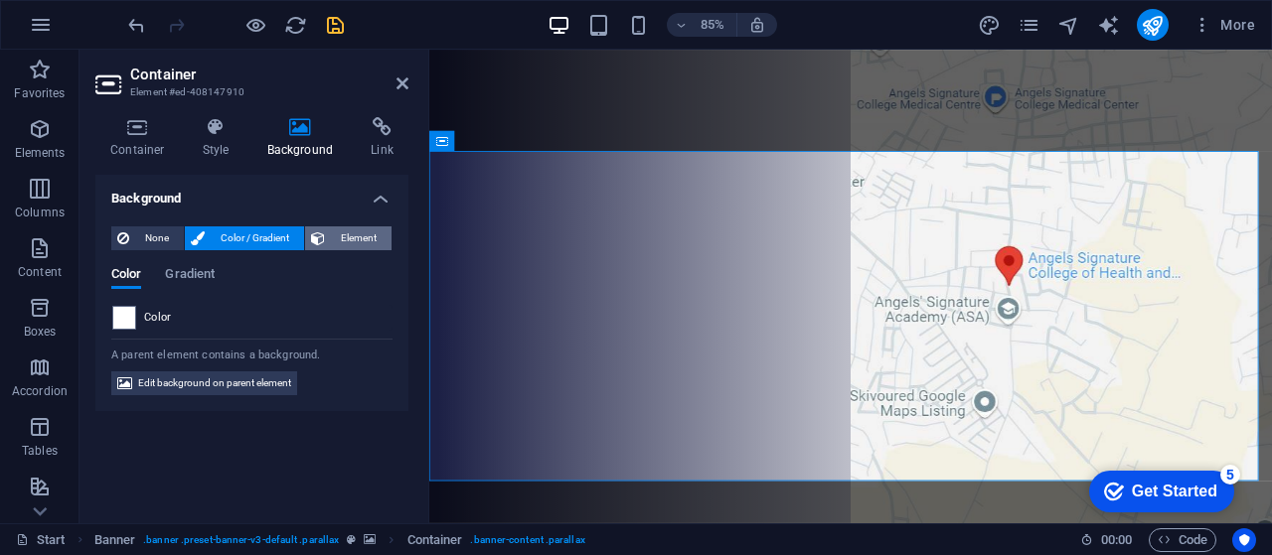
click at [364, 232] on span "Element" at bounding box center [358, 238] width 55 height 24
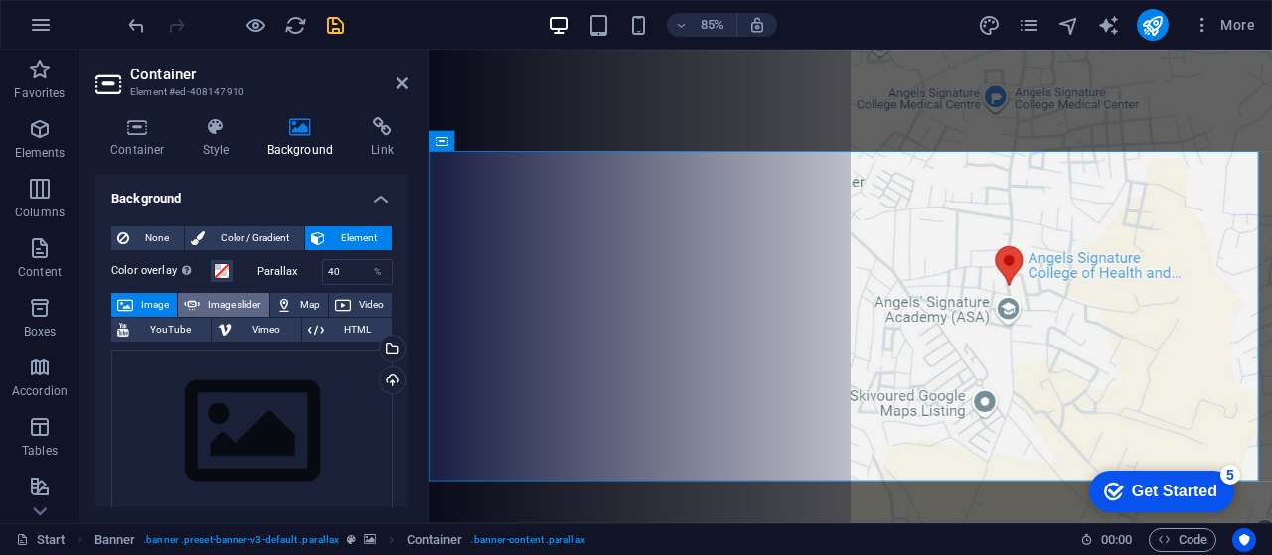
click at [226, 305] on span "Image slider" at bounding box center [234, 305] width 57 height 24
select select "ms"
select select "s"
select select "progressive"
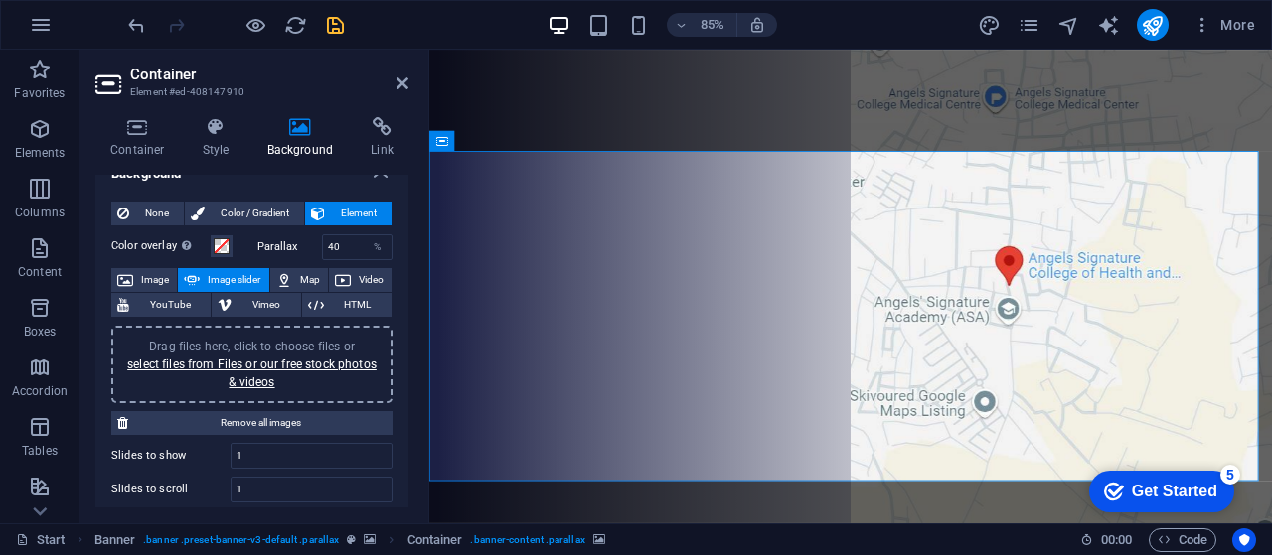
scroll to position [0, 0]
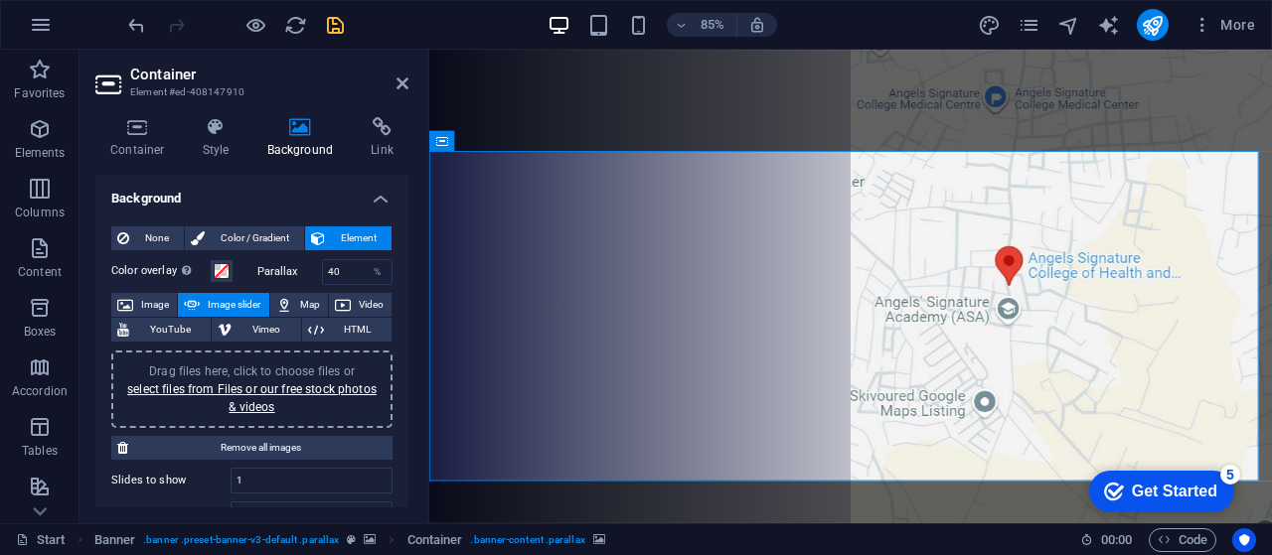
click at [393, 79] on h2 "Container" at bounding box center [269, 75] width 278 height 18
click at [401, 82] on icon at bounding box center [402, 83] width 12 height 16
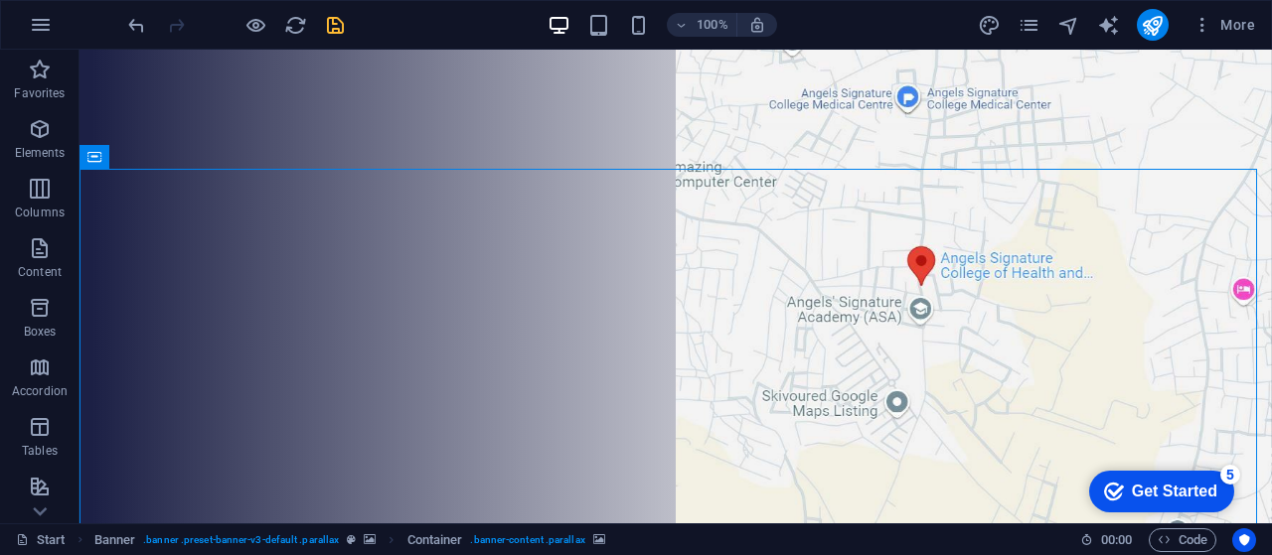
click at [89, 161] on icon at bounding box center [94, 157] width 14 height 24
click at [209, 155] on icon at bounding box center [207, 157] width 15 height 21
select select "ms"
select select "s"
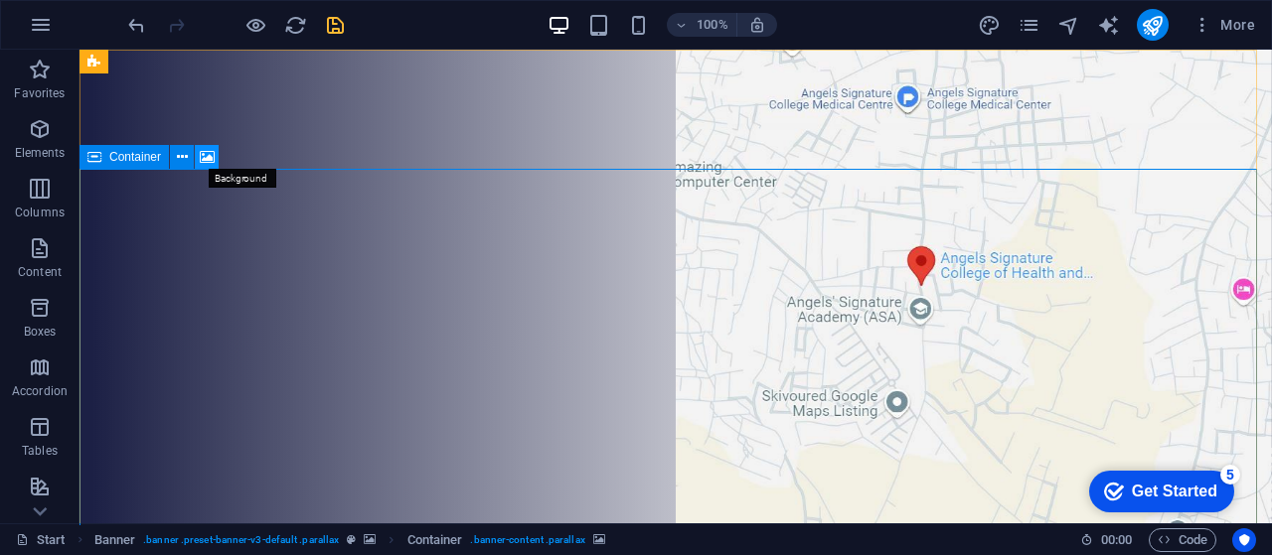
select select "progressive"
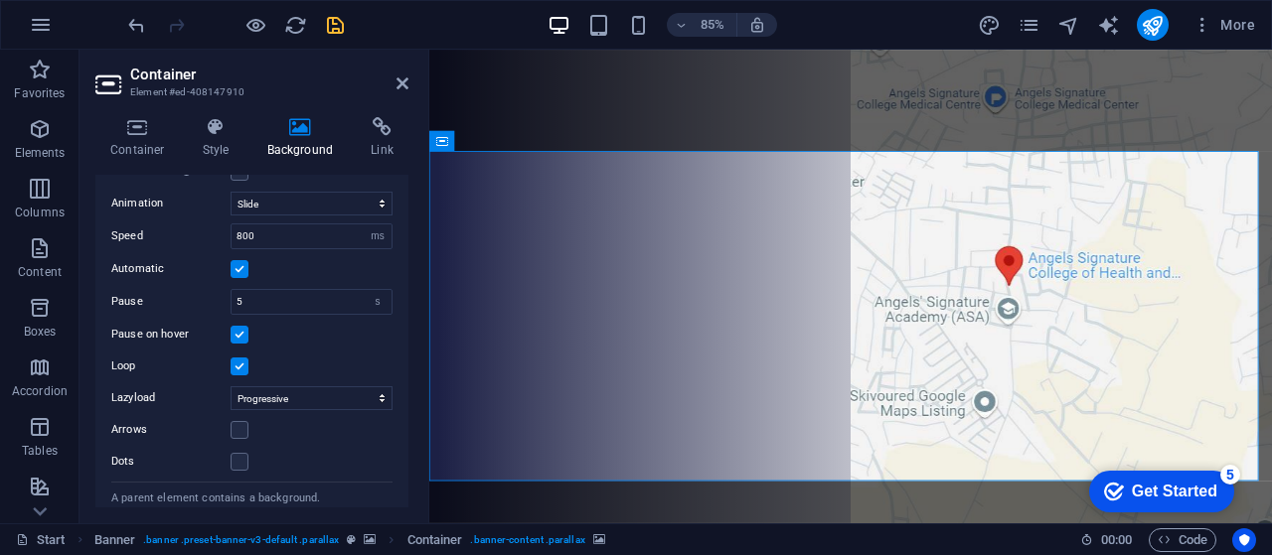
scroll to position [417, 0]
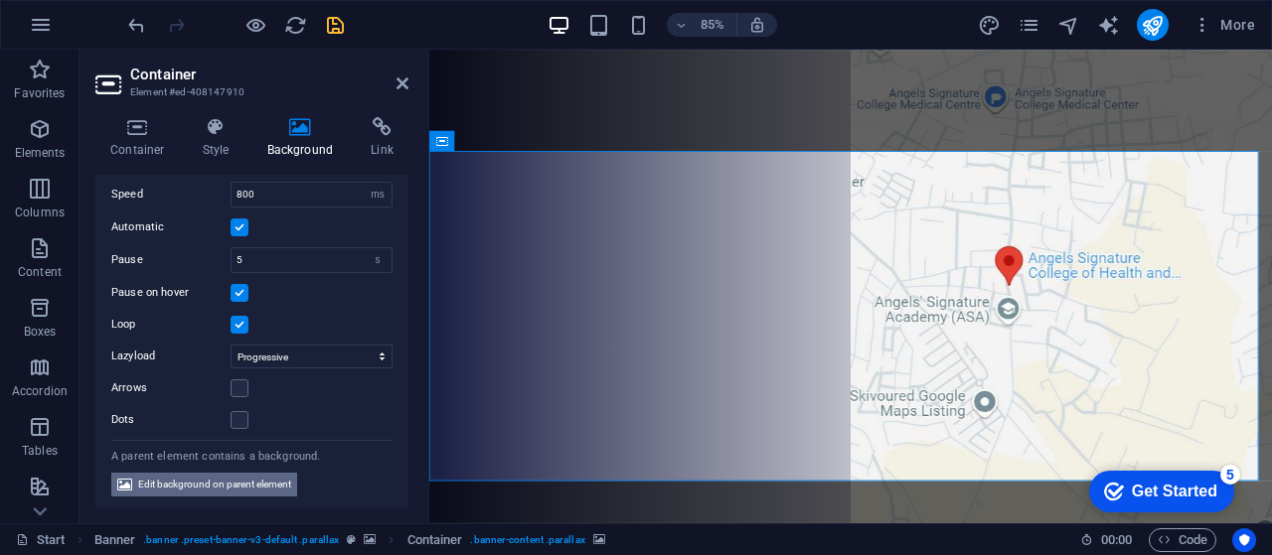
click at [208, 478] on span "Edit background on parent element" at bounding box center [214, 485] width 153 height 24
select select "ms"
select select "s"
select select "progressive"
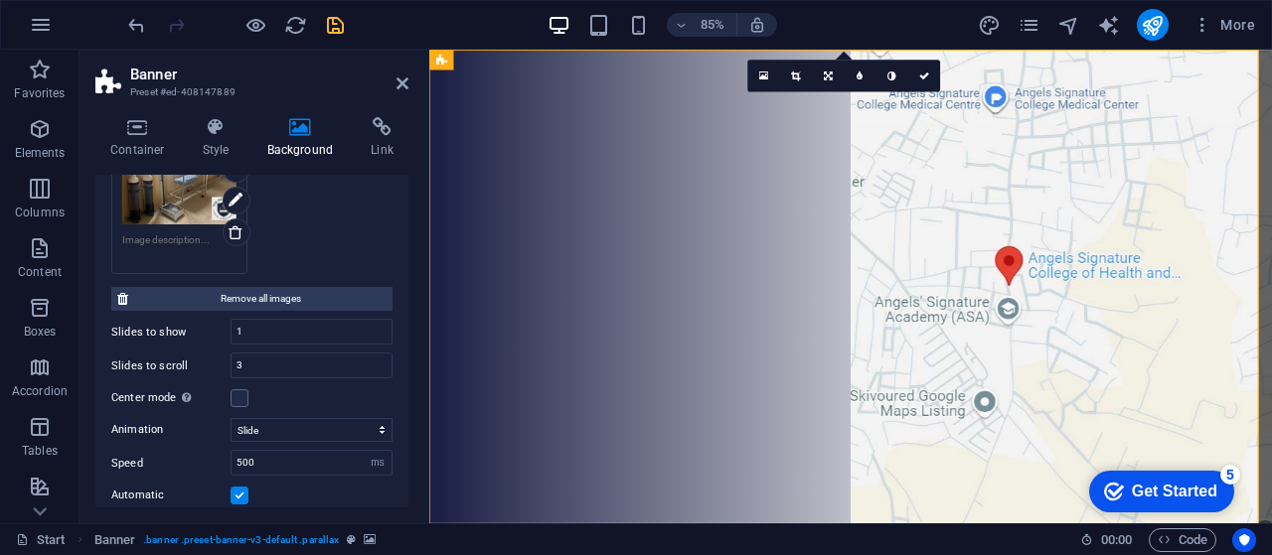
scroll to position [512, 0]
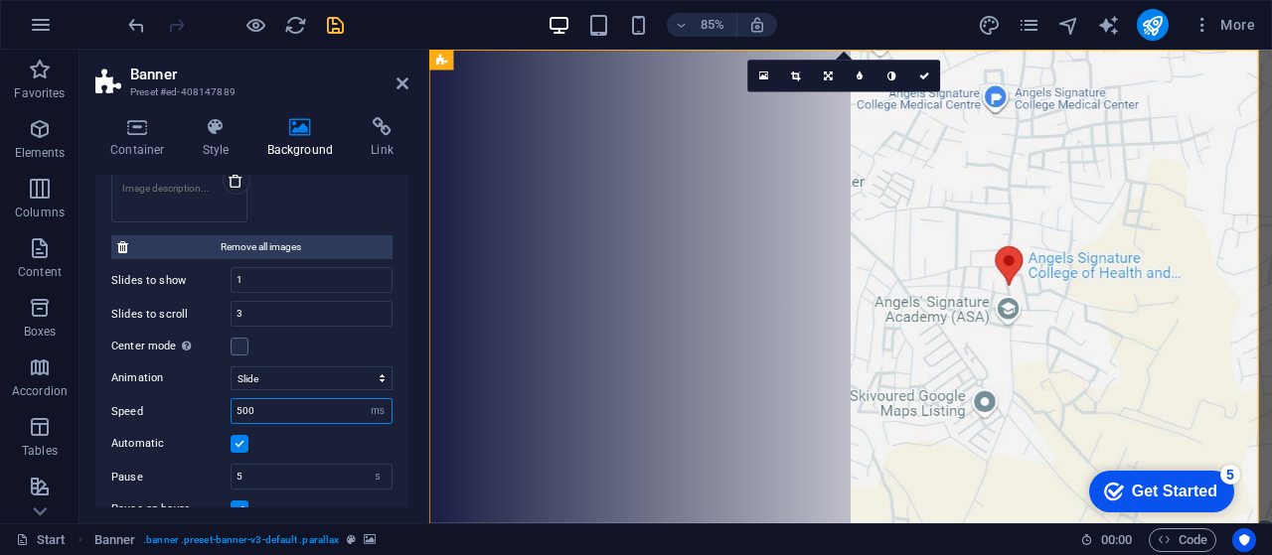
drag, startPoint x: 285, startPoint y: 408, endPoint x: 224, endPoint y: 402, distance: 61.9
click at [224, 402] on div "Speed 500 s ms" at bounding box center [251, 411] width 281 height 26
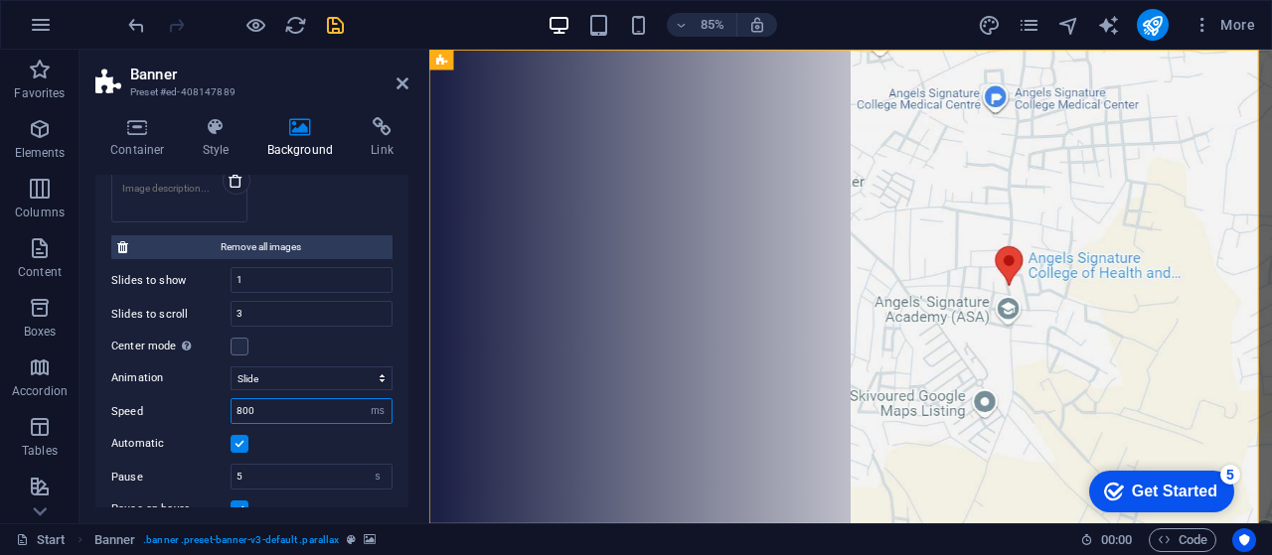
type input "800"
drag, startPoint x: 409, startPoint y: 406, endPoint x: 405, endPoint y: 436, distance: 30.1
click at [405, 436] on div "Container Style Background Link Size Height Default px rem % vh vw Min. height …" at bounding box center [251, 312] width 345 height 422
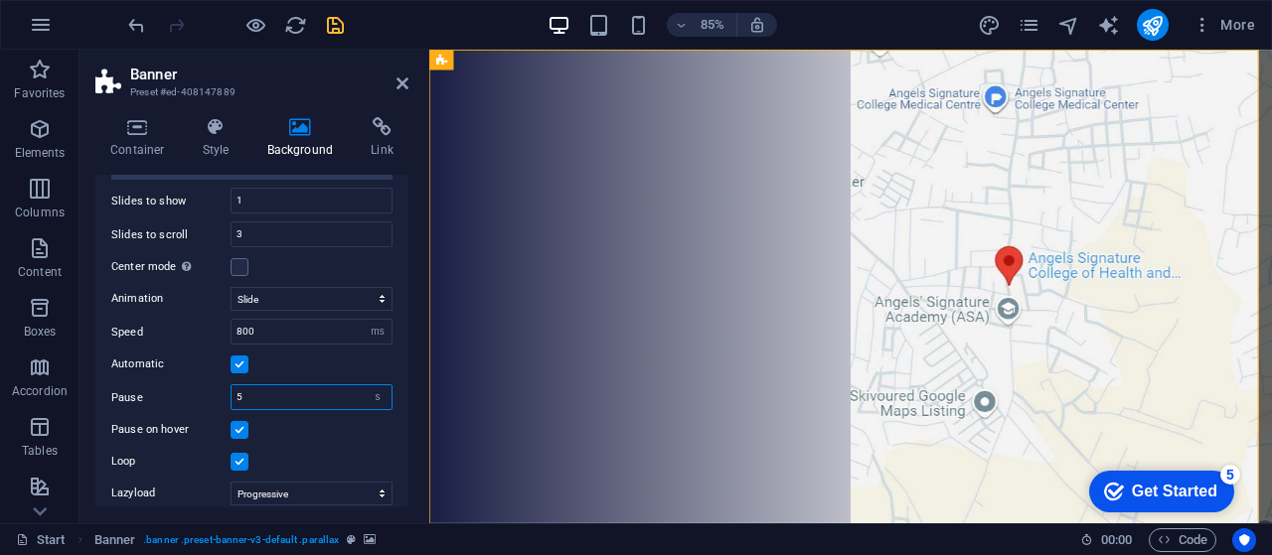
click at [266, 396] on input "5" at bounding box center [311, 397] width 160 height 24
type input "10"
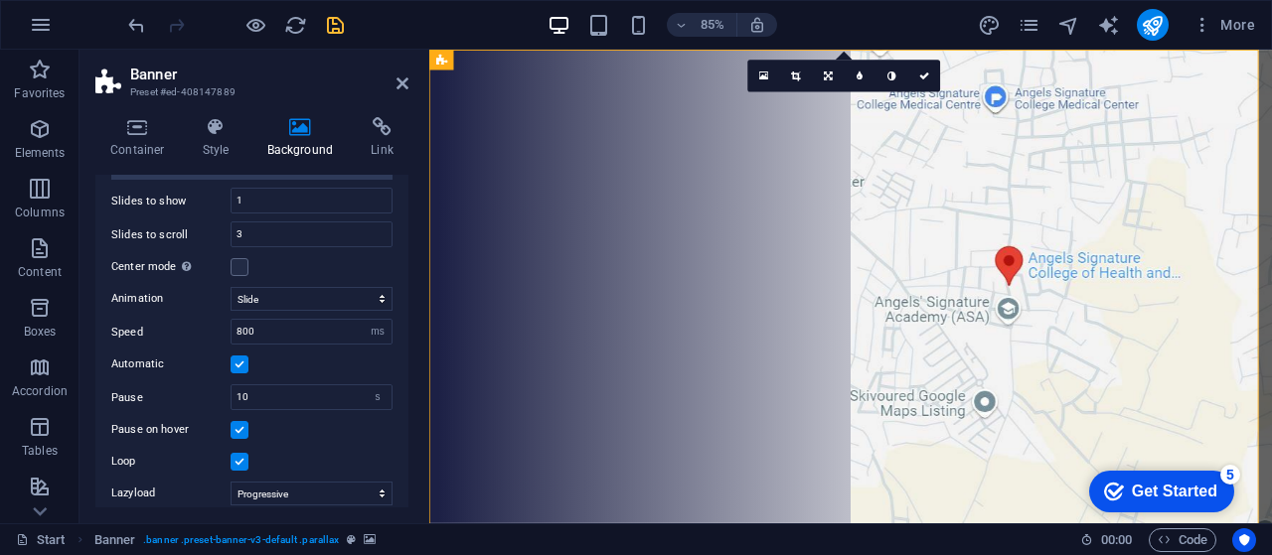
click at [405, 512] on div "Container Style Background Link Size Height Default px rem % vh vw Min. height …" at bounding box center [251, 312] width 345 height 422
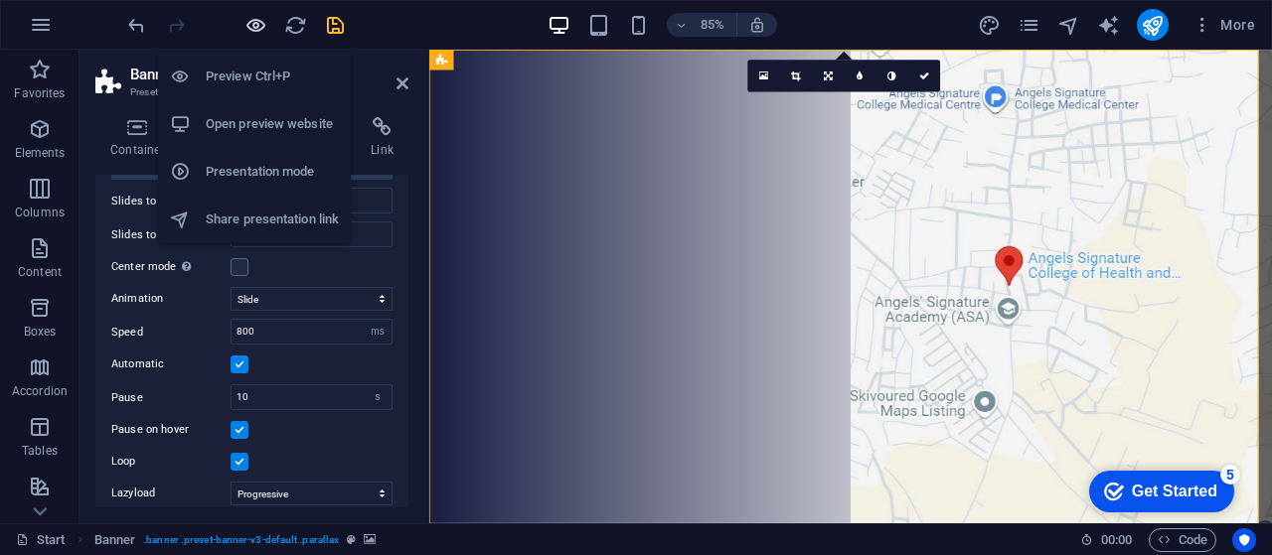
click at [251, 26] on icon "button" at bounding box center [255, 25] width 23 height 23
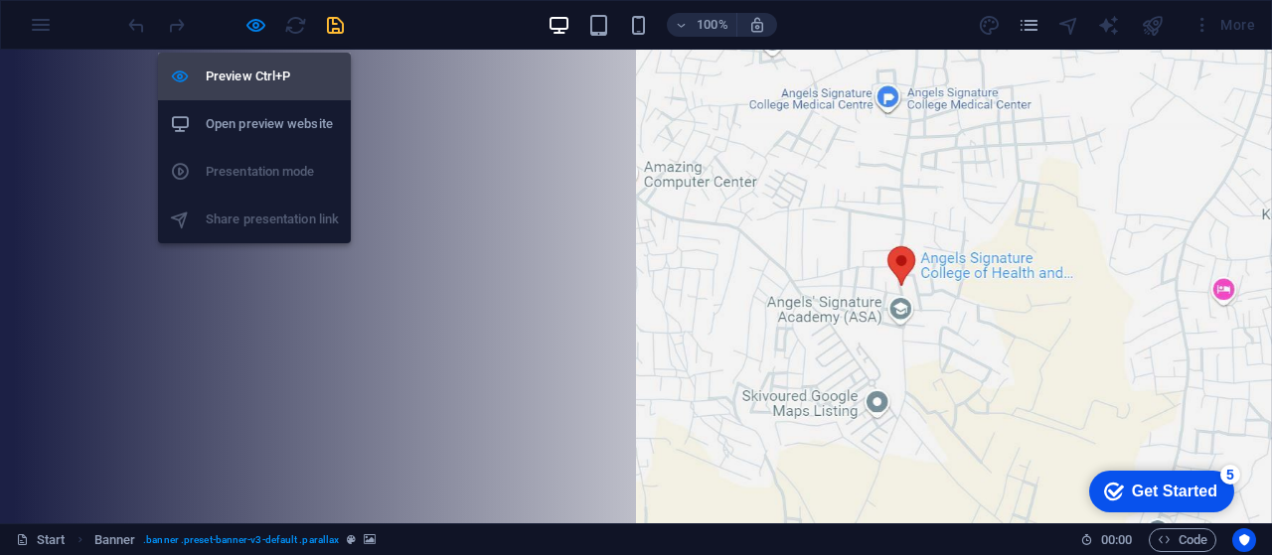
click at [260, 81] on h6 "Preview Ctrl+P" at bounding box center [272, 77] width 133 height 24
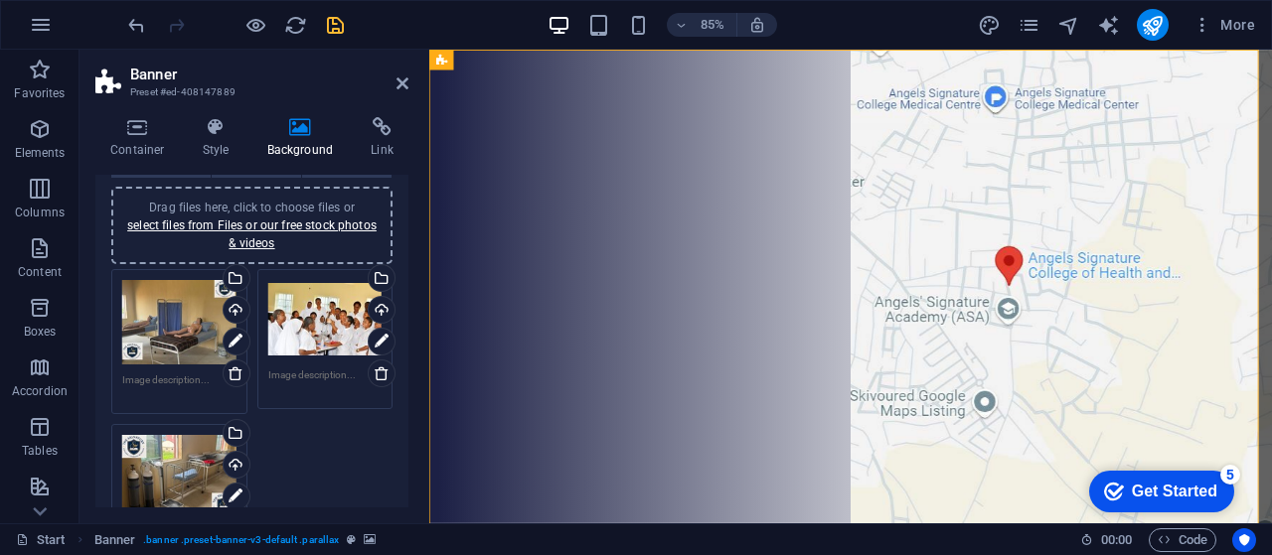
scroll to position [217, 0]
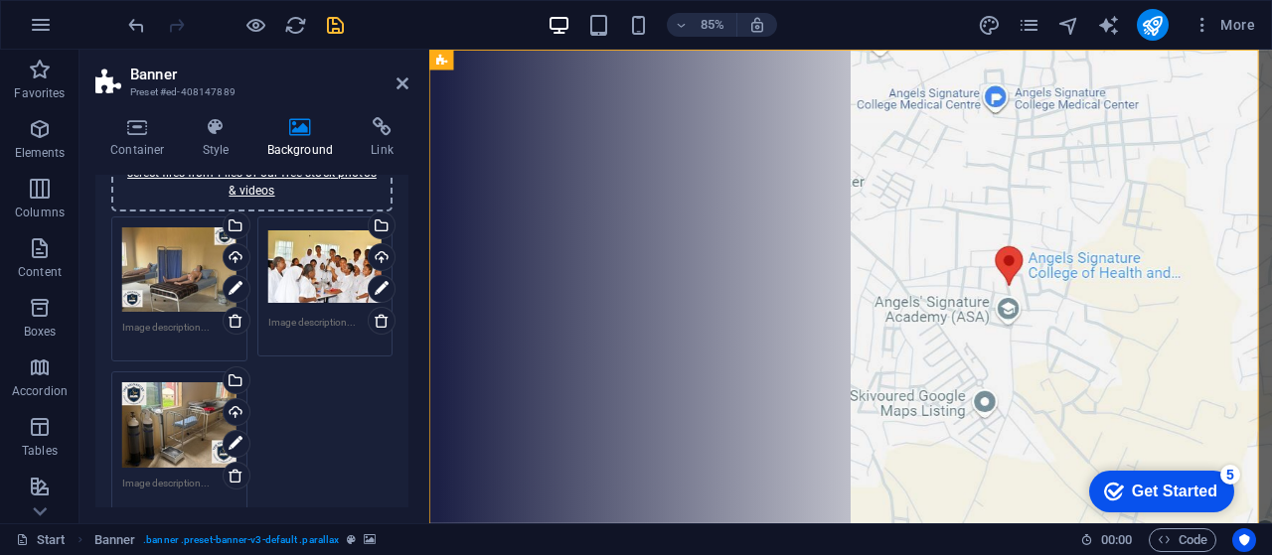
drag, startPoint x: 401, startPoint y: 297, endPoint x: 397, endPoint y: 341, distance: 43.9
click at [397, 341] on div "None Color / Gradient Element Stretch background to full-width Color overlay Pl…" at bounding box center [251, 477] width 313 height 967
drag, startPoint x: 403, startPoint y: 313, endPoint x: 403, endPoint y: 346, distance: 32.8
click at [403, 346] on div "None Color / Gradient Element Stretch background to full-width Color overlay Pl…" at bounding box center [251, 477] width 313 height 967
drag, startPoint x: 401, startPoint y: 315, endPoint x: 399, endPoint y: 384, distance: 69.6
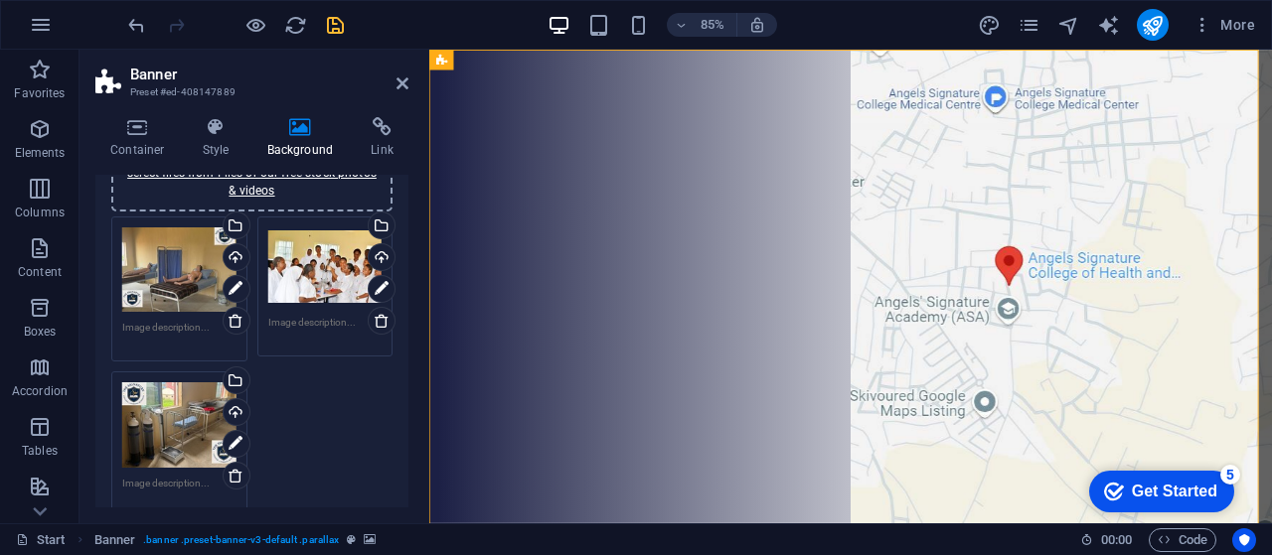
click at [399, 384] on div "None Color / Gradient Element Stretch background to full-width Color overlay Pl…" at bounding box center [251, 477] width 313 height 967
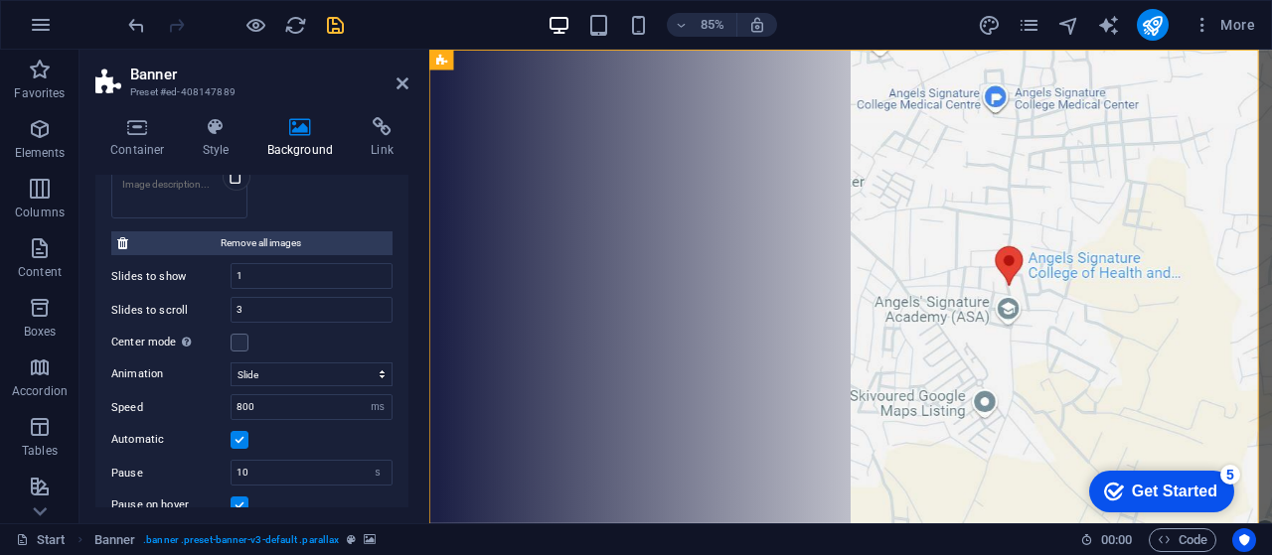
scroll to position [494, 0]
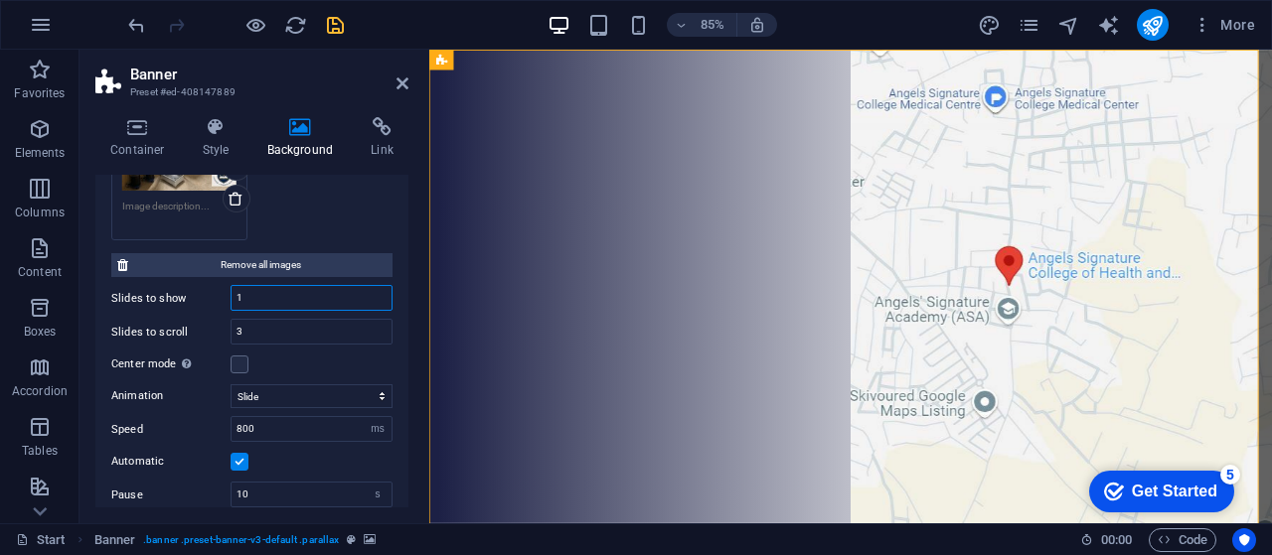
click at [248, 291] on input "1" at bounding box center [311, 298] width 160 height 24
type input "3"
type input "1"
drag, startPoint x: 403, startPoint y: 410, endPoint x: 399, endPoint y: 430, distance: 20.3
click at [399, 430] on div "None Color / Gradient Element Stretch background to full-width Color overlay Pl…" at bounding box center [251, 200] width 313 height 967
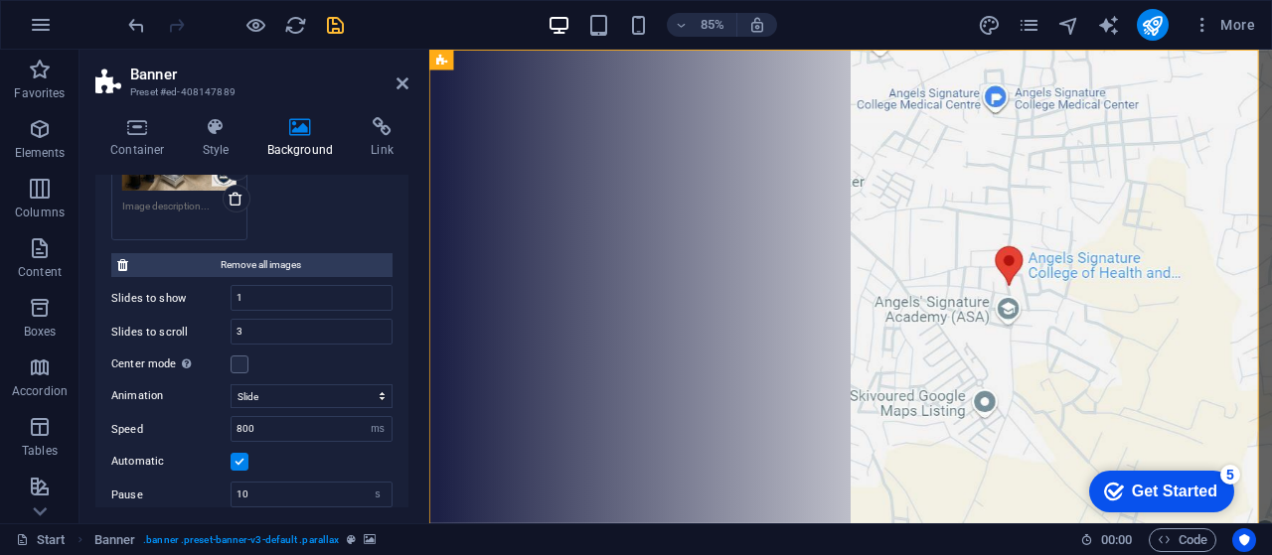
drag, startPoint x: 408, startPoint y: 388, endPoint x: 402, endPoint y: 442, distance: 54.0
click at [402, 442] on div "Container Style Background Link Size Height Default px rem % vh vw Min. height …" at bounding box center [251, 312] width 345 height 422
click at [275, 483] on input "10" at bounding box center [311, 495] width 160 height 24
type input "1"
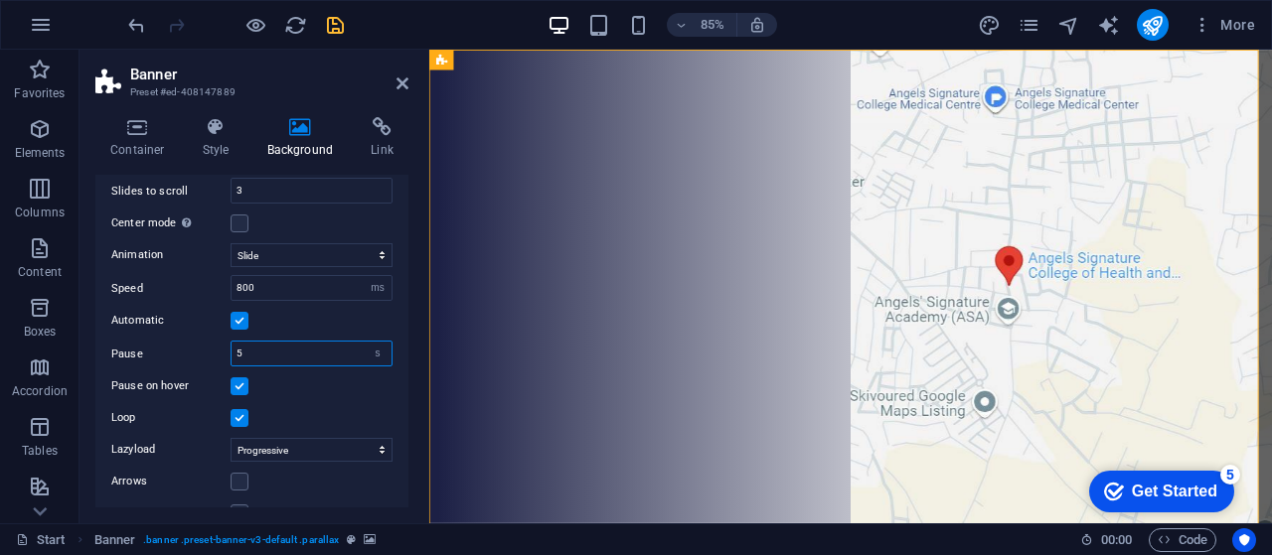
scroll to position [662, 0]
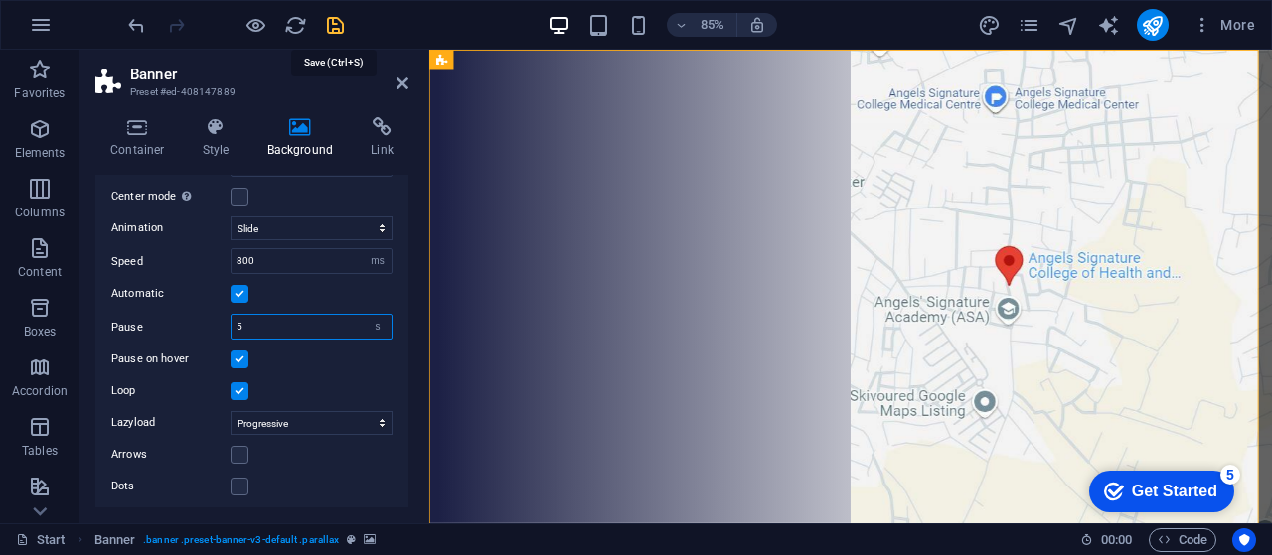
type input "5"
click at [327, 27] on icon "save" at bounding box center [335, 25] width 23 height 23
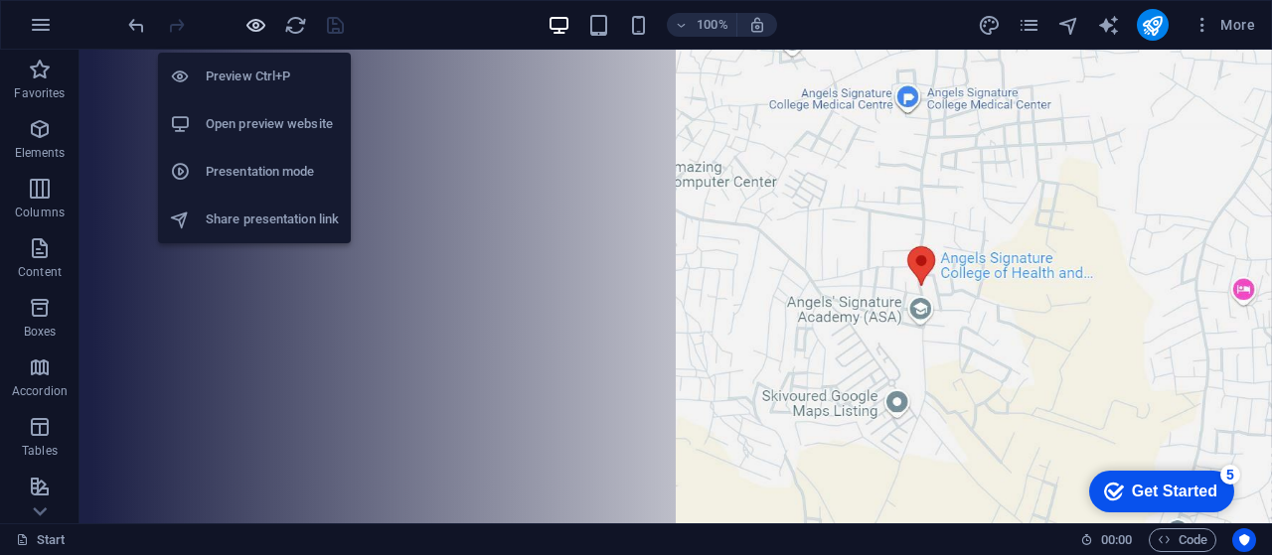
click at [256, 25] on icon "button" at bounding box center [255, 25] width 23 height 23
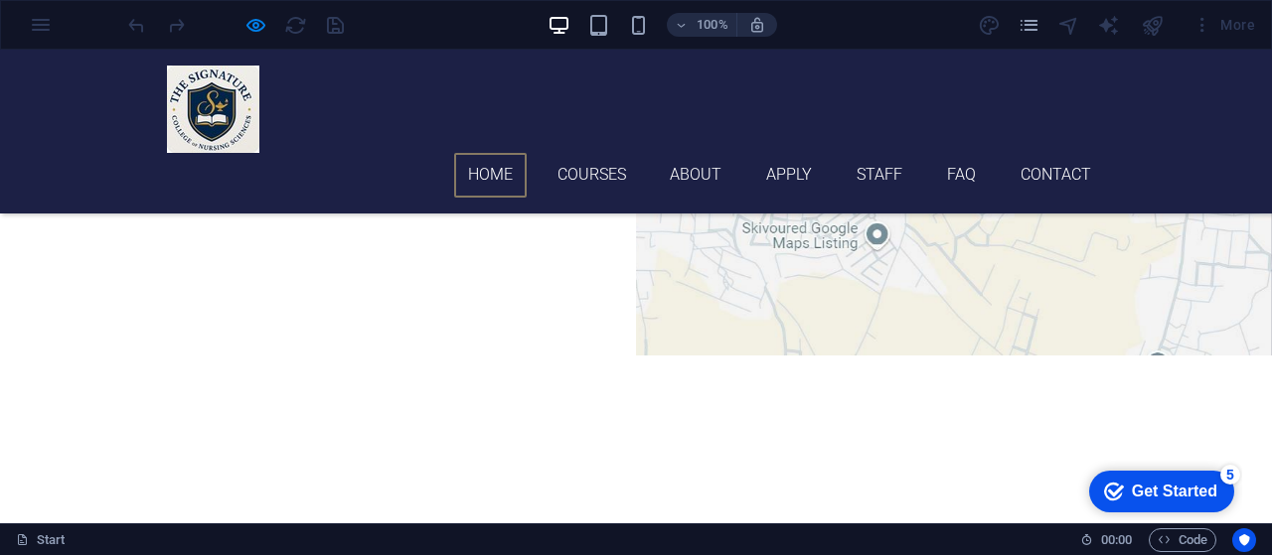
scroll to position [110, 0]
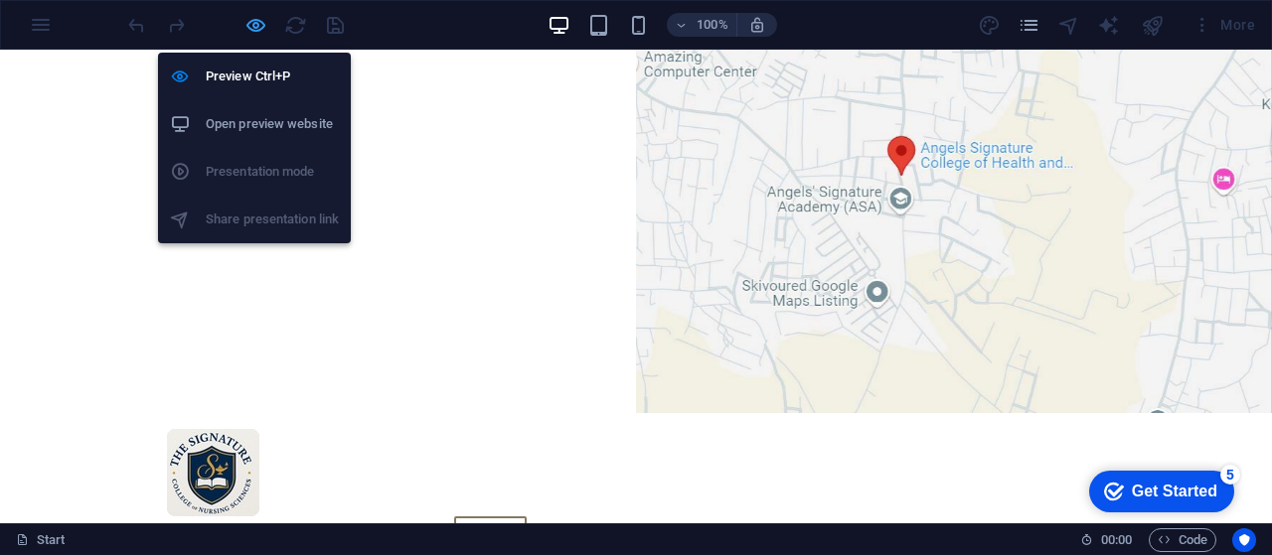
click at [254, 25] on icon "button" at bounding box center [255, 25] width 23 height 23
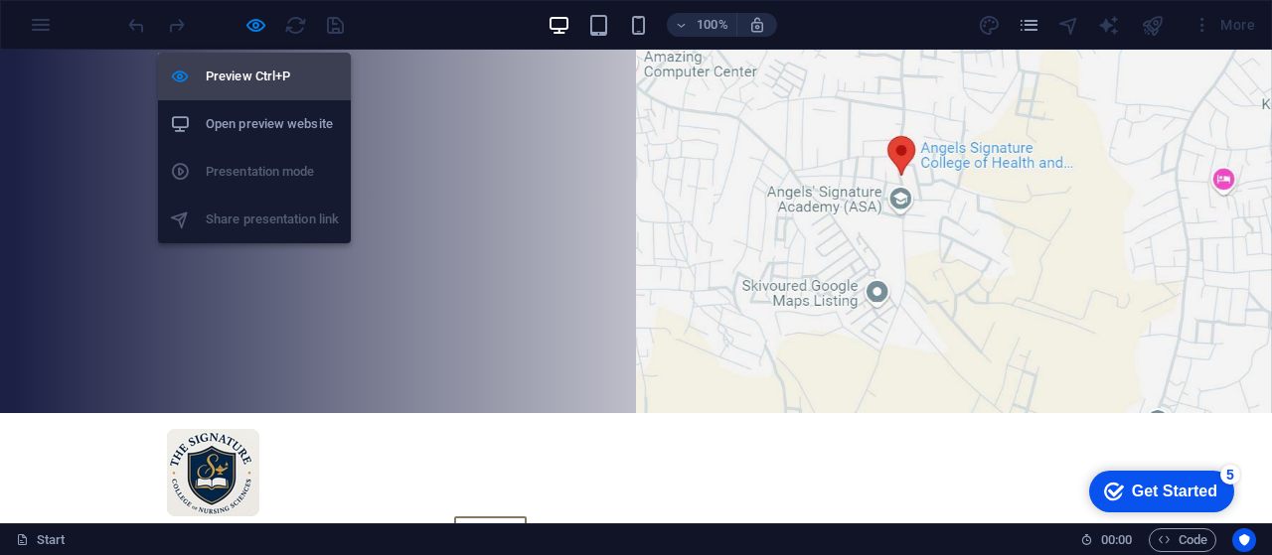
click at [255, 83] on h6 "Preview Ctrl+P" at bounding box center [272, 77] width 133 height 24
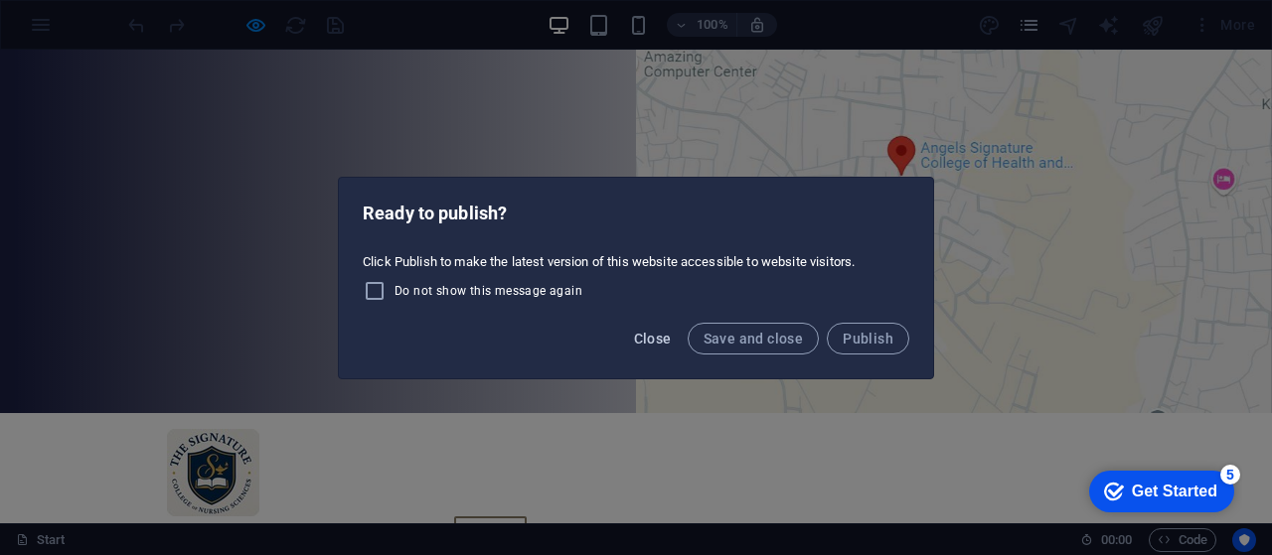
click at [672, 349] on button "Close" at bounding box center [653, 339] width 54 height 32
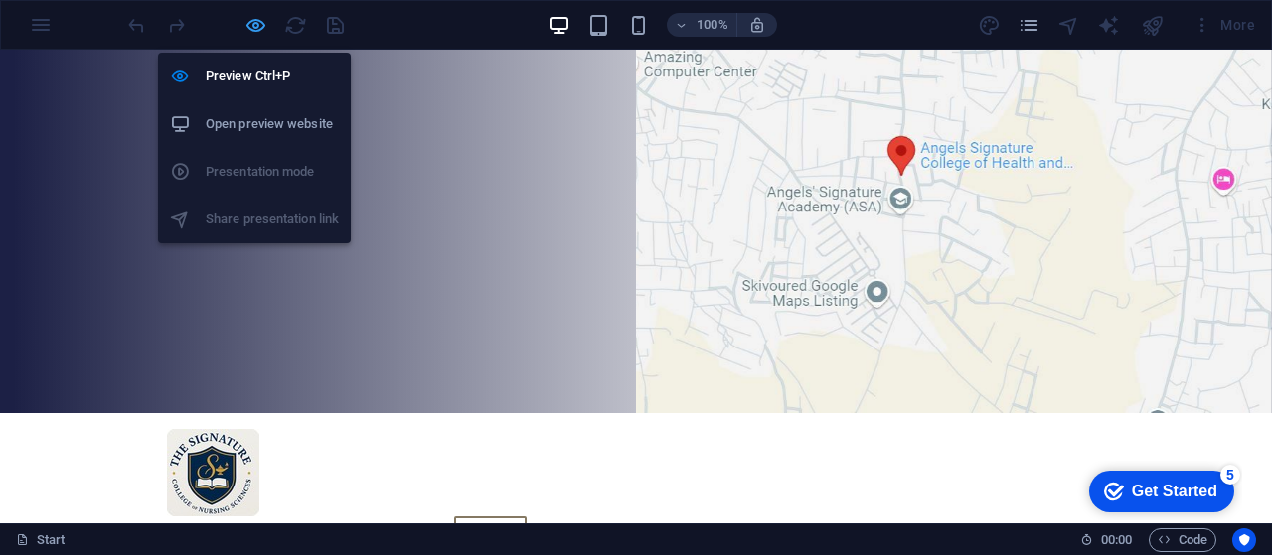
click at [248, 25] on icon "button" at bounding box center [255, 25] width 23 height 23
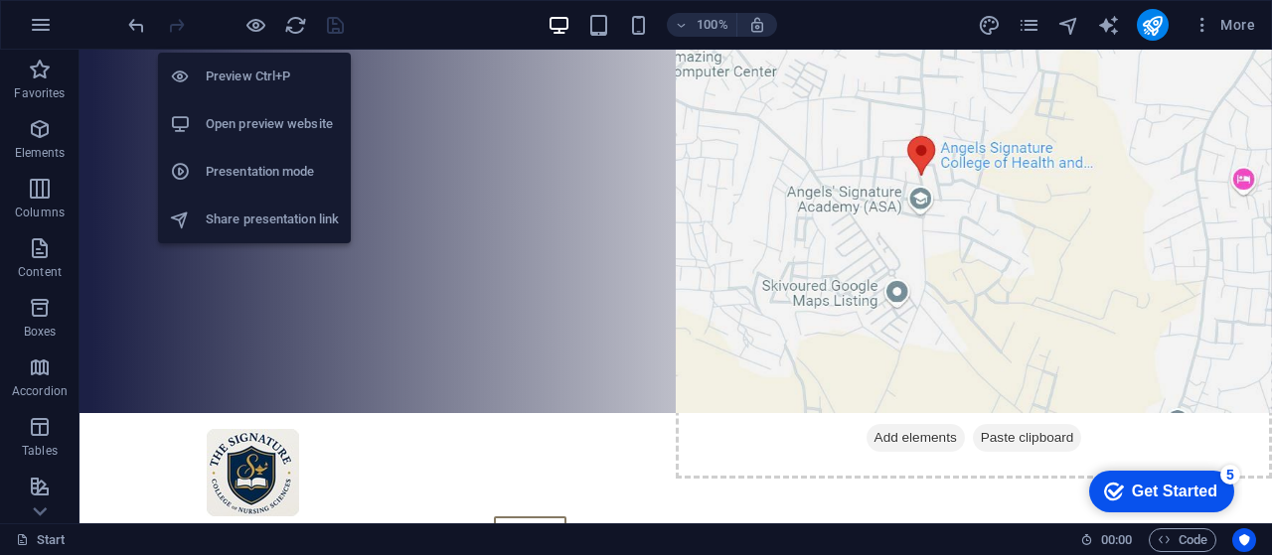
click at [252, 92] on li "Preview Ctrl+P" at bounding box center [254, 77] width 193 height 48
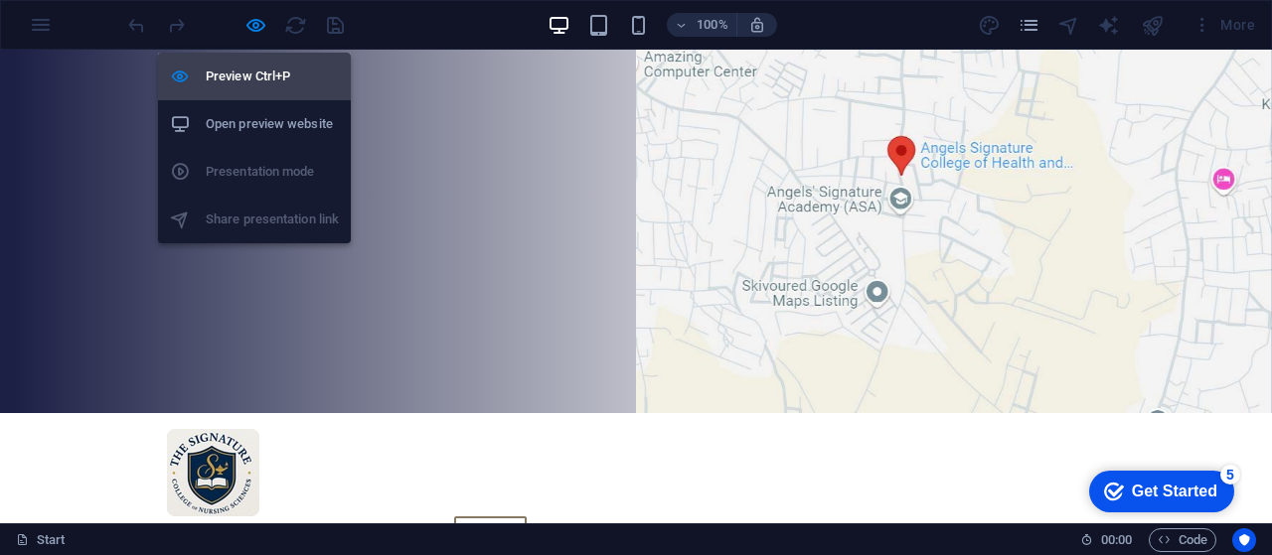
click at [248, 75] on h6 "Preview Ctrl+P" at bounding box center [272, 77] width 133 height 24
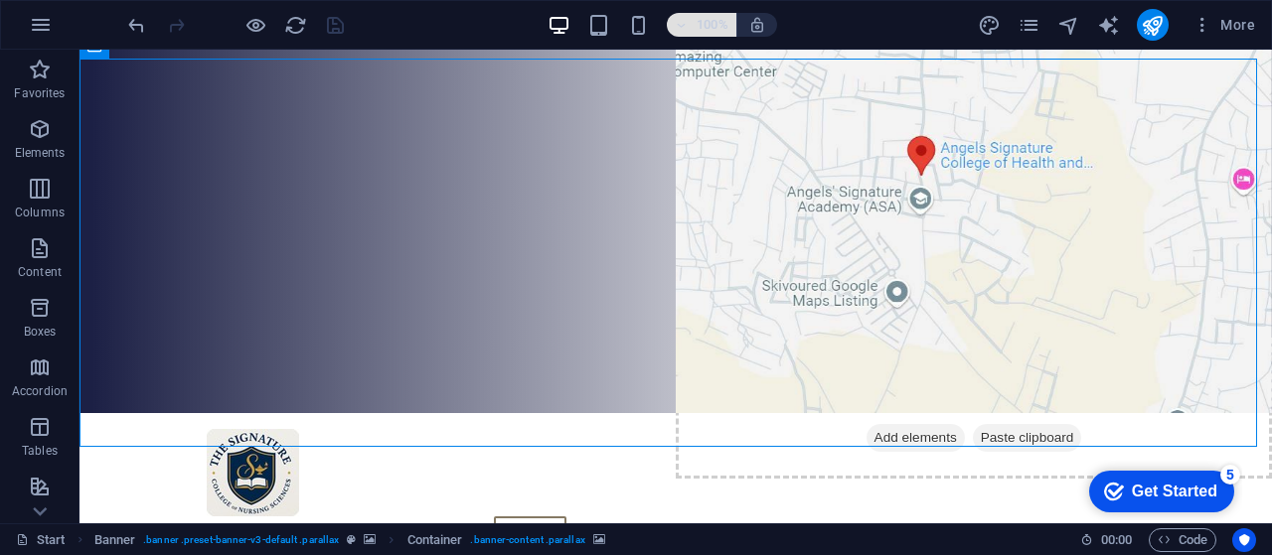
click at [685, 27] on icon "button" at bounding box center [682, 25] width 14 height 13
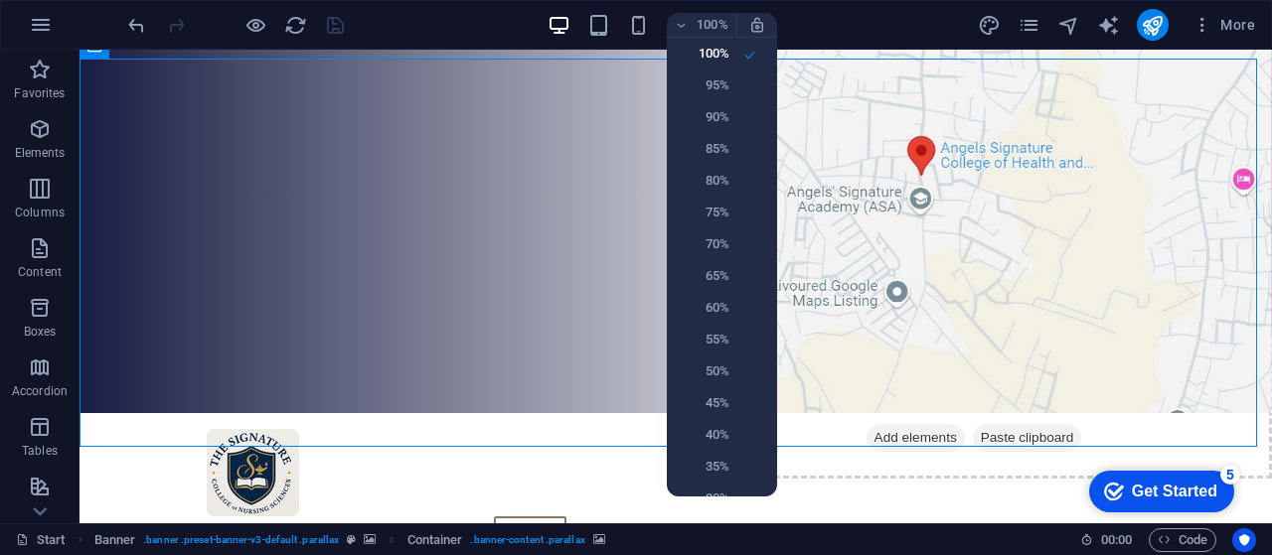
click at [302, 118] on div at bounding box center [636, 277] width 1272 height 555
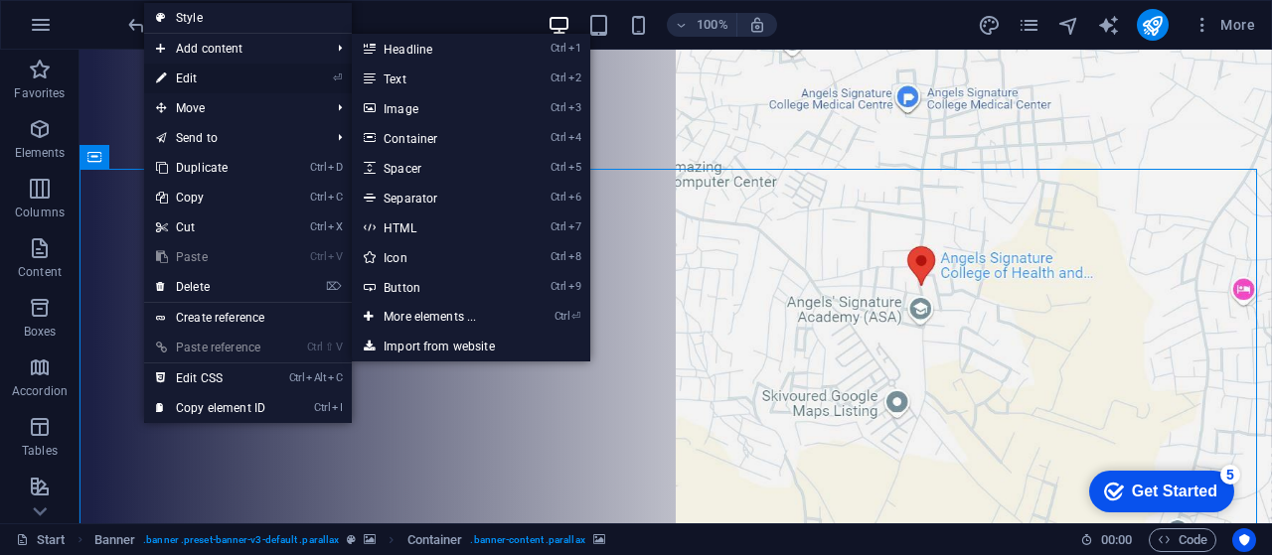
click at [195, 73] on link "⏎ Edit" at bounding box center [210, 79] width 133 height 30
select select "ms"
select select "s"
select select "progressive"
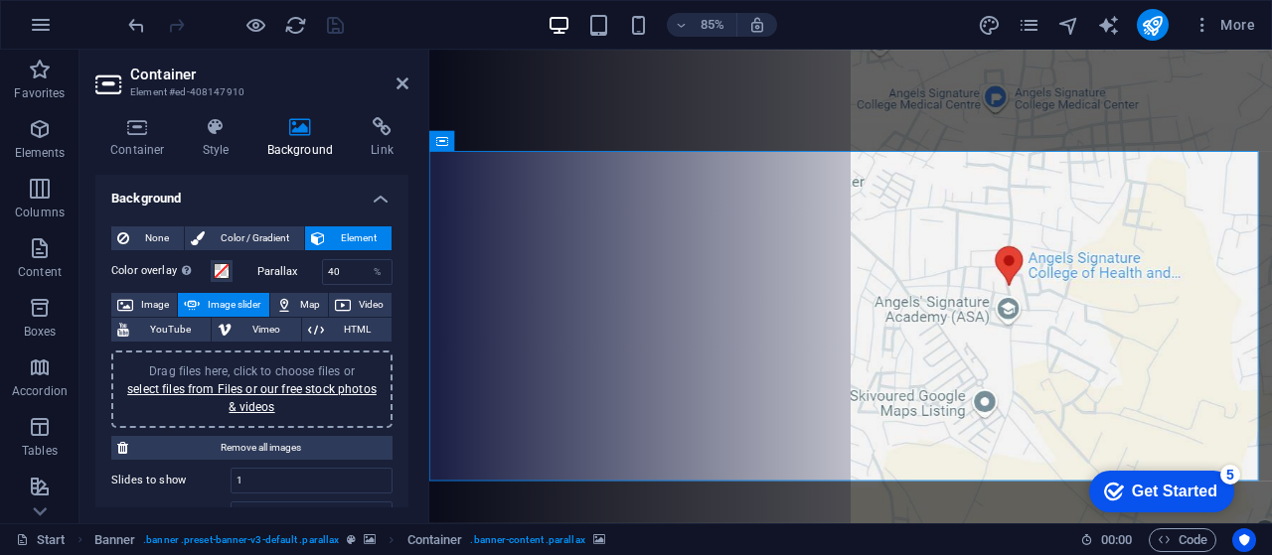
drag, startPoint x: 409, startPoint y: 234, endPoint x: 390, endPoint y: 402, distance: 168.9
click at [390, 406] on div "Container Style Background Link Size Height Default px rem % vh vw Min. height …" at bounding box center [251, 312] width 345 height 422
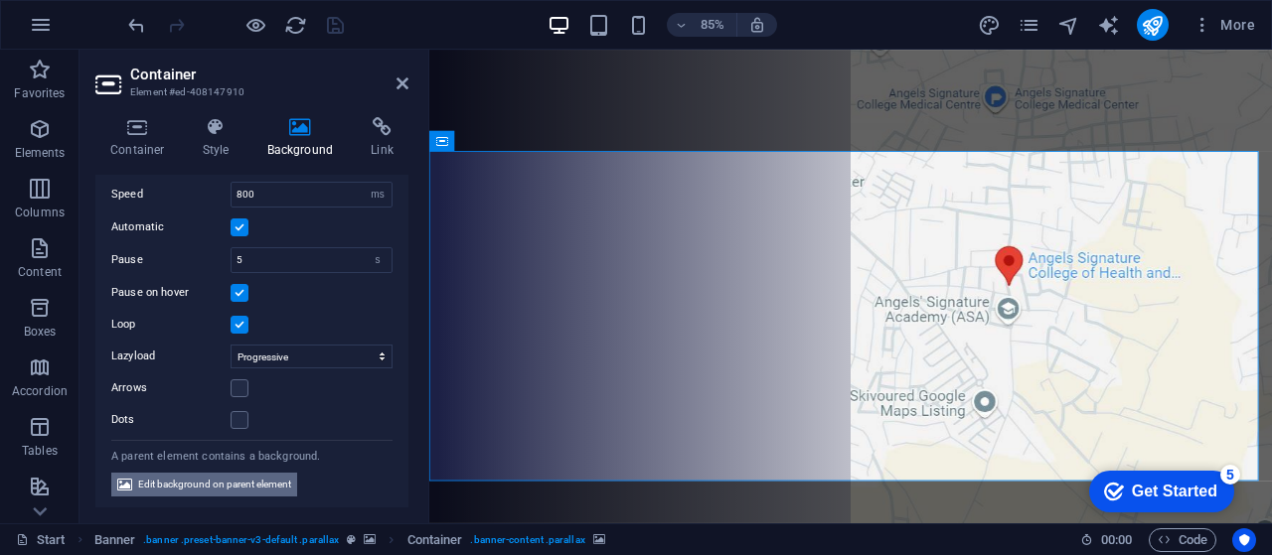
click at [244, 479] on span "Edit background on parent element" at bounding box center [214, 485] width 153 height 24
select select "ms"
select select "s"
select select "progressive"
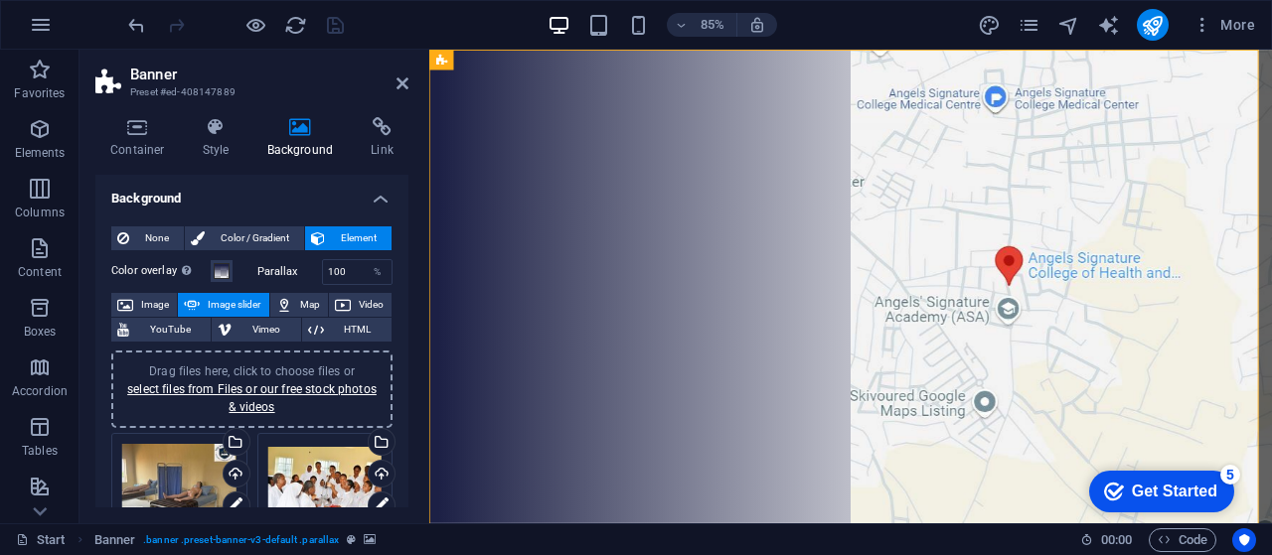
drag, startPoint x: 399, startPoint y: 247, endPoint x: 397, endPoint y: 297, distance: 49.7
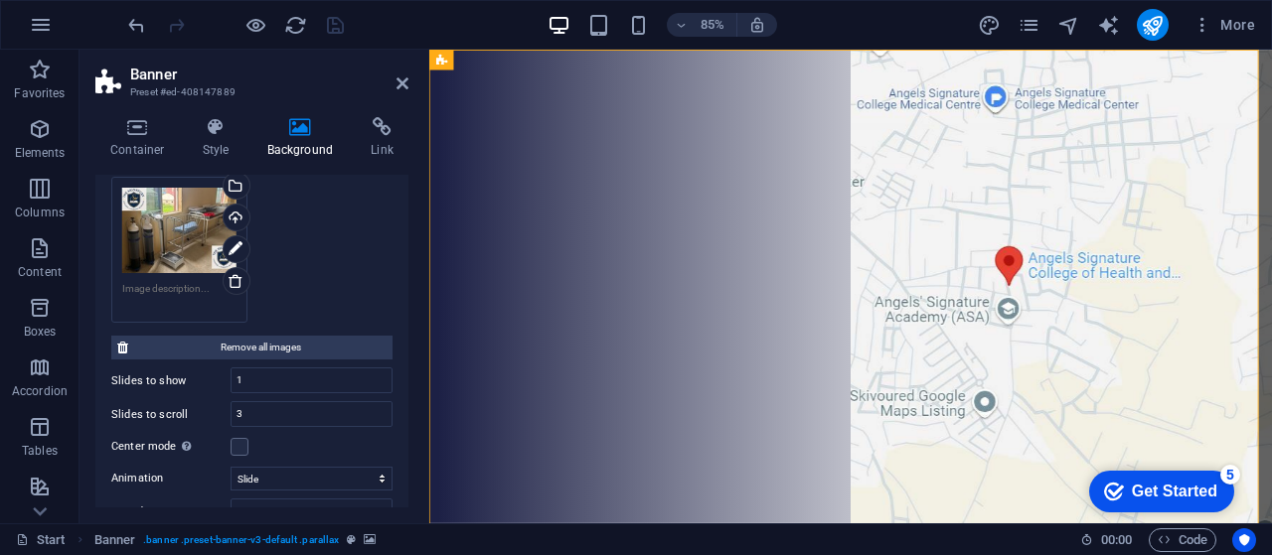
scroll to position [464, 0]
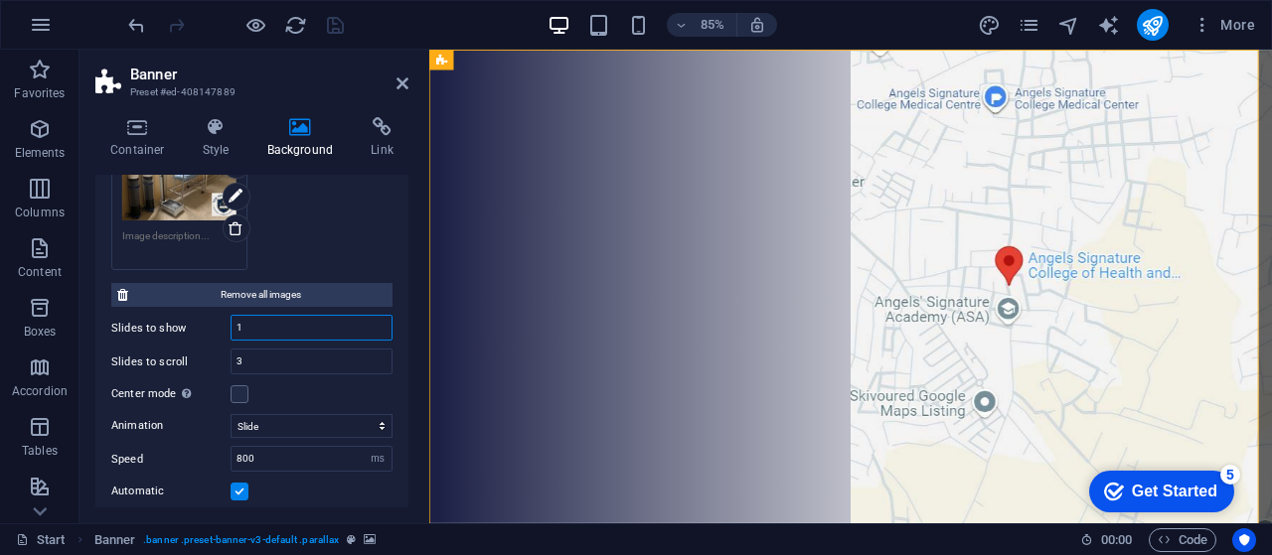
click at [276, 321] on input "1" at bounding box center [311, 328] width 160 height 24
type input "3"
click at [284, 356] on input "3" at bounding box center [311, 362] width 160 height 24
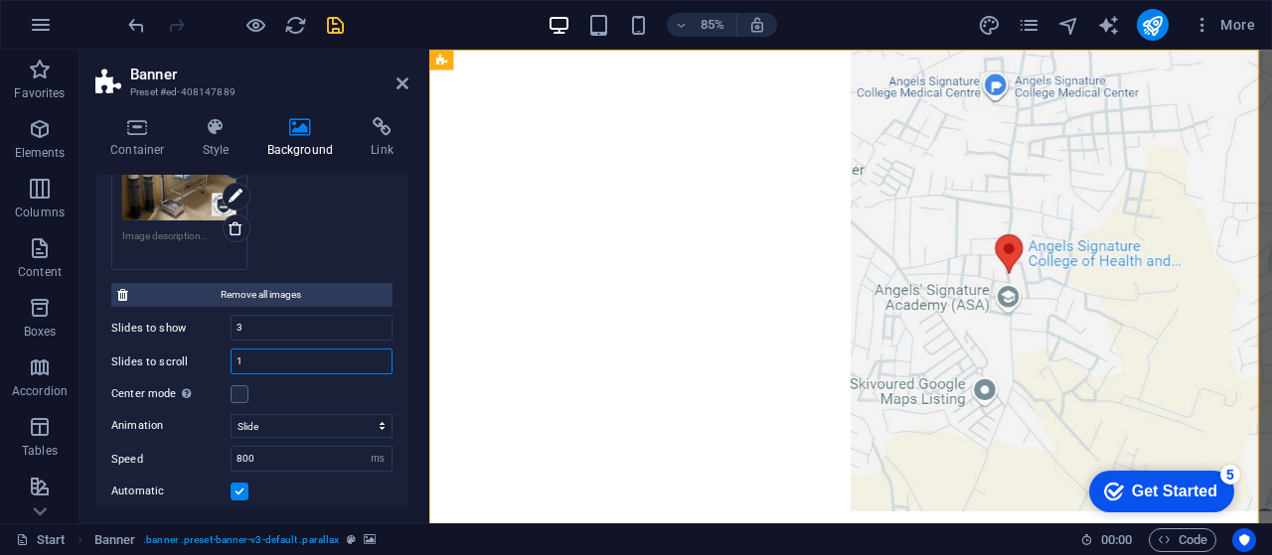
scroll to position [0, 0]
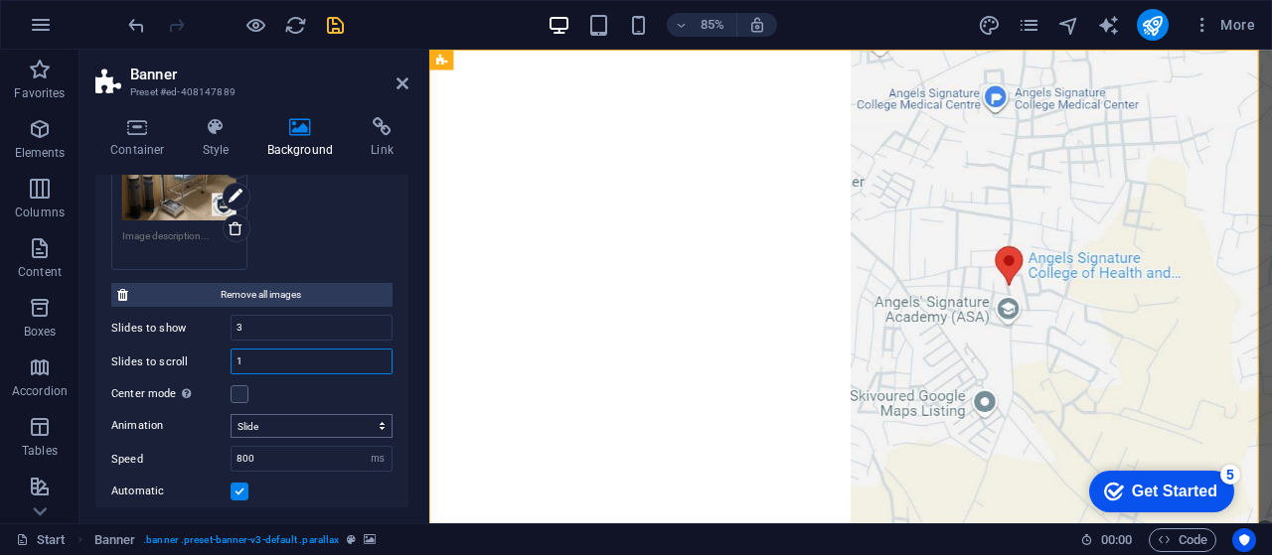
type input "1"
click at [285, 418] on select "Slide Fade" at bounding box center [311, 426] width 162 height 24
select select "fade"
click at [230, 414] on select "Slide Fade" at bounding box center [311, 426] width 162 height 24
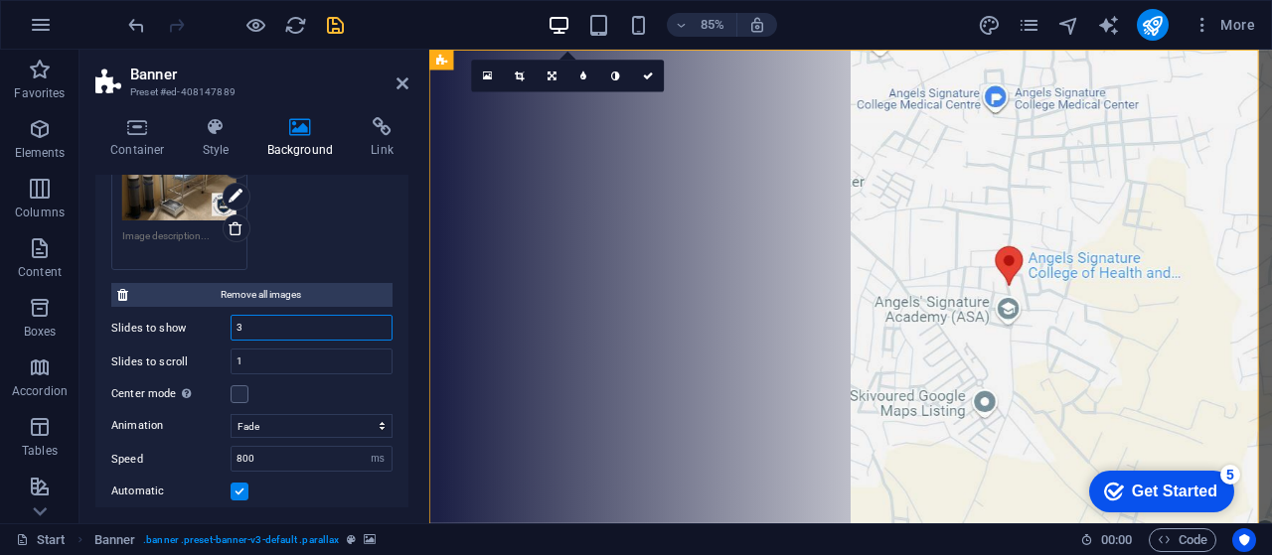
click at [266, 325] on input "3" at bounding box center [311, 328] width 160 height 24
type input "1"
click at [269, 355] on input "1" at bounding box center [311, 362] width 160 height 24
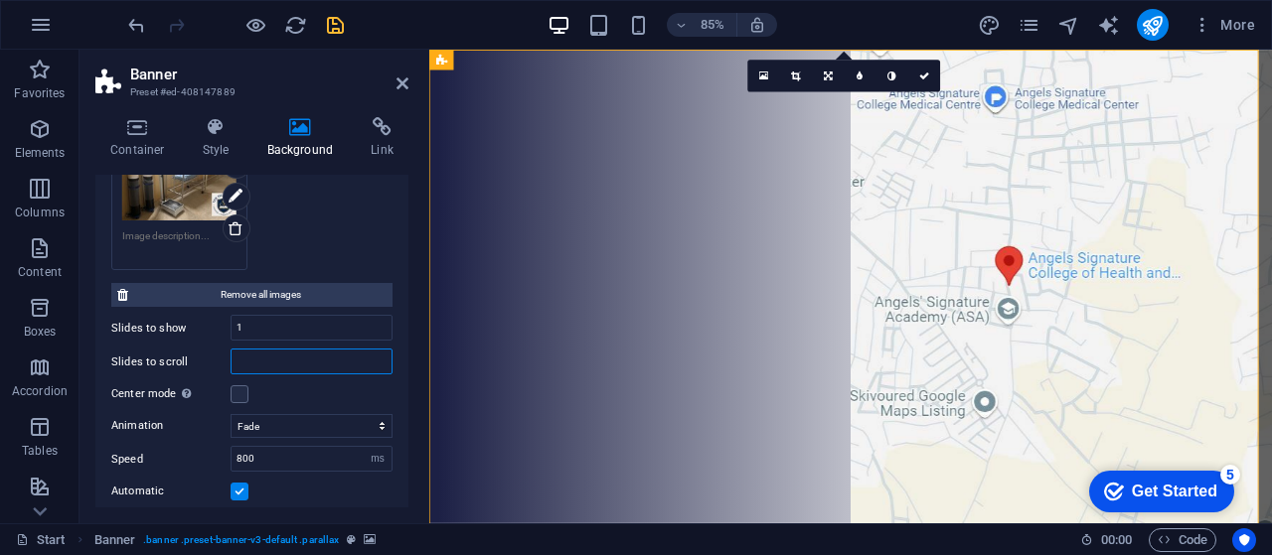
click at [269, 355] on input "number" at bounding box center [311, 362] width 160 height 24
type input "2"
type input "3"
drag, startPoint x: 409, startPoint y: 384, endPoint x: 407, endPoint y: 428, distance: 43.8
click at [407, 428] on div "Container Style Background Link Size Height Default px rem % vh vw Min. height …" at bounding box center [251, 312] width 345 height 422
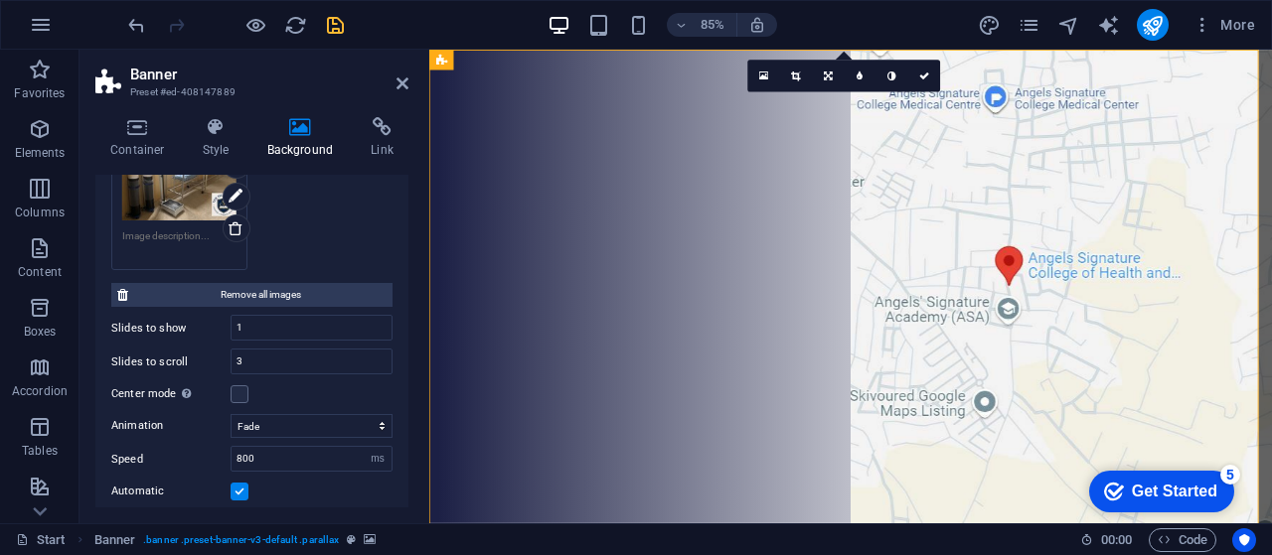
scroll to position [583, 0]
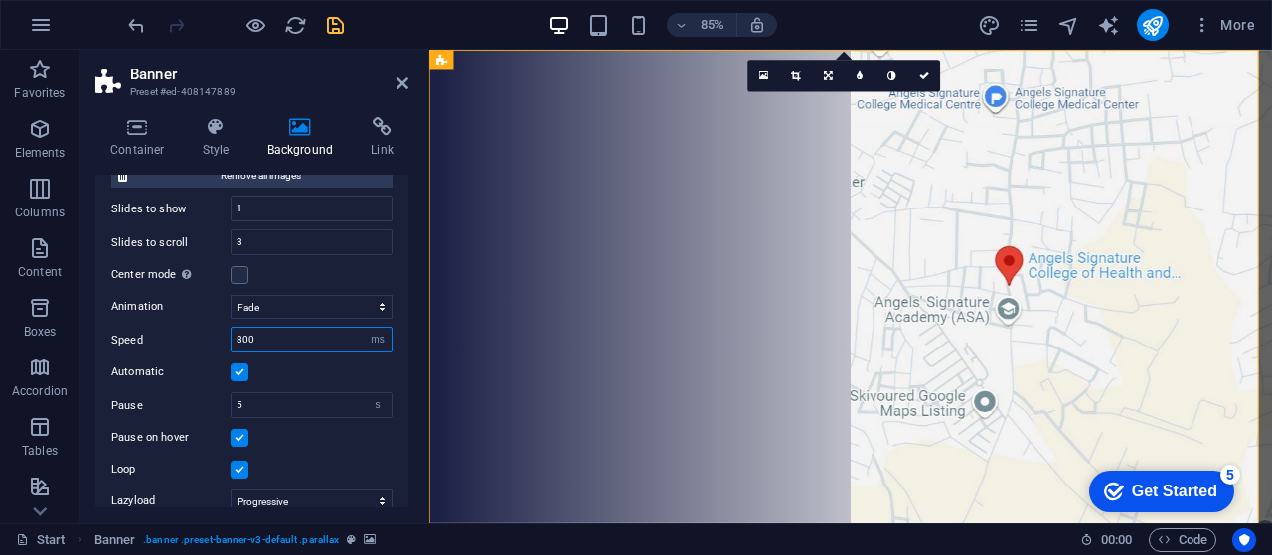
click at [280, 340] on input "800" at bounding box center [311, 340] width 160 height 24
type input "8"
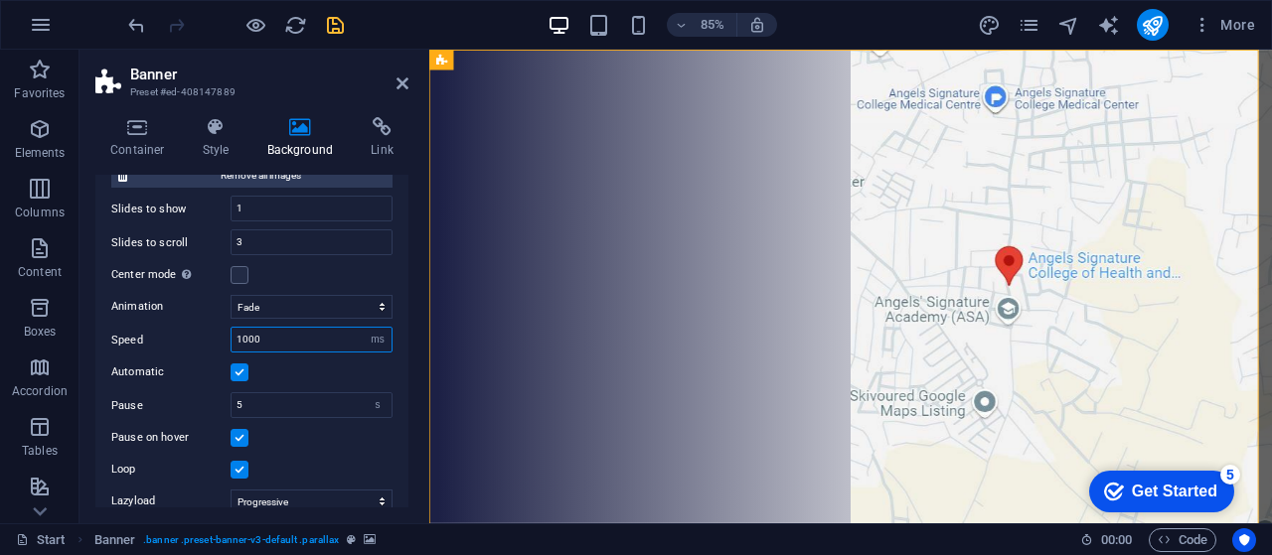
type input "1000"
click at [332, 47] on div "85% More" at bounding box center [636, 25] width 1270 height 48
click at [331, 23] on icon "save" at bounding box center [335, 25] width 23 height 23
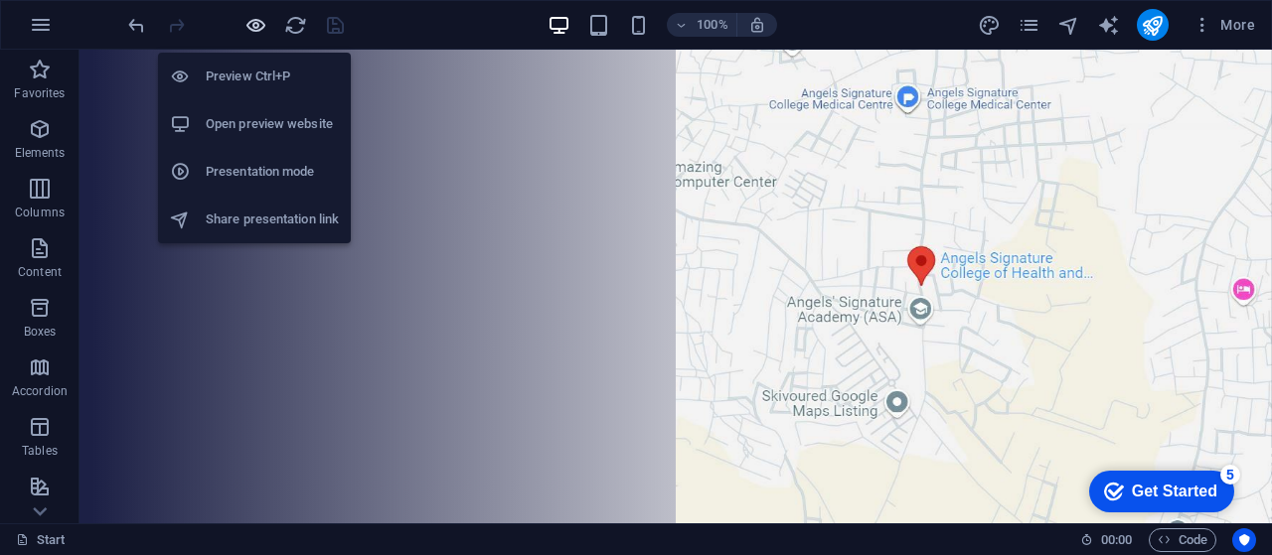
click at [250, 25] on icon "button" at bounding box center [255, 25] width 23 height 23
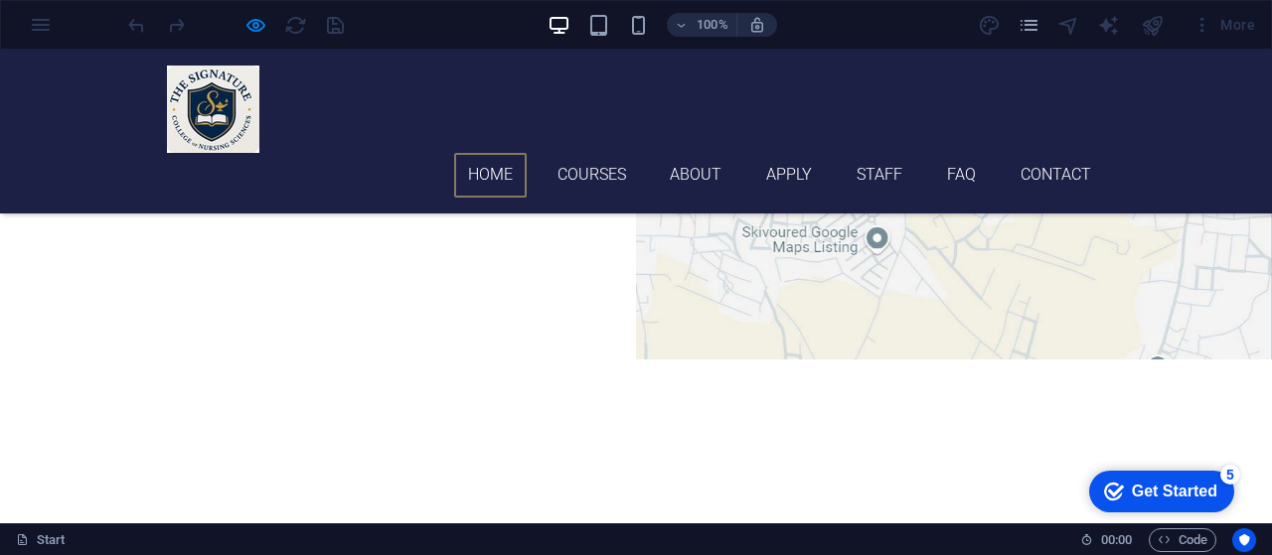
scroll to position [0, 0]
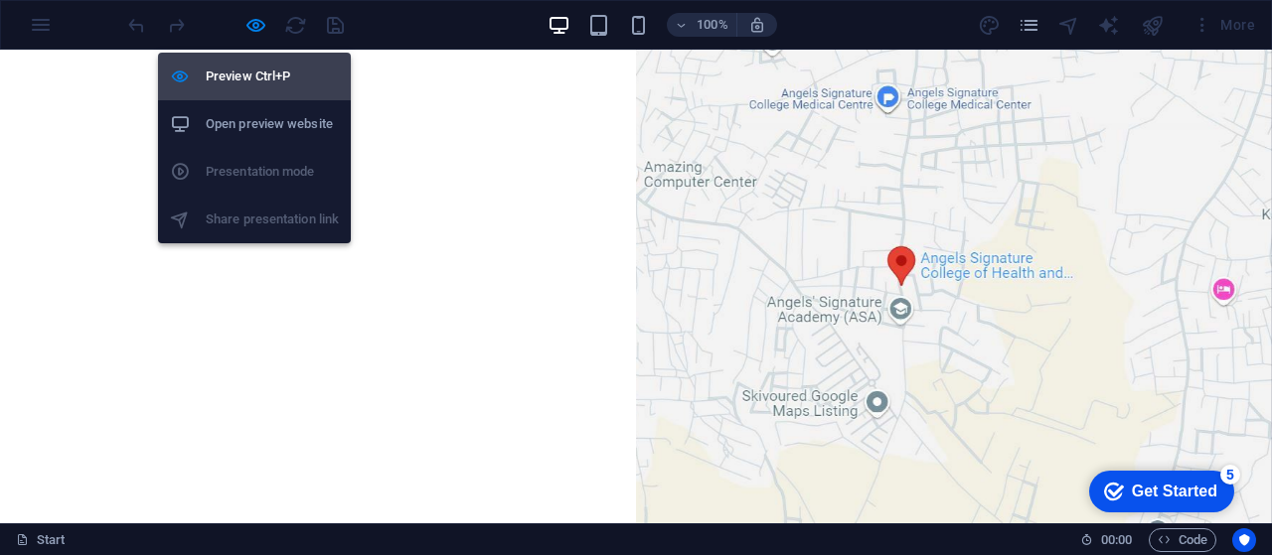
click at [254, 82] on h6 "Preview Ctrl+P" at bounding box center [272, 77] width 133 height 24
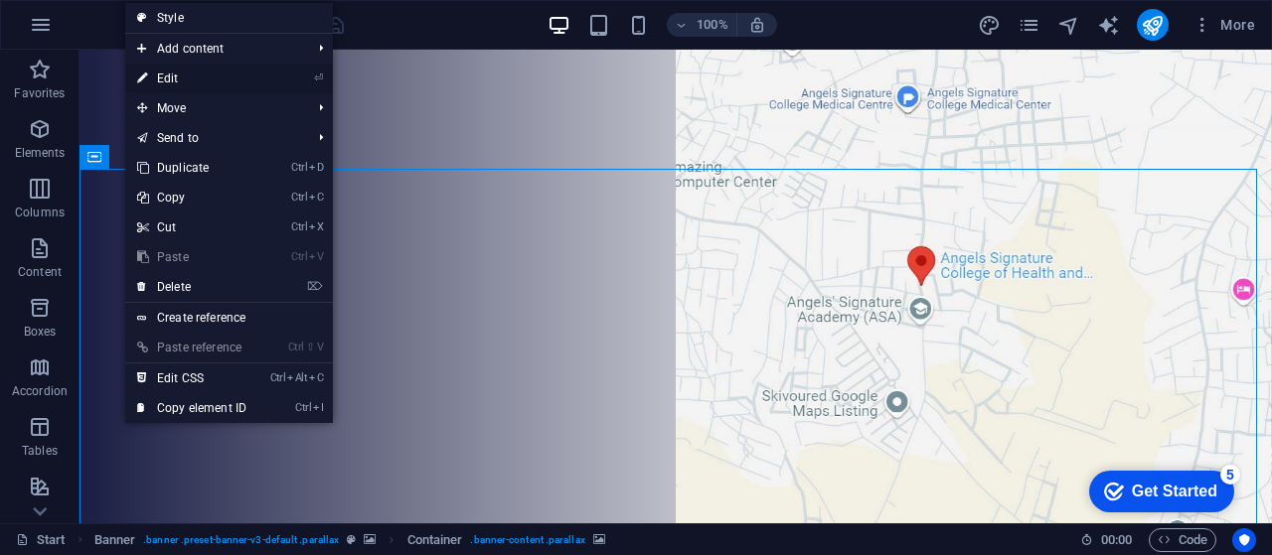
click at [164, 75] on link "⏎ Edit" at bounding box center [191, 79] width 133 height 30
select select "ms"
select select "s"
select select "progressive"
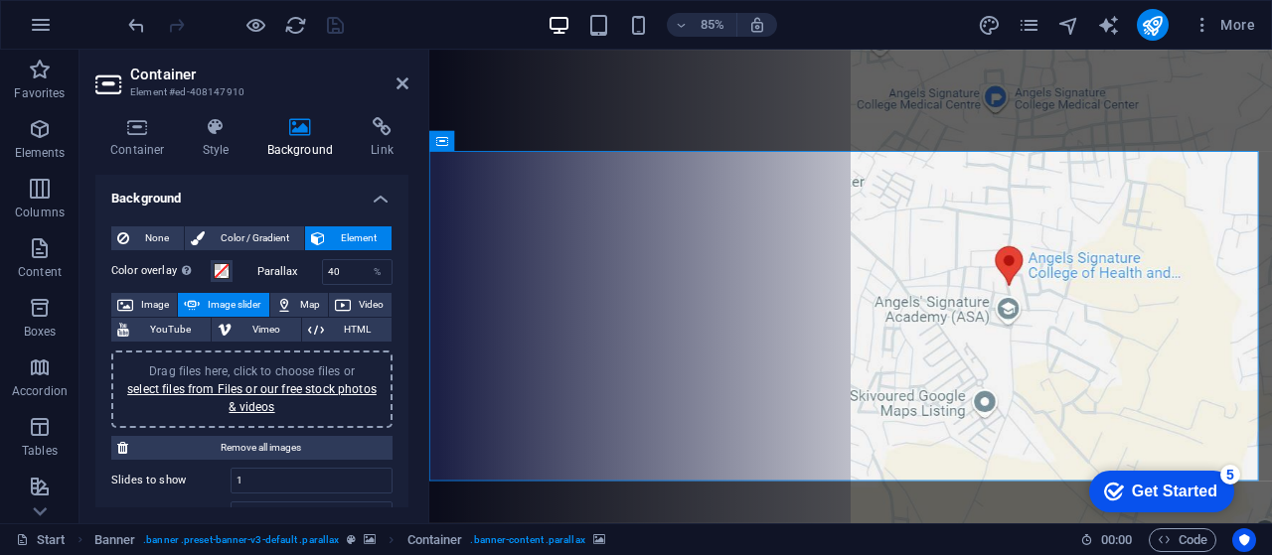
drag, startPoint x: 403, startPoint y: 261, endPoint x: 405, endPoint y: 342, distance: 80.5
click at [405, 342] on div "Background None Color / Gradient Element Stretch background to full-width Color…" at bounding box center [251, 341] width 313 height 333
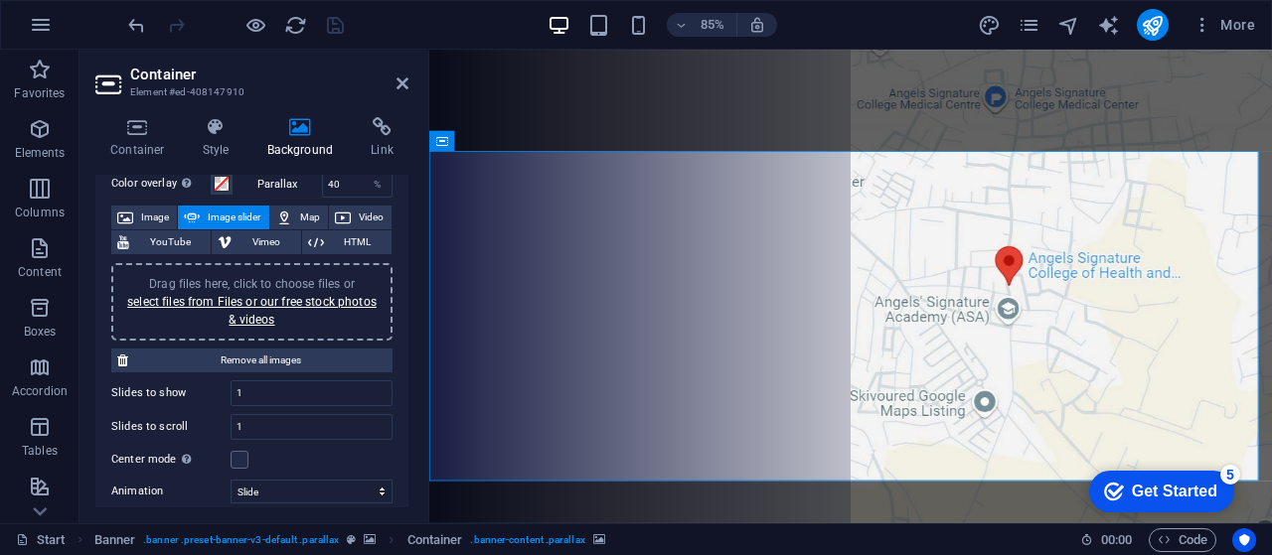
scroll to position [126, 0]
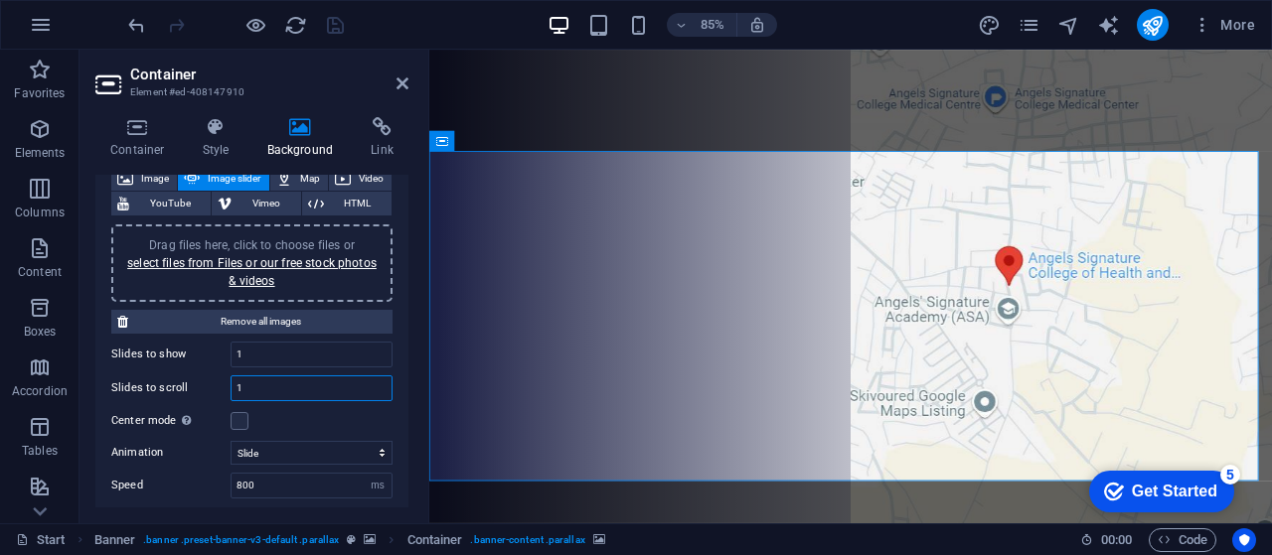
click at [290, 384] on input "1" at bounding box center [311, 389] width 160 height 24
type input "3"
click at [341, 21] on icon "save" at bounding box center [335, 25] width 23 height 23
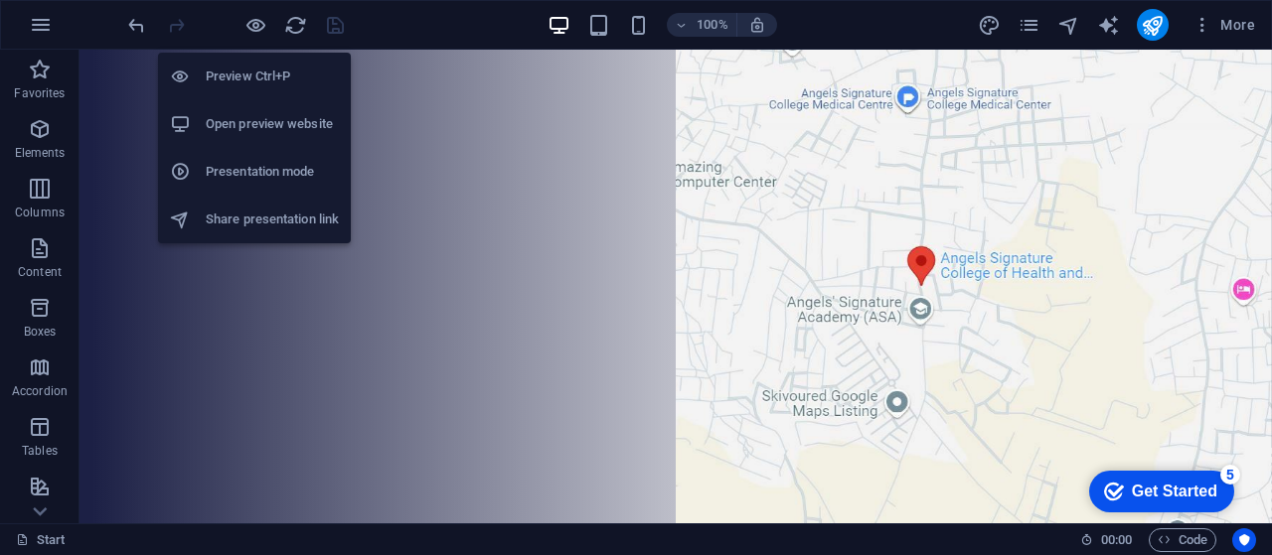
click at [265, 72] on h6 "Preview Ctrl+P" at bounding box center [272, 77] width 133 height 24
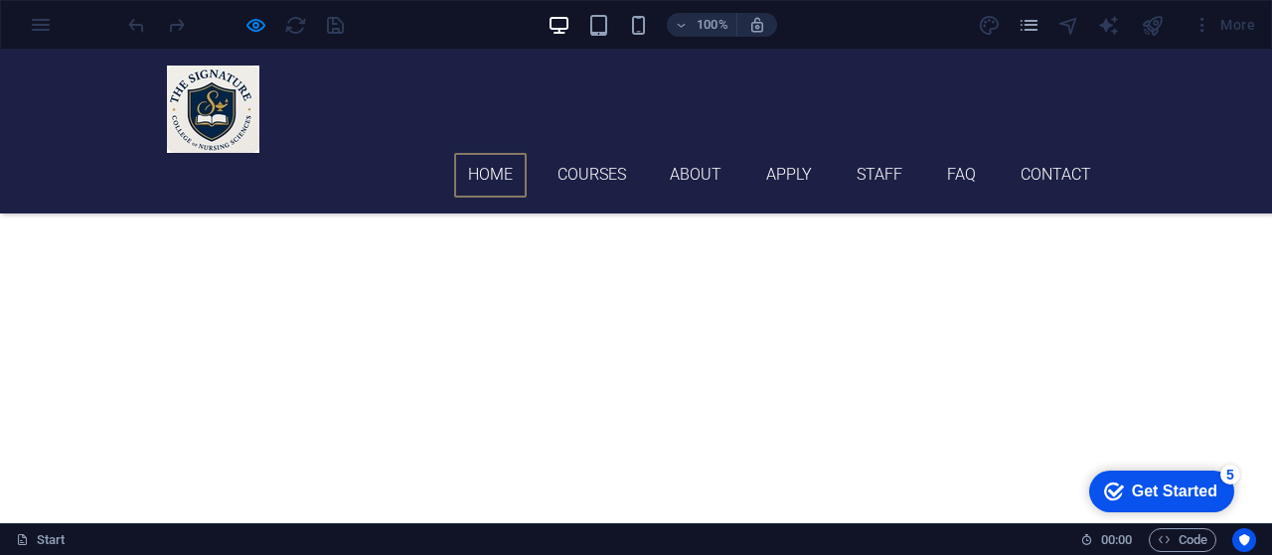
scroll to position [0, 0]
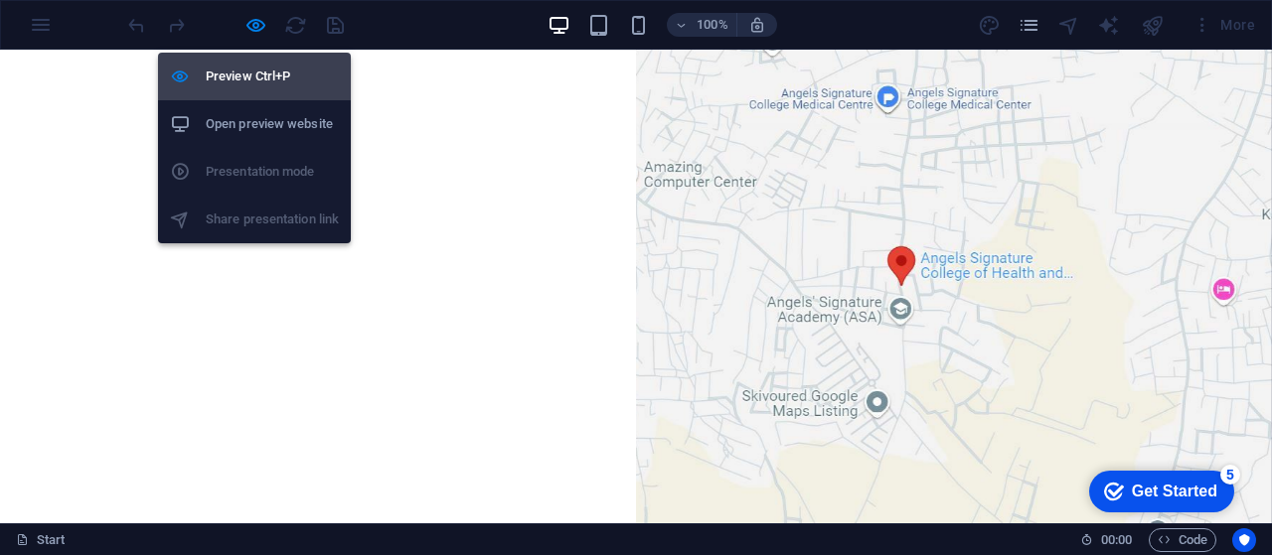
click at [249, 75] on h6 "Preview Ctrl+P" at bounding box center [272, 77] width 133 height 24
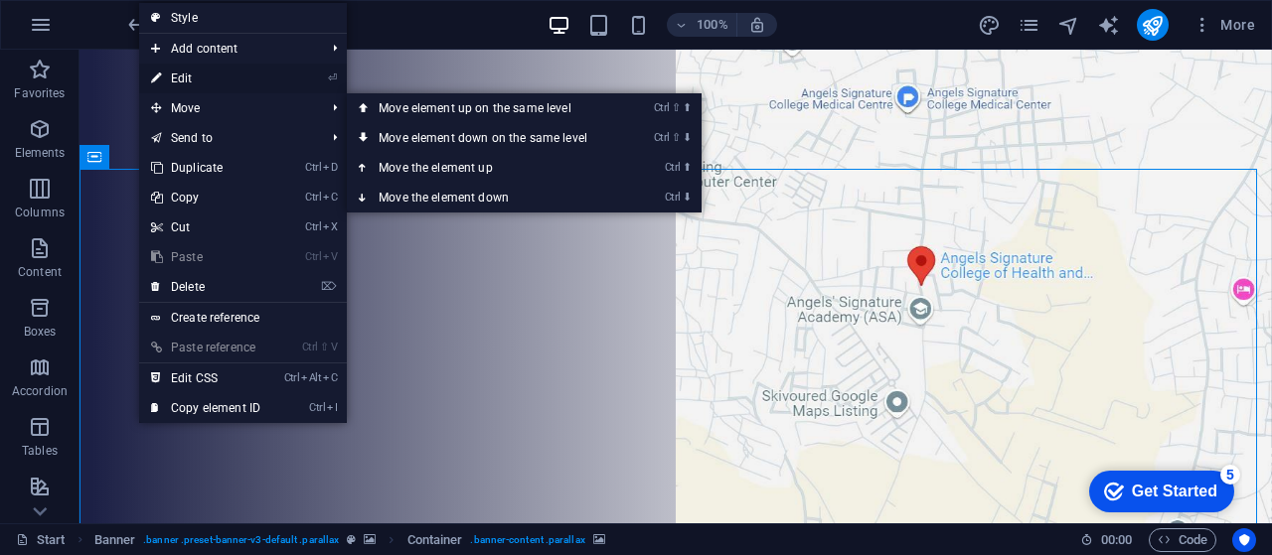
click at [181, 78] on link "⏎ Edit" at bounding box center [205, 79] width 133 height 30
select select "ms"
select select "s"
select select "progressive"
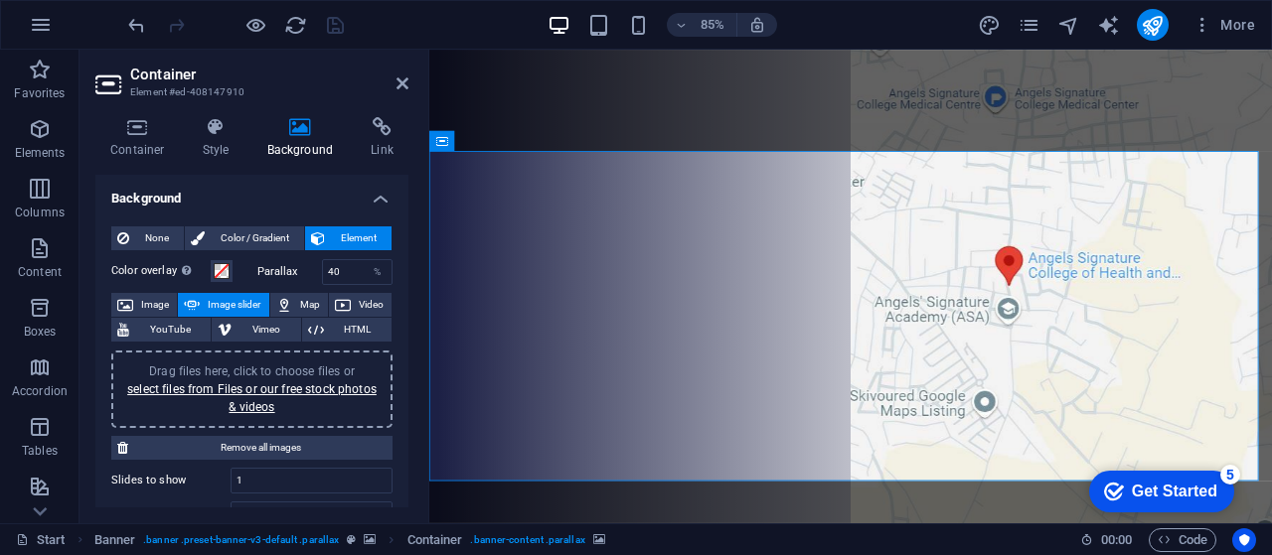
scroll to position [417, 0]
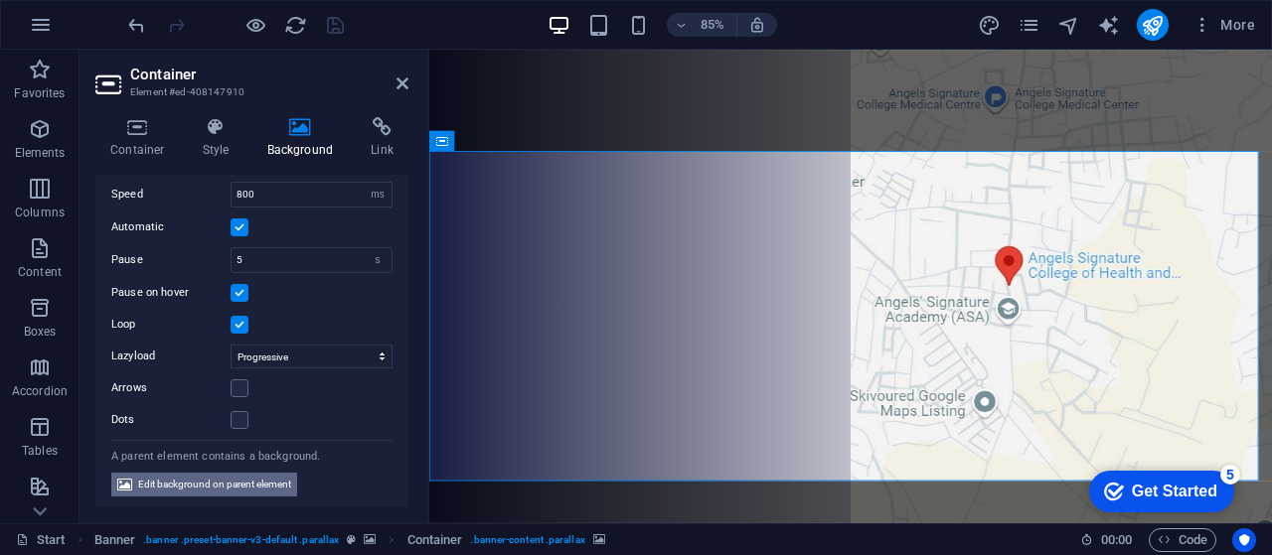
click at [222, 478] on span "Edit background on parent element" at bounding box center [214, 485] width 153 height 24
select select "fade"
select select "ms"
select select "s"
select select "progressive"
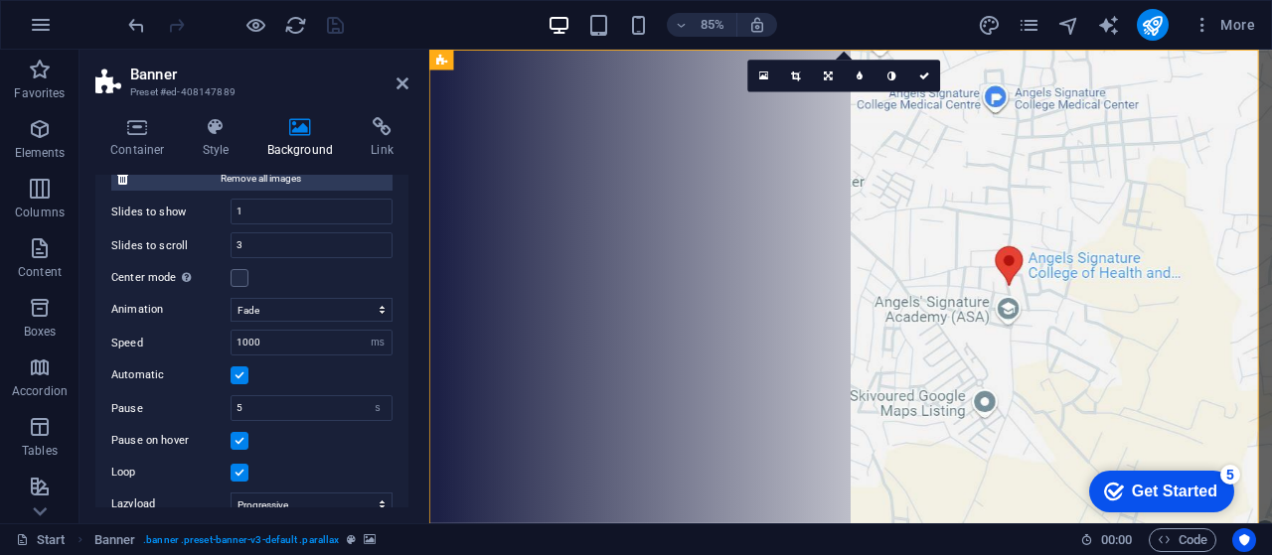
scroll to position [630, 0]
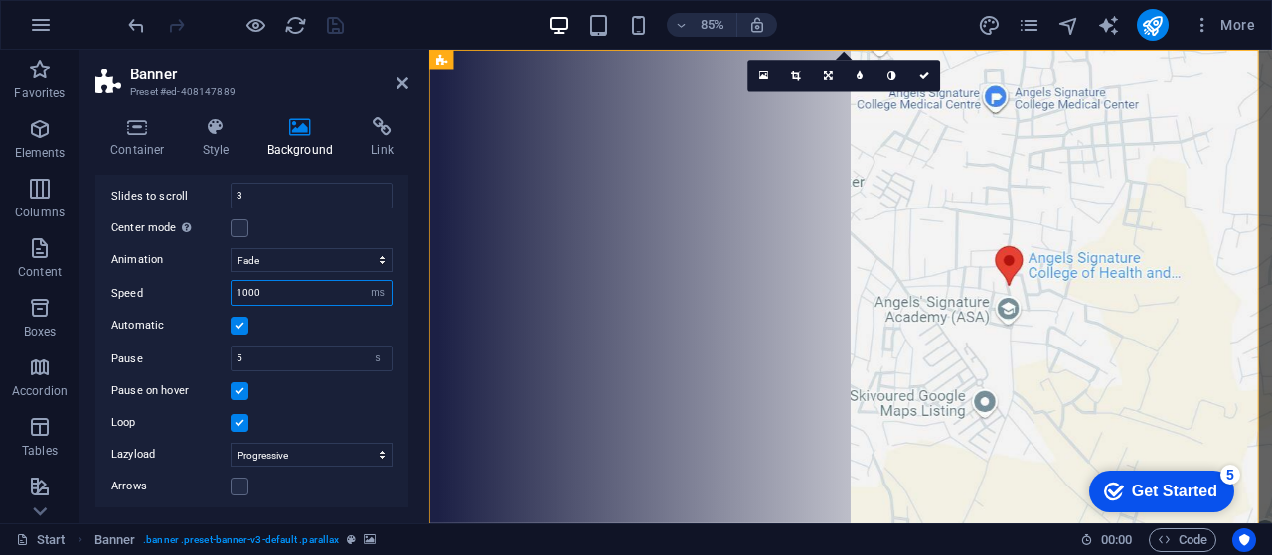
drag, startPoint x: 280, startPoint y: 287, endPoint x: 177, endPoint y: 286, distance: 103.3
click at [177, 286] on div "Speed 1000 s ms" at bounding box center [251, 293] width 281 height 26
type input "800"
click at [332, 25] on icon "save" at bounding box center [335, 25] width 23 height 23
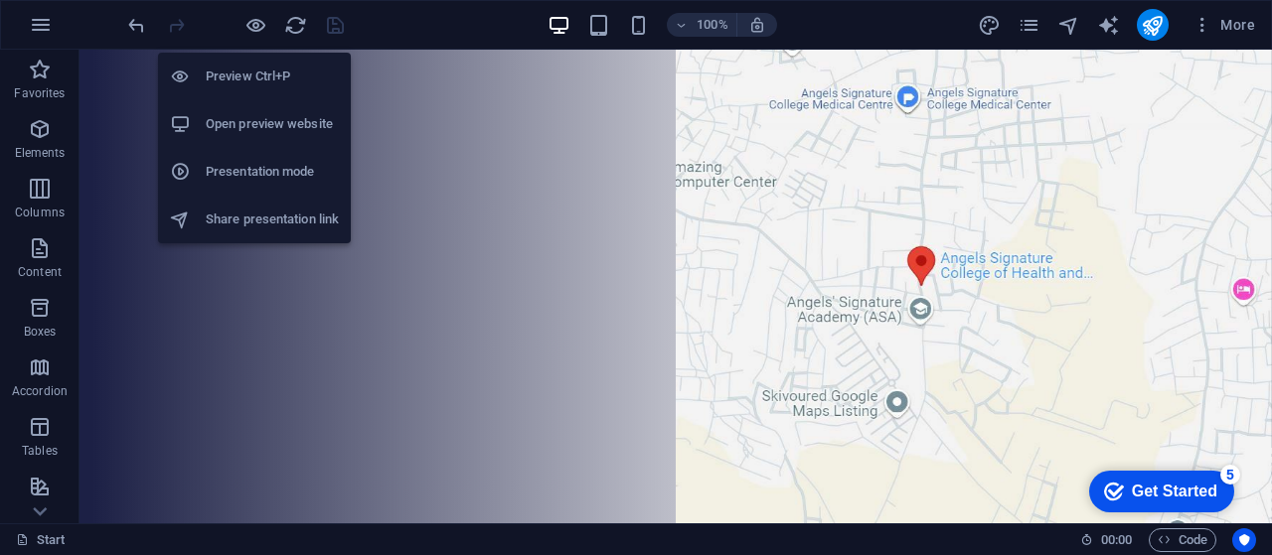
click at [259, 75] on h6 "Preview Ctrl+P" at bounding box center [272, 77] width 133 height 24
click at [256, 80] on h6 "Preview Ctrl+P" at bounding box center [272, 77] width 133 height 24
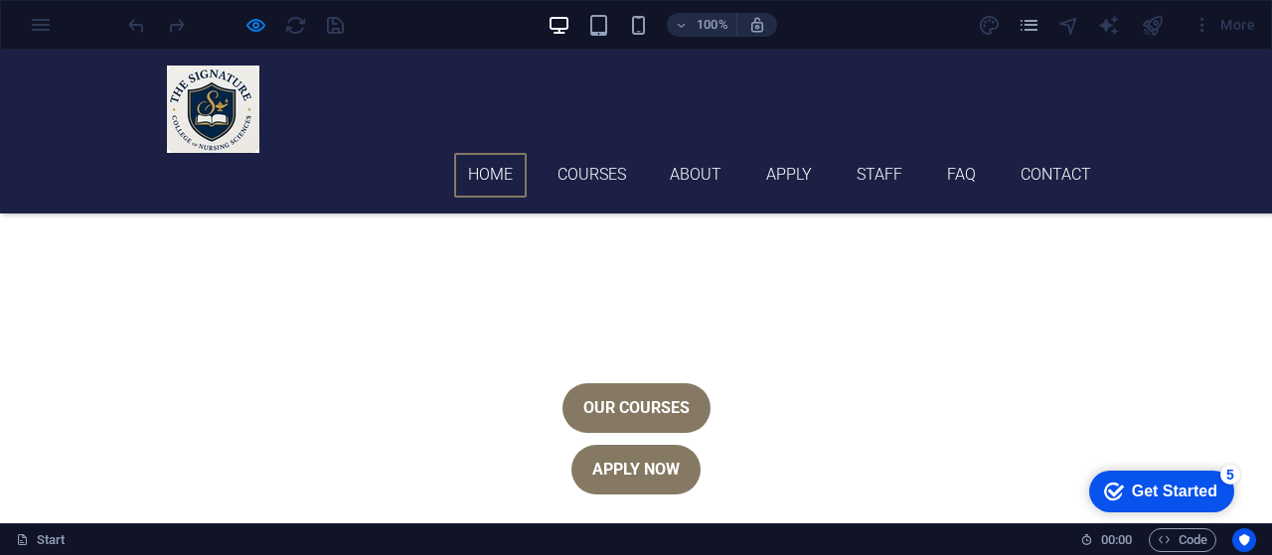
scroll to position [0, 0]
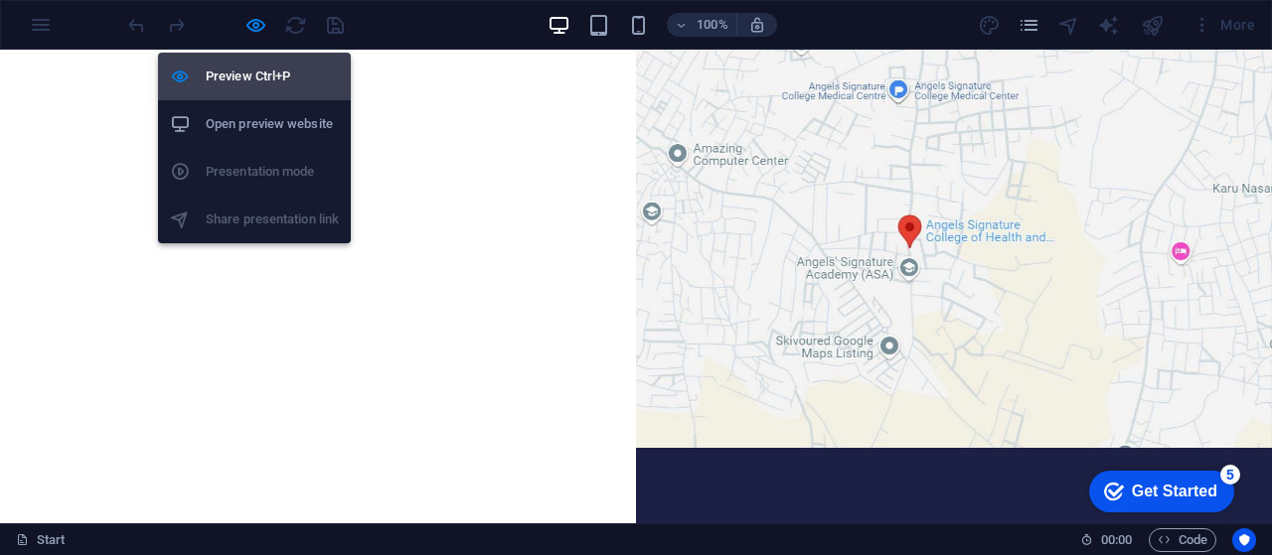
click at [266, 82] on h6 "Preview Ctrl+P" at bounding box center [272, 77] width 133 height 24
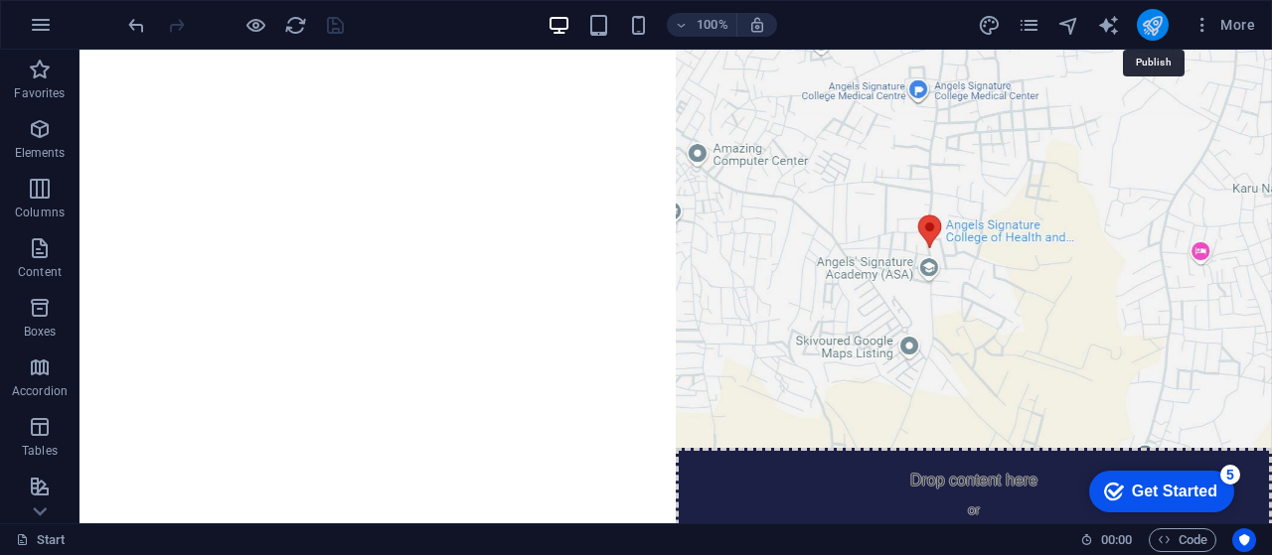
click at [1158, 25] on icon "publish" at bounding box center [1151, 25] width 23 height 23
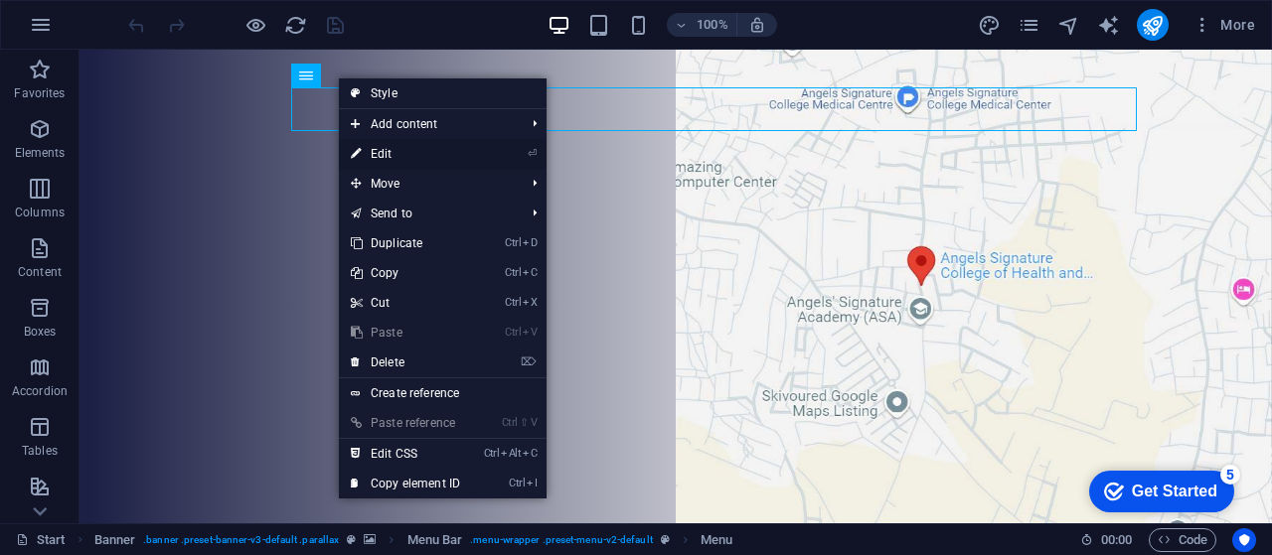
click at [385, 149] on link "⏎ Edit" at bounding box center [405, 154] width 133 height 30
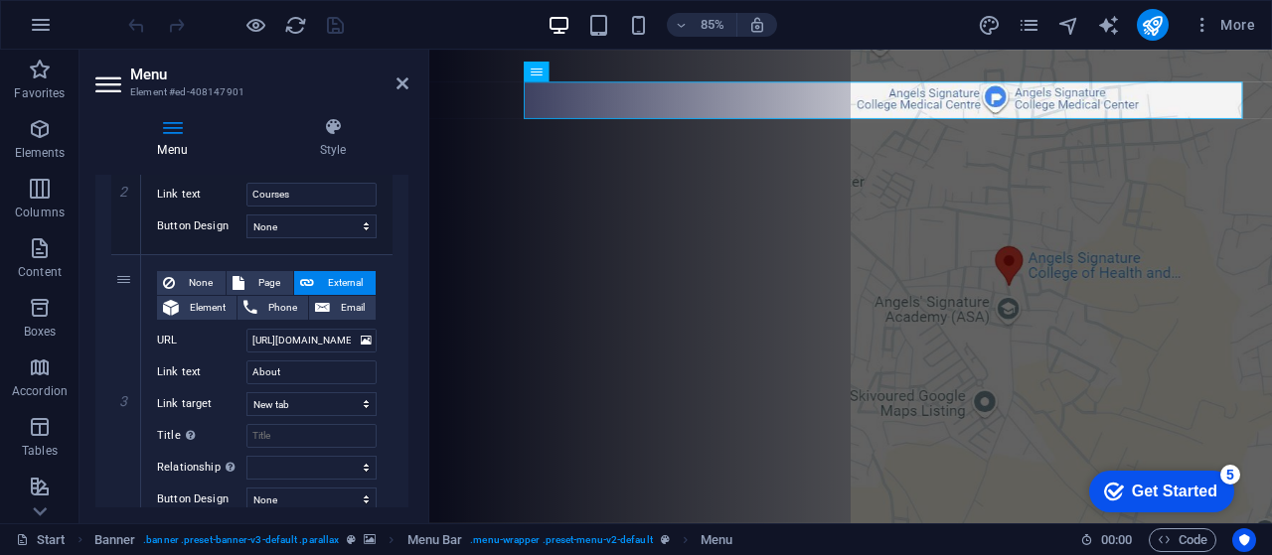
scroll to position [537, 0]
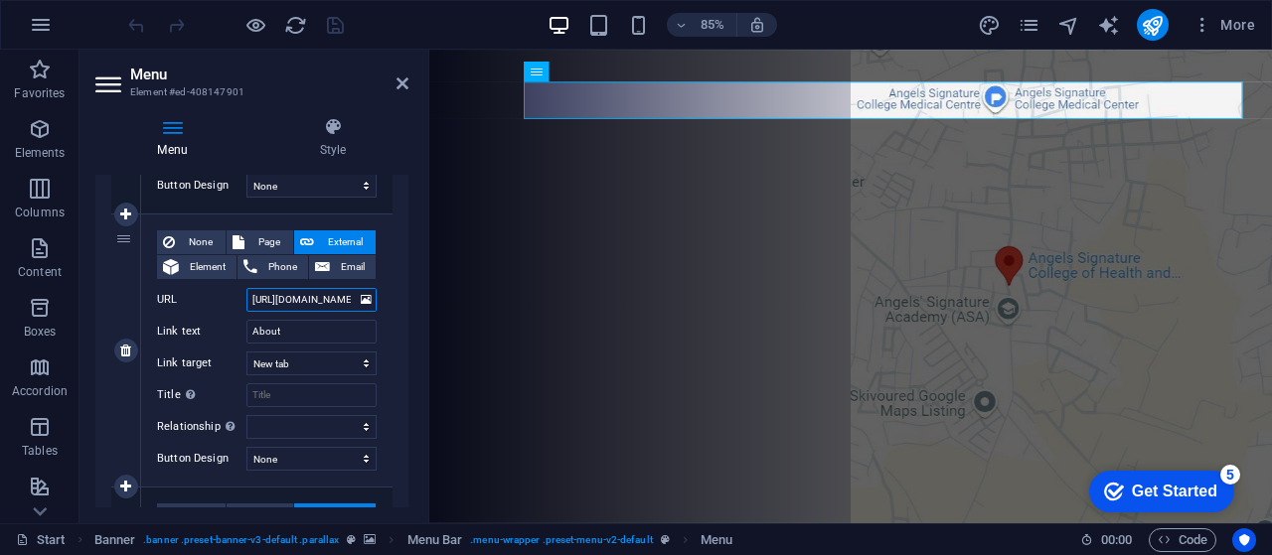
click at [282, 301] on input "https://asustech.ng/message-from-the-proprietor/" at bounding box center [311, 300] width 130 height 24
drag, startPoint x: 313, startPoint y: 301, endPoint x: 387, endPoint y: 299, distance: 74.5
click at [387, 299] on div "None Page External Element Phone Email Page Start Subpage Legal notice Privacy …" at bounding box center [266, 351] width 251 height 272
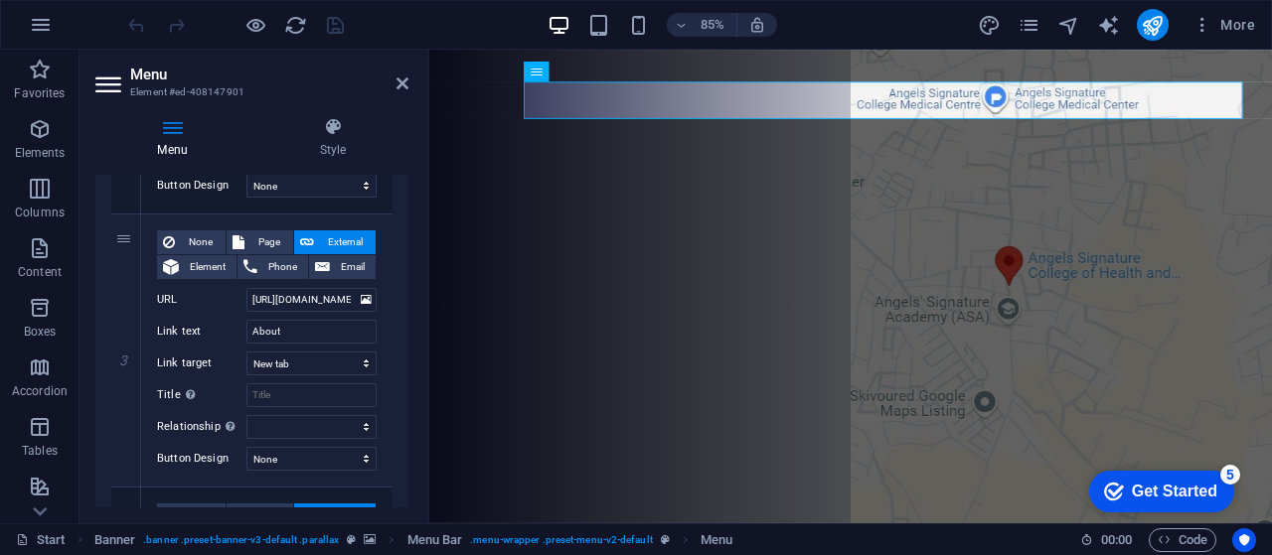
click at [309, 367] on select "New tab Same tab Overlay" at bounding box center [311, 364] width 130 height 24
click at [246, 352] on select "New tab Same tab Overlay" at bounding box center [311, 364] width 130 height 24
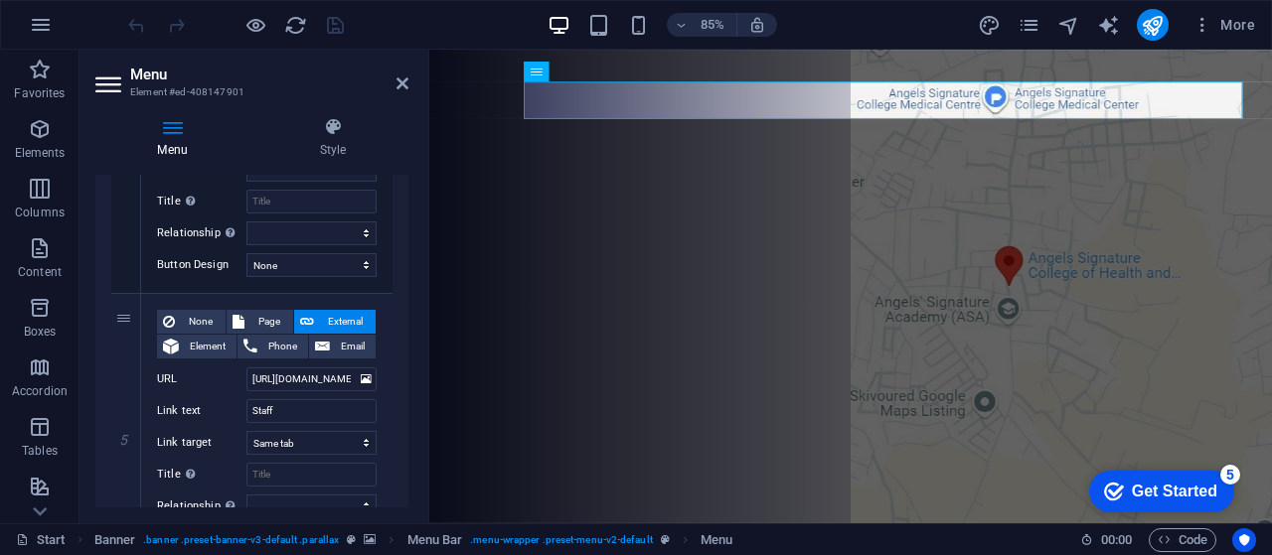
scroll to position [1015, 0]
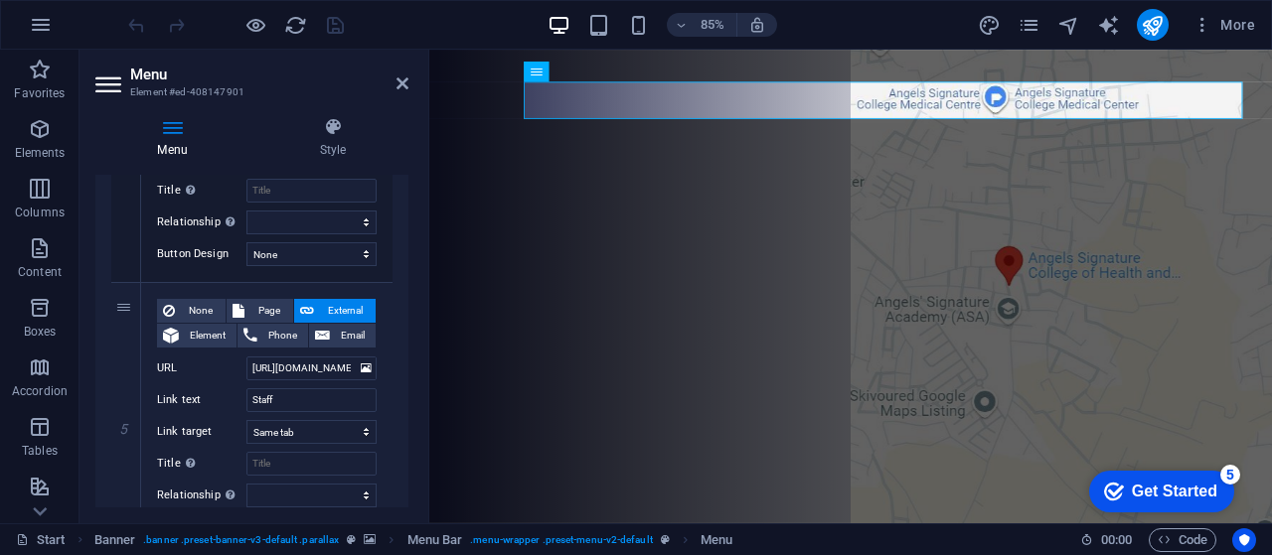
click at [400, 404] on div "1 None Page External Element Phone Email Page Start Subpage Legal notice Privac…" at bounding box center [251, 161] width 313 height 1658
click at [286, 434] on select "New tab Same tab Overlay" at bounding box center [311, 432] width 130 height 24
select select "blank"
click at [246, 420] on select "New tab Same tab Overlay" at bounding box center [311, 432] width 130 height 24
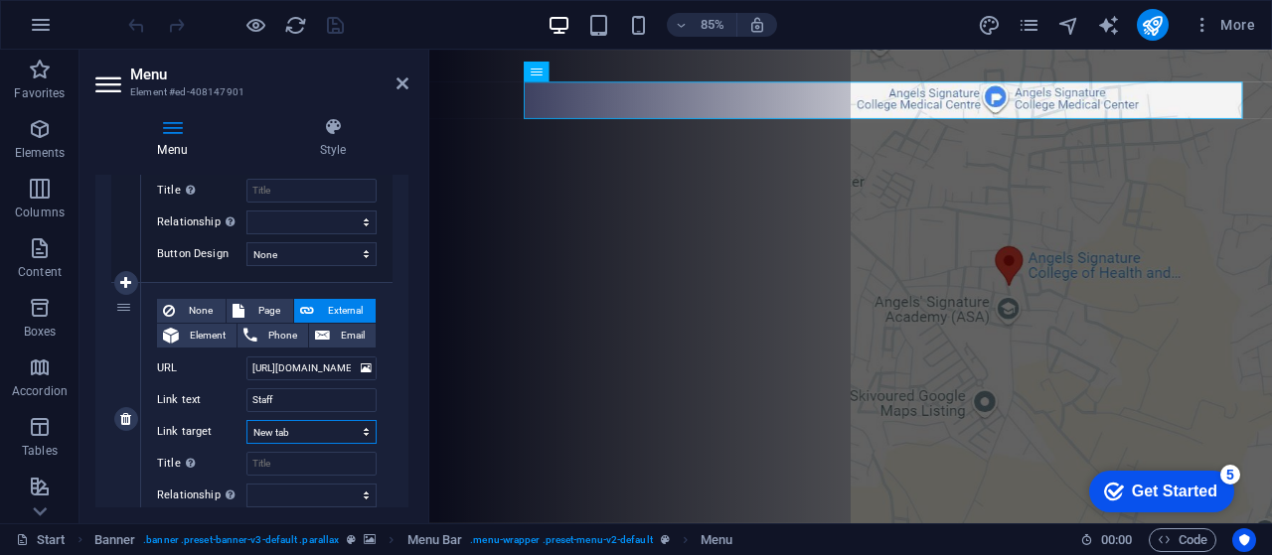
select select
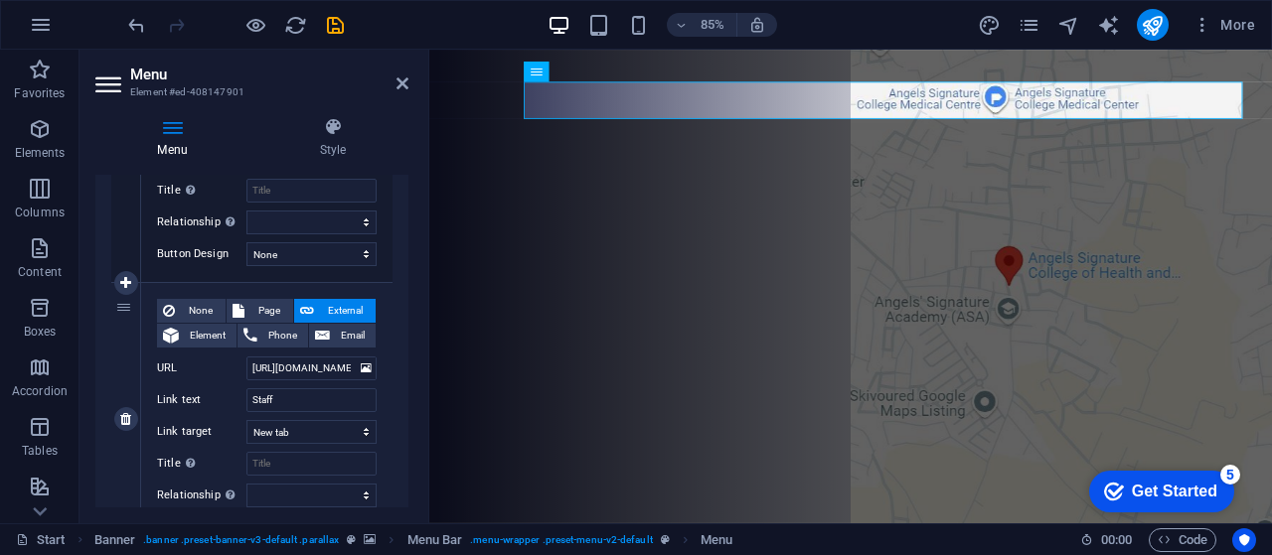
click at [381, 435] on div "None Page External Element Phone Email Page Start Subpage Legal notice Privacy …" at bounding box center [266, 419] width 251 height 272
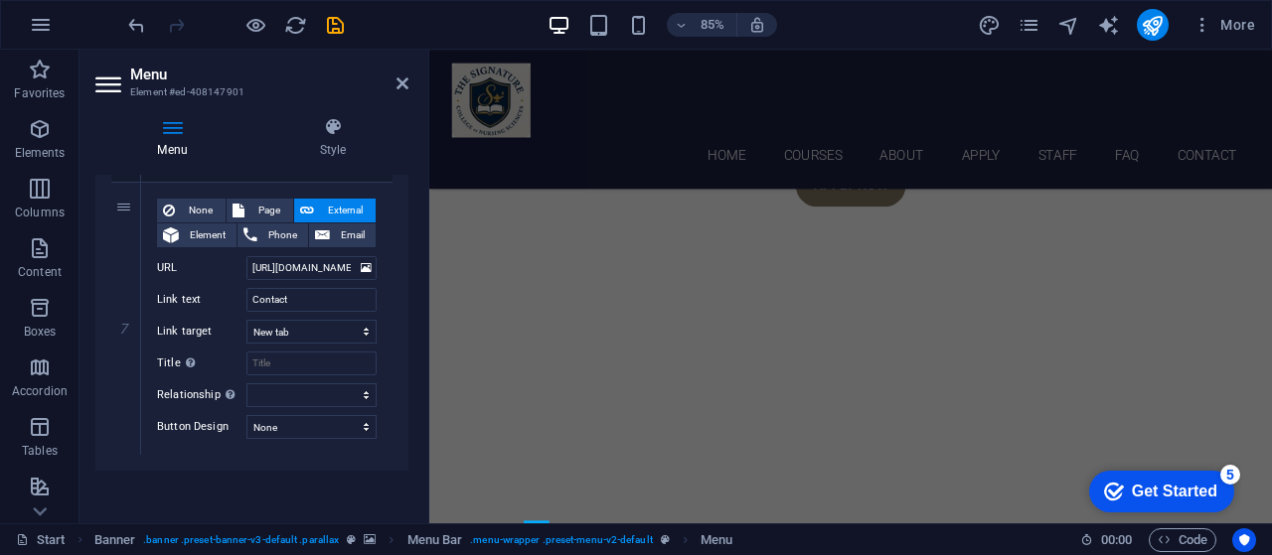
scroll to position [0, 0]
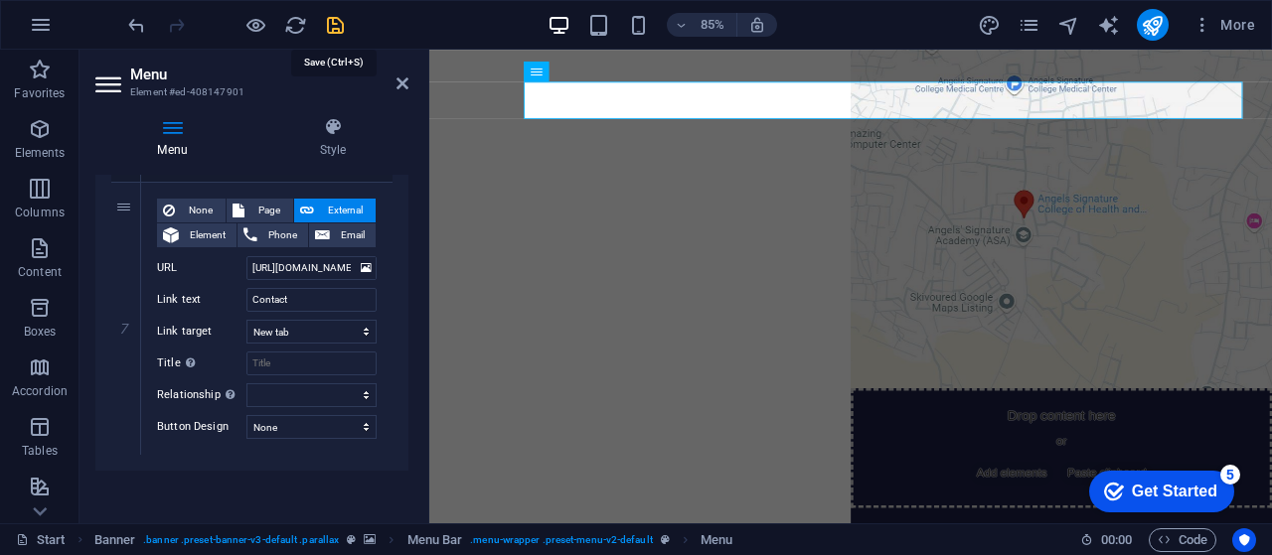
click at [334, 14] on icon "save" at bounding box center [335, 25] width 23 height 23
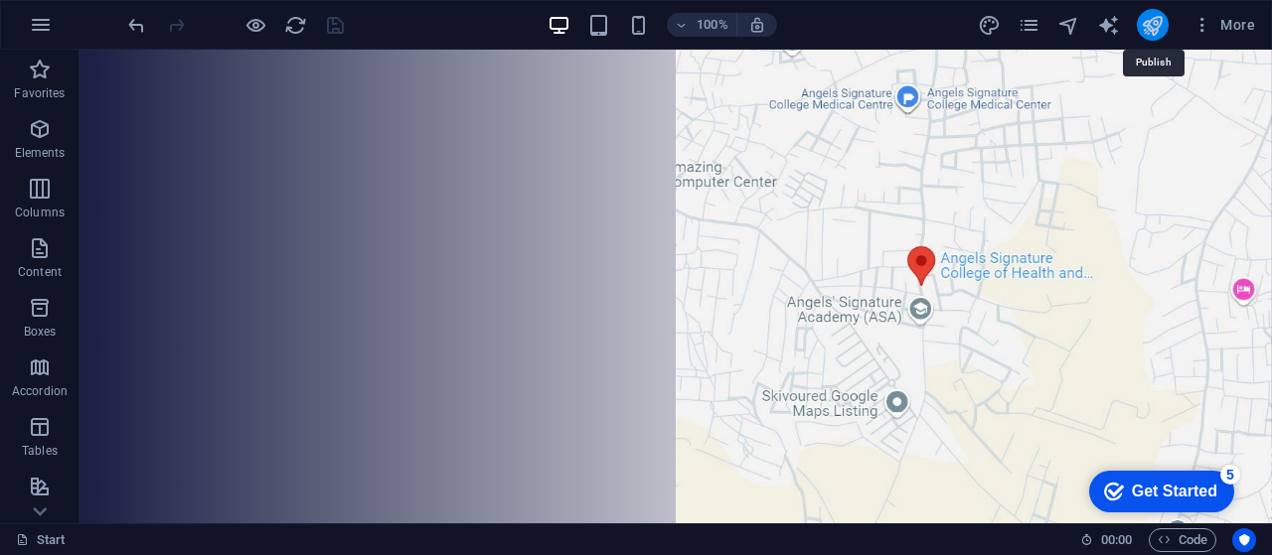
click at [1145, 15] on icon "publish" at bounding box center [1151, 25] width 23 height 23
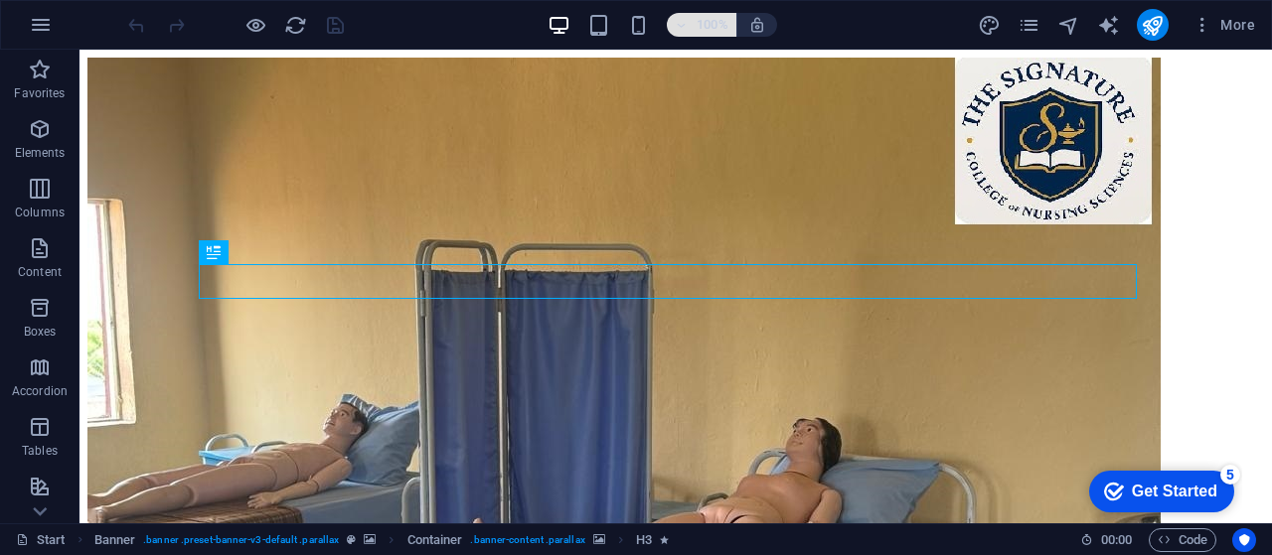
click at [707, 23] on h6 "100%" at bounding box center [712, 25] width 32 height 24
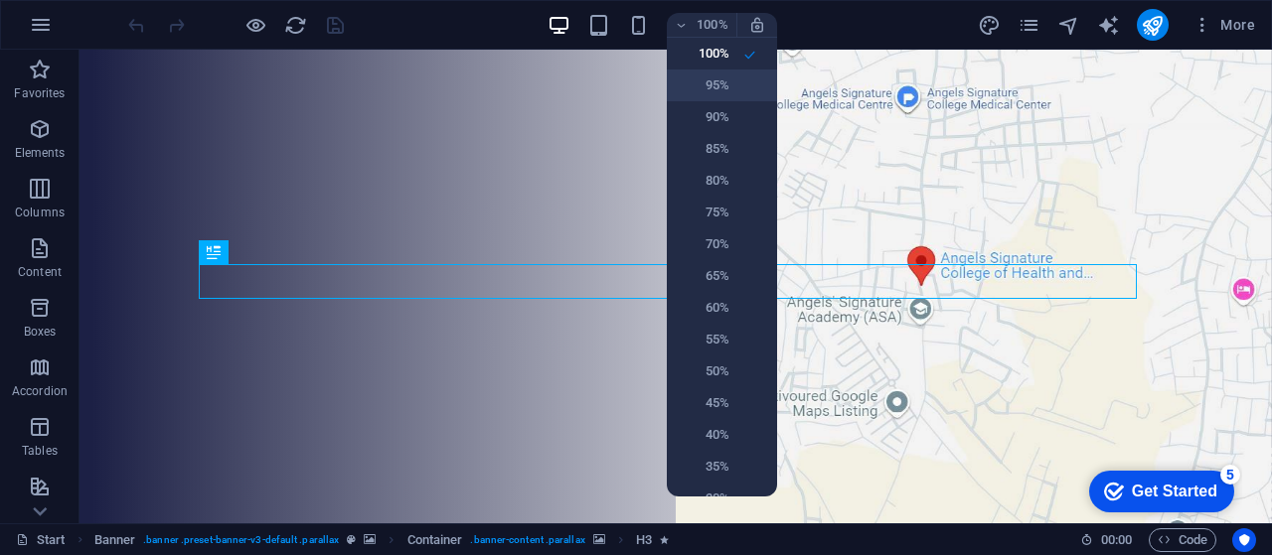
click at [707, 94] on h6 "95%" at bounding box center [704, 86] width 51 height 24
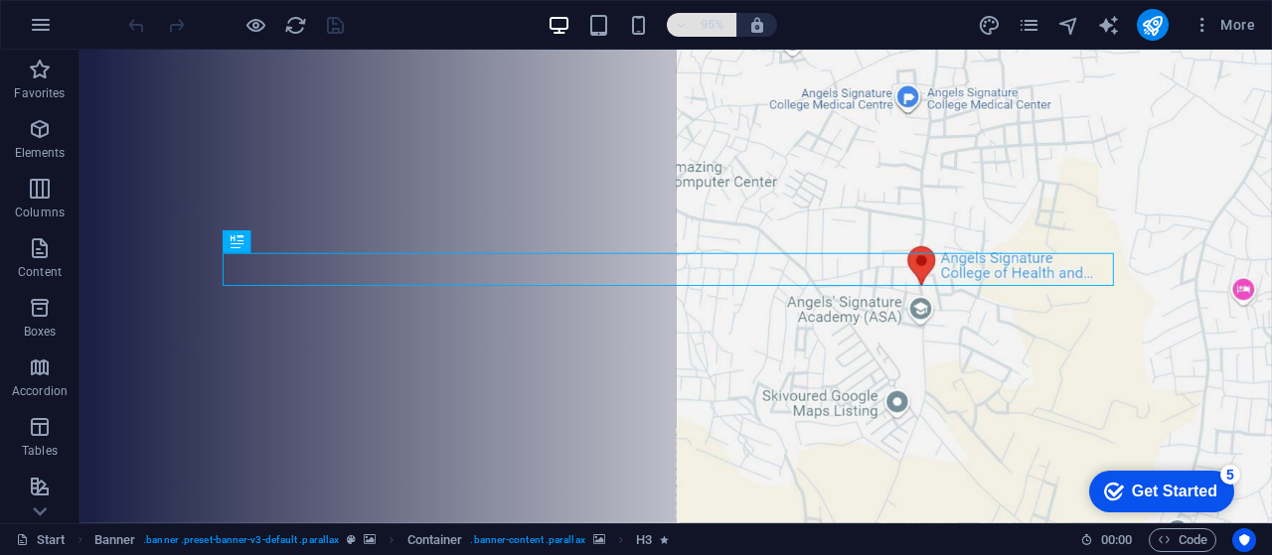
click at [696, 27] on h6 "95%" at bounding box center [712, 25] width 32 height 24
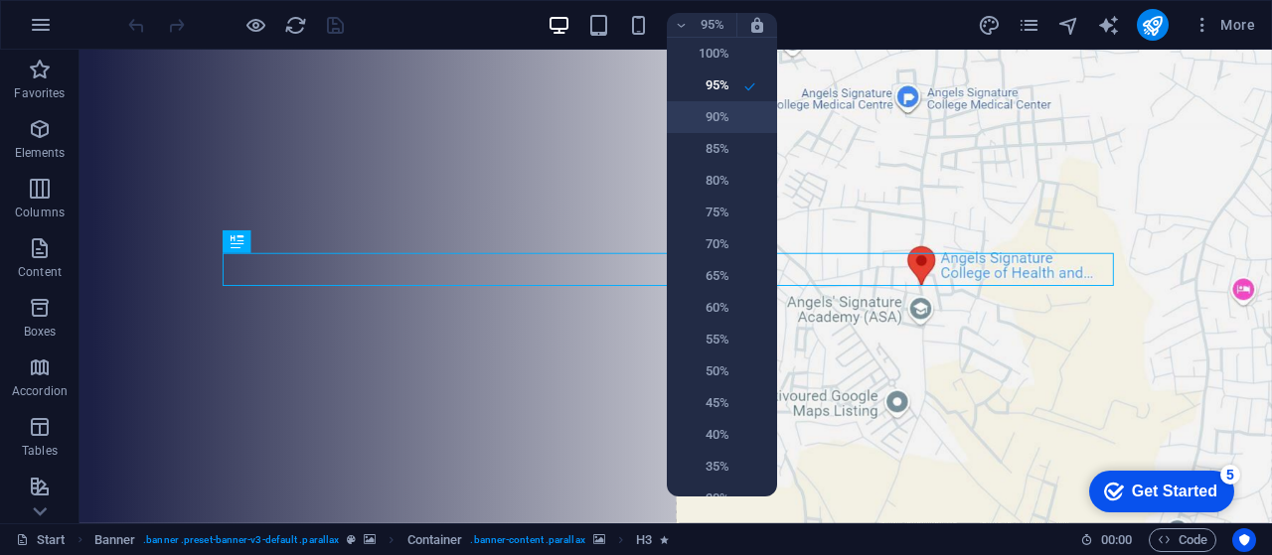
click at [695, 112] on h6 "90%" at bounding box center [704, 117] width 51 height 24
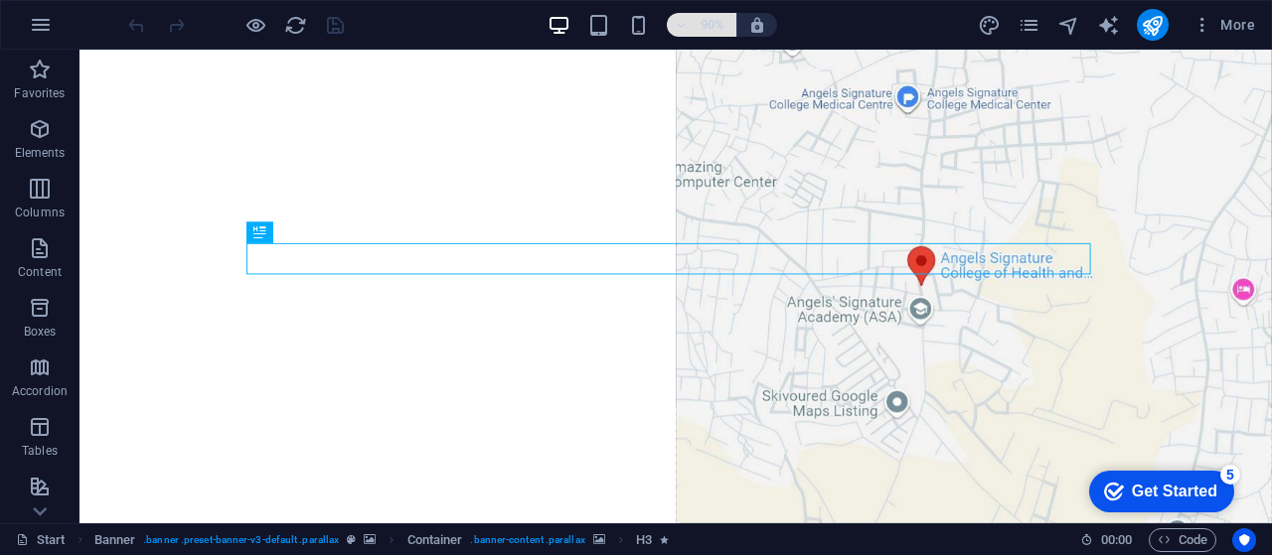
click at [707, 27] on h6 "90%" at bounding box center [712, 25] width 32 height 24
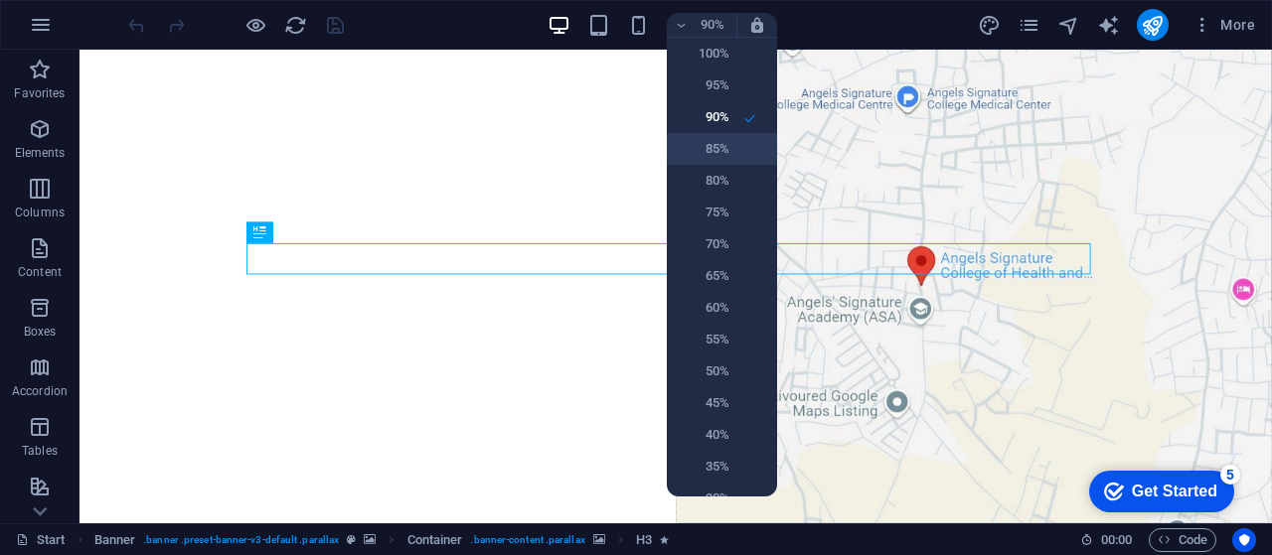
click at [715, 150] on h6 "85%" at bounding box center [704, 149] width 51 height 24
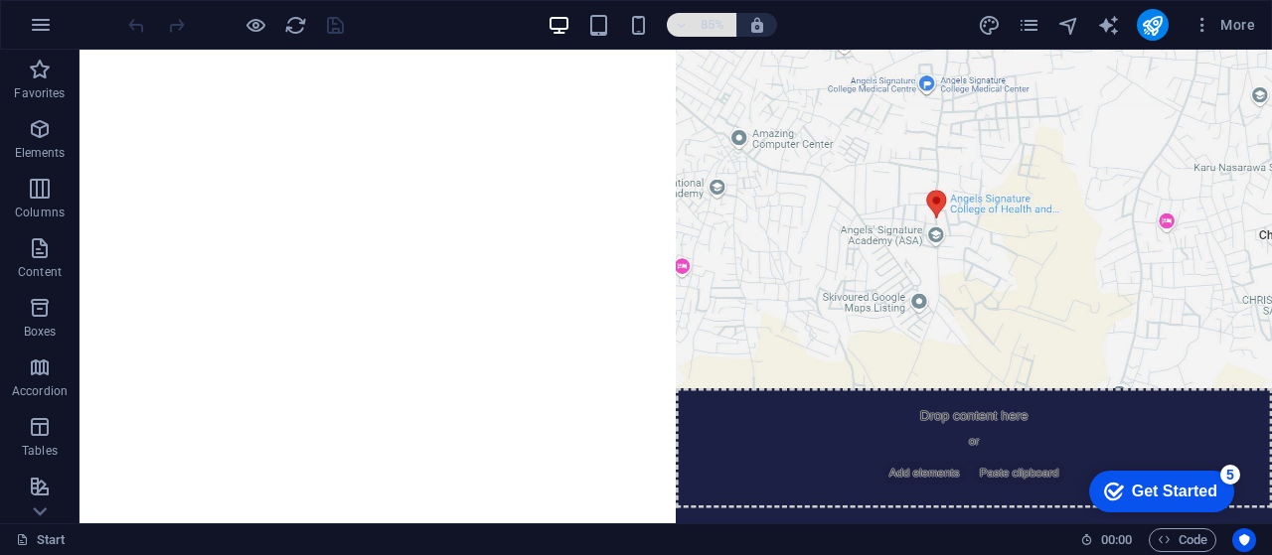
click at [705, 29] on h6 "85%" at bounding box center [712, 25] width 32 height 24
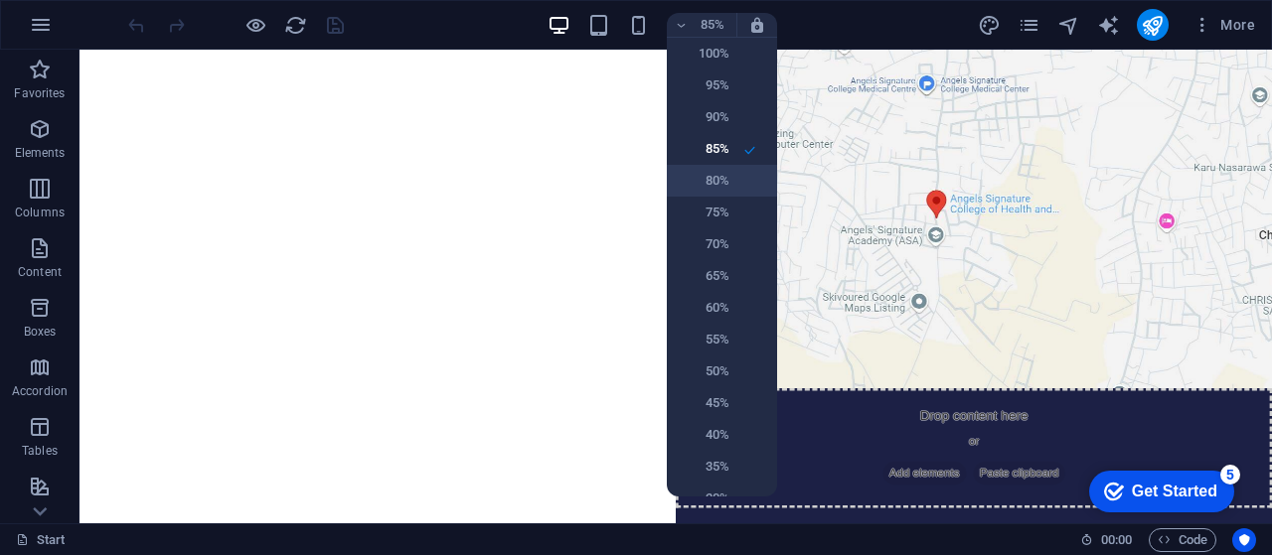
click at [726, 178] on li "80%" at bounding box center [722, 181] width 110 height 32
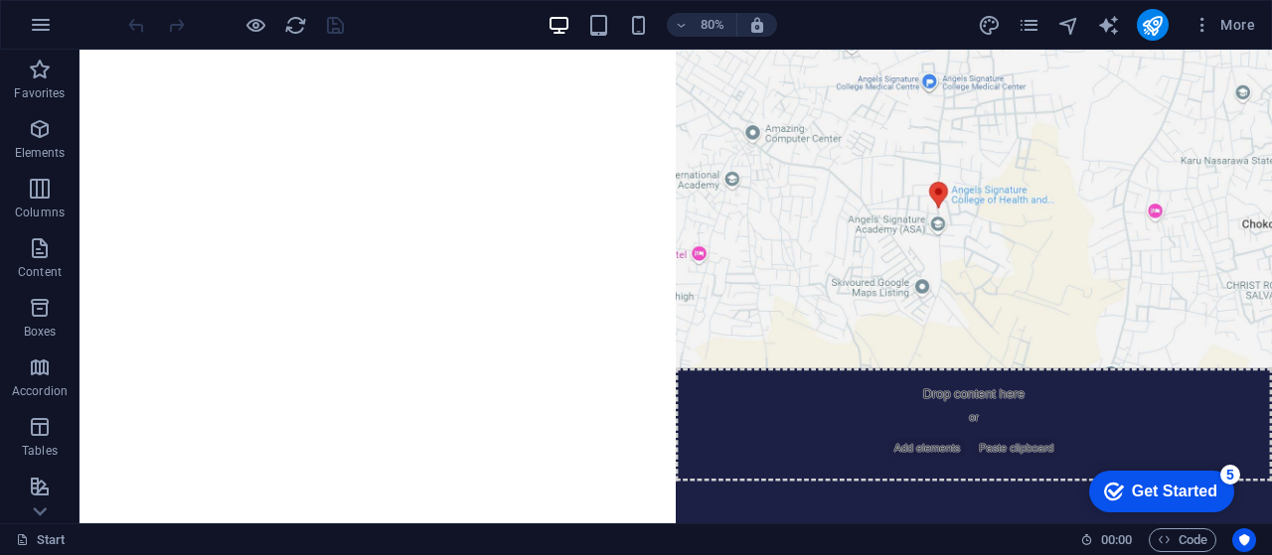
drag, startPoint x: 1556, startPoint y: 176, endPoint x: 946, endPoint y: 92, distance: 615.6
click at [705, 26] on h6 "80%" at bounding box center [712, 25] width 32 height 24
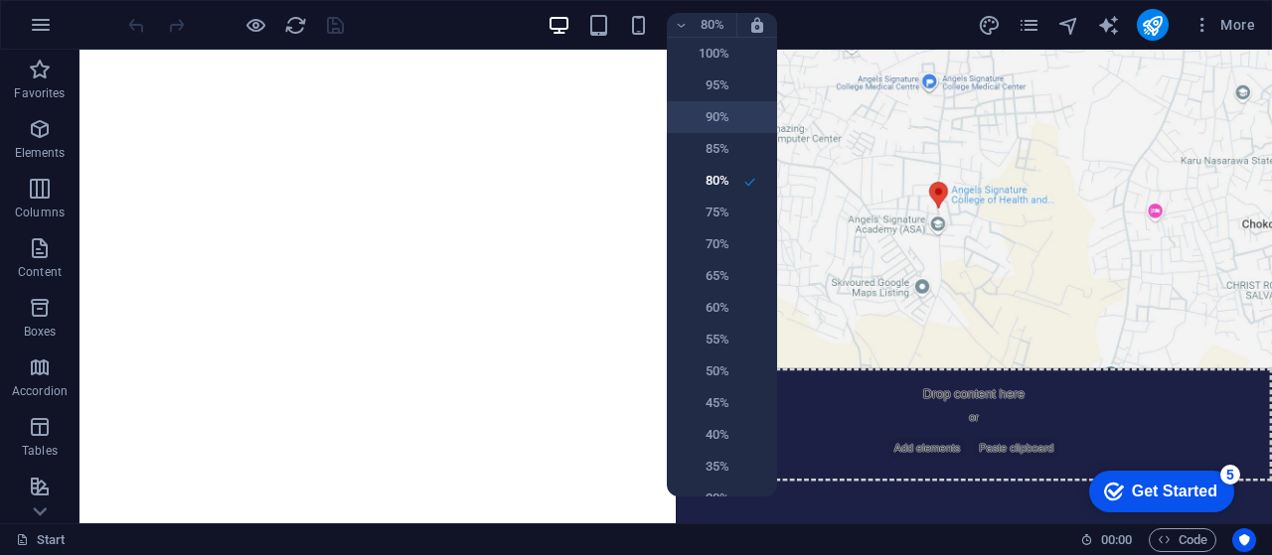
click at [717, 114] on h6 "90%" at bounding box center [704, 117] width 51 height 24
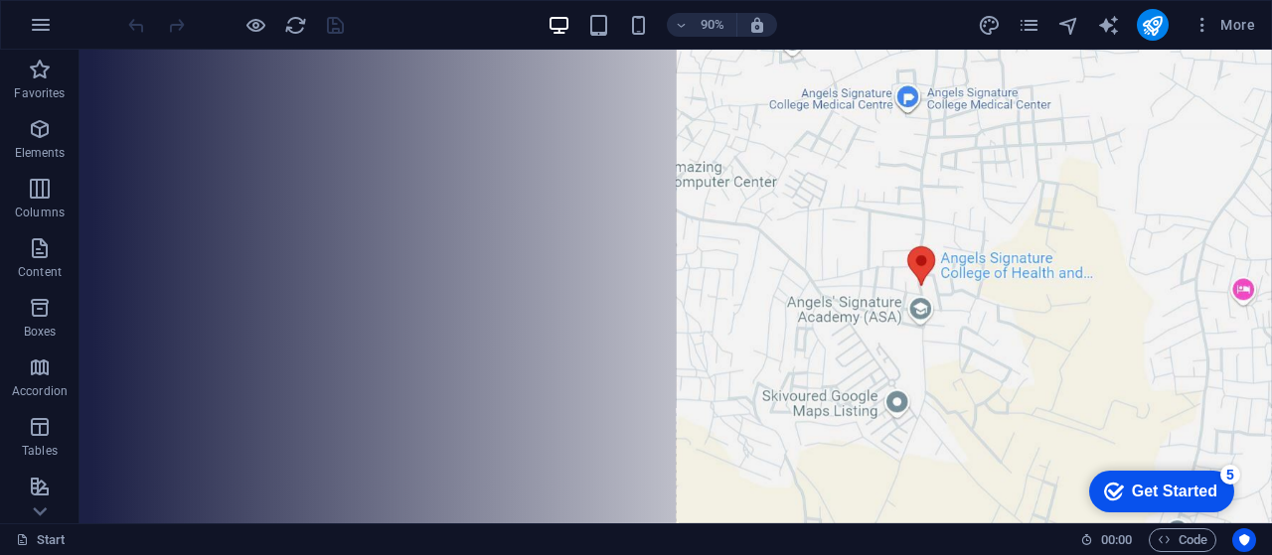
click at [435, 33] on div "90% More" at bounding box center [693, 25] width 1138 height 32
click at [1154, 23] on icon "publish" at bounding box center [1151, 25] width 23 height 23
